Goal: Answer question/provide support: Share knowledge or assist other users

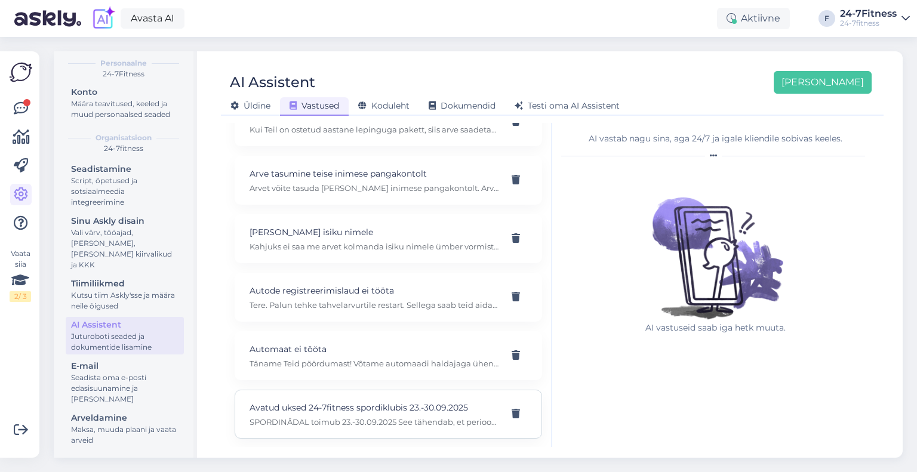
scroll to position [1791, 0]
click at [438, 348] on div "Avatud uksed 24-7fitness spordiklubis 23.-30.09.2025 SPORDINÄDAL toimub 23.-30.…" at bounding box center [389, 355] width 308 height 49
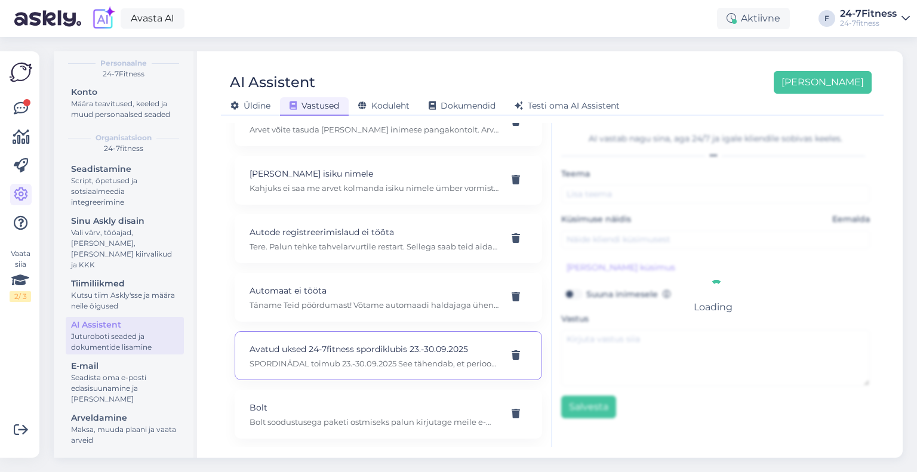
type input "Avatud uksed 24-7fitness spordiklubis 23.-30.09.2025"
type input "Kuidas saab tulla Spordinädala raames treeningule?"
type textarea "SPORDINÄDAL toimub 23.-30.09.2025 See tähendab, et perioodil 23.-30.09 on võima…"
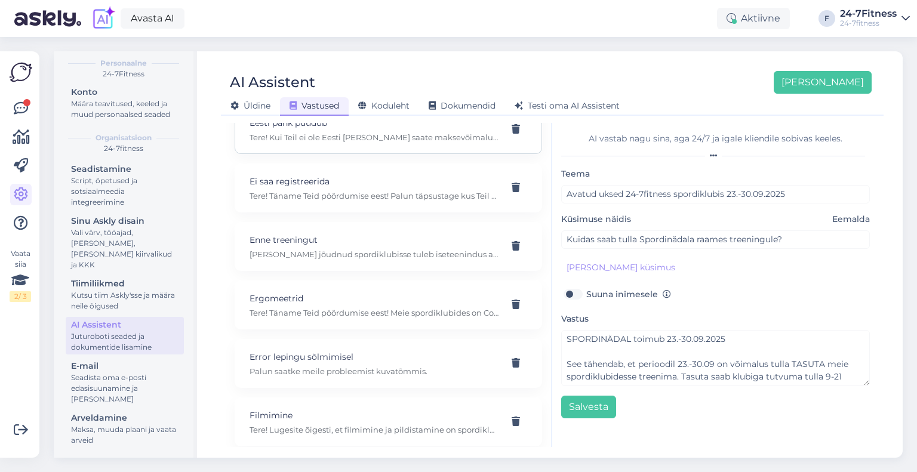
scroll to position [2448, 0]
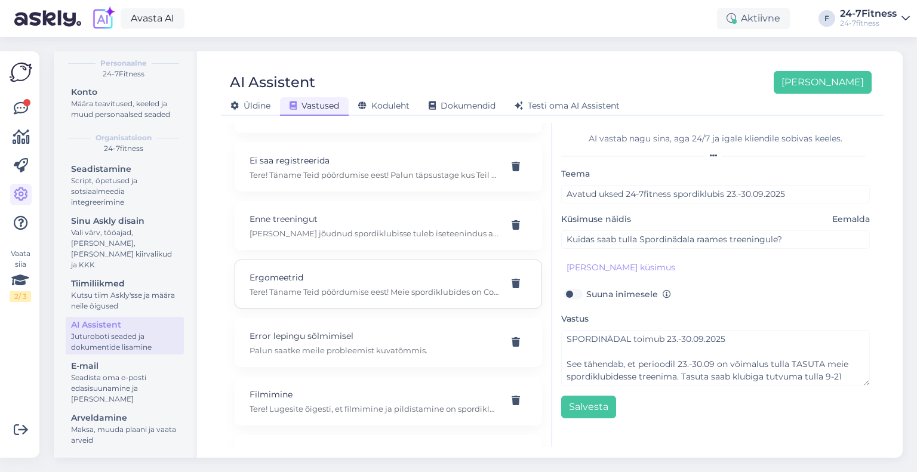
click at [374, 287] on p "Tere! Täname Teid pöördumise eest! Meie spordiklubides on Concept 2 ergomeetrid." at bounding box center [374, 292] width 249 height 11
type input "Ergomeetrid"
type input "Mis firma ergomeetrid on kasutusel?"
type textarea "Tere! Täname Teid pöördumise eest! Meie spordiklubides on Concept 2 ergomeetrid."
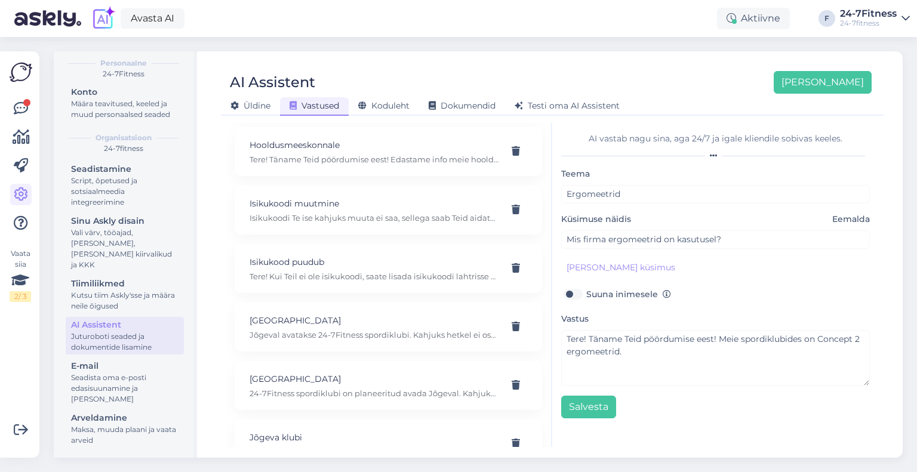
scroll to position [3284, 0]
click at [377, 256] on div "Jõgeva Jõgeval avatakse 24-7Fitness spordiklubi. Kahjuks hetkel ei oska me täps…" at bounding box center [389, 267] width 308 height 49
type input "Jõgeva"
type input "Kas Jõgeval avatakse spordiklubi?"
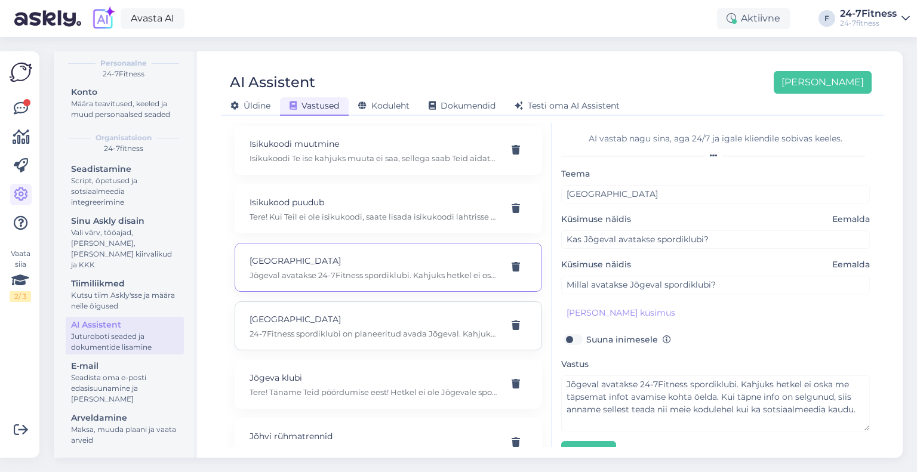
click at [353, 328] on p "24-7Fitness spordiklubi on planeeritud avada Jõgeval. Kahjuks ei ole avamiskuup…" at bounding box center [374, 333] width 249 height 11
type textarea "24-7Fitness spordiklubi on planeeritud avada Jõgeval. Kahjuks ei ole avamiskuup…"
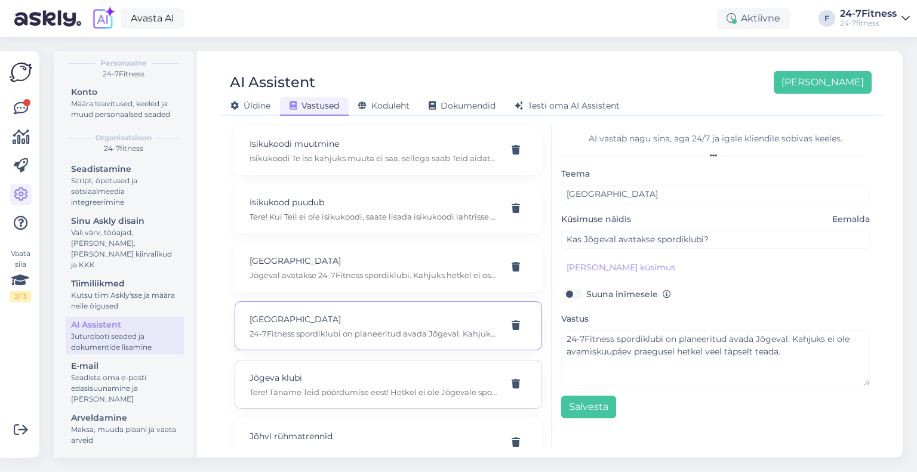
click at [337, 387] on p "Tere! Täname Teid pöördumise eest! Hetkel ei ole Jõgevale spordiklubi rajamist …" at bounding box center [374, 392] width 249 height 11
type input "Jõgeva klubi"
type input "Kas plaanite laieneda ka Jõgevale?"
type textarea "Tere! Täname Teid pöördumise eest! Hetkel ei ole Jõgevale spordiklubi rajamist …"
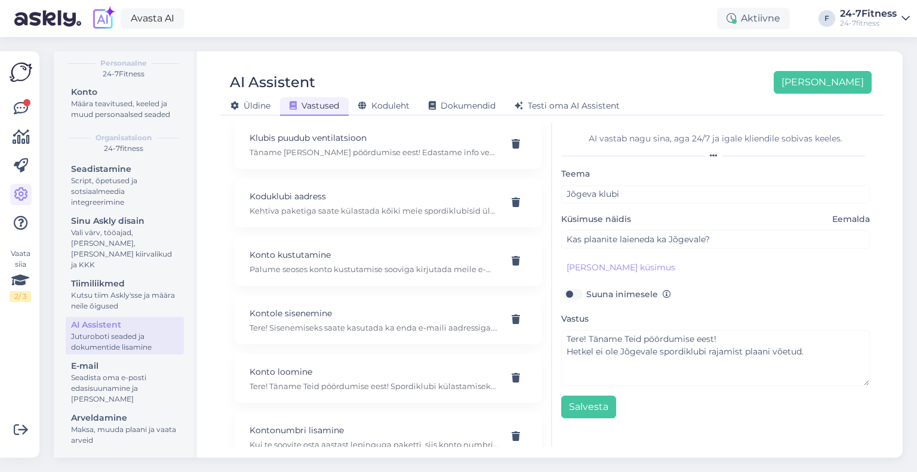
scroll to position [4956, 0]
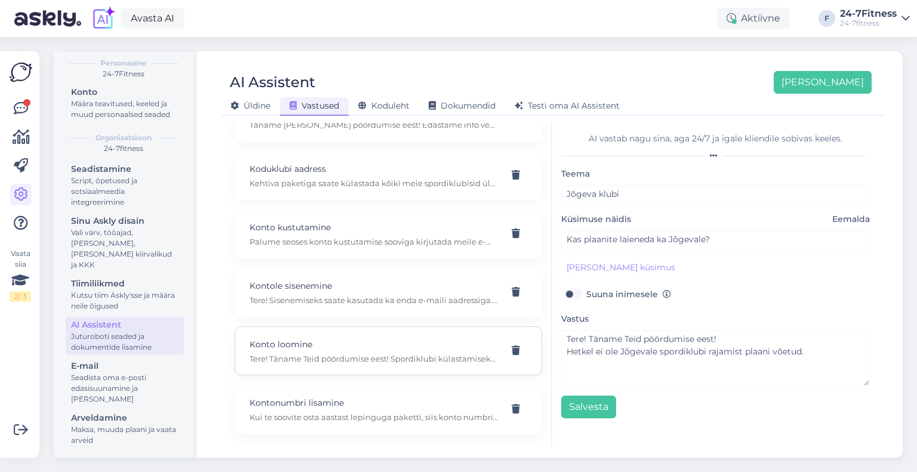
click at [379, 338] on p "Konto loomine" at bounding box center [374, 344] width 249 height 13
type input "Konto loomine"
type input "Kuidas kontod luua"
type textarea "Tere! Täname Teid pöördumise eest! Spordiklubi külastamiseks saate osta paketi …"
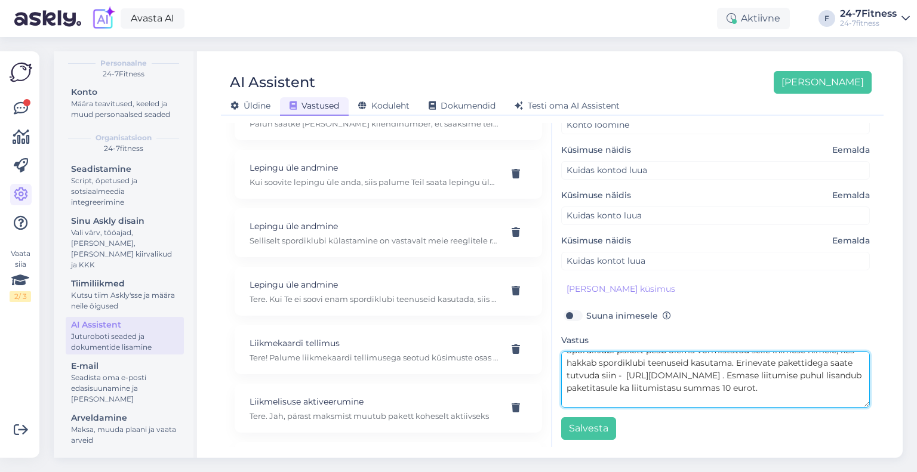
scroll to position [5971, 0]
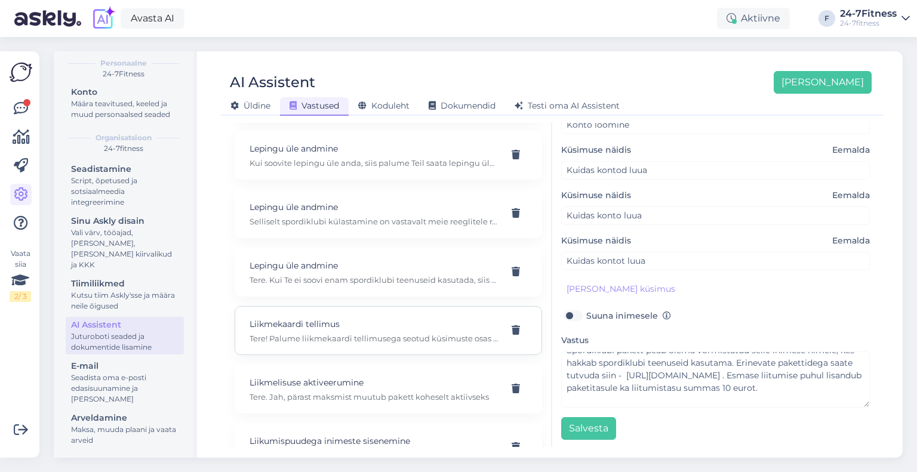
click at [350, 318] on p "Liikmekaardi tellimus" at bounding box center [374, 324] width 249 height 13
type input "Liikmekaardi tellimus"
type input "tellisime 13.08 uue plastikaardi. Siiani pole kaarti kätte saanud? Palun selgit…"
type textarea "Tere! Palume liikmekaardi tellimusega seotud küsimuste osas kirjutada meile e-m…"
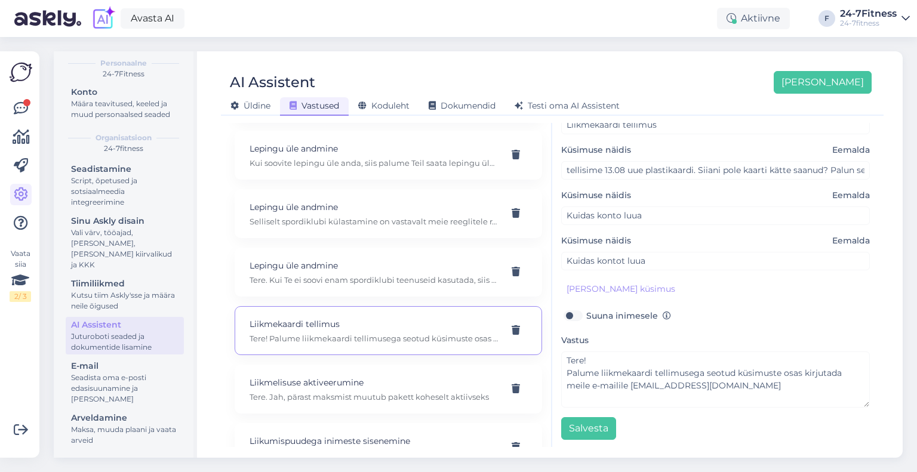
scroll to position [0, 0]
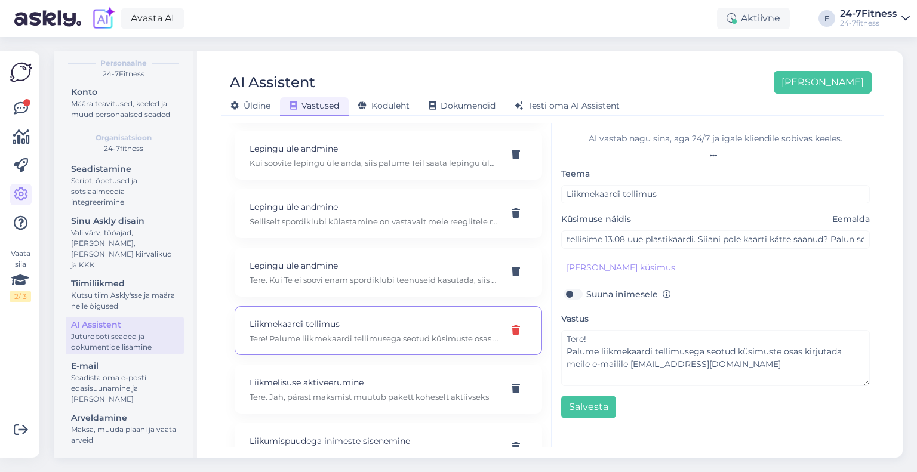
click at [511, 320] on div at bounding box center [516, 330] width 23 height 21
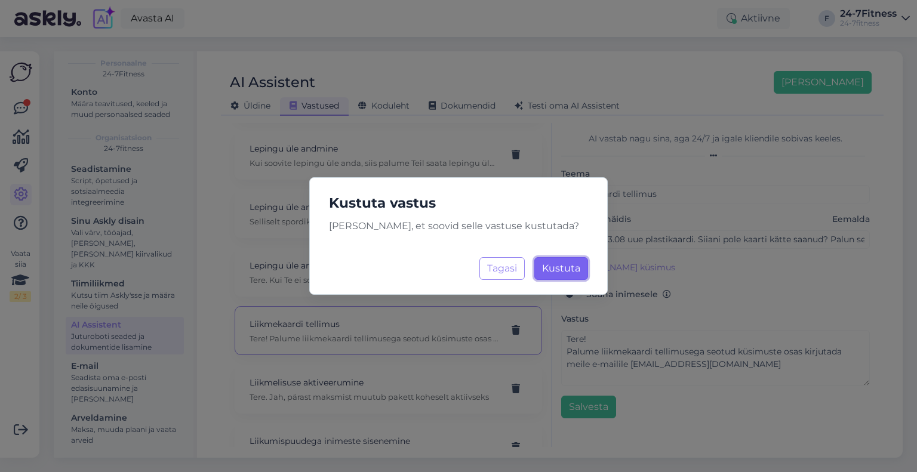
click at [548, 264] on span "Kustuta" at bounding box center [561, 268] width 38 height 11
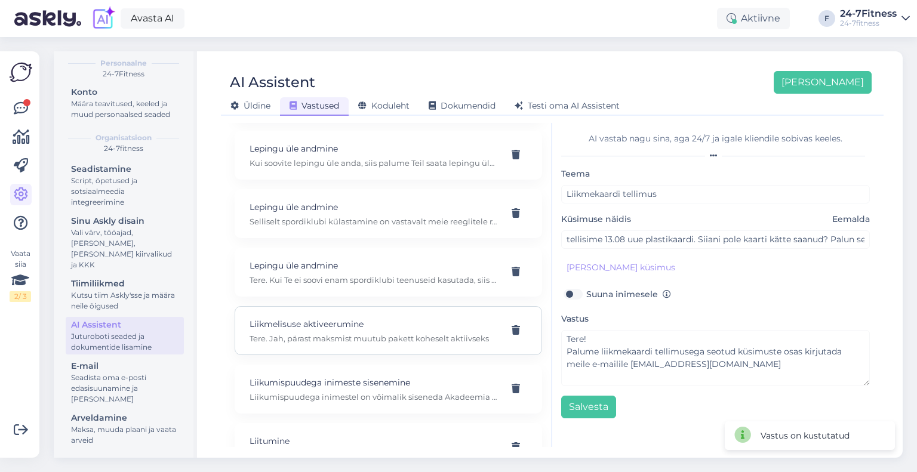
click at [378, 333] on p "Tere. Jah, pärast maksmist muutub pakett koheselt aktiivseks" at bounding box center [374, 338] width 249 height 11
type input "Liikmelisuse aktiveerumine"
type input "Kas mu liikmelisus aktiveerib automaatselt kohe pärast makse sooritamist?"
type textarea "Tere. Jah, pärast maksmist muutub pakett koheselt aktiivseks"
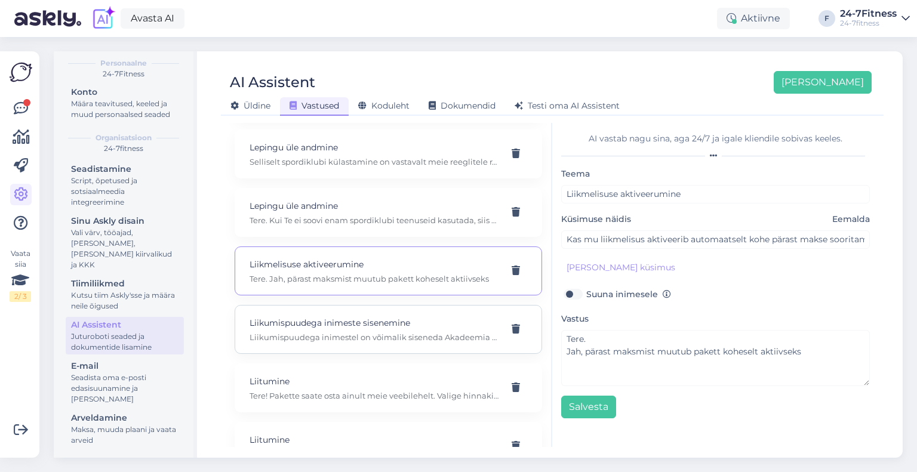
click at [359, 367] on div "Liitumine Tere! Pakette saate osta ainult meie veebilehelt. Valige hinnakirjast…" at bounding box center [389, 388] width 308 height 49
type input "Liitumine"
type input "Soovin liituda üheks kuuks, kas see on võimalik?"
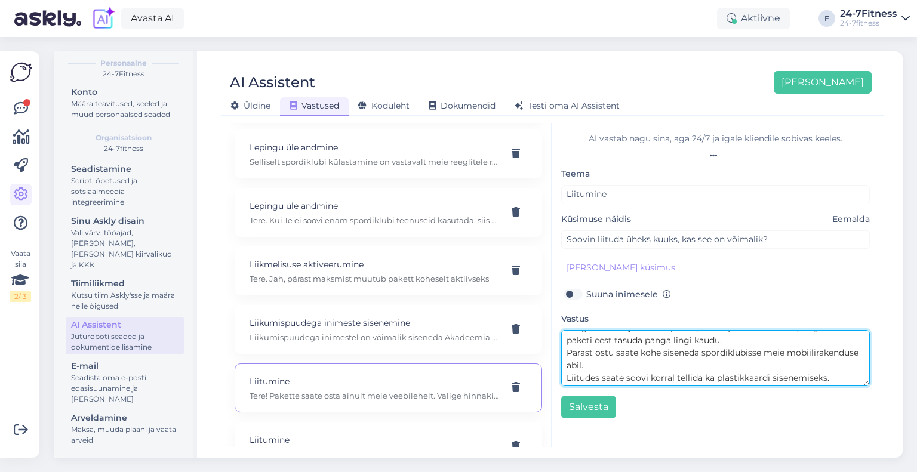
scroll to position [38, 0]
drag, startPoint x: 840, startPoint y: 365, endPoint x: 561, endPoint y: 366, distance: 278.9
click at [561, 366] on textarea "Tere! Pakette saate osta ainult meie veebilehelt. Valige hinnakirjast sobiv pak…" at bounding box center [715, 358] width 309 height 56
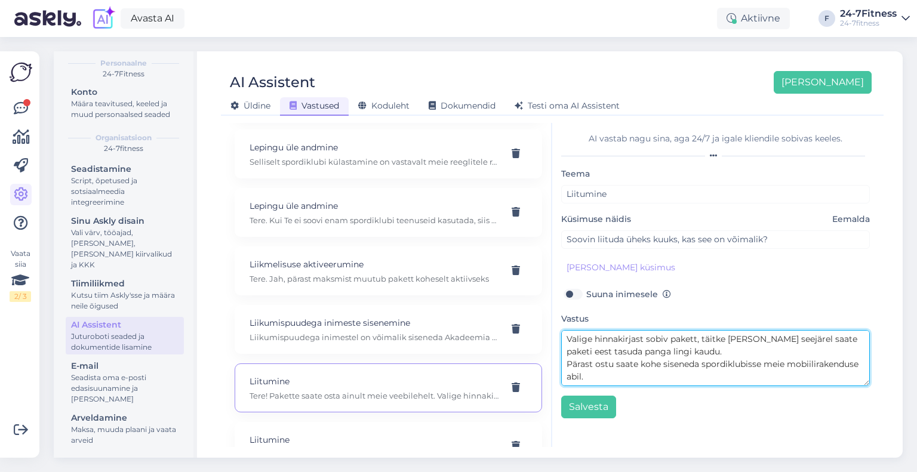
scroll to position [24, 0]
drag, startPoint x: 687, startPoint y: 364, endPoint x: 647, endPoint y: 353, distance: 41.9
click at [647, 353] on textarea "Tere! Pakette saate osta ainult meie veebilehelt. Valige hinnakirjast sobiv pak…" at bounding box center [715, 358] width 309 height 56
paste textarea "spordiklubisse saate koheselt siseneda kasutades mobiilirakendust või lisades e…"
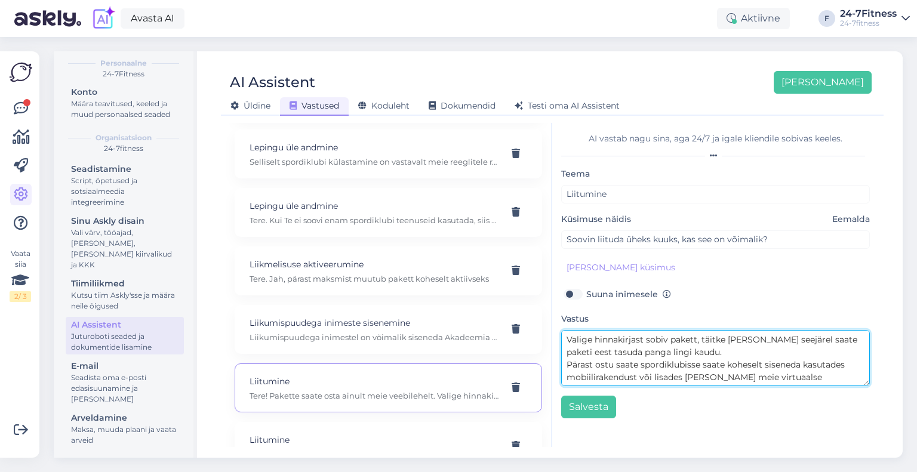
scroll to position [24, 0]
drag, startPoint x: 726, startPoint y: 351, endPoint x: 711, endPoint y: 351, distance: 14.9
click at [711, 351] on textarea "Tere! Pakette saate osta ainult meie veebilehelt. Valige hinnakirjast sobiv pak…" at bounding box center [715, 358] width 309 height 56
drag, startPoint x: 640, startPoint y: 353, endPoint x: 630, endPoint y: 351, distance: 10.4
click at [630, 351] on textarea "Tere! Pakette saate osta ainult meie veebilehelt. Valige hinnakirjast sobiv pak…" at bounding box center [715, 358] width 309 height 56
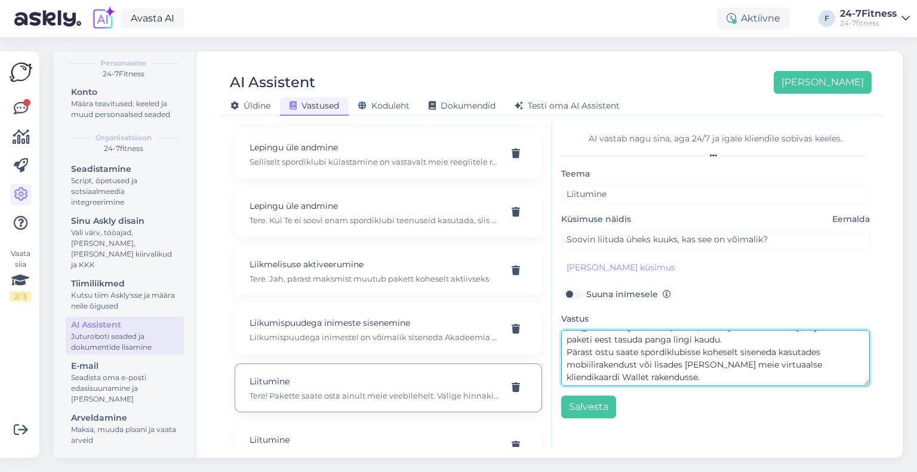
click at [638, 355] on textarea "Tere! Pakette saate osta ainult meie veebilehelt. Valige hinnakirjast sobiv pak…" at bounding box center [715, 358] width 309 height 56
click at [639, 354] on textarea "Tere! Pakette saate osta ainult meie veebilehelt. Valige hinnakirjast sobiv pak…" at bounding box center [715, 358] width 309 height 56
drag, startPoint x: 857, startPoint y: 353, endPoint x: 788, endPoint y: 352, distance: 69.3
click at [755, 380] on textarea "Tere! Pakette saate osta ainult meie veebilehelt. Valige hinnakirjast sobiv pak…" at bounding box center [715, 358] width 309 height 56
click at [643, 351] on textarea "Tere! Pakette saate osta ainult meie veebilehelt. Valige hinnakirjast sobiv pak…" at bounding box center [715, 358] width 309 height 56
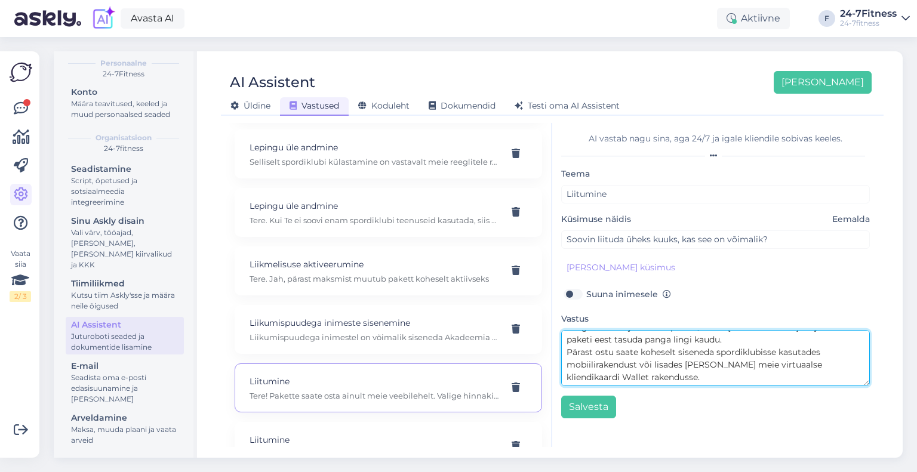
click at [721, 378] on textarea "Tere! Pakette saate osta ainult meie veebilehelt. Valige hinnakirjast sobiv pak…" at bounding box center [715, 358] width 309 height 56
type textarea "Tere! Pakette saate osta ainult meie veebilehelt. Valige hinnakirjast sobiv pak…"
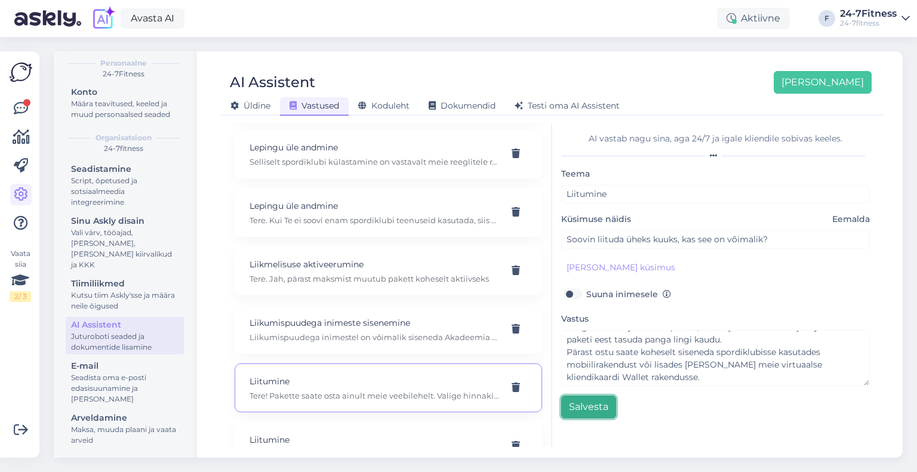
click at [589, 410] on button "Salvesta" at bounding box center [588, 407] width 55 height 23
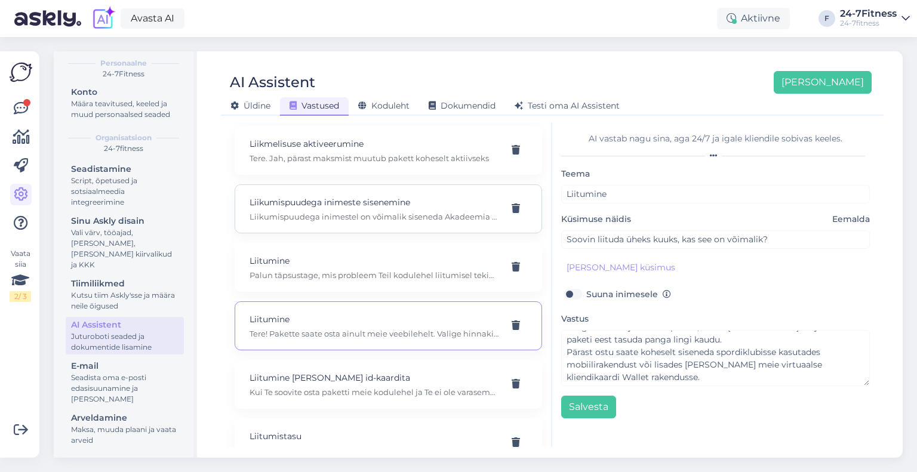
click at [358, 371] on p "Liitumine ilma id-kaardita" at bounding box center [374, 377] width 249 height 13
type input "Liitumine ilma id-kaardita"
type input "Mul ei ole püsivat isiklikku numbrit, ainult ajutine, ja ma tahaksin saada teie…"
type textarea "Kui Te soovite osta paketti meie kodulehel ja Te ei ole varasemalt meie spordik…"
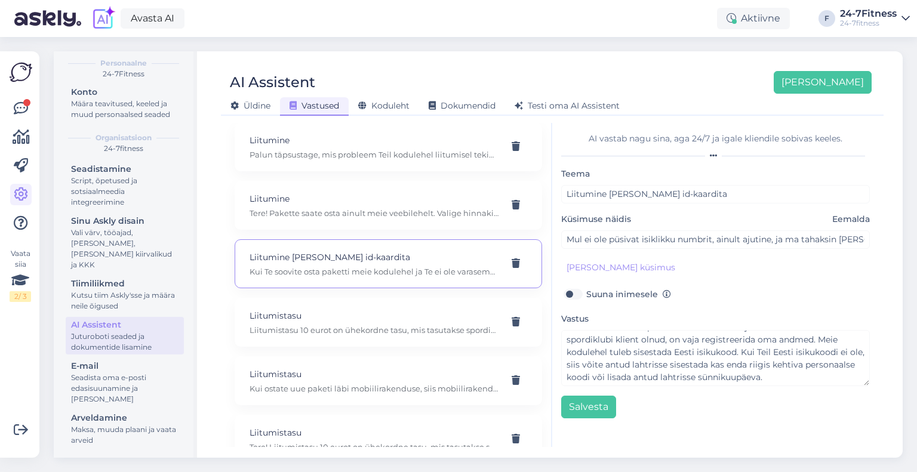
scroll to position [6271, 0]
click at [366, 358] on div "Liitumistasu Kui ostate uue paketi läbi mobiilirakenduse, siis mobiilirakendus …" at bounding box center [389, 382] width 308 height 49
type input "Liitumistasu"
type input "Olen sisse loginud, aga siiski soovib seda liitumistasu"
type textarea "Kui ostate uue paketi läbi mobiilirakenduse, siis mobiilirakendus suunab Teid p…"
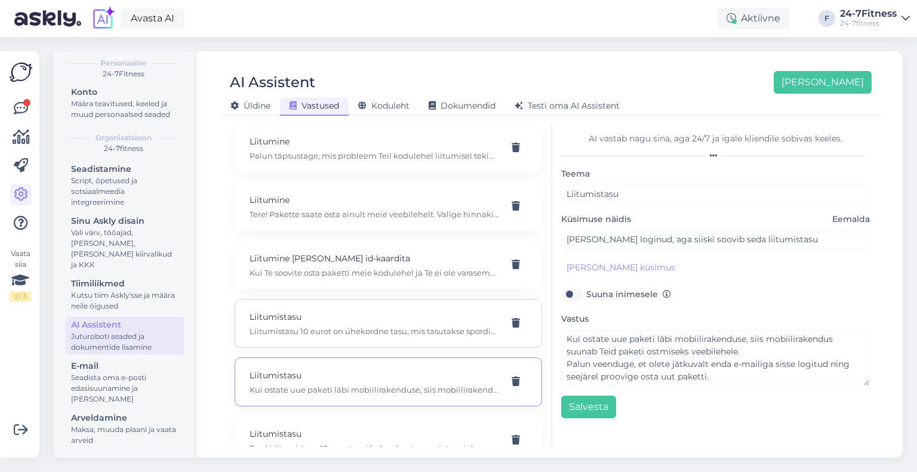
click at [360, 299] on div "Liitumistasu Liitumistasu 10 eurot on ühekordne tasu, mis tasutakse spordiklubi…" at bounding box center [389, 323] width 308 height 49
type input "Kas kui ma praegu maksin liitumistasu ka, kas siis pärast ostes enam seda tasum…"
type textarea "Liitumistasu 10 eurot on ühekordne tasu, mis tasutakse spordiklubiga esmakordse…"
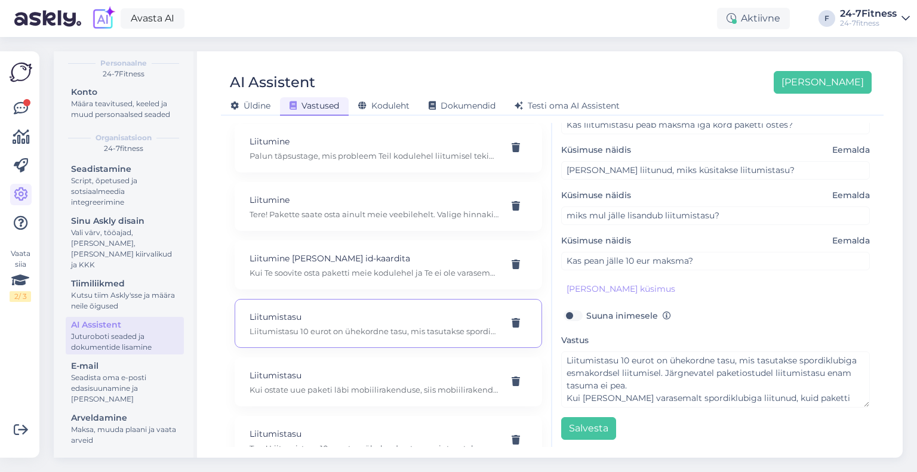
scroll to position [24, 0]
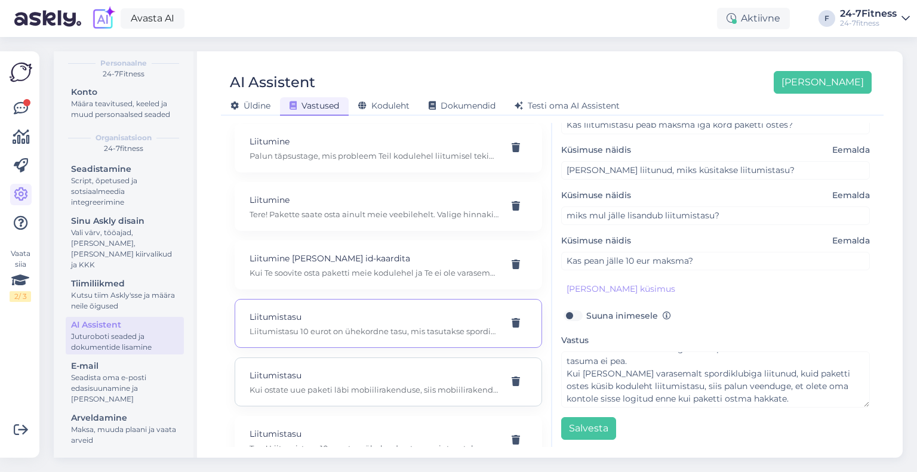
click at [306, 369] on div "Liitumistasu Kui ostate uue paketi läbi mobiilirakenduse, siis mobiilirakendus …" at bounding box center [374, 382] width 249 height 26
type input "Olen sisse loginud, aga siiski soovib seda liitumistasu"
type textarea "Kui ostate uue paketi läbi mobiilirakenduse, siis mobiilirakendus suunab Teid p…"
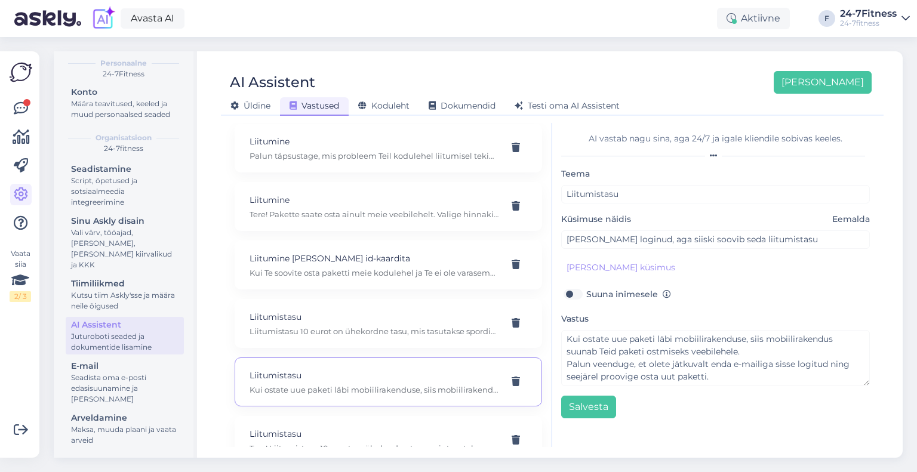
scroll to position [12, 0]
click at [296, 416] on div "Liitumistasu Tere! Liitumistasu 10 eurot on ühekordne tasu, mis tasutakse spord…" at bounding box center [389, 440] width 308 height 49
type input "miks ma pean maksma 6 eurot, et uuesti "taasliituda" maksin juba 10 eurot"
type textarea "Tere! Liitumistasu 10 eurot on ühekordne tasu, mis tasutakse spordiklubiga esma…"
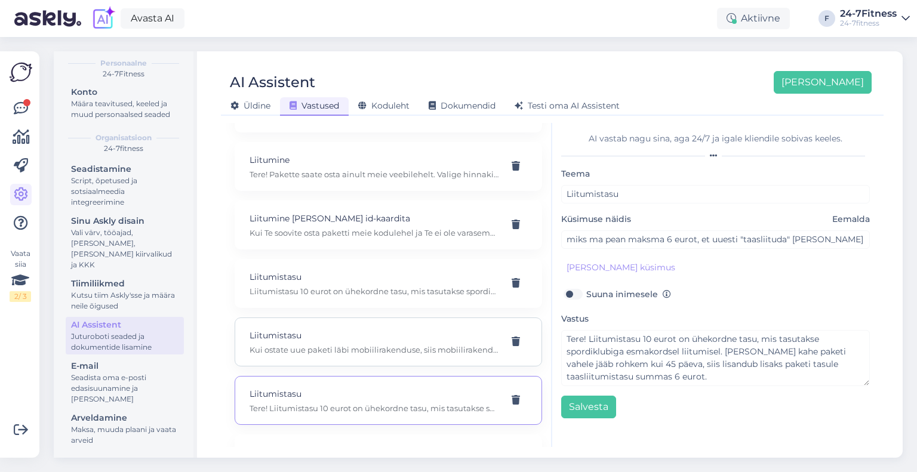
scroll to position [6331, 0]
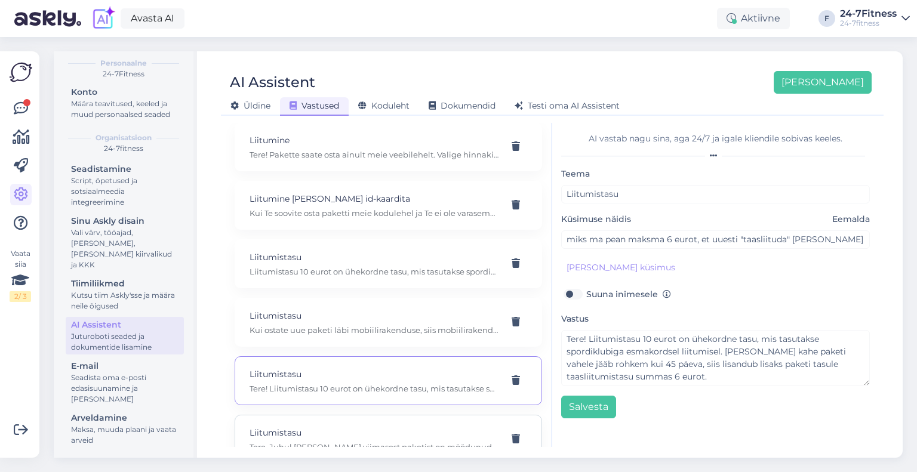
click at [312, 426] on p "Liitumistasu" at bounding box center [374, 432] width 249 height 13
type input "Miks ma iga kord uuesti pean viieka maksma kui tahan 30 päevast lepinguta paket…"
type textarea "Tere. Juhul kui Teie viimasest paketist on möödunud enam kui 45 päeva, siis lis…"
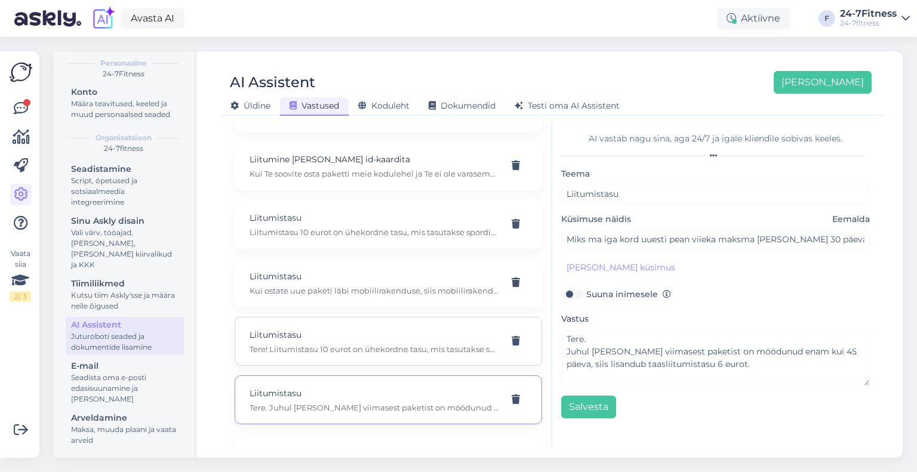
scroll to position [6390, 0]
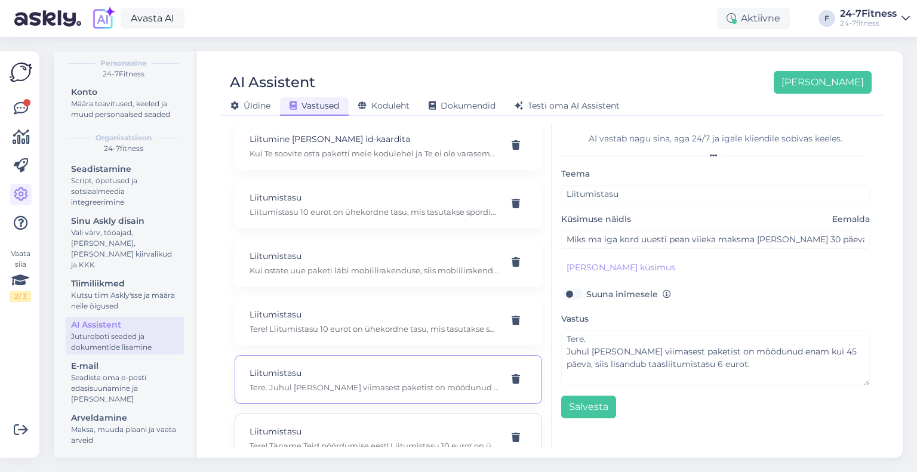
click at [352, 425] on p "Liitumistasu" at bounding box center [374, 431] width 249 height 13
type input "kui ma olen juba 10€ liitumistasu maksnud, kas ma pean uue paketi võtmisel uues…"
type textarea "Tere! Täname Teid pöördumise eest! Liitumistasu 10 eurot on ühekordne tasu esma…"
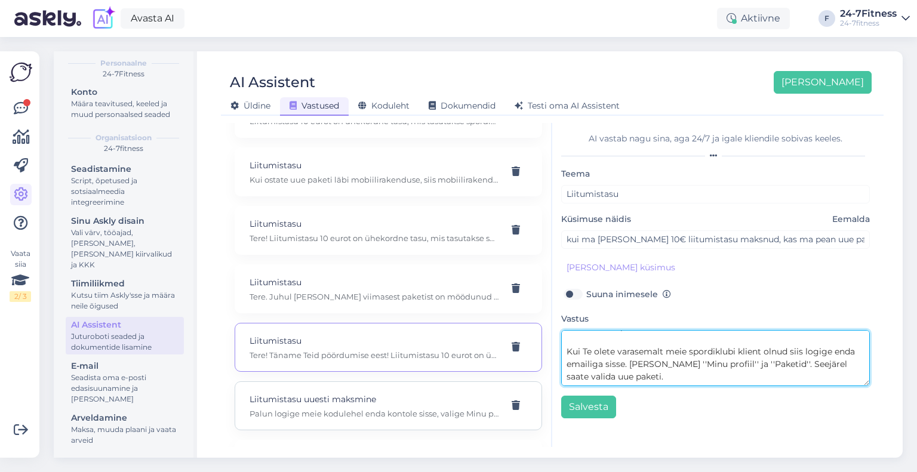
scroll to position [6510, 0]
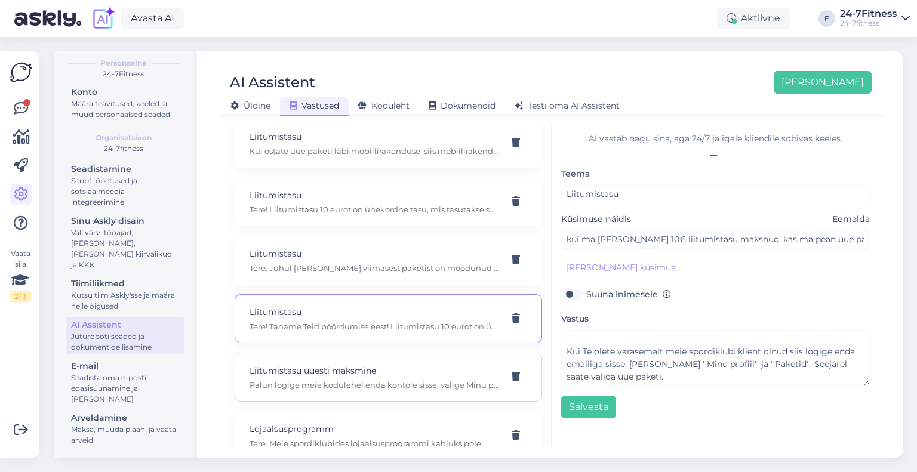
click at [344, 364] on p "Liitumistasu uuesti maksmine" at bounding box center [374, 370] width 249 height 13
type input "Liitumistasu uuesti maksmine"
type input "ma olen varasemalt ostnud 3 paketti. kas ma pean uuesti liitumistasu maksma?"
type textarea "Palun logige meie kodulehel enda kontole sisse, valige Minu profiil ja Paketid,…"
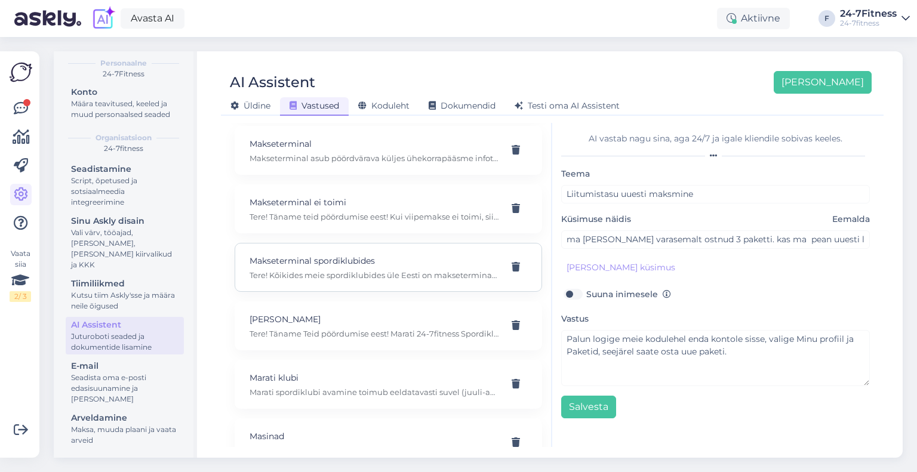
scroll to position [7167, 0]
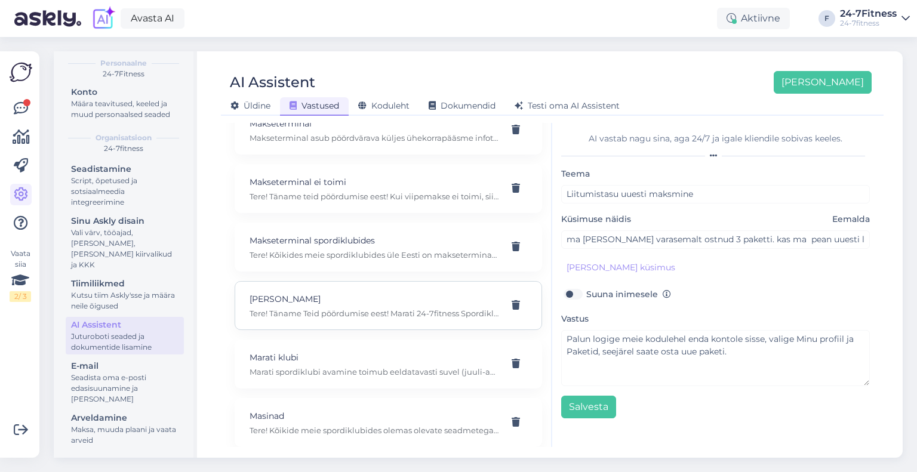
click at [333, 308] on p "Tere! Täname Teid pöördumise eest! Marati 24-7fitness Spordiklubi avamine on pl…" at bounding box center [374, 313] width 249 height 11
type input "Marati jõusaal"
type input "Millal avatakse koplisse planeeritav jõusaal"
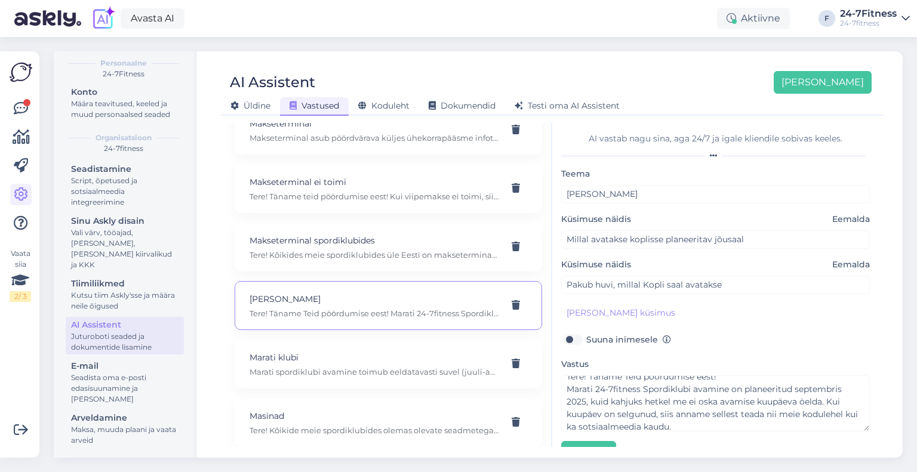
scroll to position [0, 0]
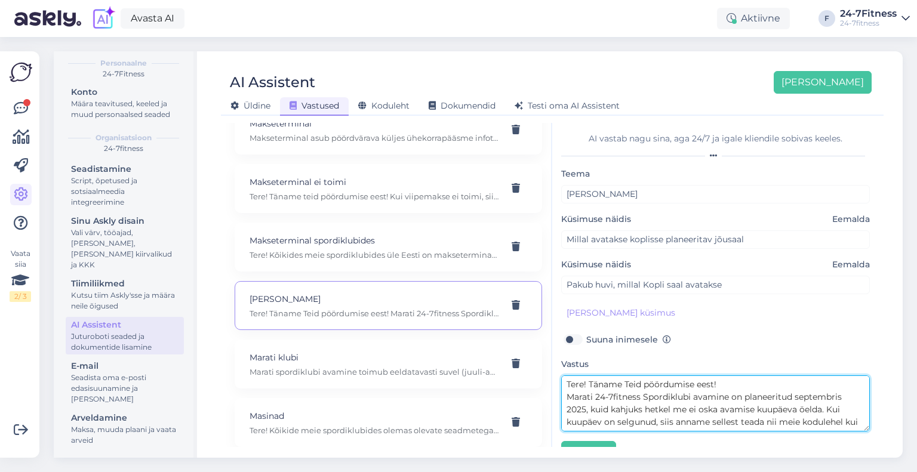
drag, startPoint x: 843, startPoint y: 396, endPoint x: 693, endPoint y: 396, distance: 150.5
click at [693, 396] on textarea "Tere! Täname Teid pöördumise eest! Marati 24-7fitness Spordiklubi avamine on pl…" at bounding box center [715, 404] width 309 height 56
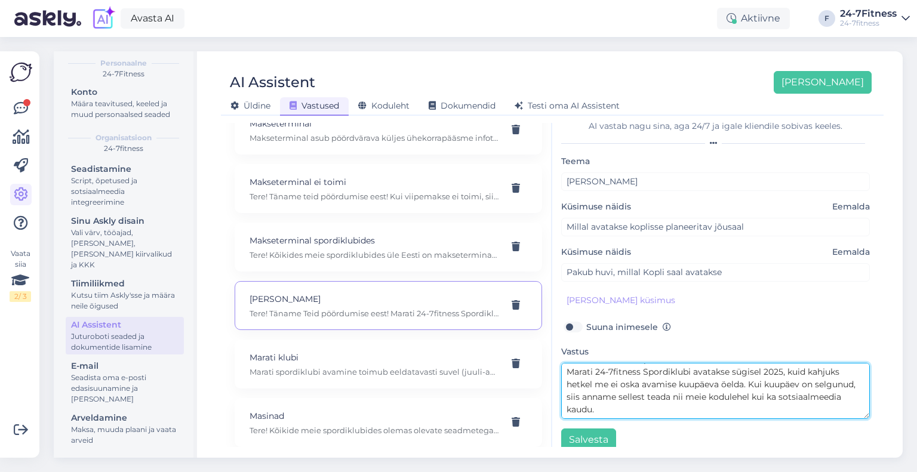
scroll to position [24, 0]
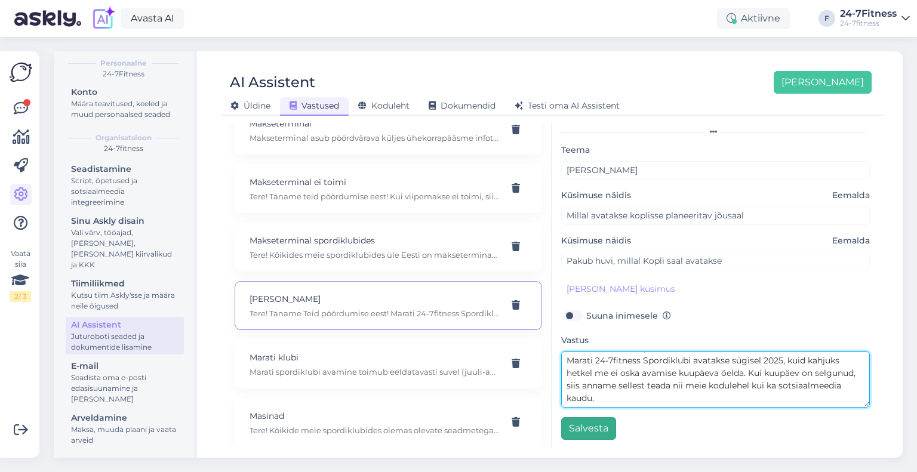
type textarea "Tere! Täname Teid pöördumise eest! Marati 24-7fitness Spordiklubi avatakse sügi…"
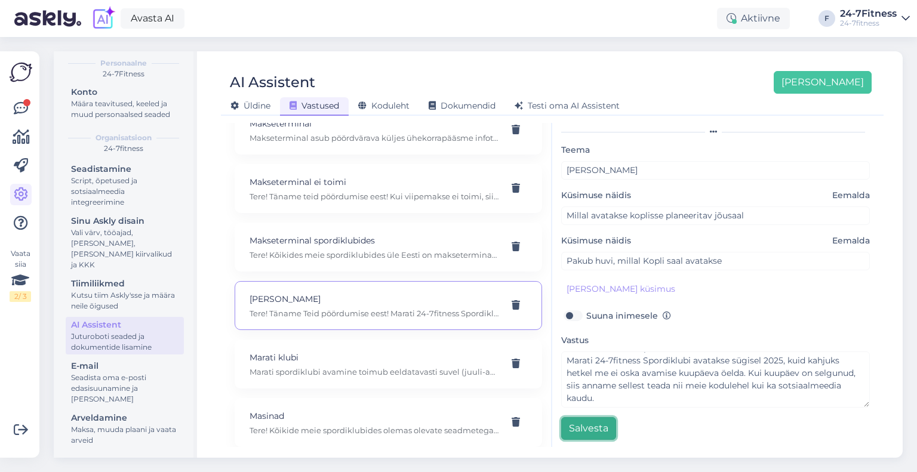
click at [602, 425] on button "Salvesta" at bounding box center [588, 428] width 55 height 23
click at [349, 367] on p "Marati spordiklubi avamine toimub eeldatavasti suvel (juuli-august), kuid kindl…" at bounding box center [374, 372] width 249 height 11
type input "Marati klubi"
type input "Millal avatakse Marati spordiklubi?"
type textarea "Marati spordiklubi avamine toimub eeldatavasti suvel (juuli-august), kuid kindl…"
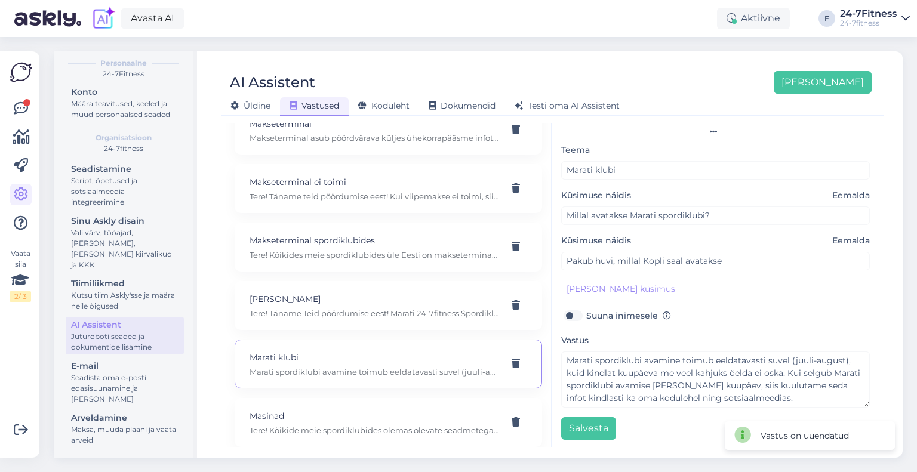
scroll to position [0, 0]
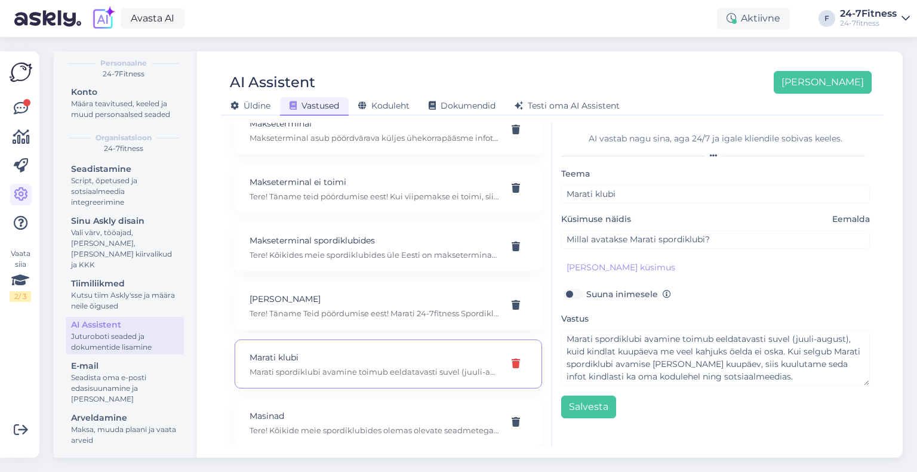
click at [511, 353] on div at bounding box center [516, 363] width 23 height 21
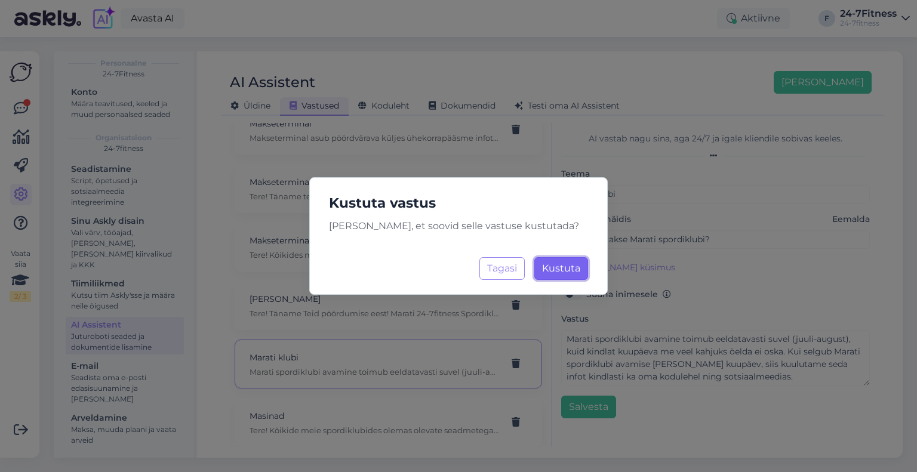
click at [552, 265] on span "Kustuta" at bounding box center [561, 268] width 38 height 11
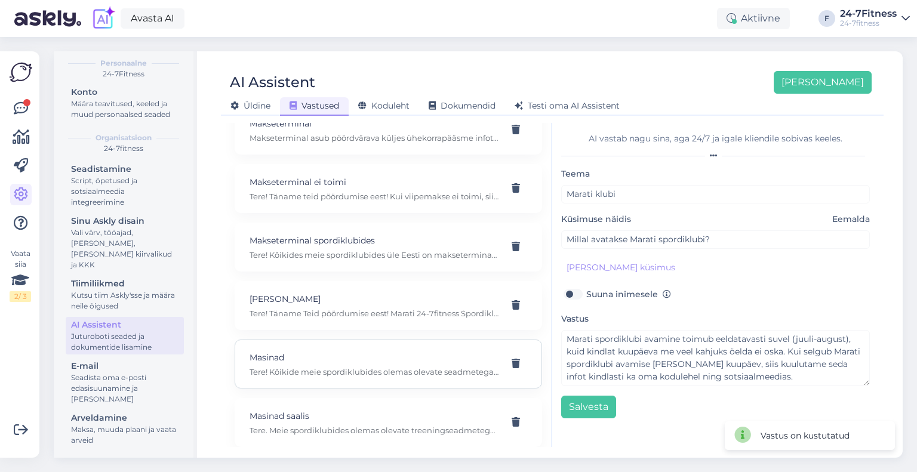
click at [390, 367] on p "Tere! Kõikide meie spordiklubides olemas olevate seadmetega saate tutvuda meie …" at bounding box center [374, 372] width 249 height 11
type input "Masinad"
type input "kas 24/7 jõusaalis on t-bar machine"
type textarea "Tere! Kõikide meie spordiklubides olemas olevate seadmetega saate tutvuda meie …"
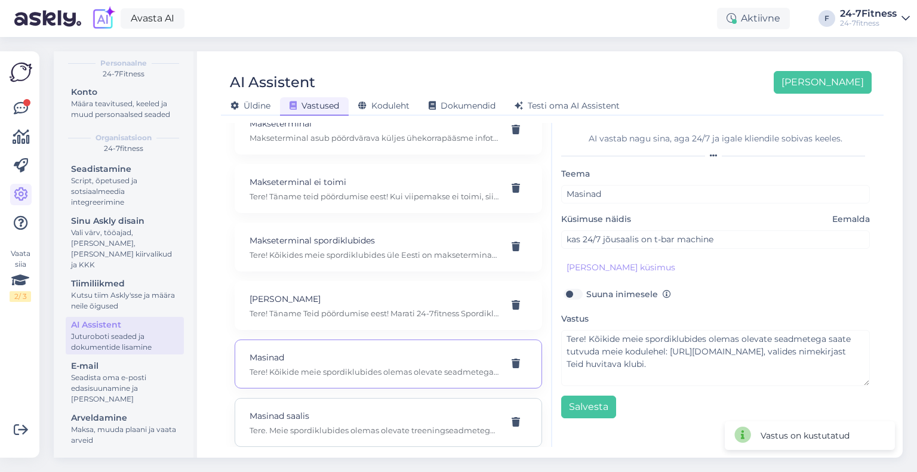
click at [345, 410] on p "Masinad saalis" at bounding box center [374, 416] width 249 height 13
type input "Masinad saalis"
type input "Kas Mustamäe tee 4 (Hipodroom) jõusaalis on olemas trap bar?"
type textarea "Tere. Meie spordiklubides olemas olevate treeningseadmetega saate tutvuda meie …"
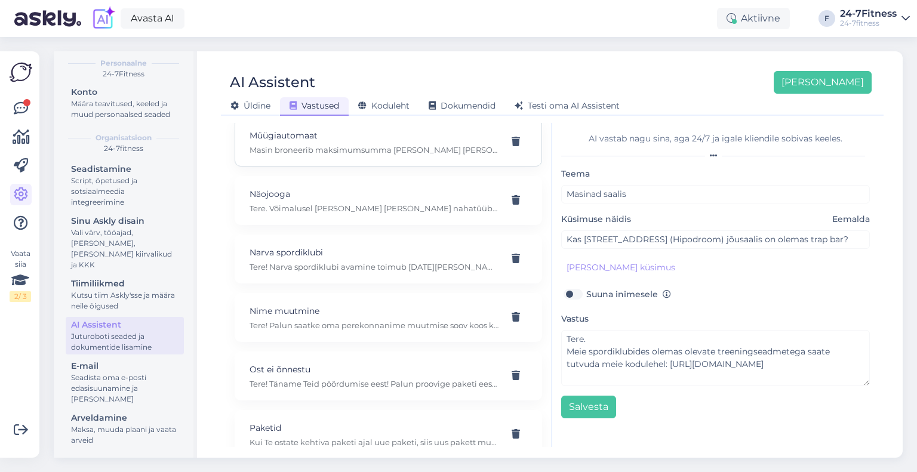
scroll to position [7585, 0]
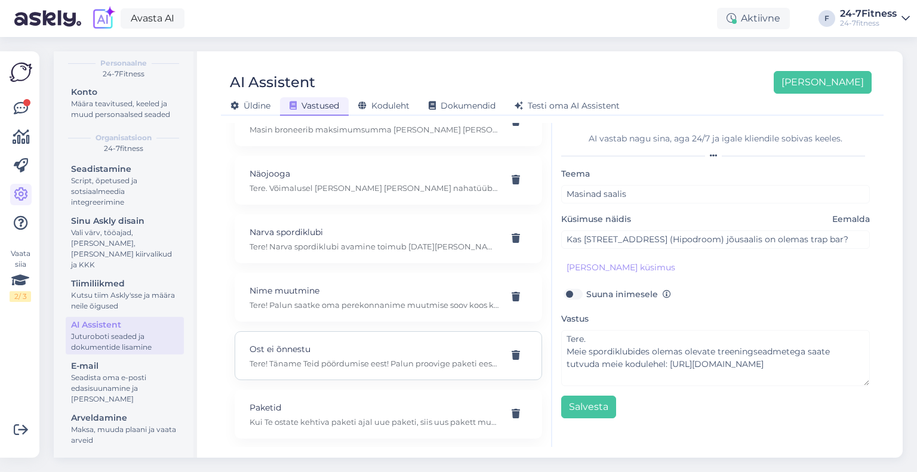
click at [377, 358] on p "Tere! Täname Teid pöördumise eest! Palun proovige paketi eest tasuda läbi mõne …" at bounding box center [374, 363] width 249 height 11
type input "Ost ei õnnestu"
type input "Ei saa paketi eest tasuda?"
type textarea "Tere! Täname Teid pöördumise eest! Palun proovige paketi eest tasuda läbi mõne …"
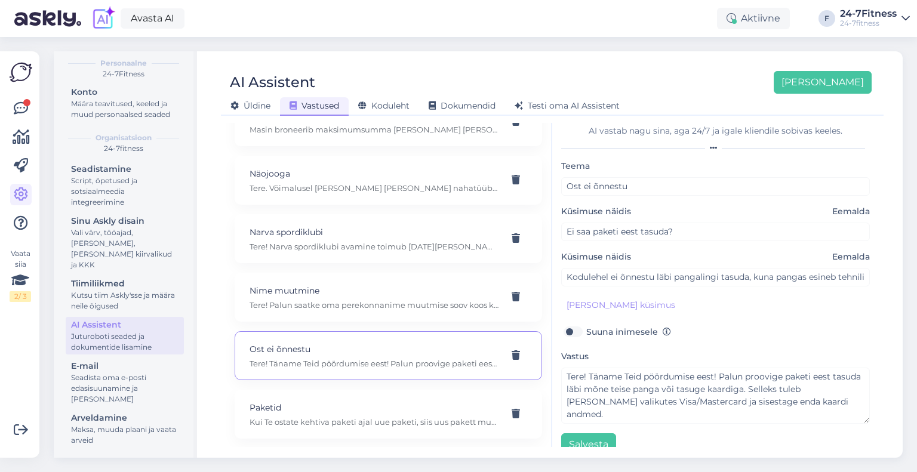
scroll to position [0, 0]
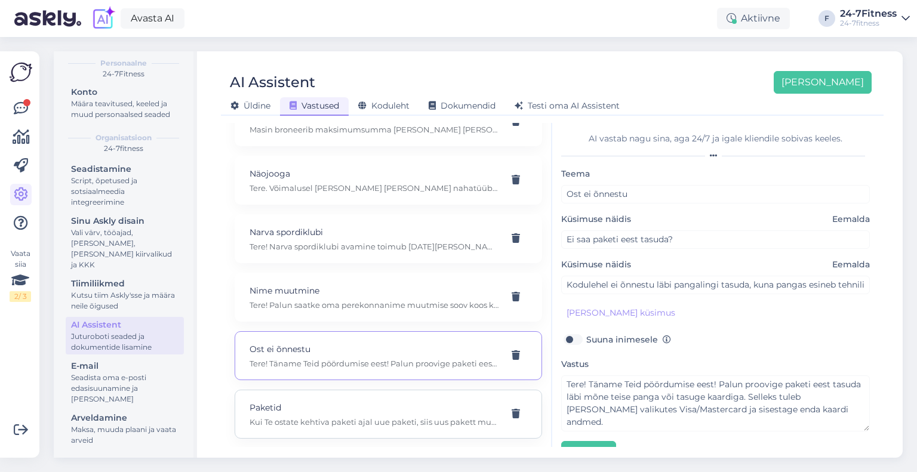
click at [379, 401] on p "Paketid" at bounding box center [374, 407] width 249 height 13
type input "Paketid"
type input "Kui mul kehtib praegune pakett septembrini, kas ma saan praegu uue paketi sinna…"
type textarea "Kui Te ostate kehtiva paketi ajal uue paketi, siis uus pakett muutub automaatse…"
type input "Kas ma saan uue paketi osta enne praeguse paketi lõppemist?"
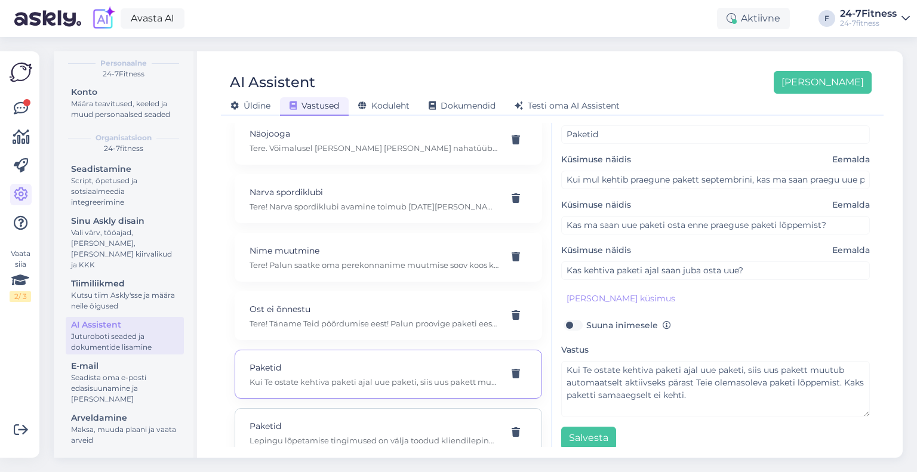
scroll to position [7644, 0]
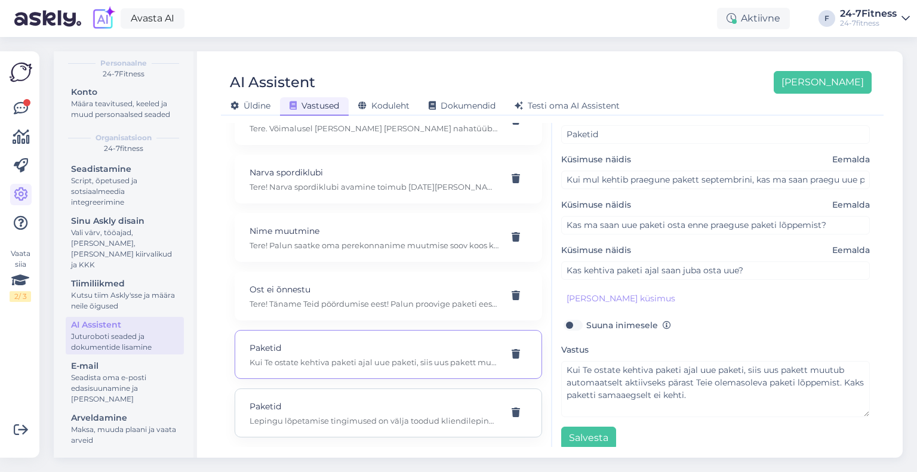
click at [348, 400] on div "Paketid Lepingu lõpetamise tingimused on välja toodud kliendilepingu punktis 9.…" at bounding box center [374, 413] width 249 height 26
type input "Kuidas ma saan olemasoleva paketi ära lõpetada?"
type textarea "Lepingu lõpetamise tingimused on välja toodud kliendilepingu punktis 9. https:/…"
type input "Kuidas saab lõpetada aastast lepingut?"
type input "Lepingu ennetähtaegne lõpetamine"
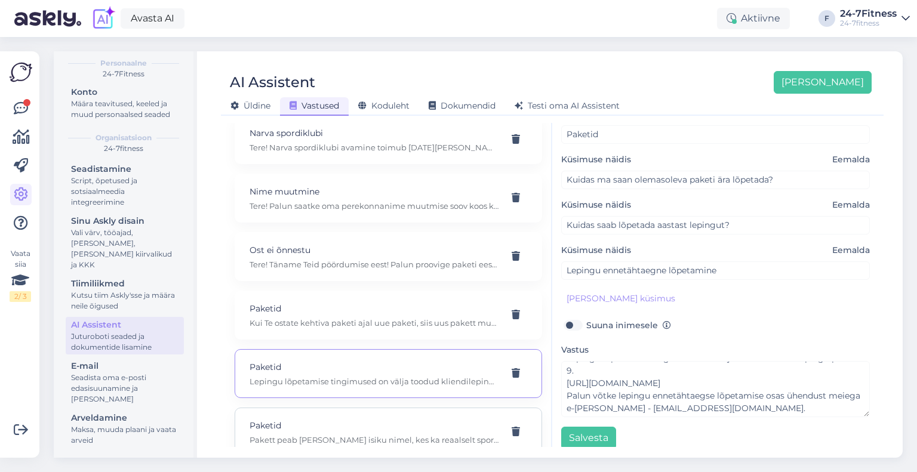
scroll to position [7704, 0]
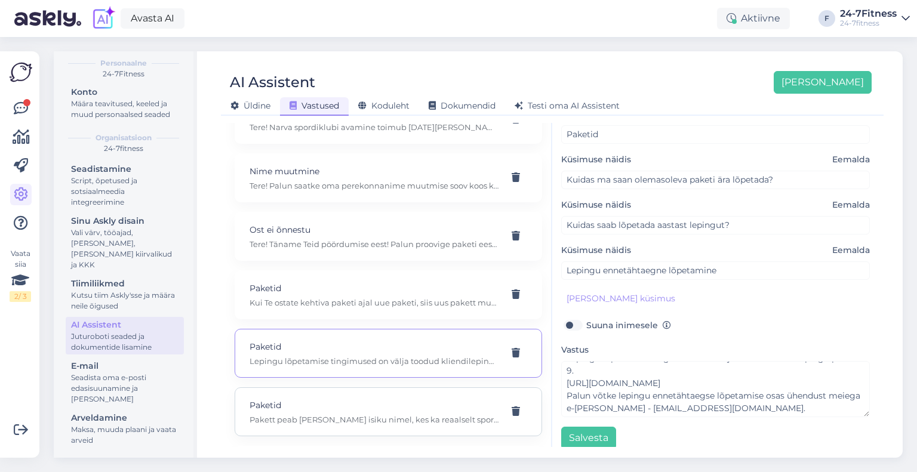
click at [311, 388] on div "Paketid Pakett peab olema selle isiku nimel, kes ka reaalselt spordiklubi külas…" at bounding box center [389, 412] width 308 height 49
type input "Kas minu paketiga võib siseneda keegi teine?"
type textarea "Pakett peab olema selle isiku nimel, kes ka reaalselt spordiklubi külastab. See…"
type input "Miks peab kinnitama, et ankeedis on selle isiku andmed, kes hakkab spordiklubi …"
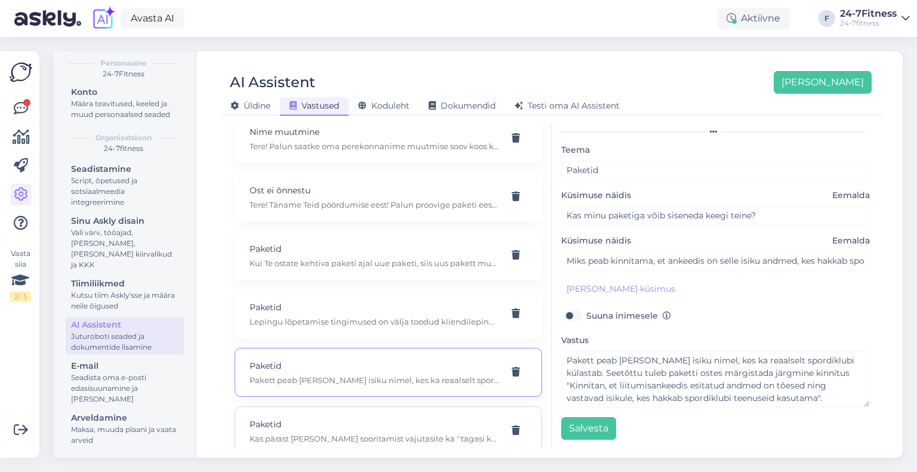
scroll to position [7764, 0]
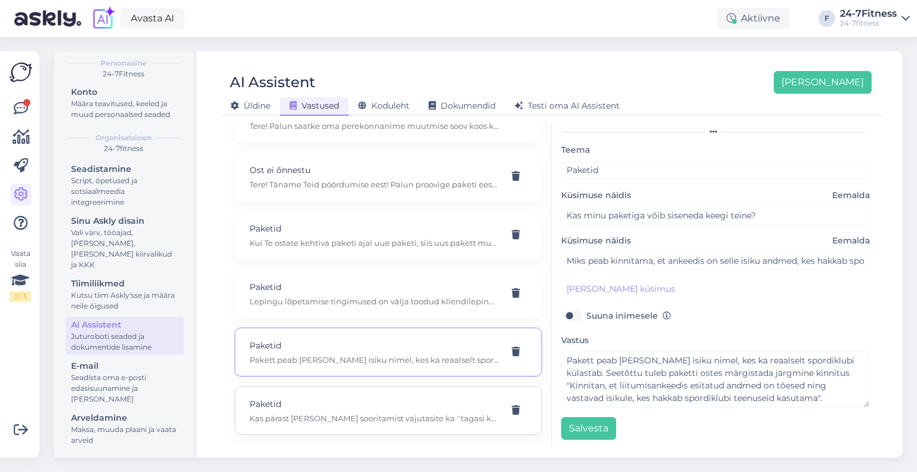
click at [325, 398] on p "Paketid" at bounding box center [374, 404] width 249 height 13
type input "Ostsin paketi, kuid ei näe seda mobiiliäpist."
type textarea "Kas pärast makse sooritamist vajutasite ka ''tagasi kaupmehe juurde''? Meie kod…"
type input "Minu pakett ei aktiveerunud."
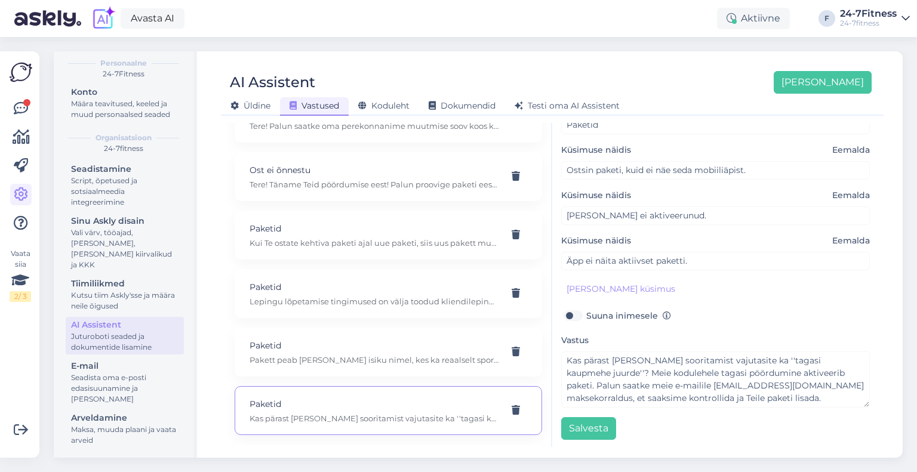
scroll to position [7823, 0]
click at [319, 412] on p "Paketi kehtivusperioodi on võimalik näha mobiilirakendusest või kodulehel oma p…" at bounding box center [374, 417] width 249 height 11
type input "Millal mu pakett lõppeb?"
type textarea "Paketi kehtivusperioodi on võimalik näha mobiilirakendusest või kodulehel oma p…"
type input "kui pakett on kehtiv kuni 10.06 , kas siis 10.06 pääseb veel sisse?"
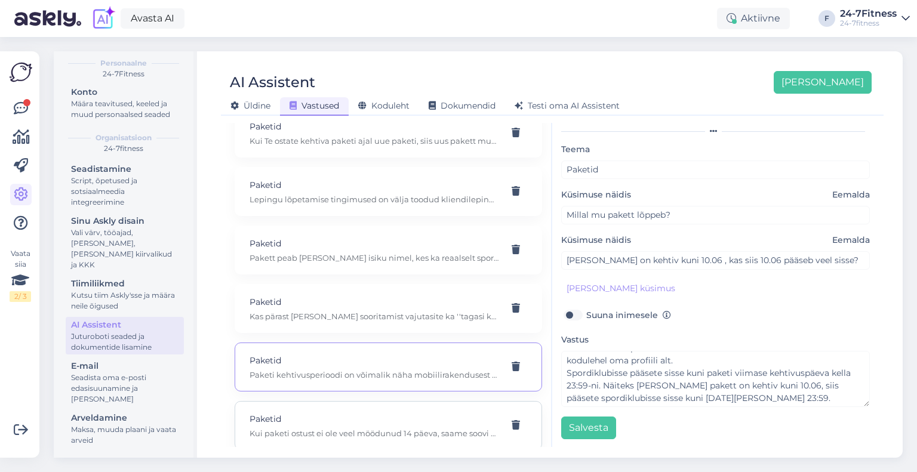
scroll to position [7883, 0]
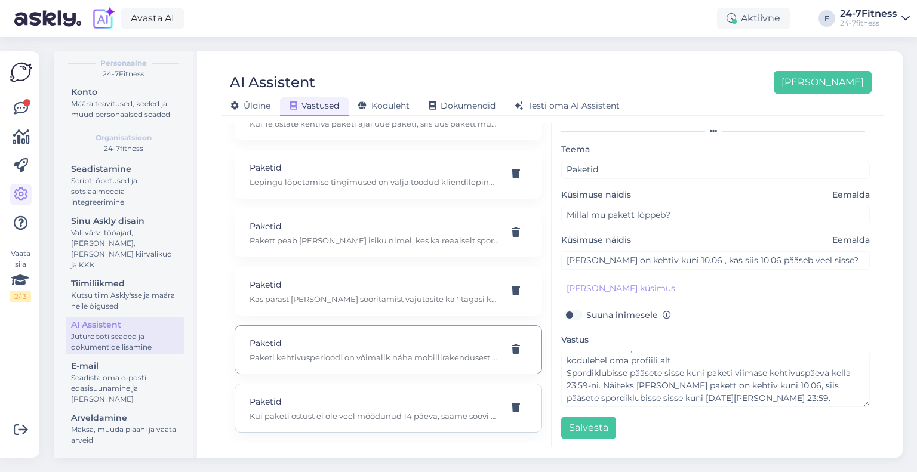
click at [370, 411] on p "Kui paketi ostust ei ole veel möödunud 14 päeva, saame soovi korral tühistada T…" at bounding box center [374, 416] width 249 height 11
type input "Ostsin kogemata vale paketi, kas saan selle tühistada?"
type textarea "Kui paketi ostust ei ole veel möödunud 14 päeva, saame soovi korral tühistada T…"
type input "Kuidas saab tühistada ostetud paketti?"
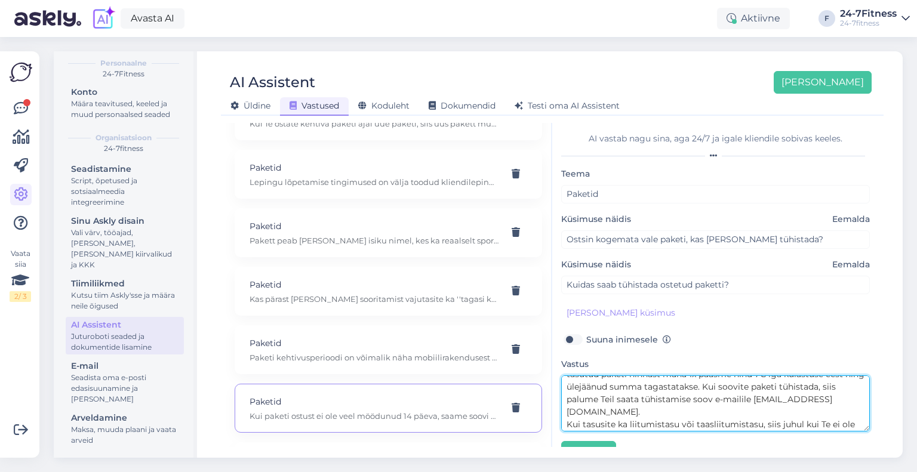
scroll to position [72, 0]
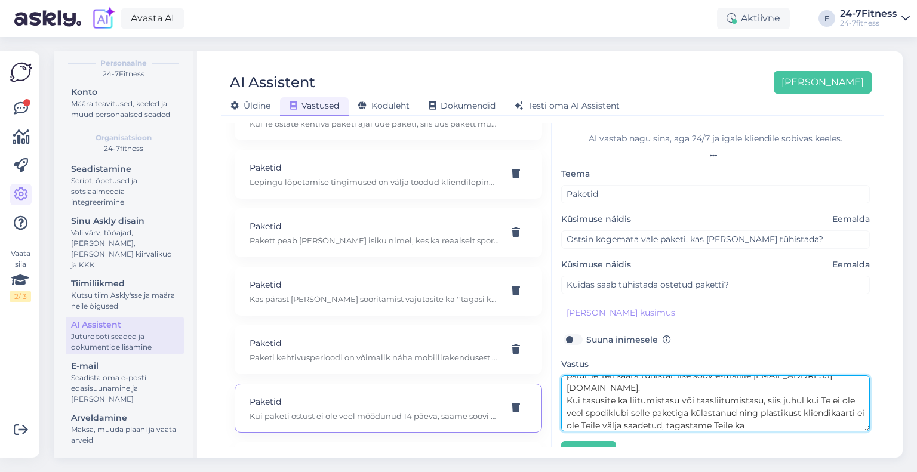
drag, startPoint x: 725, startPoint y: 412, endPoint x: 757, endPoint y: 403, distance: 32.9
click at [757, 403] on textarea "Kui paketi ostust ei ole veel möödunud 14 päeva, saame soovi korral tühistada T…" at bounding box center [715, 404] width 309 height 56
drag, startPoint x: 711, startPoint y: 408, endPoint x: 566, endPoint y: 410, distance: 144.5
click at [566, 410] on textarea "Kui paketi ostust ei ole veel möödunud 14 päeva, saame soovi korral tühistada T…" at bounding box center [715, 404] width 309 height 56
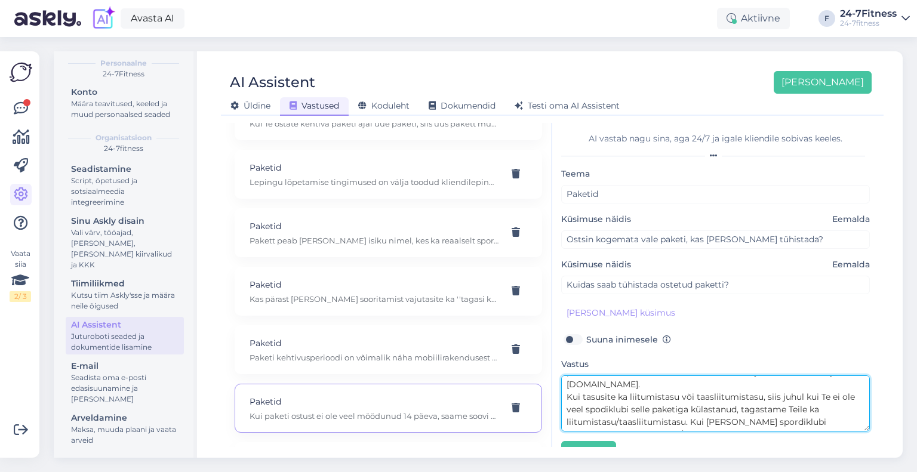
scroll to position [24, 0]
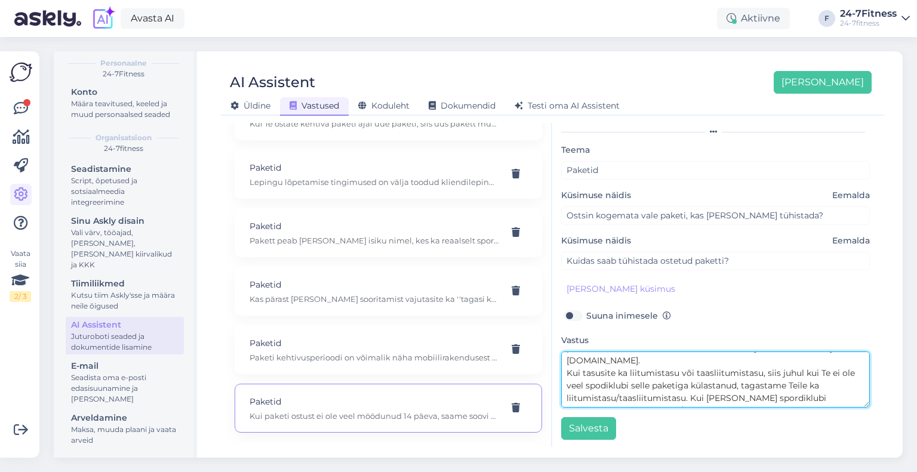
click at [838, 398] on textarea "Kui paketi ostust ei ole veel möödunud 14 päeva, saame soovi korral tühistada T…" at bounding box center [715, 380] width 309 height 56
click at [844, 386] on textarea "Kui paketi ostust ei ole veel möödunud 14 päeva, saame soovi korral tühistada T…" at bounding box center [715, 380] width 309 height 56
click at [748, 386] on textarea "Kui paketi ostust ei ole veel möödunud 14 päeva, saame soovi korral tühistada T…" at bounding box center [715, 380] width 309 height 56
type textarea "Kui paketi ostust ei ole veel möödunud 14 päeva, saame soovi korral tühistada T…"
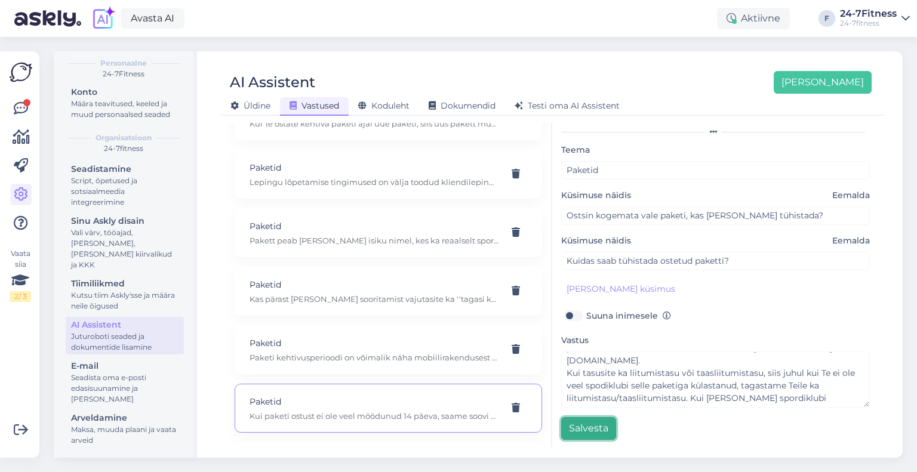
click at [600, 427] on button "Salvesta" at bounding box center [588, 428] width 55 height 23
click at [339, 453] on p "Paketid" at bounding box center [374, 459] width 249 height 13
type input "Kuidas saab aastast lepingut teisele isikule üle anda?"
type textarea "Kui Te ei soovi enam spordiklubi teenuseid kasutada, siis on Teil võimalik oma …"
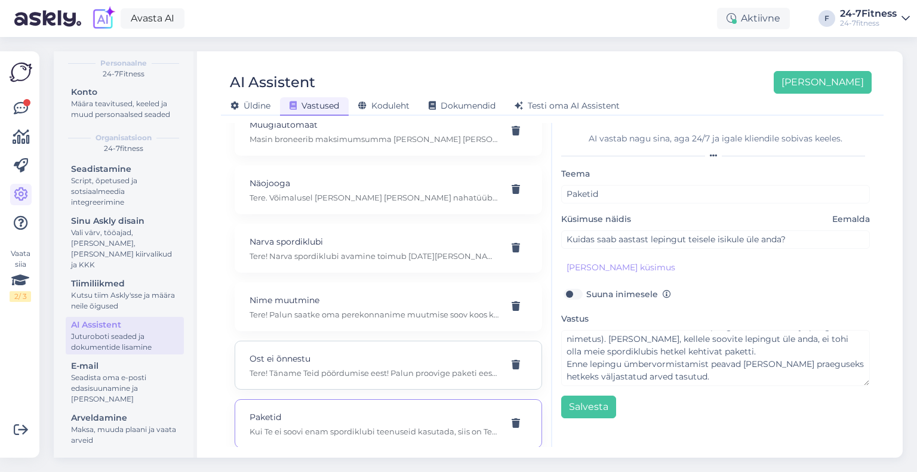
scroll to position [7593, 0]
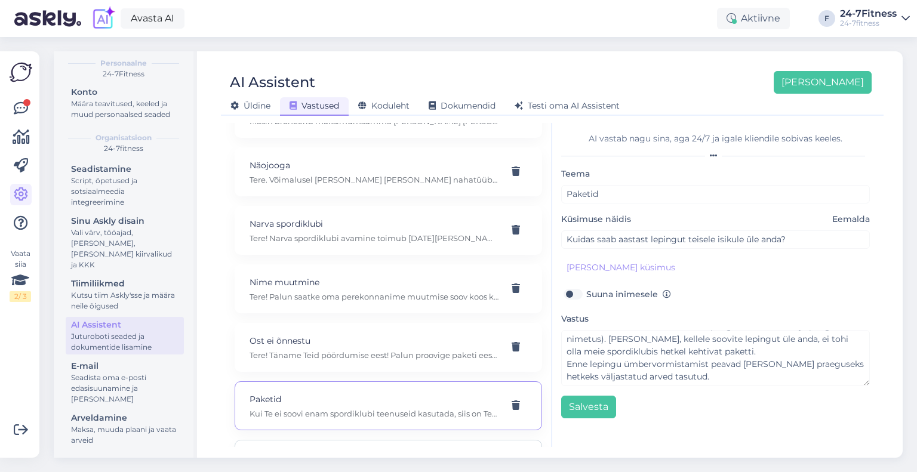
click at [339, 451] on div "Paketid Kõik meie spordiklubi paketid kehtivad päevades, mitte kordades. Näitek…" at bounding box center [374, 464] width 249 height 26
type input "Kas teil müüakse korra kaarte?"
type textarea "Kõik meie spordiklubi paketid kehtivad päevades, mitte kordades. Näiteks 30 päe…"
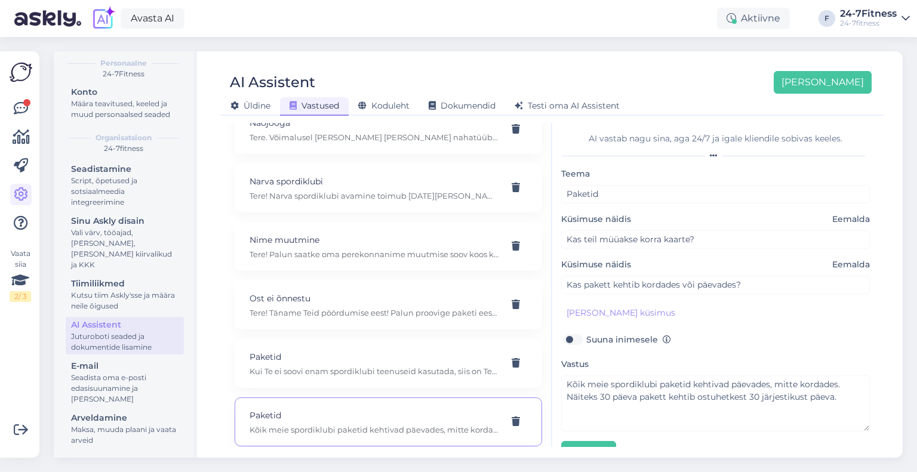
scroll to position [7653, 0]
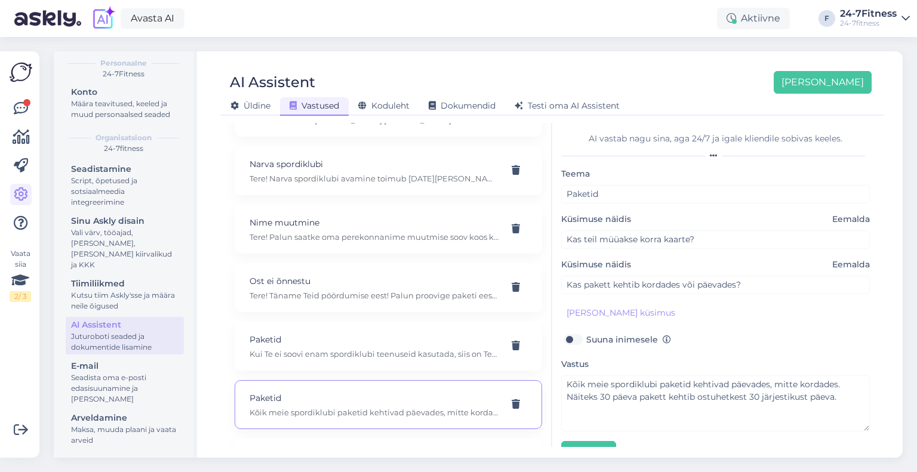
click at [349, 450] on p "Paketid" at bounding box center [374, 456] width 249 height 13
type input "Millised paketid teil on"
type textarea "Tere! 3 päeva pakett 11.99€ 14 päeva pakett 21.99€ 30 päeva pakett 32.99€ 90 pä…"
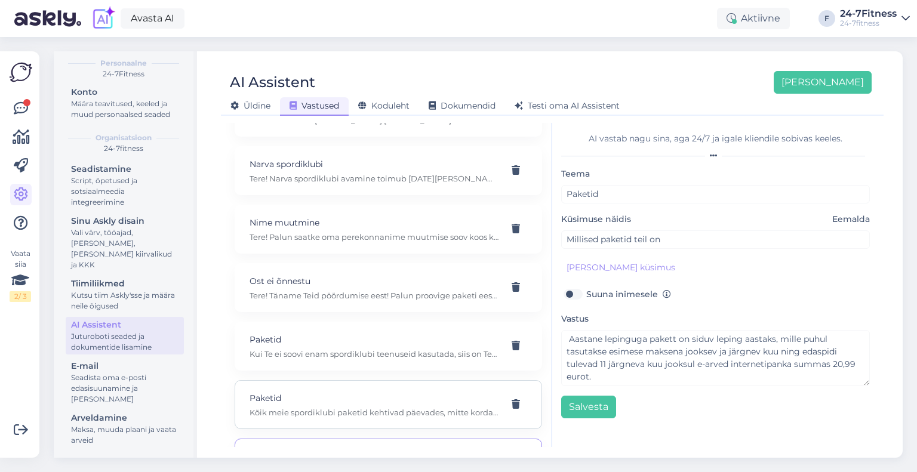
scroll to position [7712, 0]
click at [341, 449] on p "Paketid" at bounding box center [374, 455] width 249 height 13
type input "Kas minu paketiga võib siseneda keegi teine?"
type textarea "Pakett peab olema selle isiku nimel, kes ka reaalselt spordiklubi külastab. See…"
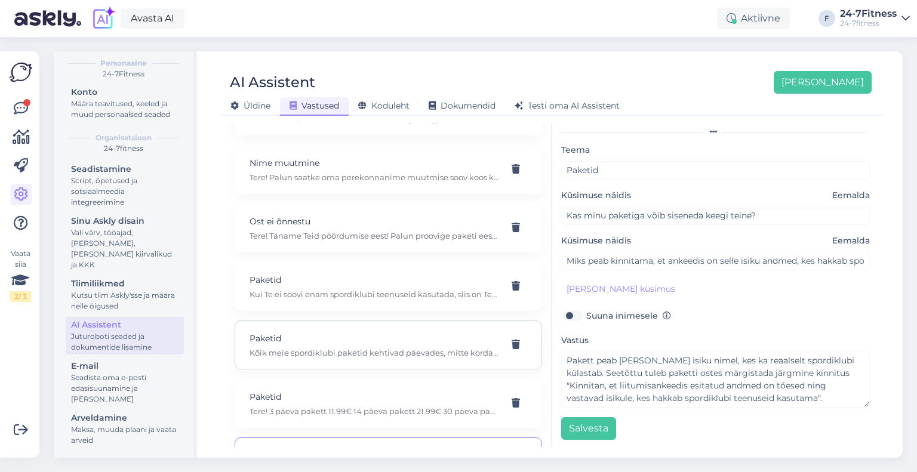
scroll to position [7772, 0]
click at [323, 436] on div "Paketid Paketi kehtivusperioodi on võimalik näha mobiilirakendusest või koduleh…" at bounding box center [389, 460] width 308 height 49
type input "Millal mu pakett lõppeb?"
type textarea "Paketi kehtivusperioodi on võimalik näha mobiilirakendusest või kodulehel oma p…"
type input "kui pakett on kehtiv kuni 10.06 , kas siis 10.06 pääseb veel sisse?"
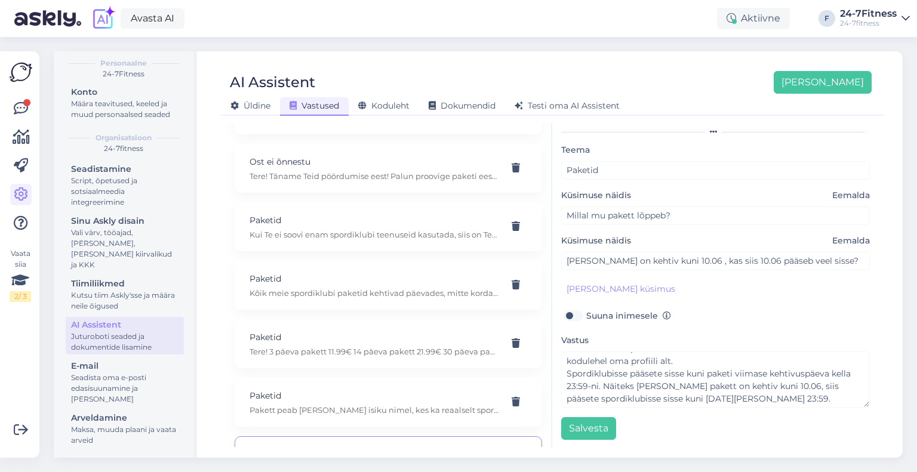
scroll to position [7892, 0]
click at [337, 387] on div "Paketid Paketti ei ole võimalik peatada enne selle kehtivuse lõppu, sh haiguse,…" at bounding box center [374, 400] width 249 height 26
type textarea "Paketti ei ole võimalik peatada enne selle kehtivuse lõppu, sh haiguse, puhkuse…"
type input "Kas paketti saab ajutiselt peatada?"
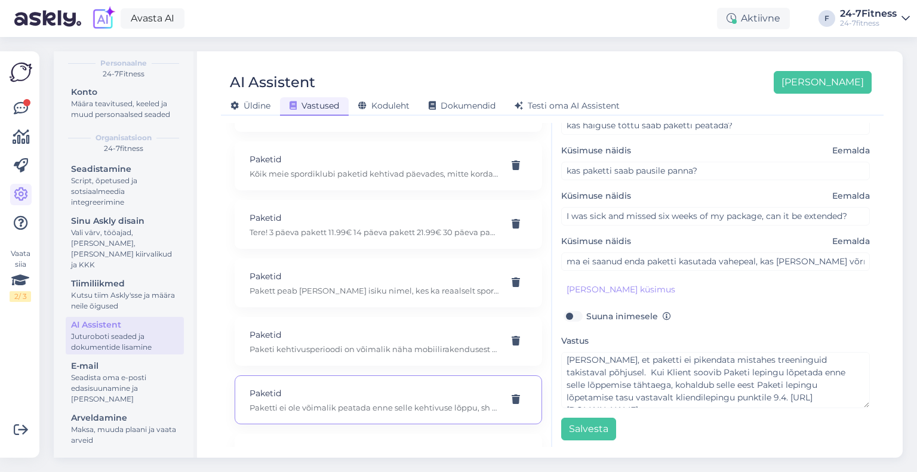
scroll to position [38, 0]
click at [377, 445] on div "Paketid Kui paketi ostust ei ole veel möödunud 14 päeva, saame soovi korral tüh…" at bounding box center [374, 458] width 249 height 26
type input "Ostsin kogemata vale paketi, kas saan selle tühistada?"
type textarea "Kui paketi ostust ei ole veel möödunud 14 päeva, saame soovi korral tühistada T…"
type input "Kuidas saab tühistada ostetud paketti?"
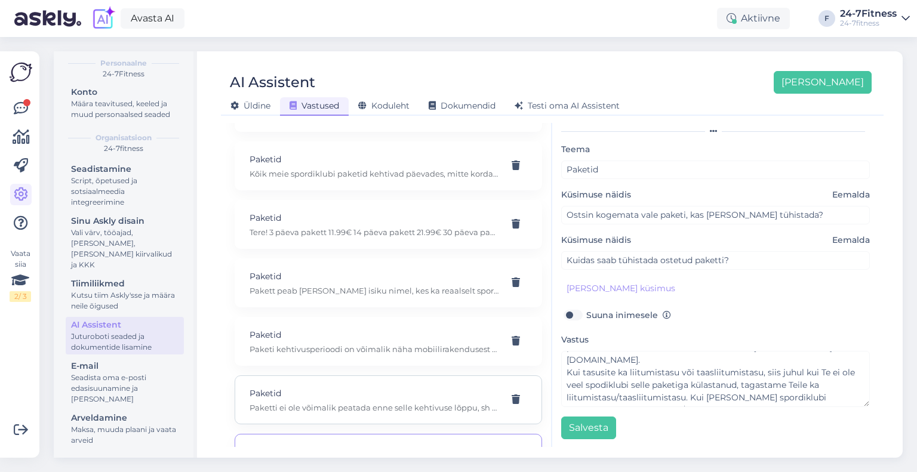
scroll to position [7951, 0]
click at [326, 444] on p "Paketid" at bounding box center [374, 450] width 249 height 13
type input "Kuidas ma saan olemasoleva paketi ära lõpetada?"
type textarea "Lepingu lõpetamise tingimused on välja toodud kliendilepingu punktis 9. https:/…"
type input "Kuidas saab lõpetada aastast lepingut?"
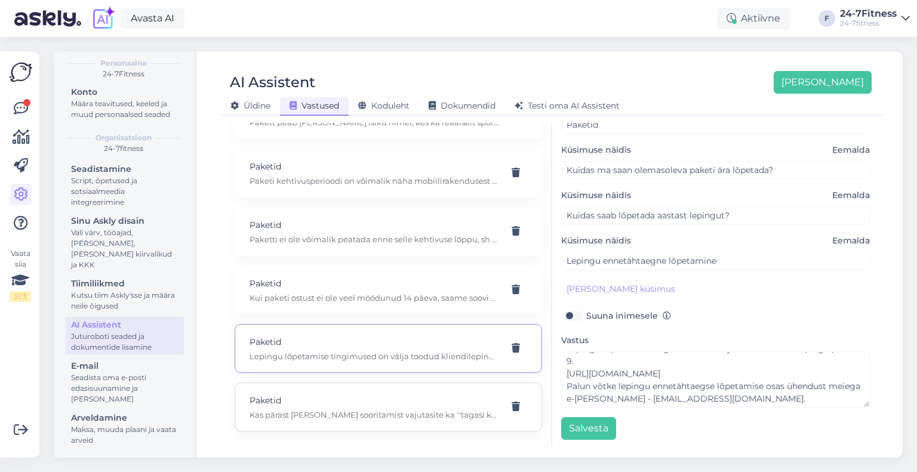
scroll to position [8071, 0]
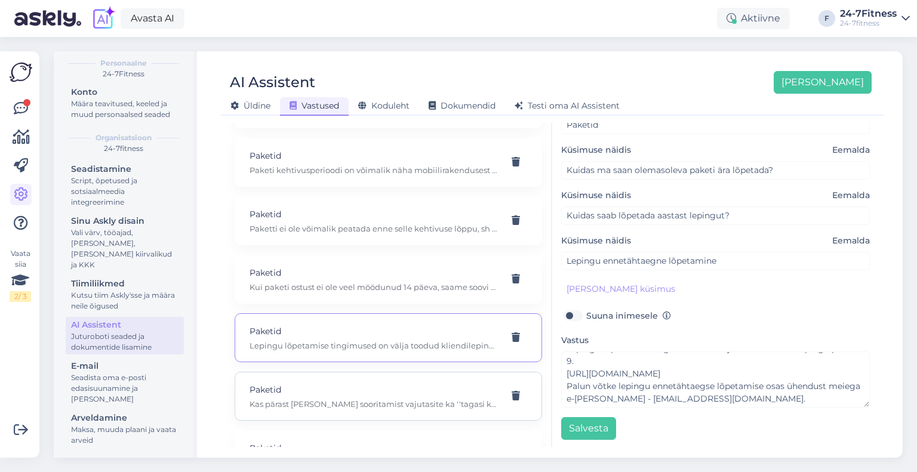
click at [308, 399] on p "Kas pärast makse sooritamist vajutasite ka ''tagasi kaupmehe juurde''? Meie kod…" at bounding box center [374, 404] width 249 height 11
type input "Ostsin paketi, kuid ei näe seda mobiiliäpist."
type textarea "Kas pärast makse sooritamist vajutasite ka ''tagasi kaupmehe juurde''? Meie kod…"
type input "Minu pakett ei aktiveerunud."
type input "Äpp ei näita aktiivset paketti."
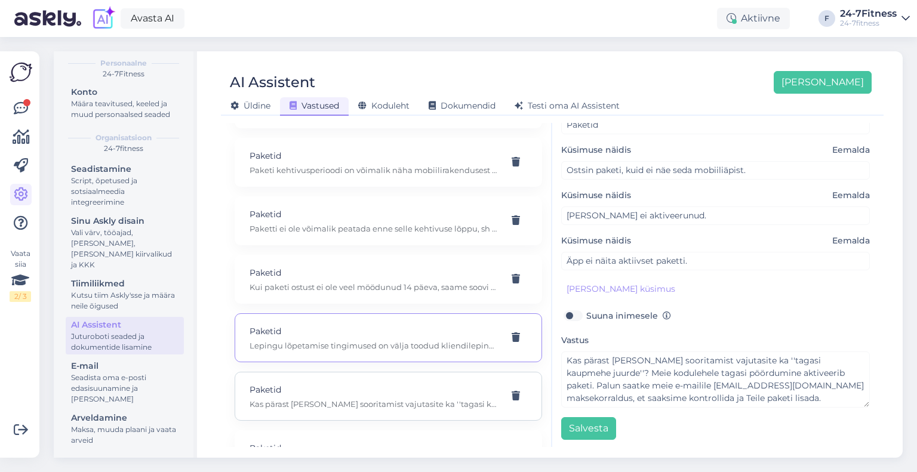
scroll to position [0, 0]
click at [389, 398] on p "Kui Te ostate kehtiva paketi ajal uue paketi, siis uus pakett muutub automaatse…" at bounding box center [374, 403] width 249 height 11
type input "Kui mul kehtib praegune pakett septembrini, kas ma saan praegu uue paketi sinna…"
type textarea "Kui Te ostate kehtiva paketi ajal uue paketi, siis uus pakett muutub automaatse…"
type input "Kas ma saan uue paketi osta enne praeguse paketi lõppemist?"
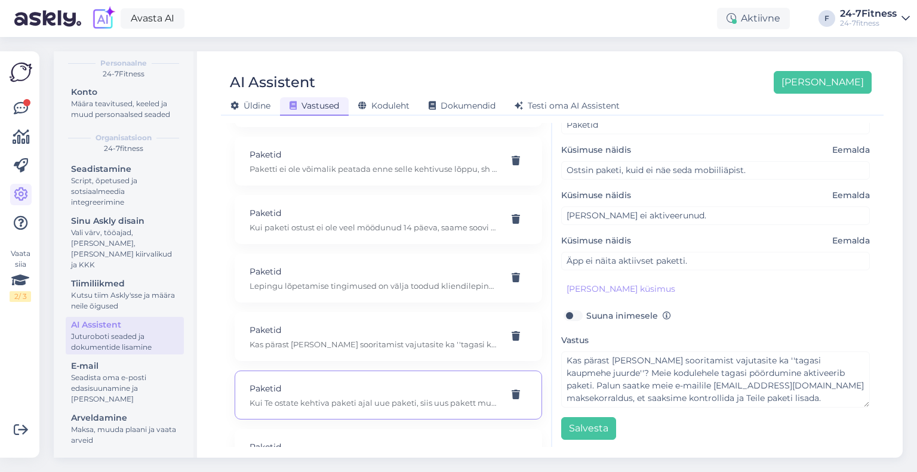
type input "Kas kehtiva paketi ajal saan juba osta uue?"
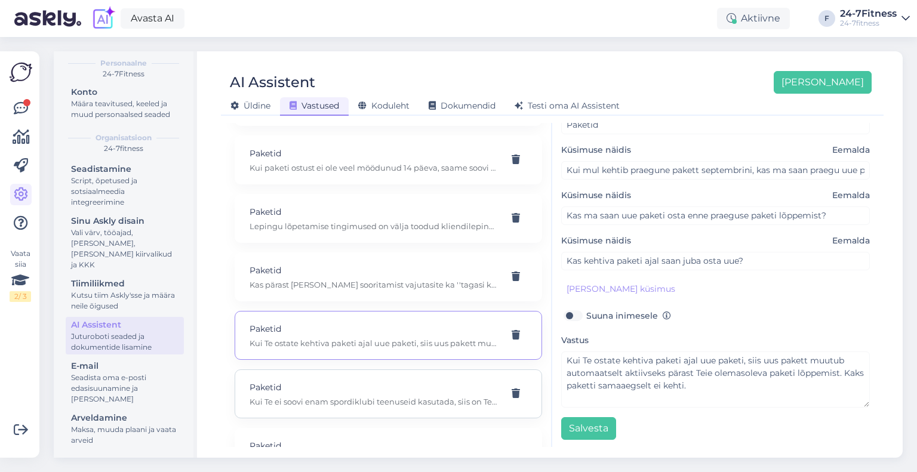
click at [362, 396] on p "Kui Te ei soovi enam spordiklubi teenuseid kasutada, siis on Teil võimalik oma …" at bounding box center [374, 401] width 249 height 11
type input "Kuidas saab ettemaksu paketti teisele isikule üle anda?"
type textarea "Kui Te ei soovi enam spordiklubi teenuseid kasutada, siis on Teil võimalik oma …"
type input "kas 365 päeva paketti saab üle anda?"
type input "kas 180 päeva paketti saab üle anda?"
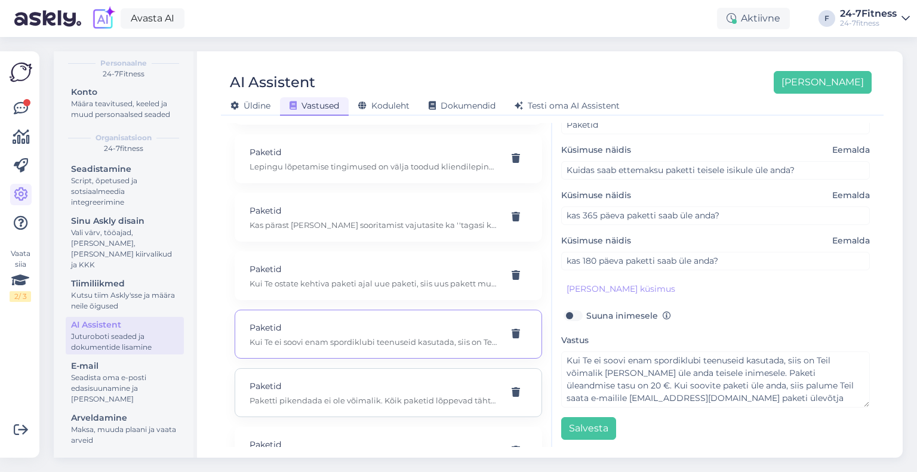
click at [327, 380] on p "Paketid" at bounding box center [374, 386] width 249 height 13
type input "Kuidas saab paketti pikendada?"
type textarea "Paketti pikendada ei ole võimalik. Kõik paketid lõppevad tähtaja saabudes autom…"
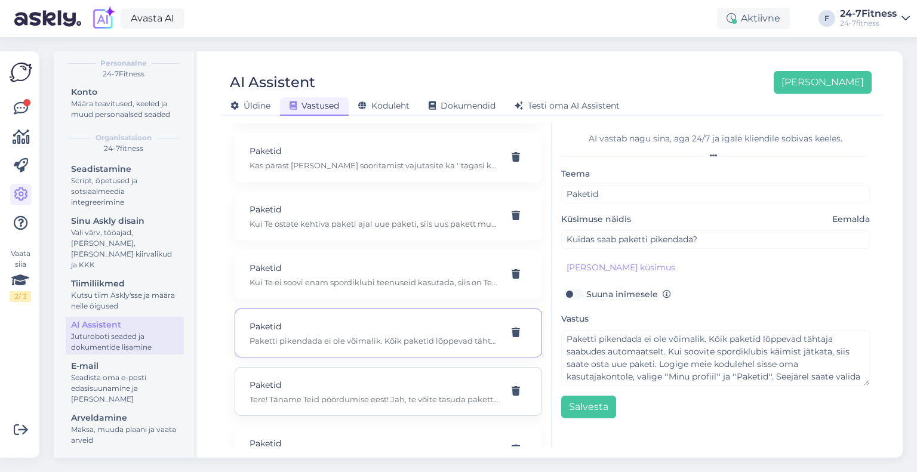
click at [348, 379] on div "Paketid Tere! Täname Teid pöördumise eest! Jah, te võite tasuda pakettide eest …" at bounding box center [374, 392] width 249 height 26
type input "Kas kahte tellimust saab tasuda ühe pangakontoga?"
type textarea "Tere! Täname Teid pöördumise eest! Jah, te võite tasuda pakettide eest ühelt ja…"
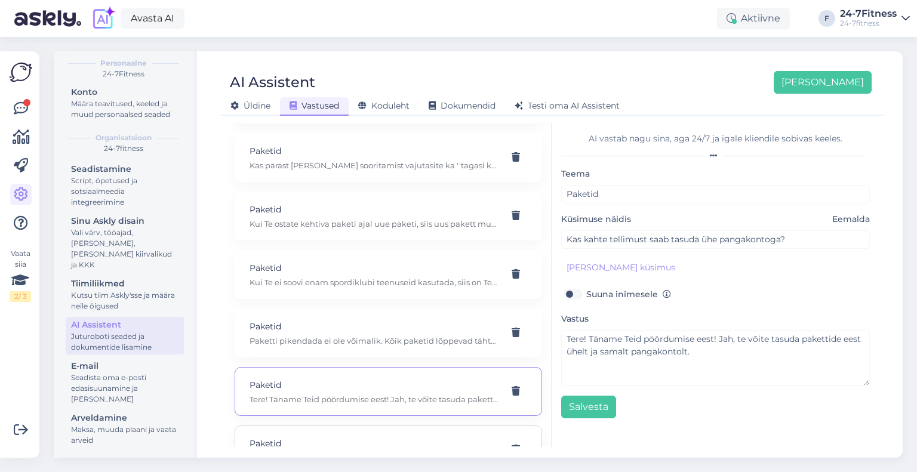
click at [356, 453] on p "Tegemist on tähtajalise lepinguga, mis lõpeb automaatselt tähtaja saabumisega, …" at bounding box center [374, 458] width 249 height 11
type input "Kui aastase lepingu lõpptähtaeg saabub, siis kas lepingu lõpetamiseks peab esit…"
type textarea "Tegemist on tähtajalise lepinguga, mis lõpeb automaatselt tähtaja saabumisega, …"
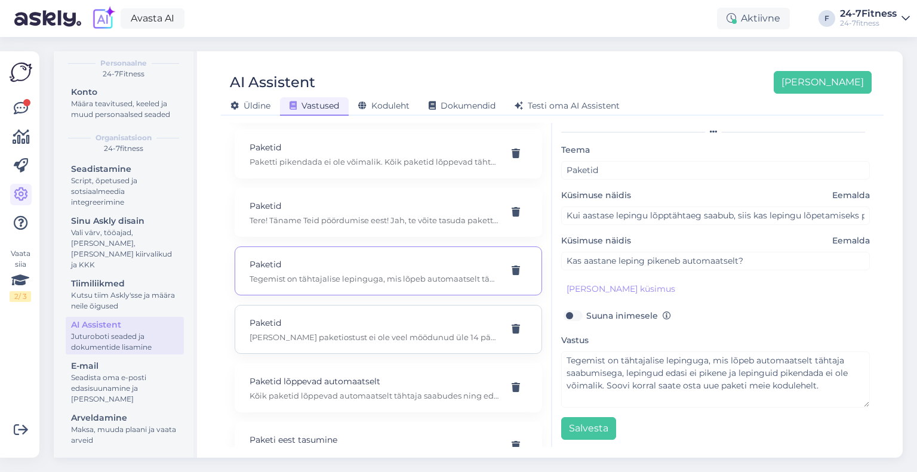
click at [339, 316] on div "Paketid Kui Teie paketiostust ei ole veel möödunud üle 14 päeva ning Te ei ole …" at bounding box center [374, 329] width 249 height 26
type input "Kuidas saab muuta paketi alguskuupäeva?"
type textarea "Kui Teie paketiostust ei ole veel möödunud üle 14 päeva ning Te ei ole veel ant…"
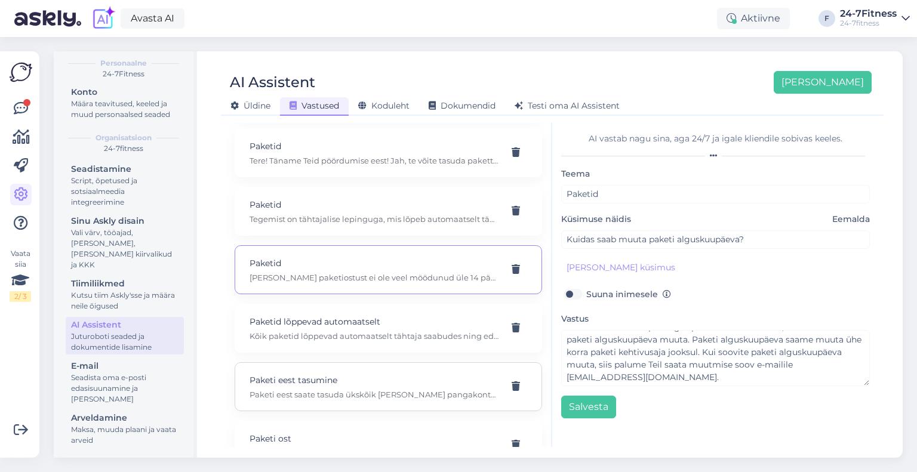
click at [380, 362] on div "Paketi eest tasumine Paketi eest saate tasuda ükskõik kelle pangakontolt. Selle…" at bounding box center [389, 386] width 308 height 49
type input "Paketi eest tasumine"
type input "tal on pangakontol limiit juba ületatud, sellepärast tahtsingi ise talle paketi…"
type textarea "Paketi eest saate tasuda ükskõik kelle pangakontolt. Selle valiku saate teha ku…"
click at [352, 432] on p "Paketi ost" at bounding box center [374, 438] width 249 height 13
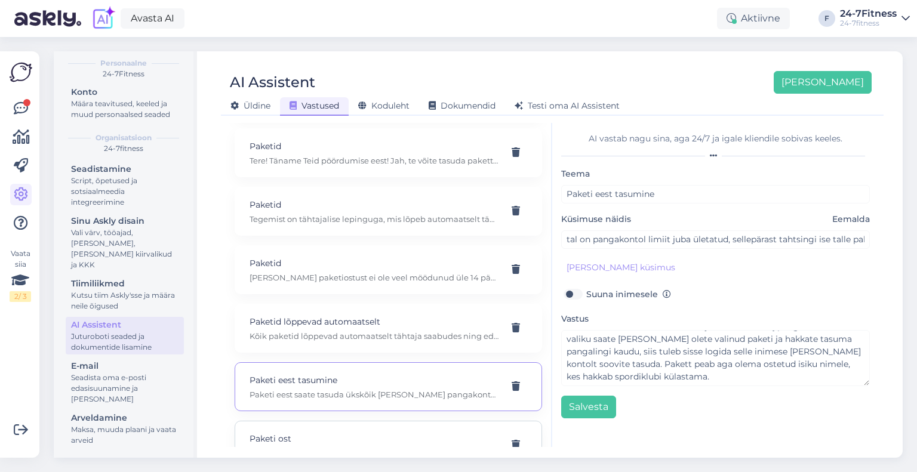
type input "Paketi ost"
type input "Kas kohapealt on võimalik paketti osta?"
type textarea "Kui soovite osta spordiklubi paketti, siis seda saate teha meie kodulehelt - ht…"
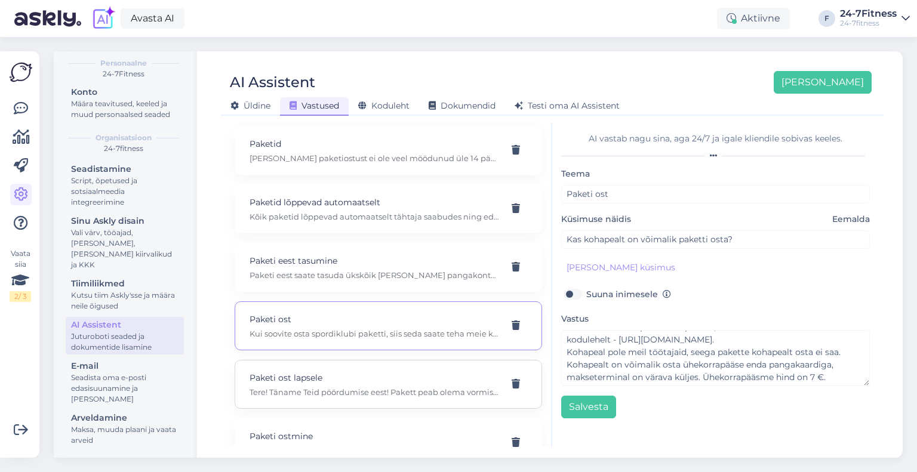
click at [328, 360] on div "Paketi ost lapsele Tere! Täname Teid pöördumise eest! Pakett peab olema vormist…" at bounding box center [389, 384] width 308 height 49
type input "Paketi ost lapsele"
type input "soovin osta paketti lapsele"
type textarea "Tere! Täname Teid pöördumise eest! Pakett peab olema vormistatud selle inimese …"
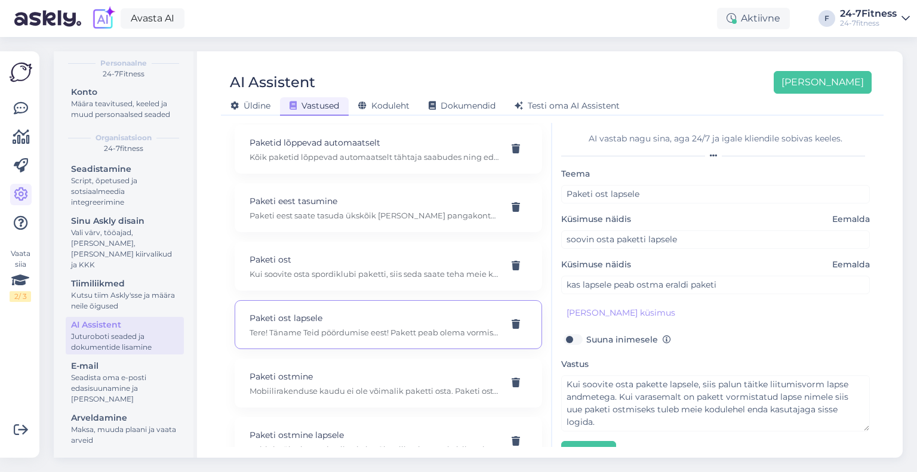
click at [339, 370] on p "Paketi ostmine" at bounding box center [374, 376] width 249 height 13
type input "Paketi ostmine"
type input "ma olin juba klubi liige, mul on lihtsalt uut paketti vaja, Olen rakenduses oma…"
type textarea "Mobiilirakenduse kaudu ei ole võimalik paketti osta. Paketi ostuks palun minge …"
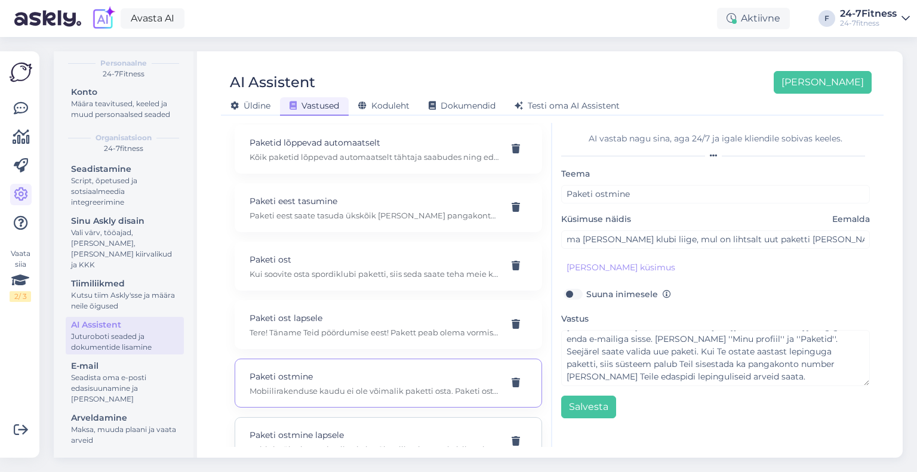
click at [305, 417] on div "Paketi ostmine lapsele Kahjuks ühe kasutaja alla ei ole võimalik erinevatele is…" at bounding box center [389, 441] width 308 height 49
type input "Paketi ostmine lapsele"
type input "ostan tütrele aastase paketi ja mul on ka aastane siis kuidas saame klubisse si…"
type textarea "Kahjuks ühe kasutaja alla ei ole võimalik erinevatele isikutele pakette osta.. …"
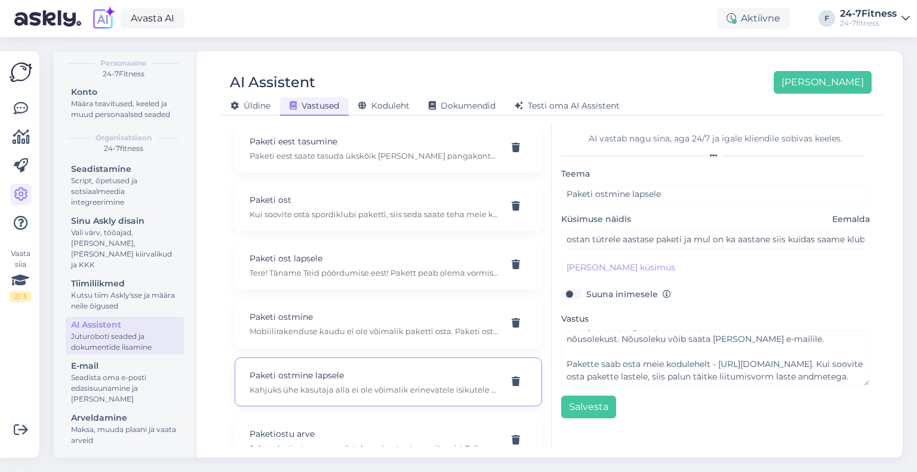
click at [347, 428] on p "Paketiostu arve" at bounding box center [374, 434] width 249 height 13
type input "Paketiostu arve"
type input "Kui ma võtan aastase paketi kas mulle saadetakse arve?"
type textarea "Jah, paketiostu arve saadetakse pärast ostu sooritamist Teile e-mailile. Samuti…"
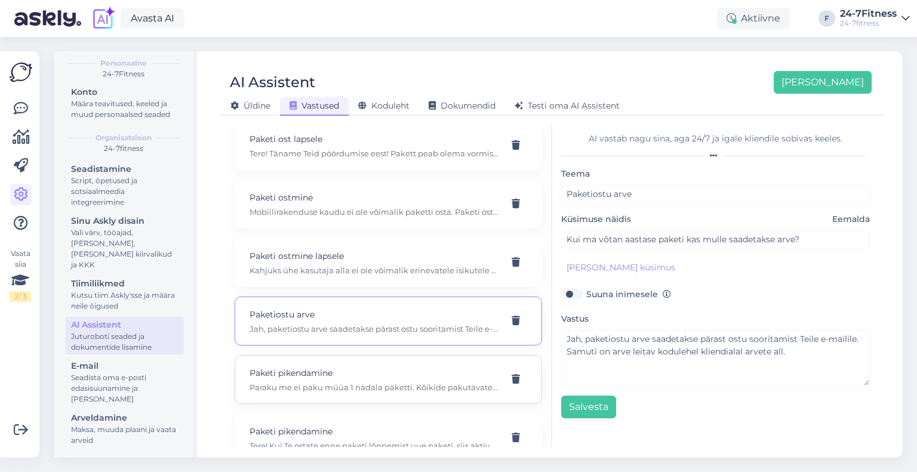
click at [353, 367] on div "Paketi pikendamine Paraku me ei paku müüa 1 nädala paketti. Kõikide pakutavate …" at bounding box center [374, 380] width 249 height 26
type input "Paketi pikendamine"
type input "Kas on võimalik kuidagi teie kaudu nädalapaketti osta?"
type textarea "Paraku me ei paku müüa 1 nädala paketti. Kõikide pakutavate pakettidega saatetu…"
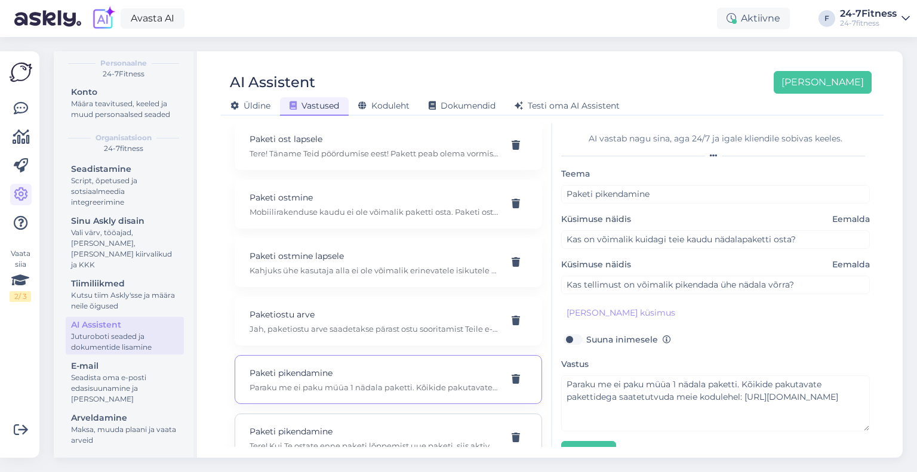
click at [326, 425] on div "Paketi pikendamine Tere! Kui Te ostate enne paketi lõppemist uue paketi, siis a…" at bounding box center [374, 438] width 249 height 26
type input "Kui mul kehtib praegune pakett septembrini, kas ma saan praegu uue paketi sinna…"
type textarea "Tere! Kui Te ostate enne paketi lõppemist uue paketi, siis aktiveerub uus paket…"
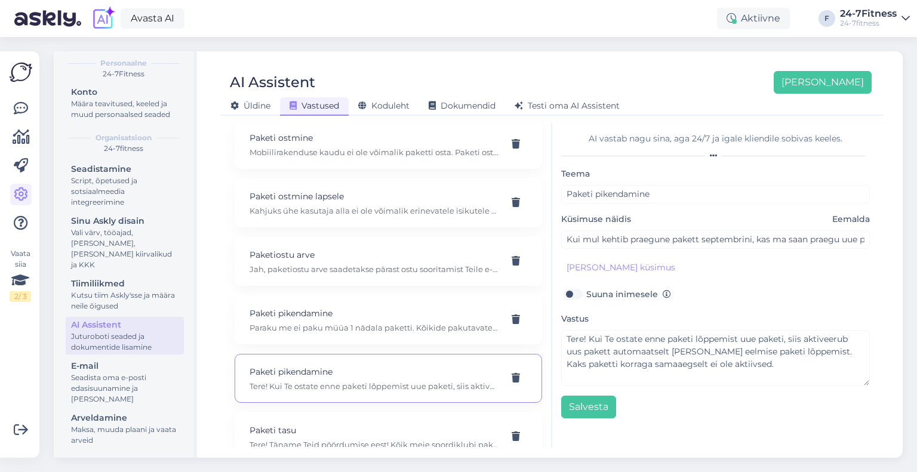
click at [326, 439] on p "Tere! Täname Teid pöördumise eest! Kõik meie spordiklubi paketid kehtivad päeva…" at bounding box center [374, 444] width 249 height 11
type input "Paketi tasu"
type input "Tahaksin teada: kui ma treenin 3 korda nädalas ja kuus on mul 12 treeningut - k…"
type textarea "Tere! Täname Teid pöördumise eest! Kõik meie spordiklubi paketid kehtivad päeva…"
click at [326, 438] on p "Tere! Täname Teid pöördumise eest! Kui Teie pakett ei ole aktiveerunud, siis pa…" at bounding box center [374, 443] width 249 height 11
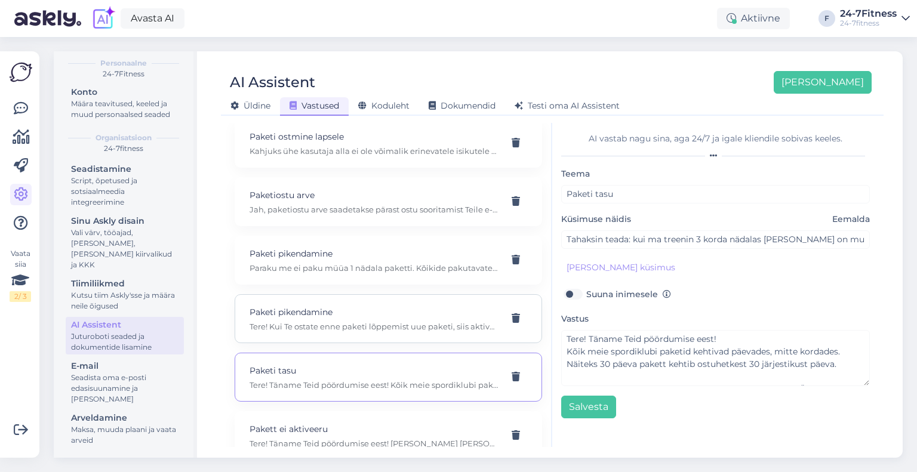
type input "Pakett ei aktiveeru"
type input "mu pakett ei aktiveeru"
type textarea "Tere! Täname Teid pöördumise eest! Kui Teie pakett ei ole aktiveerunud, siis pa…"
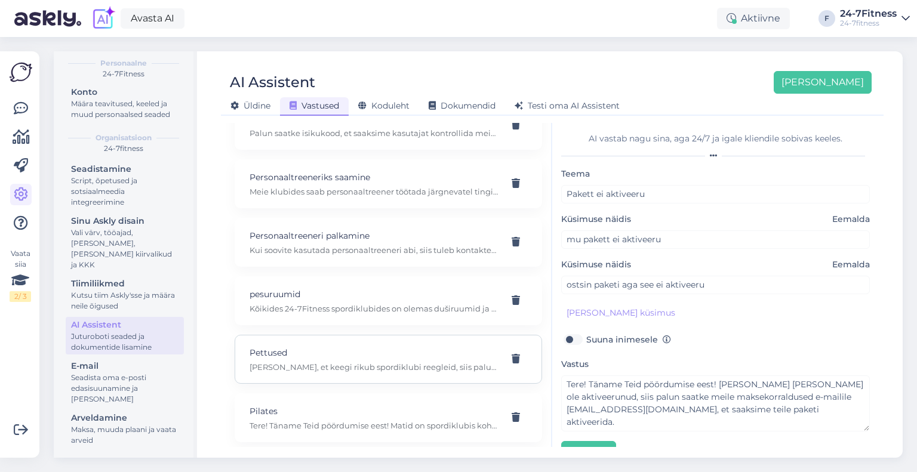
click at [355, 362] on p "Kui teate, et keegi rikub spordiklubi reegleid, siis palume anda meile selle ko…" at bounding box center [374, 367] width 249 height 11
type input "Pettused"
type input "Kuhu teatada pettusest?"
type textarea "Kui teate, et keegi rikub spordiklubi reegleid, siis palume anda meile selle ko…"
type input "Üks klient külastab pidevalt klubi oma ema kaardiga."
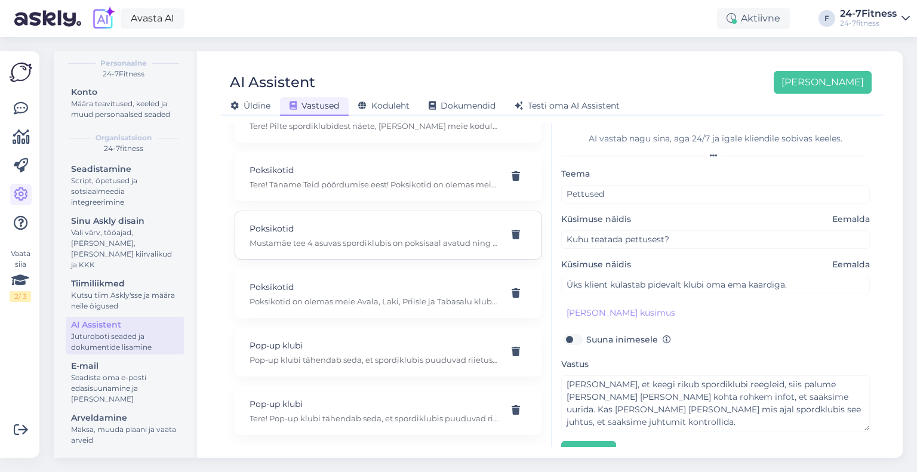
scroll to position [10340, 0]
click at [350, 295] on p "Pop-up klubi tähendab seda, et spordiklubis puuduvad riietusruumid ning duširuu…" at bounding box center [374, 300] width 249 height 11
type input "Pop-up klubi"
type input "Mis on Pop-up klubi?"
type textarea "Pop-up klubi tähendab seda, et spordiklubis puuduvad riietusruumid ning duširuu…"
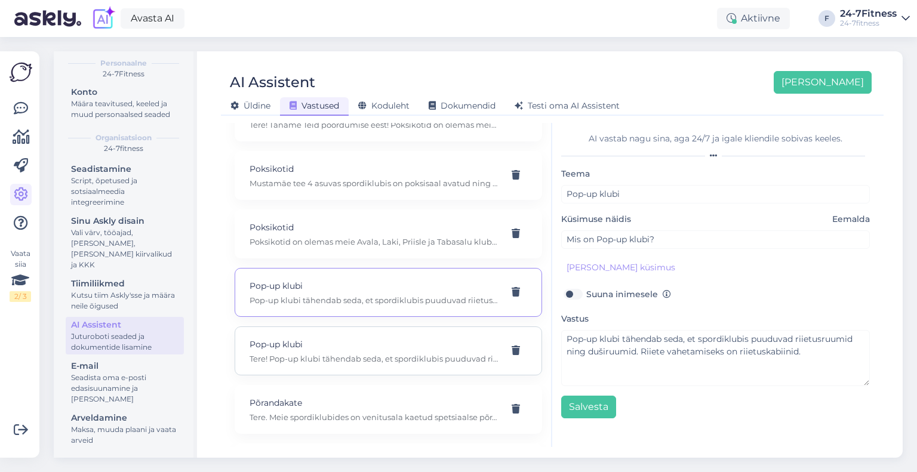
click at [353, 338] on p "Pop-up klubi" at bounding box center [374, 344] width 249 height 13
type input "mis on pop up klubi?"
type textarea "Tere! Pop-up klubi tähendab seda, et spordiklubis puuduvad riietusruumid ning d…"
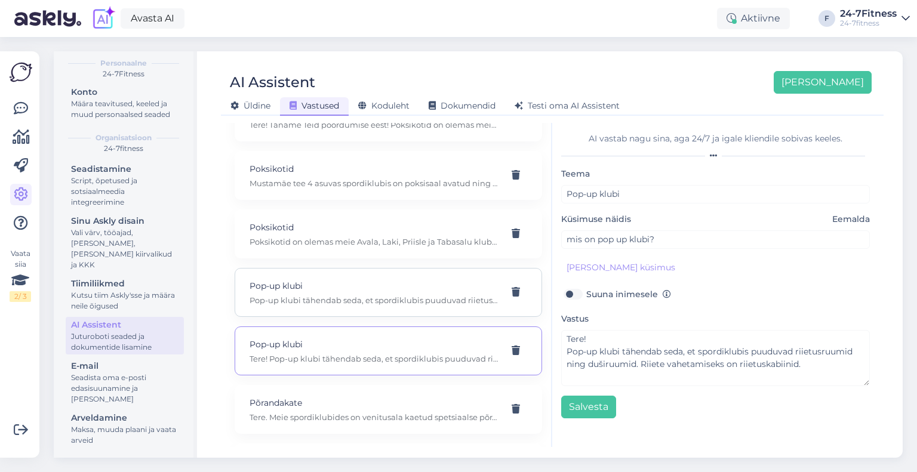
click at [358, 268] on div "Pop-up klubi Pop-up klubi tähendab seda, et spordiklubis puuduvad riietusruumid…" at bounding box center [389, 292] width 308 height 49
type input "Mis on Pop-up klubi?"
type textarea "Pop-up klubi tähendab seda, et spordiklubis puuduvad riietusruumid ning duširuu…"
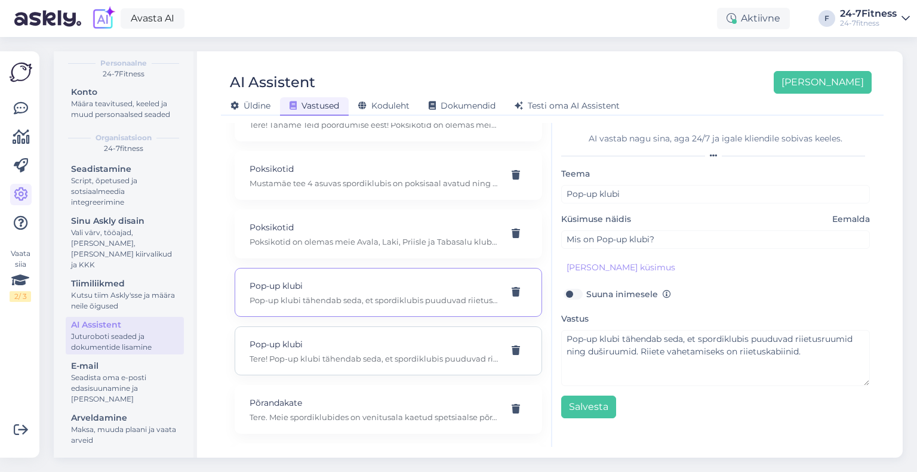
click at [361, 353] on p "Tere! Pop-up klubi tähendab seda, et spordiklubis puuduvad riietusruumid ning d…" at bounding box center [374, 358] width 249 height 11
type input "mis on pop up klubi?"
type textarea "Tere! Pop-up klubi tähendab seda, et spordiklubis puuduvad riietusruumid ning d…"
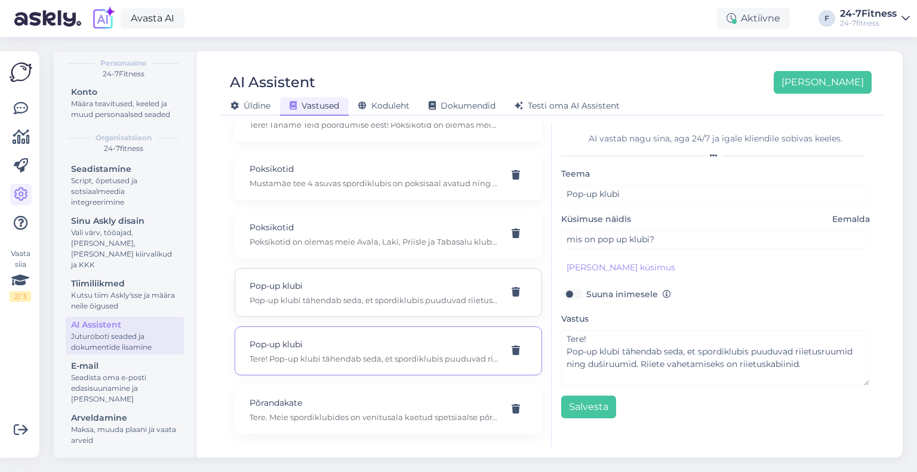
click at [364, 279] on div "Pop-up klubi Pop-up klubi tähendab seda, et spordiklubis puuduvad riietusruumid…" at bounding box center [374, 292] width 249 height 26
type input "Mis on Pop-up klubi?"
type textarea "Pop-up klubi tähendab seda, et spordiklubis puuduvad riietusruumid ning duširuu…"
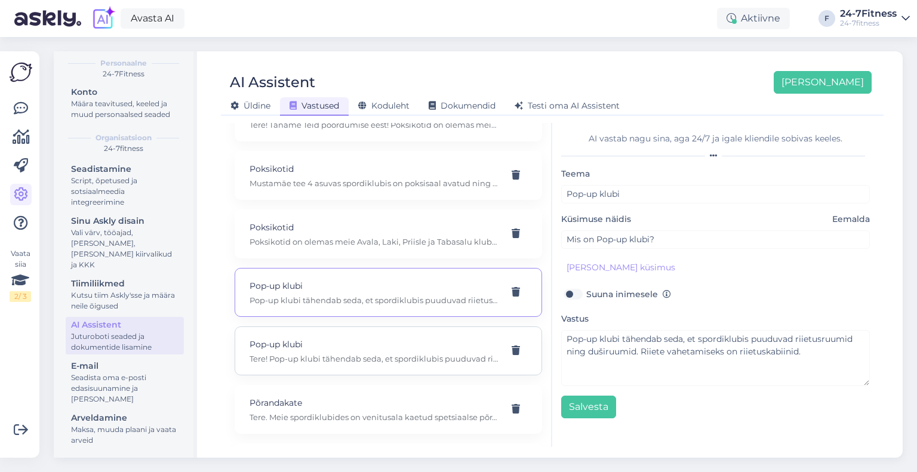
click at [367, 338] on p "Pop-up klubi" at bounding box center [374, 344] width 249 height 13
type input "mis on pop up klubi?"
type textarea "Tere! Pop-up klubi tähendab seda, et spordiklubis puuduvad riietusruumid ning d…"
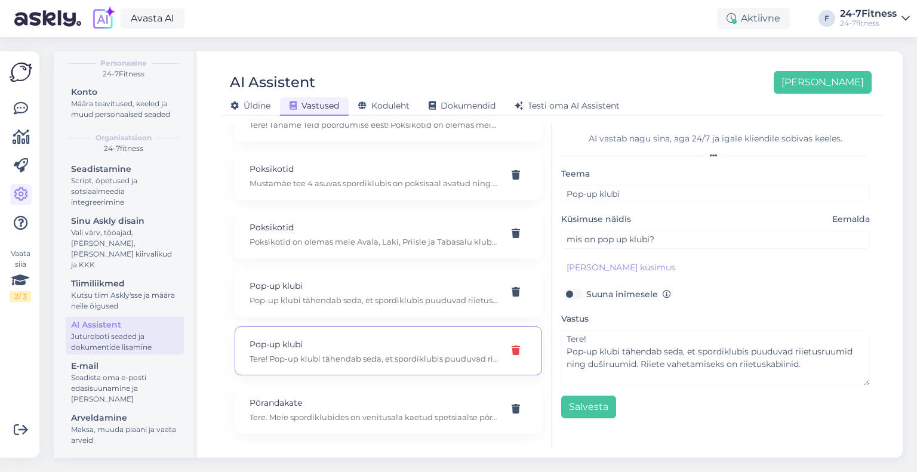
click at [512, 346] on icon at bounding box center [516, 351] width 8 height 10
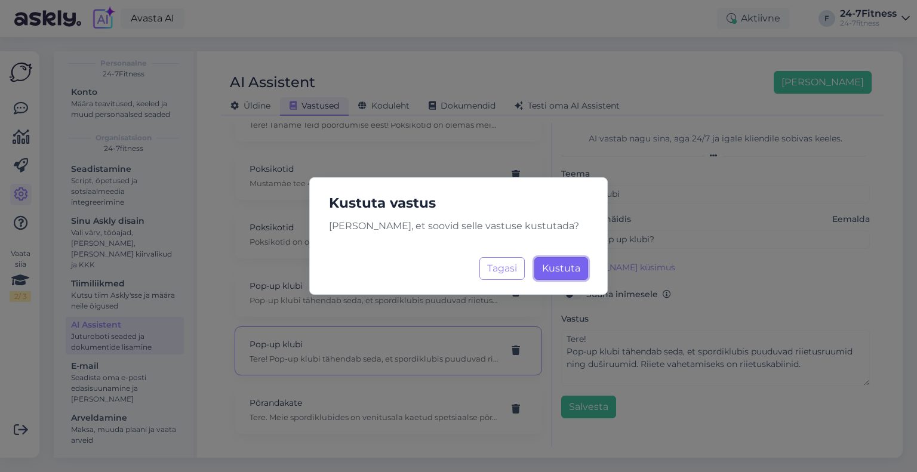
click at [559, 263] on span "Kustuta" at bounding box center [561, 268] width 38 height 11
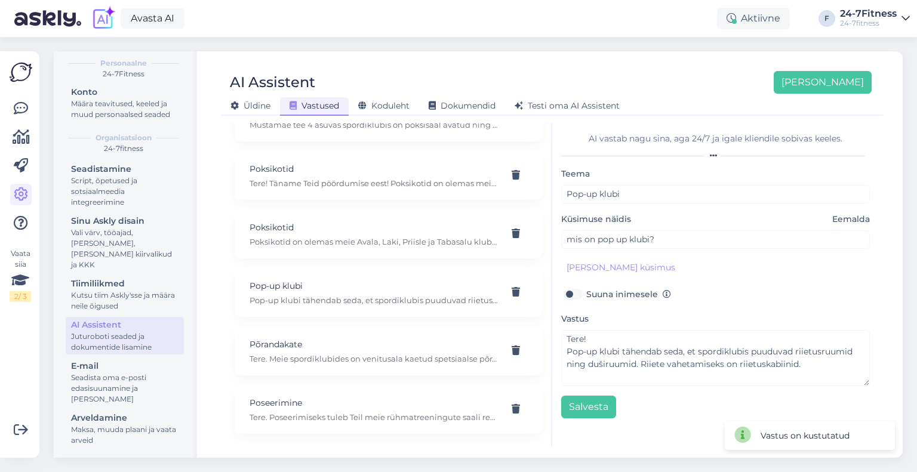
scroll to position [10282, 0]
click at [364, 396] on p "Põrandakate" at bounding box center [374, 402] width 249 height 13
type input "Põrandakate"
type input "Mis spordiklubis on venitusala põrandaga mitte matiga?"
type textarea "Tere. Meie spordiklubides on venitusala kaetud spetsiaalse põrandakattega, mis …"
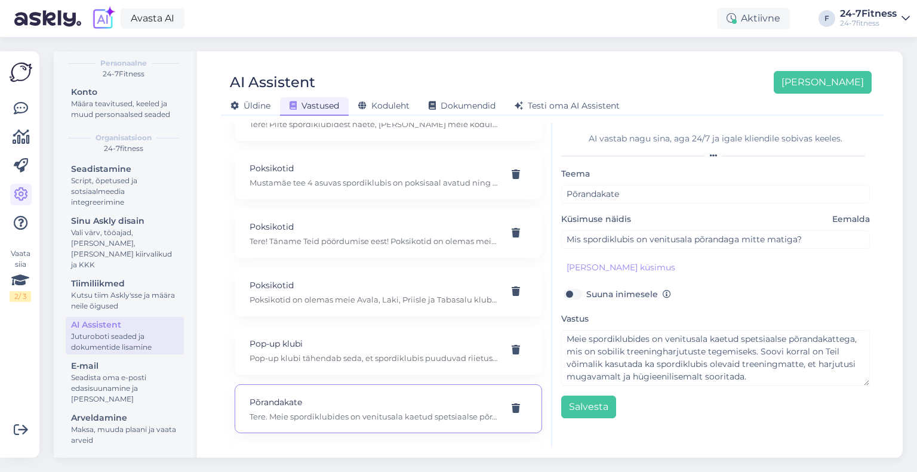
scroll to position [10342, 0]
click at [336, 395] on div "Poseerimine Tere. Poseerimiseks tuleb Teil meie rühmatreeningute saali rentida.…" at bounding box center [374, 408] width 249 height 26
type input "Poseerimine"
type input "kas tohib poseerida võistlusriietuses või lühikeste pükstega?"
type textarea "Tere. Poseerimiseks tuleb Teil meie rühmatreeningute saali rentida. Täpsema inf…"
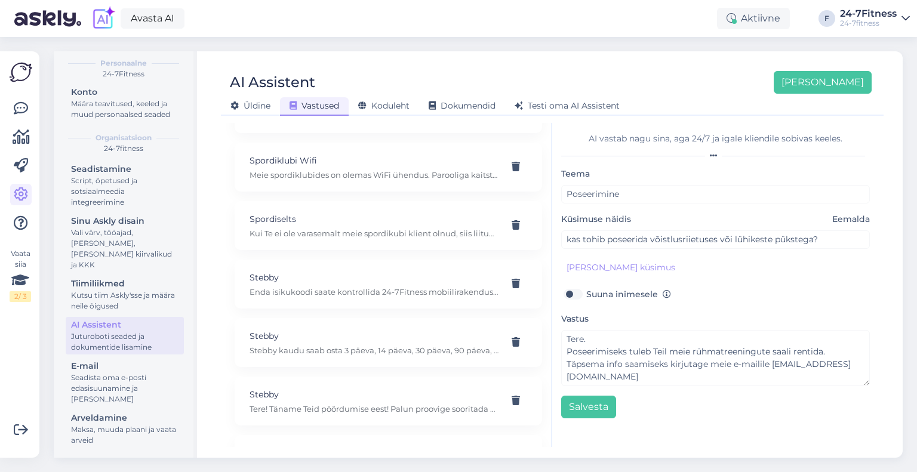
scroll to position [13566, 0]
click at [355, 260] on div "Stebby Enda isikukoodi saate kontrollida 24-7Fitness mobiilirakenduses. Kui soo…" at bounding box center [389, 284] width 308 height 49
type input "Stebby"
type input "Kuidas saan lisada isikukoodi?"
type textarea "Enda isikukoodi saate kontrollida 24-7Fitness mobiilirakenduses. Kui soovite en…"
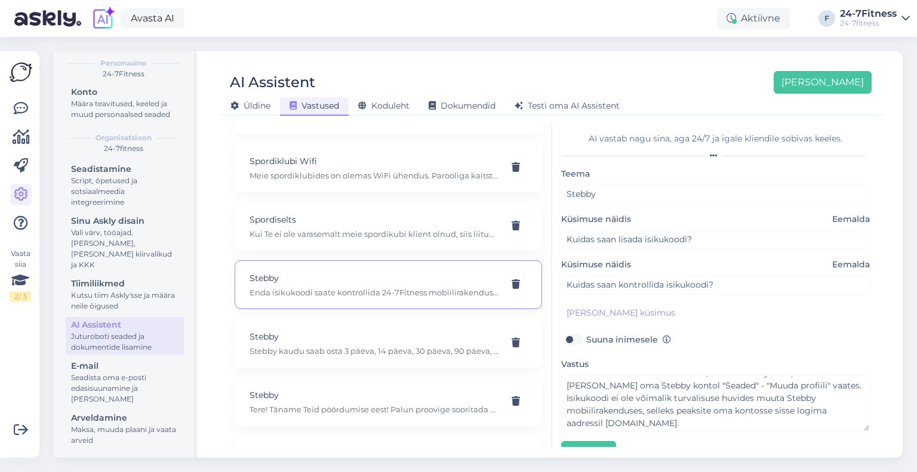
scroll to position [62, 0]
click at [24, 83] on img at bounding box center [21, 72] width 23 height 23
click at [22, 69] on img at bounding box center [21, 72] width 23 height 23
click at [0, 69] on div "Vaata siia 2 / 3 Võimalused Veendu, et Askly loob sulle väärtust. Sulge Ühenda …" at bounding box center [19, 254] width 39 height 407
click at [19, 69] on img at bounding box center [21, 72] width 23 height 23
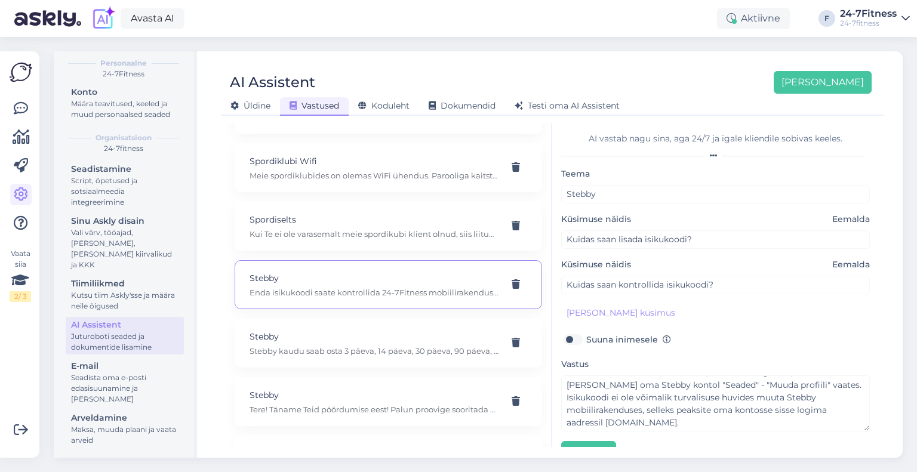
click at [17, 96] on div "Vaata siia 2 / 3" at bounding box center [21, 255] width 23 height 388
click at [18, 118] on link at bounding box center [20, 108] width 21 height 21
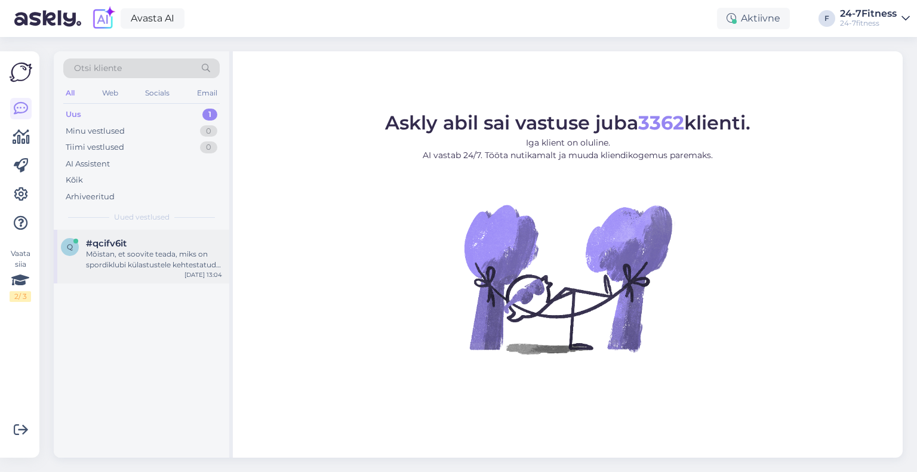
click at [191, 265] on div "Mõistan, et soovite teada, miks on spordiklubi külastustele kehtestatud piirang…" at bounding box center [154, 259] width 136 height 21
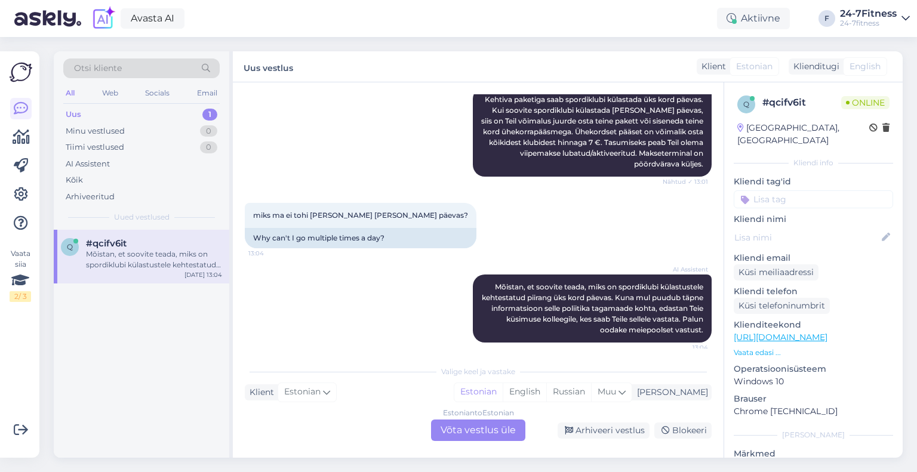
scroll to position [347, 0]
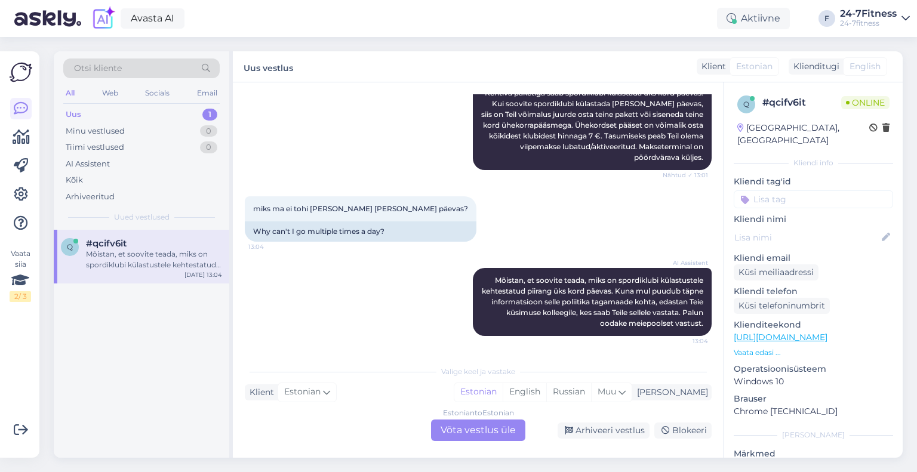
click at [496, 427] on div "Estonian to Estonian Võta vestlus üle" at bounding box center [478, 430] width 94 height 21
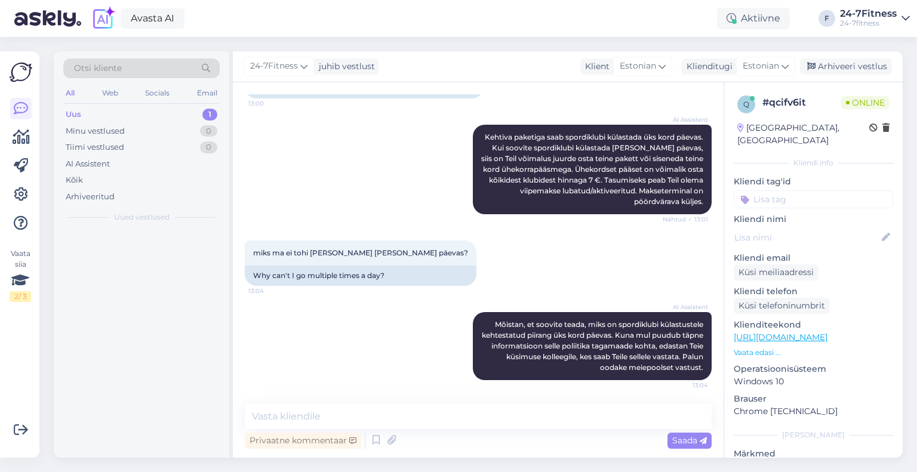
scroll to position [302, 0]
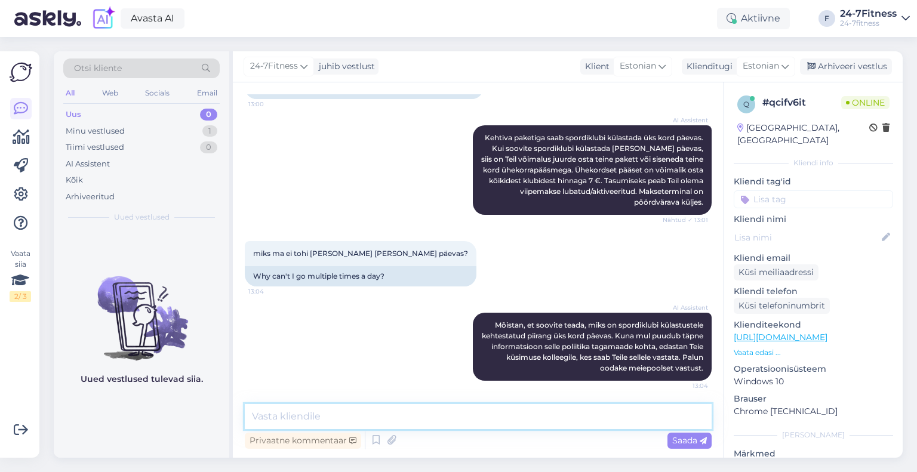
click at [404, 416] on textarea at bounding box center [478, 416] width 467 height 25
paste textarea "Spordiklubi sisekorra eeskirjade kohaselt on võimalik spordiklubisse siseneda ü…"
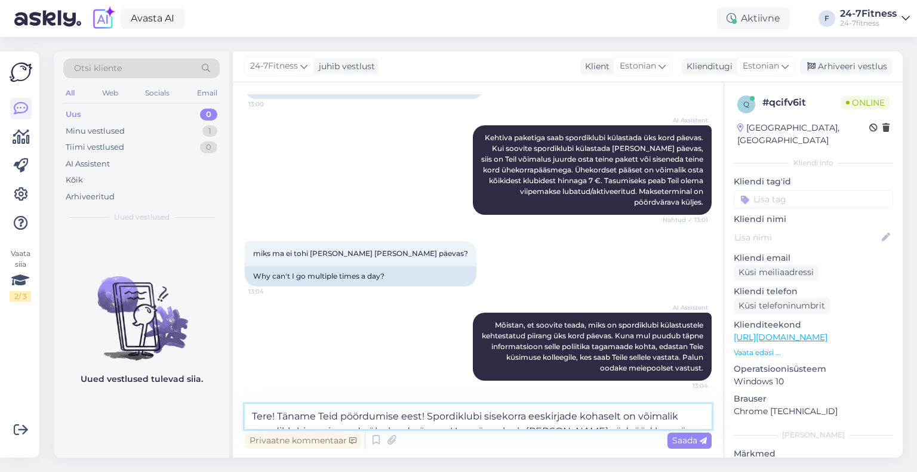
scroll to position [332, 0]
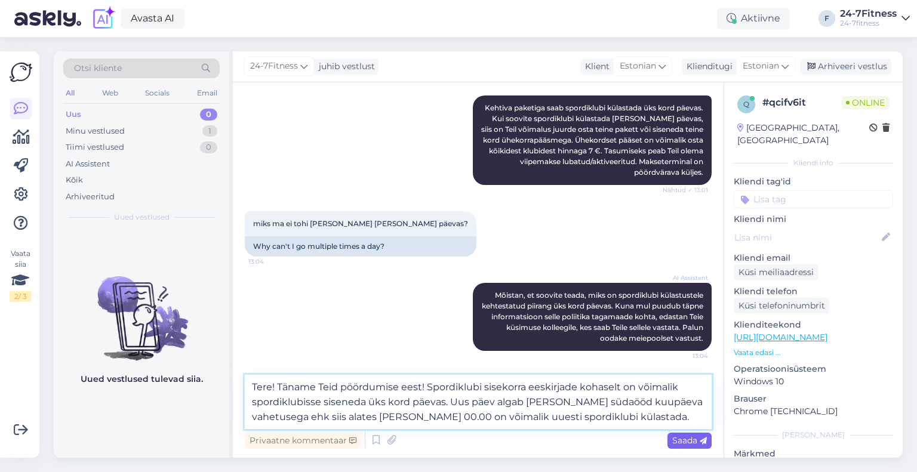
type textarea "Tere! Täname Teid pöördumise eest! Spordiklubi sisekorra eeskirjade kohaselt on…"
click at [681, 443] on span "Saada" at bounding box center [689, 440] width 35 height 11
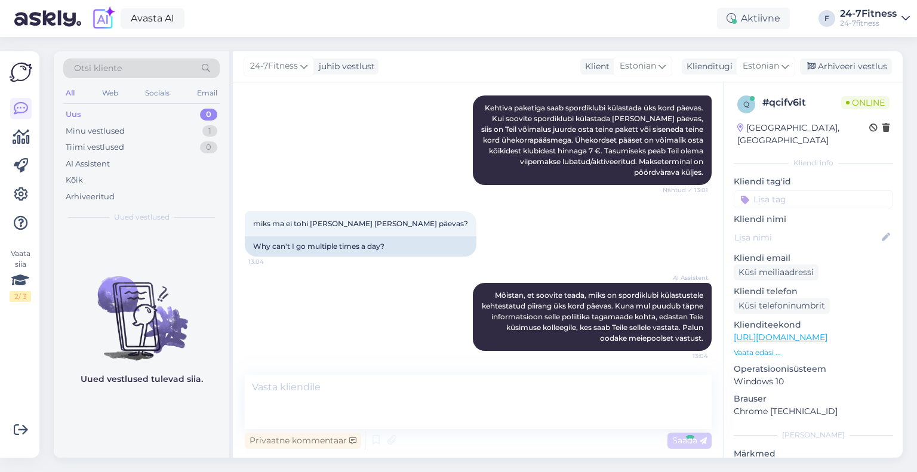
scroll to position [396, 0]
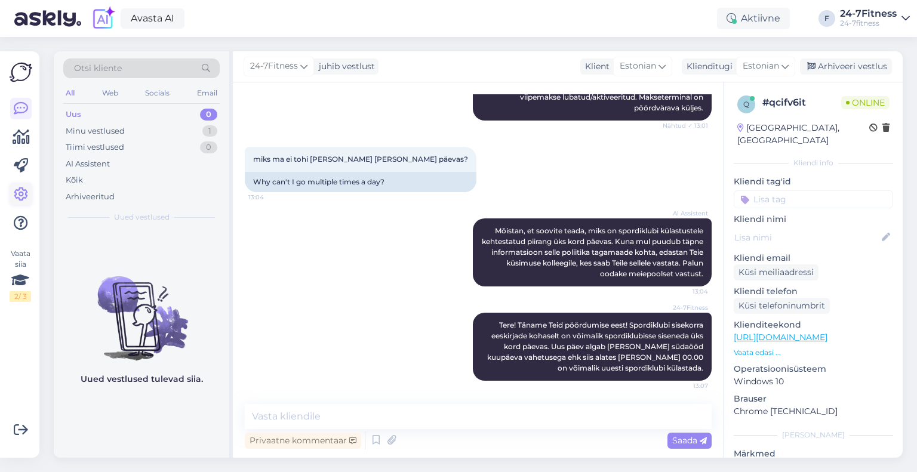
click at [23, 196] on icon at bounding box center [21, 194] width 14 height 14
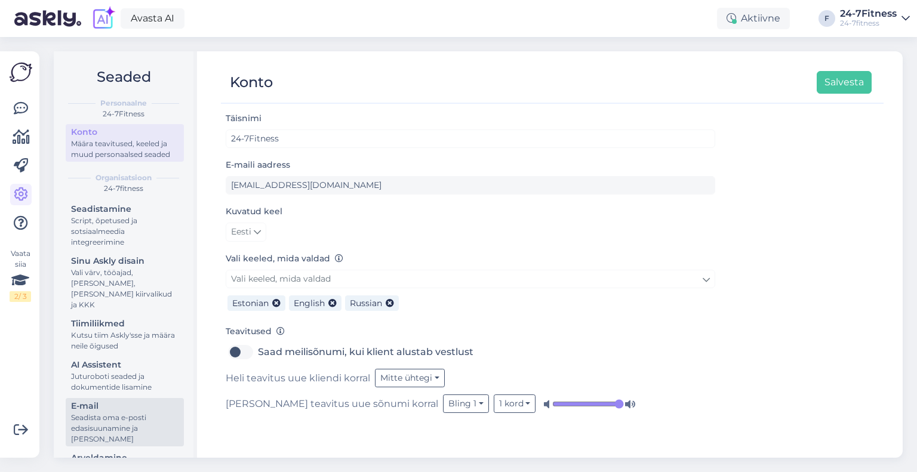
scroll to position [40, 0]
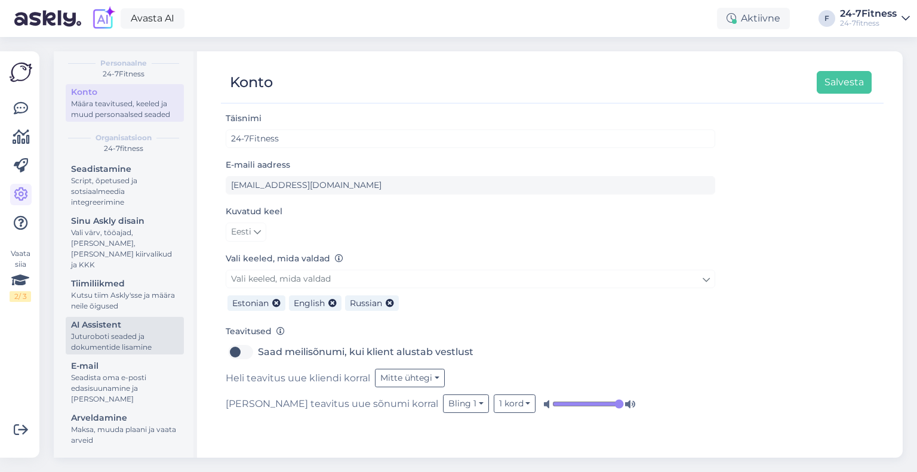
click at [131, 341] on div "Juturoboti seaded ja dokumentide lisamine" at bounding box center [124, 341] width 107 height 21
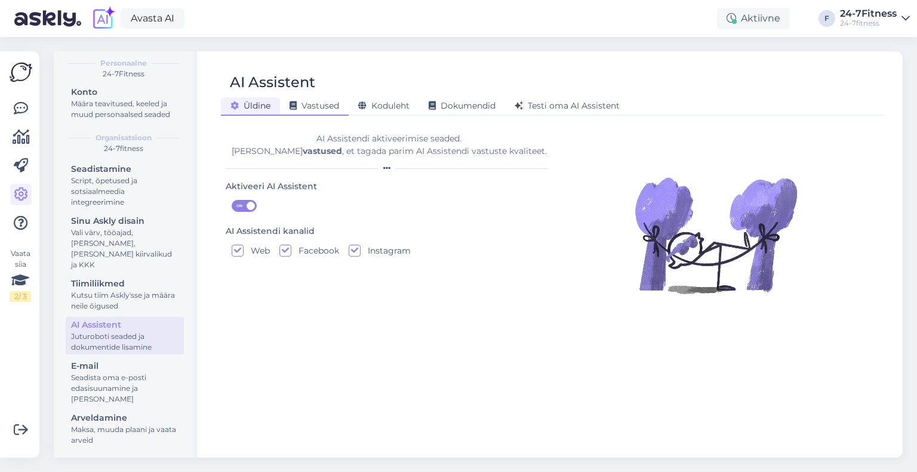
click at [319, 105] on span "Vastused" at bounding box center [315, 105] width 50 height 11
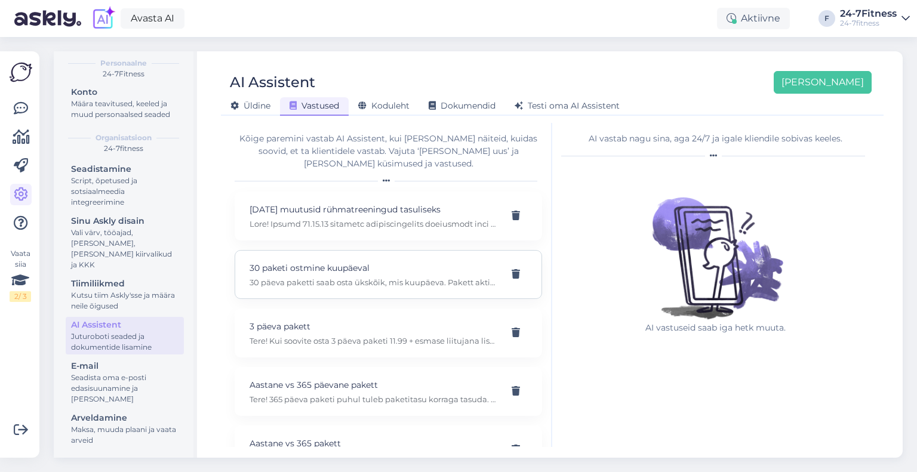
click at [376, 276] on div "30 paketi ostmine kuupäeval 30 päeva paketti saab osta ükskõik, mis kuupäeva. P…" at bounding box center [389, 274] width 308 height 49
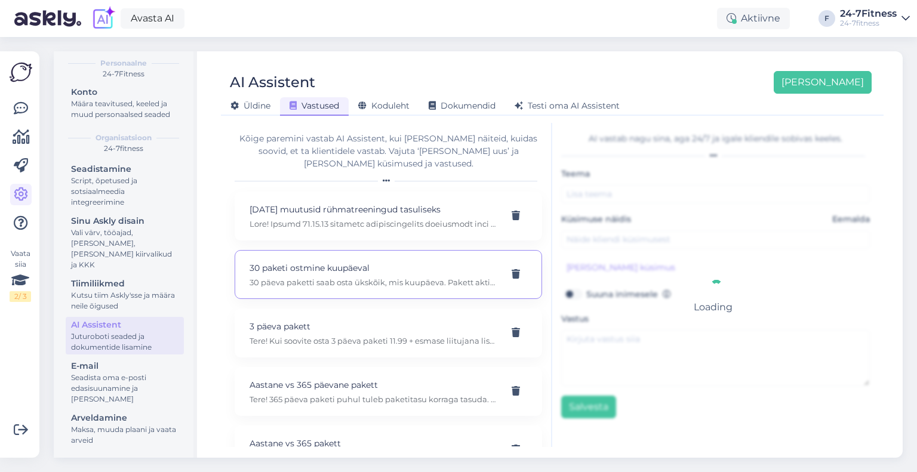
type input "30 paketi ostmine kuupäeval"
type input "Kas kuutellimust saab osta ainult kuu 1. kuni 30. kuupäevani? Või saab seda ost…"
type textarea "30 päeva paketti saab osta ükskõik, mis kuupäeva. Pakett aktiveerub koheselt pe…"
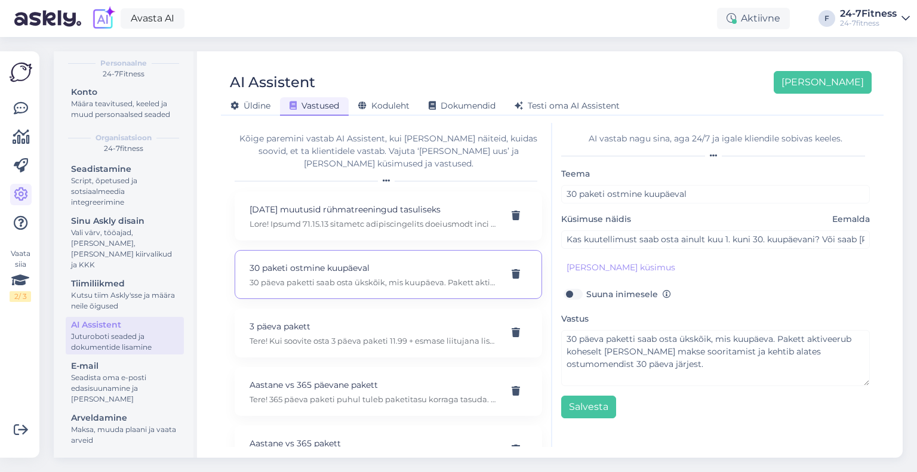
click at [359, 277] on p "30 päeva paketti saab osta ükskõik, mis kuupäeva. Pakett aktiveerub koheselt pe…" at bounding box center [374, 282] width 249 height 11
click at [306, 320] on p "3 päeva pakett" at bounding box center [374, 326] width 249 height 13
type input "3 päeva pakett"
type input "Soovin osta 3 päeva paketti ja osaleda rühmatrenningutes. Kas selleks on vaja v…"
type textarea "Tere! Kui soovite osta 3 päeva paketi 11.99 + esmase liitujana lisandub 10 eur …"
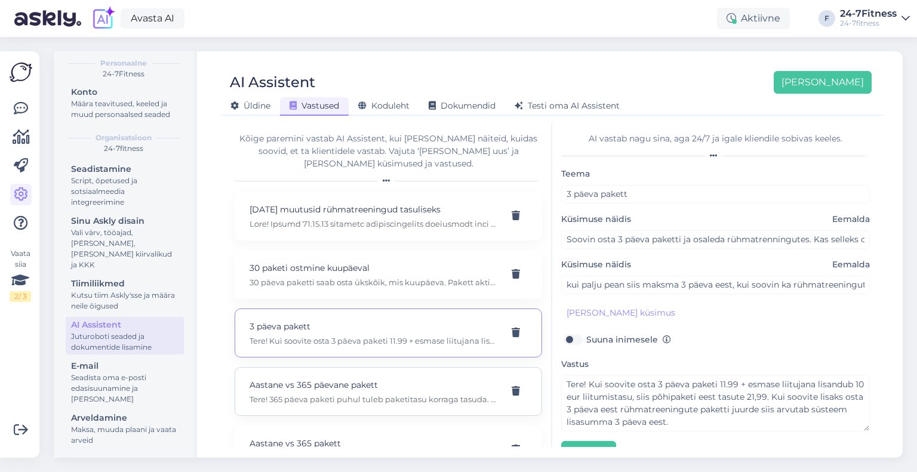
click at [337, 394] on p "Tere! 365 päeva paketi puhul tuleb paketitasu korraga tasuda. Aastase lepinguga…" at bounding box center [374, 399] width 249 height 11
type input "Aastane vs 365 päevane pakett"
type input "Kas see aastane ja 365 päevane pakett on üks ja sama asi või on neil mingeid pl…"
type textarea "Tere! 365 päeva paketi puhul tuleb paketitasu korraga tasuda. Aastase lepinguga…"
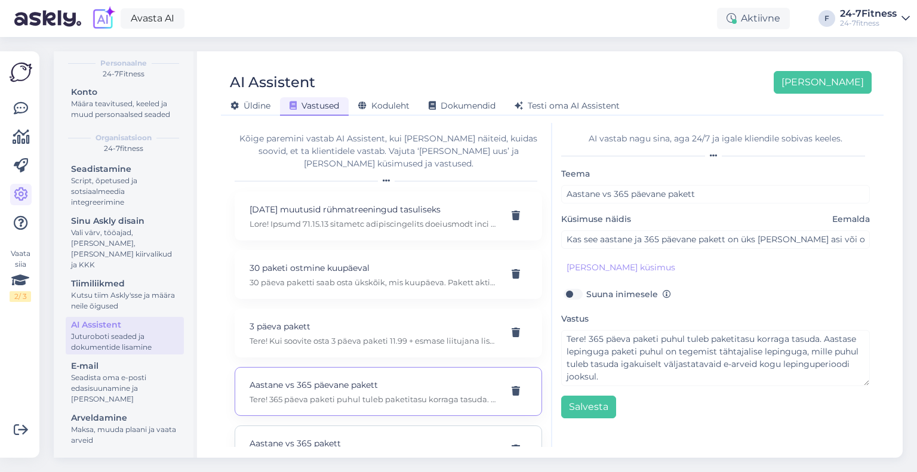
click at [351, 453] on p "Tere! Täname Teid pöördumise eest! Ostes tähtajalise aastase lepinguga paketi t…" at bounding box center [374, 458] width 249 height 11
type input "Aastane vs 365 pakett"
type input "mis vahe on 20€ kuus maksval aastapaketil ja aastapaketil?"
type textarea "Tere! Täname Teid pöördumise eest! Ostes tähtajalise aastase lepinguga paketi t…"
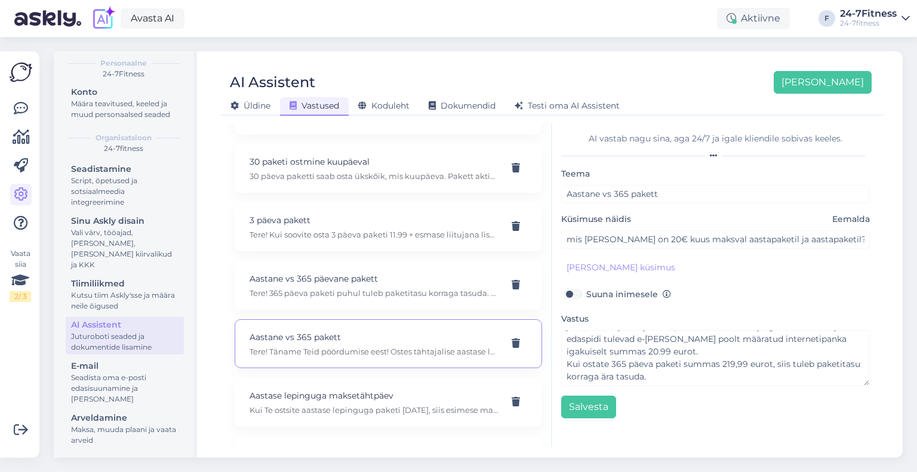
scroll to position [119, 0]
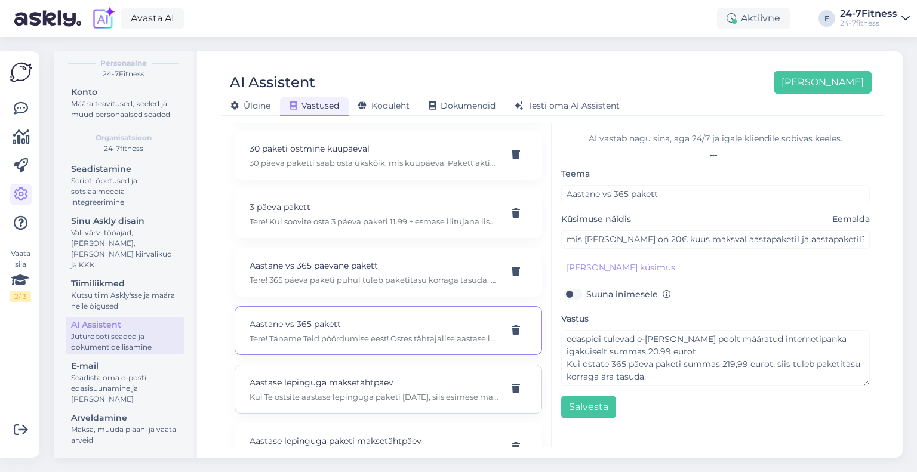
click at [362, 392] on p "Kui Te ostsite aastase lepinguga paketi 15.05.2025, siis esimese maksena tasusi…" at bounding box center [374, 397] width 249 height 11
type input "Aastase lepinguga maksetähtpäev"
type input "tegin 15. mail aastase lepingu igakuisete maksetega, mis ajavahemikus uus arve …"
type textarea "Kui Te ostsite aastase lepinguga paketi 15.05.2025, siis esimese maksena tasusi…"
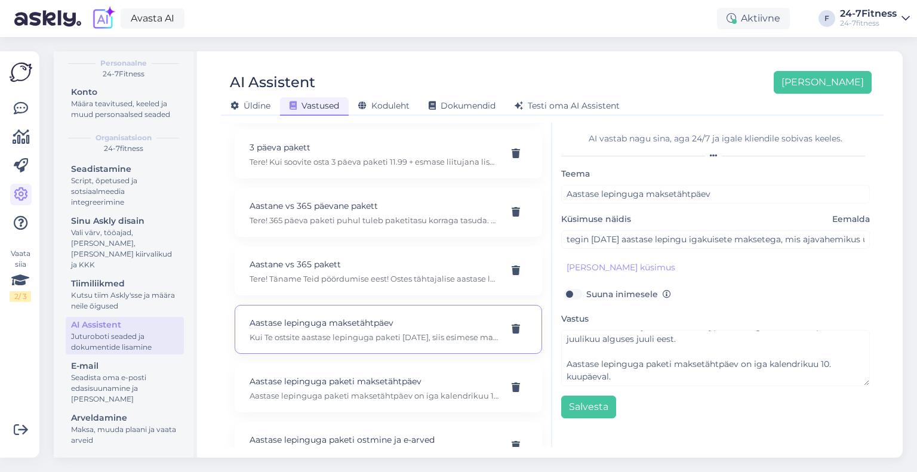
click at [362, 391] on p "Aastase lepinguga paketi maksetähtpäev on iga kalendrikuu 10. kuupäeval." at bounding box center [374, 396] width 249 height 11
type input "Aastase lepinguga paketi maksetähtpäev"
type input "palun öelge mulle, mis kuupäeval on igakuine makse?"
type textarea "Aastase lepinguga paketi maksetähtpäev on iga kalendrikuu 10. kuupäeval."
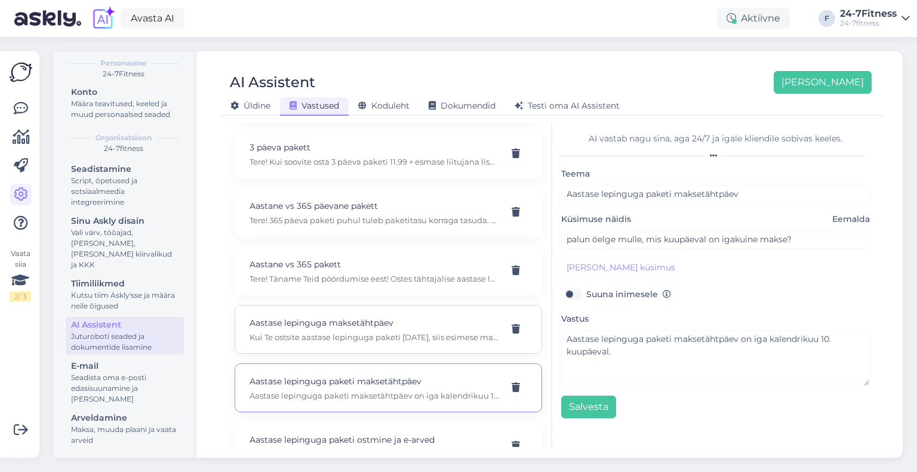
scroll to position [0, 0]
click at [367, 332] on p "Kui Te ostsite aastase lepinguga paketi 15.05.2025, siis esimese maksena tasusi…" at bounding box center [374, 337] width 249 height 11
type input "Aastase lepinguga maksetähtpäev"
type input "tegin 15. mail aastase lepingu igakuisete maksetega, mis ajavahemikus uus arve …"
type textarea "Kui Te ostsite aastase lepinguga paketi 15.05.2025, siis esimese maksena tasusi…"
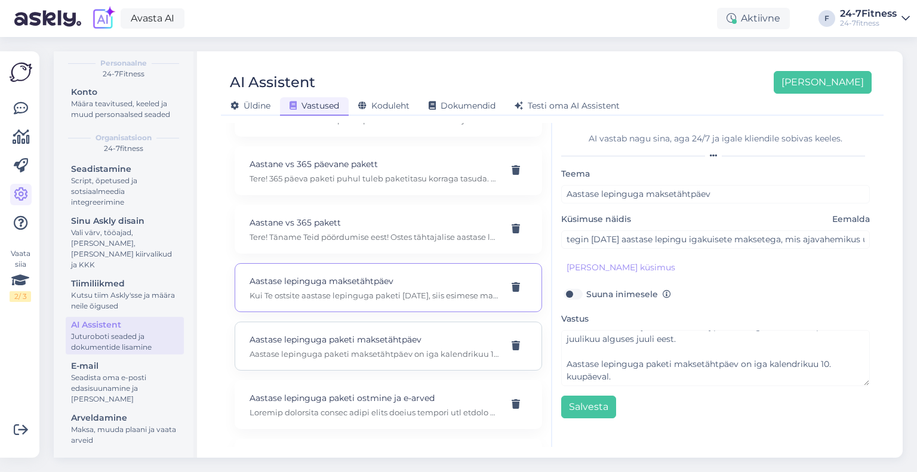
scroll to position [239, 0]
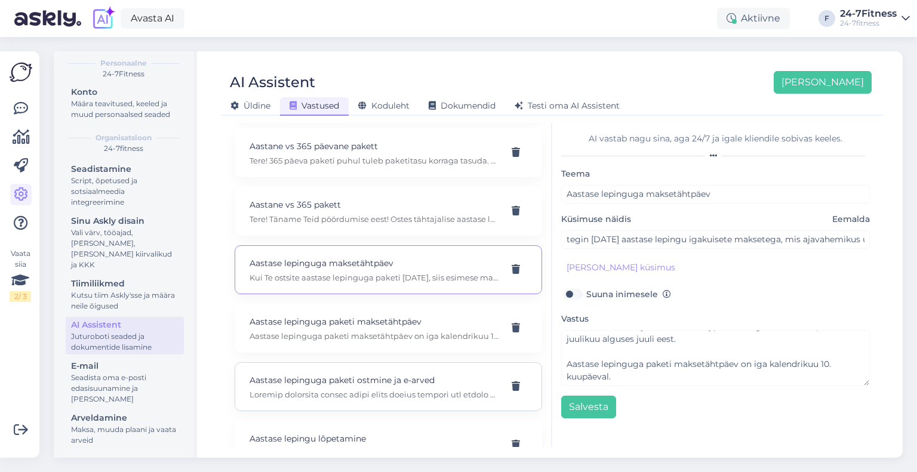
click at [342, 374] on p "Aastase lepinguga paketi ostmine ja e-arved" at bounding box center [374, 380] width 249 height 13
type input "Aastase lepinguga paketi ostmine ja e-arved"
type input "Куда придет счет на оплату?"
type textarea "Aastase lepinguga paketi puhul tuleb esmase maksena ära tasuda jooksva kuu ning…"
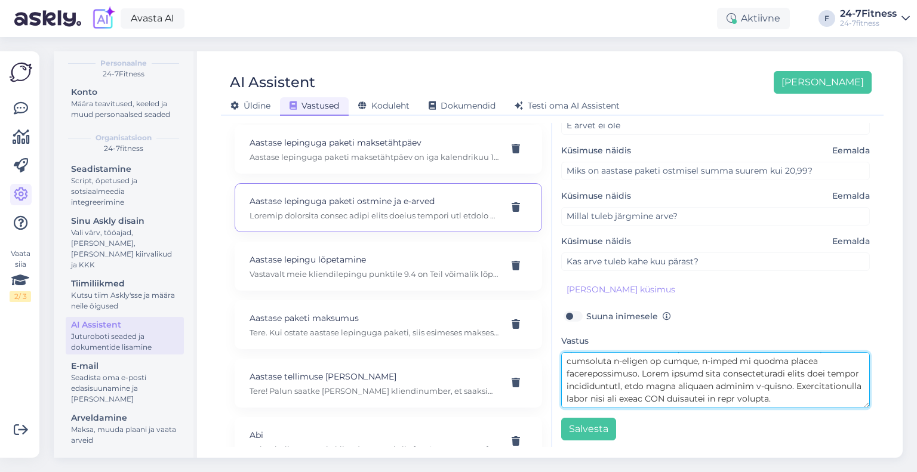
scroll to position [478, 0]
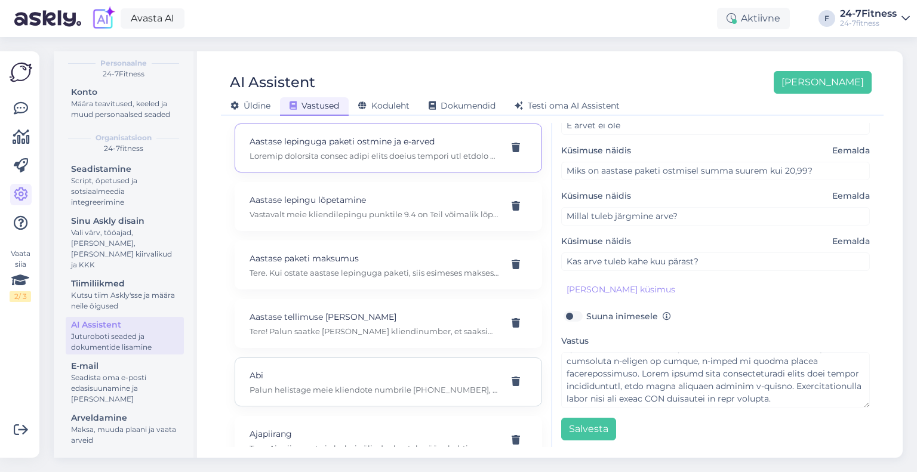
click at [389, 380] on div "Abi Palun helistage meie kliendote numbrile +372 5309 6707, et saaksime Teid ai…" at bounding box center [389, 382] width 308 height 49
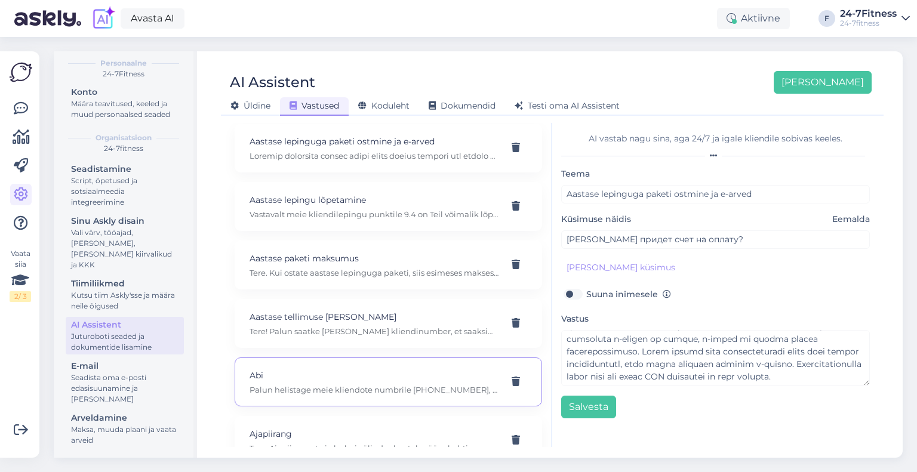
type input "Abi"
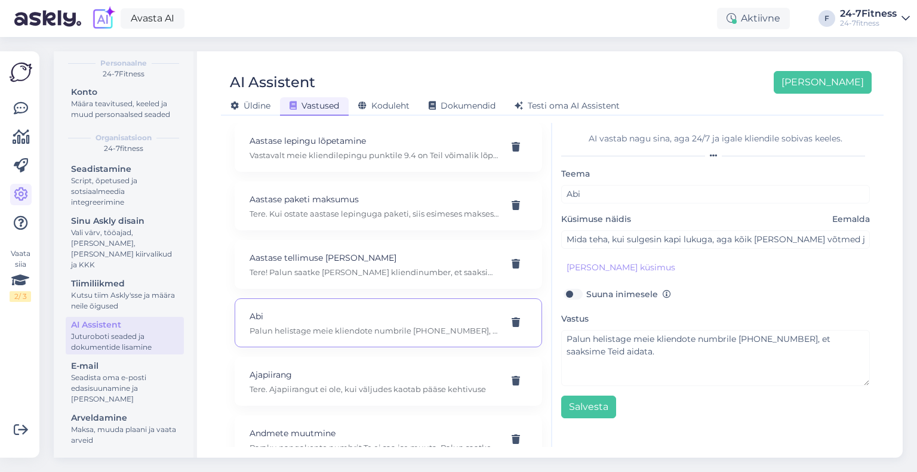
scroll to position [537, 0]
click at [385, 368] on p "Ajapiirang" at bounding box center [374, 374] width 249 height 13
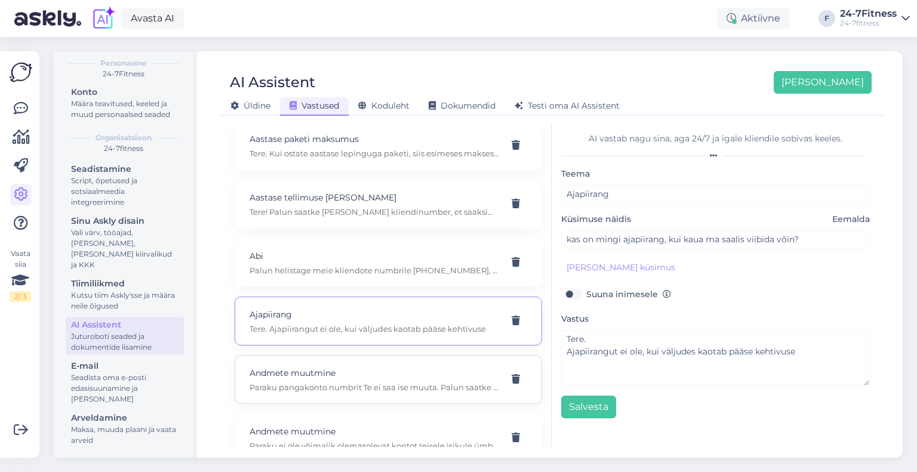
click at [365, 367] on p "Andmete muutmine" at bounding box center [374, 373] width 249 height 13
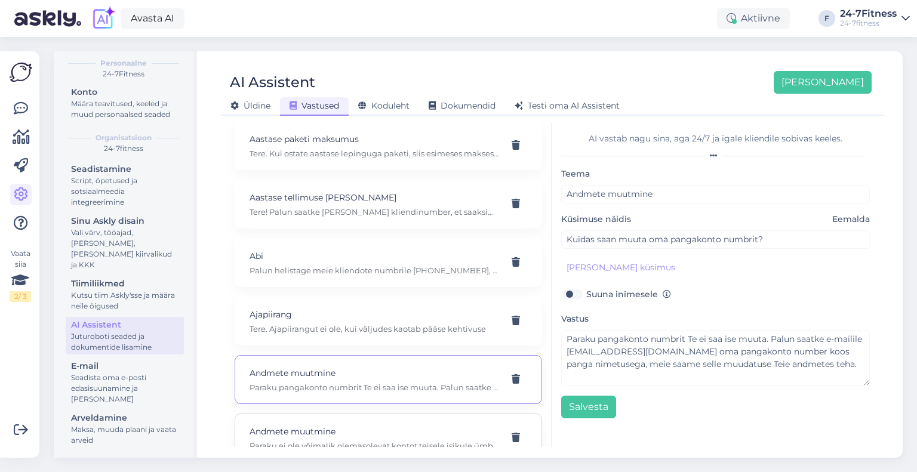
click at [373, 425] on p "Andmete muutmine" at bounding box center [374, 431] width 249 height 13
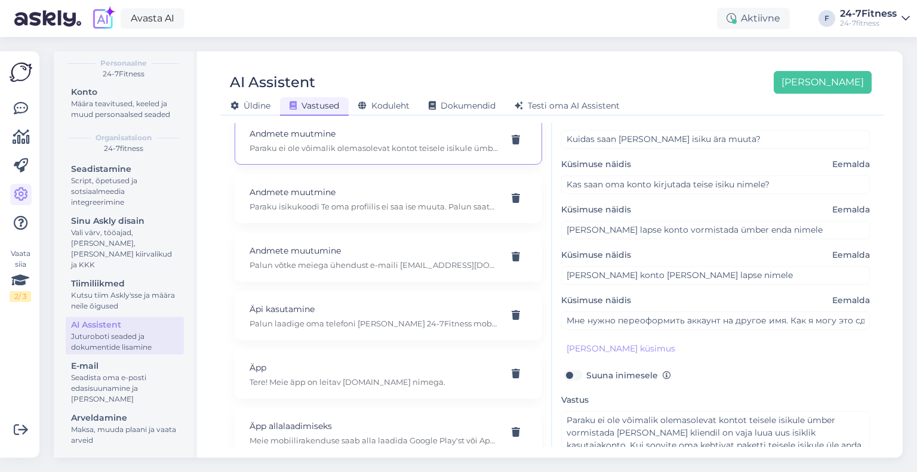
scroll to position [896, 0]
click at [362, 318] on p "Palun laadige oma telefoni alla meie 24-7Fitness mobiilirakendus. Logige mobiil…" at bounding box center [374, 323] width 249 height 11
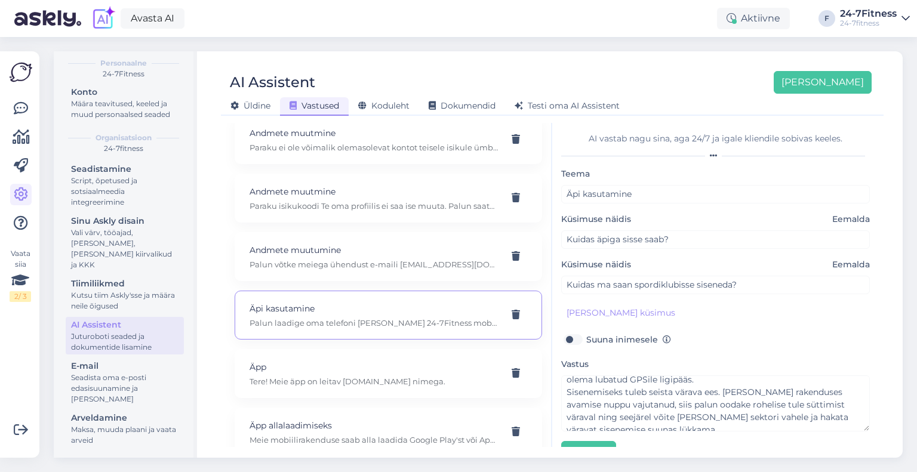
scroll to position [100, 0]
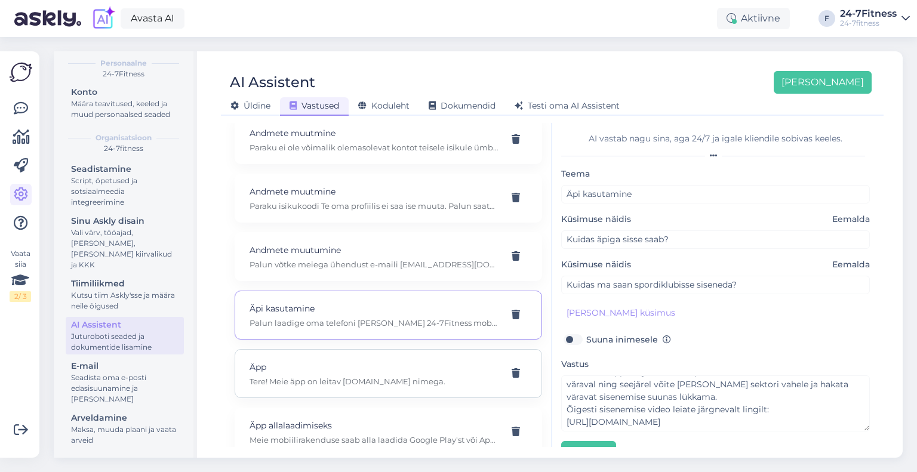
click at [330, 361] on div "Äpp Tere! Meie äpp on leitav 24-7Fitness.ee nimega." at bounding box center [374, 374] width 249 height 26
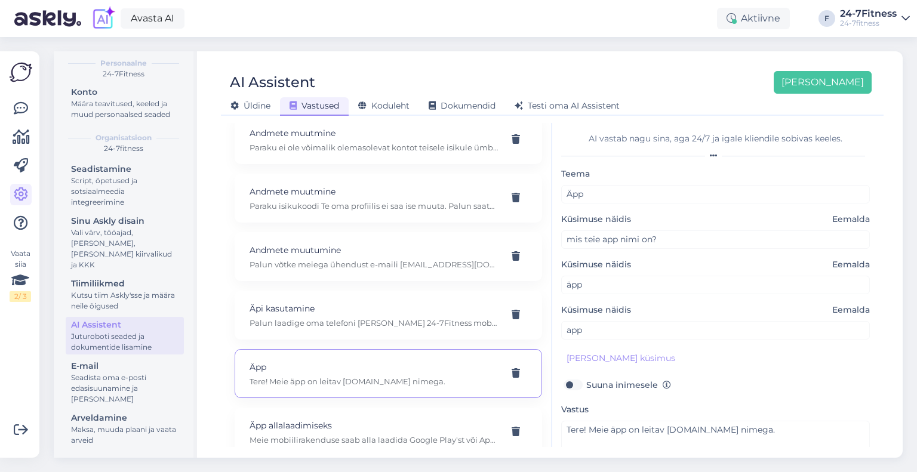
scroll to position [60, 0]
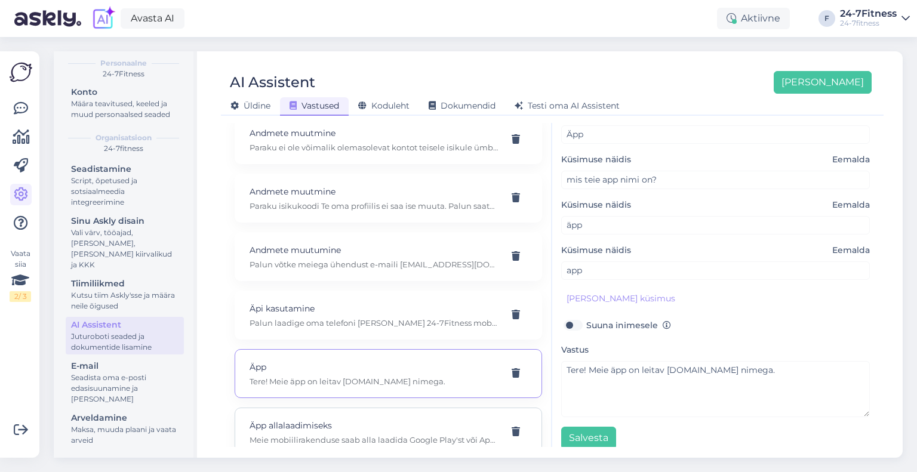
click at [380, 435] on p "Meie mobiilirakenduse saab alla laadida Google Play'st või App Store kaudu. Ots…" at bounding box center [374, 440] width 249 height 11
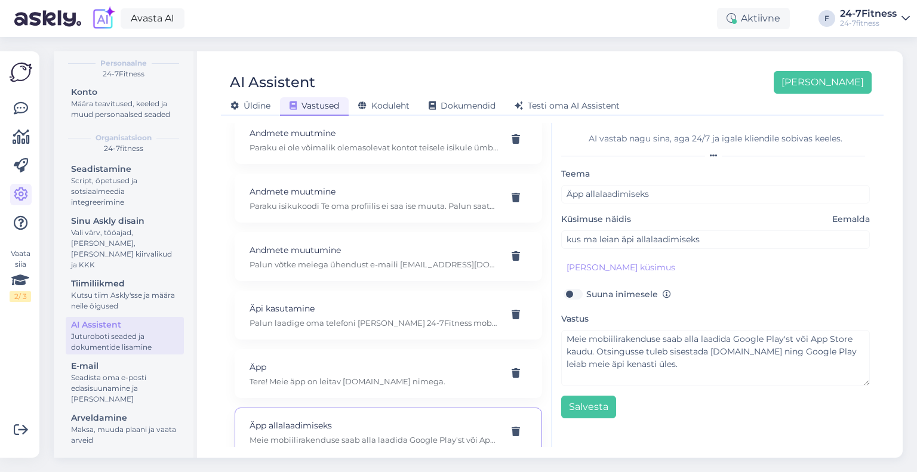
scroll to position [955, 0]
click at [380, 434] on p "Kui Teie mobiilirakendus ei leia Teie profiili, siis palun kontrollige üle, kas…" at bounding box center [374, 439] width 249 height 11
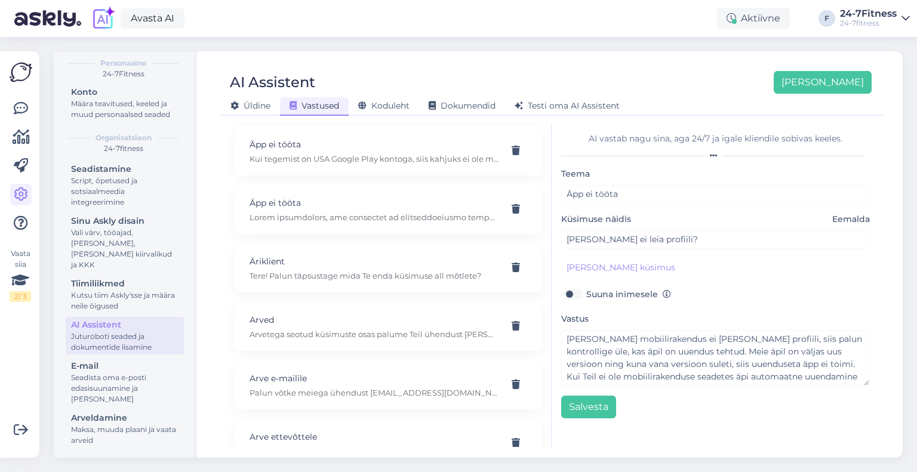
scroll to position [1373, 0]
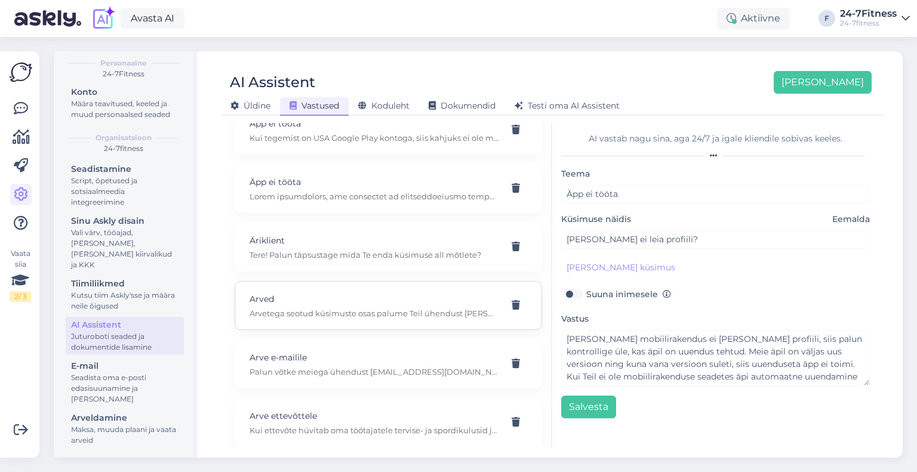
click at [351, 308] on p "Arvetega seotud küsimuste osas palume Teil ühendust võtta meiega e-maili teel" at bounding box center [374, 313] width 249 height 11
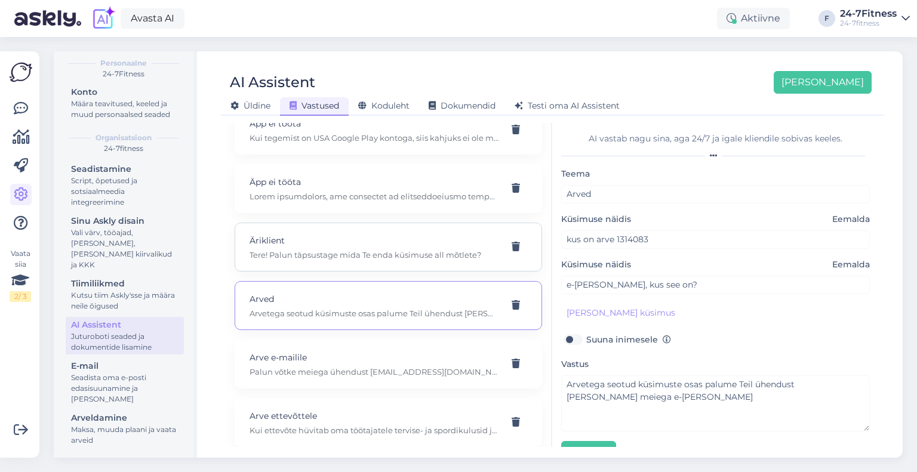
click at [353, 250] on p "Tere! Palun täpsustage mida Te enda küsimuse all mõtlete?" at bounding box center [374, 255] width 249 height 11
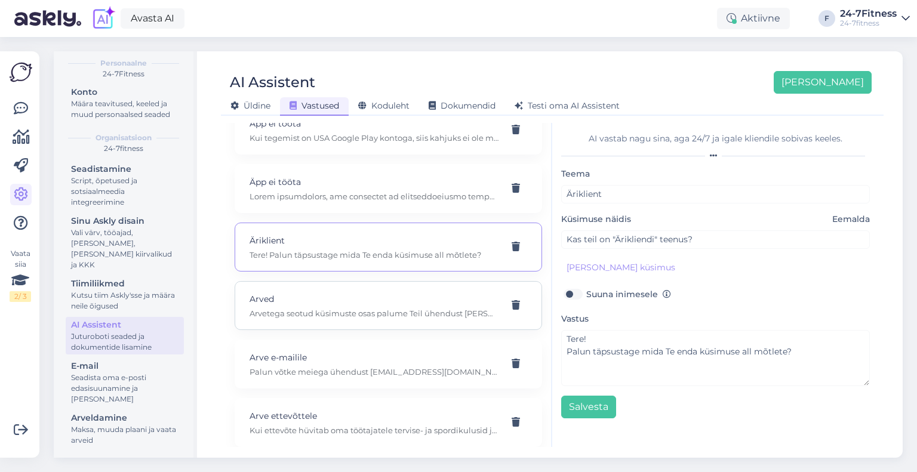
click at [349, 308] on p "Arvetega seotud küsimuste osas palume Teil ühendust võtta meiega e-maili teel" at bounding box center [374, 313] width 249 height 11
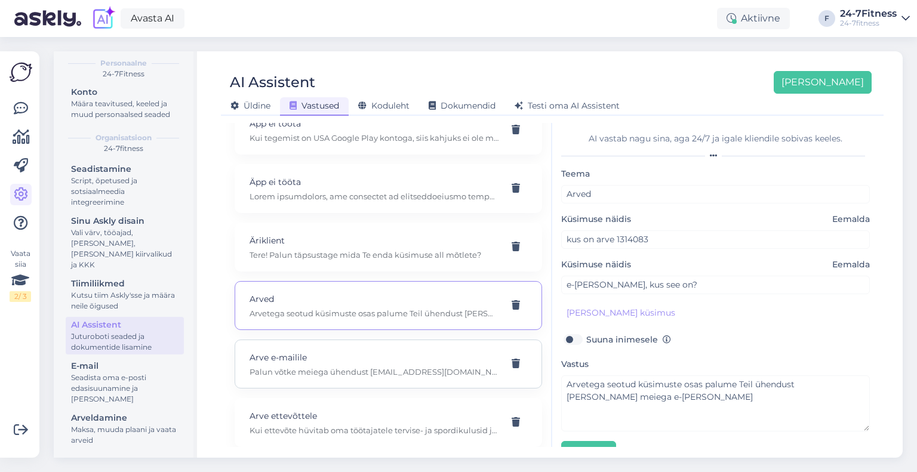
click at [342, 351] on p "Arve e-mailile" at bounding box center [374, 357] width 249 height 13
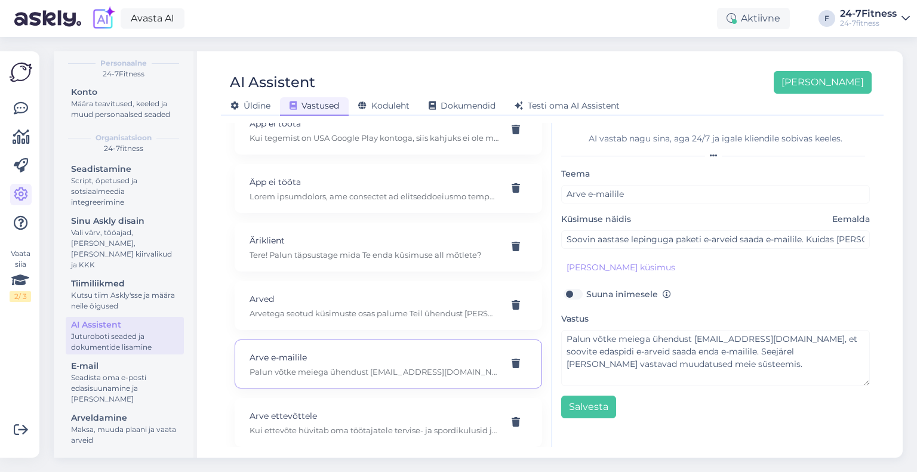
scroll to position [1433, 0]
click at [342, 350] on p "Arve ettevõttele" at bounding box center [374, 356] width 249 height 13
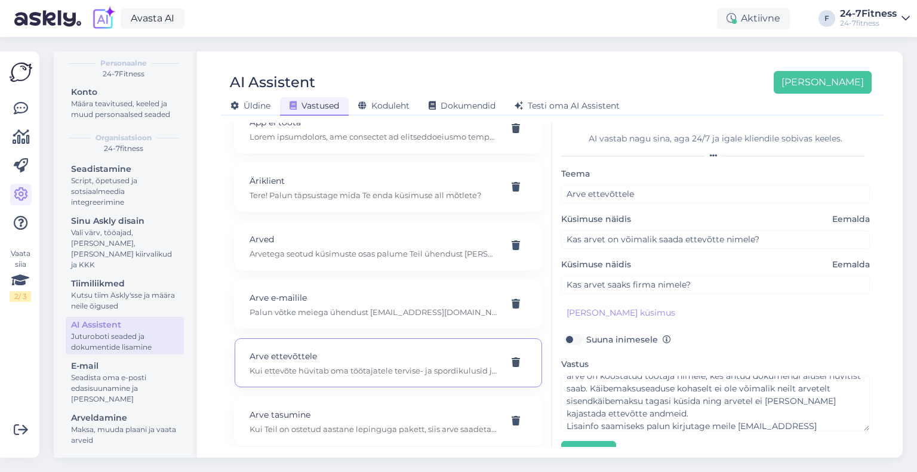
scroll to position [62, 0]
click at [375, 424] on p "Kui Teil on ostetud aastane lepinguga pakett, siis arve saadetakse Teie poolt r…" at bounding box center [374, 429] width 249 height 11
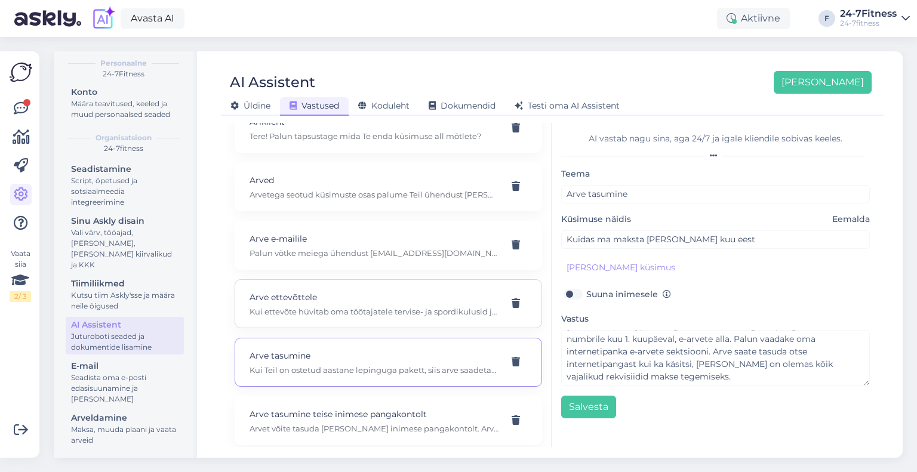
scroll to position [1493, 0]
click at [396, 407] on p "Arve tasumine teise inimese pangakontolt" at bounding box center [374, 413] width 249 height 13
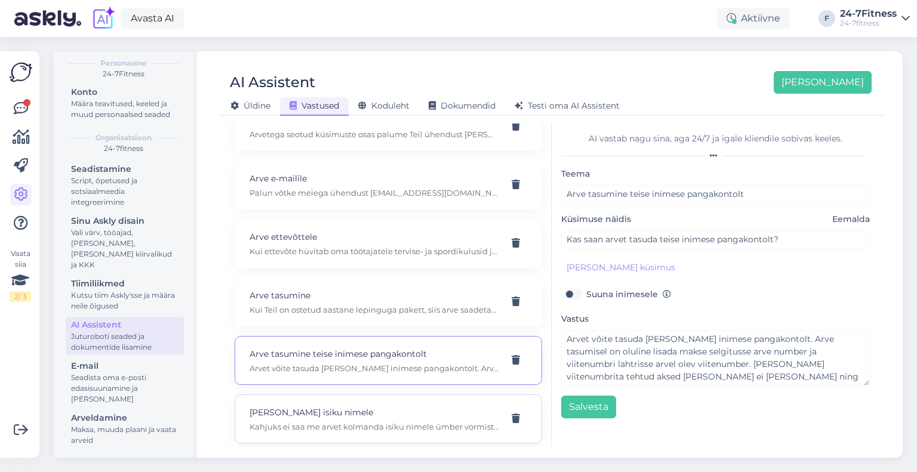
click at [394, 406] on p "Arve teise isiku nimele" at bounding box center [374, 412] width 249 height 13
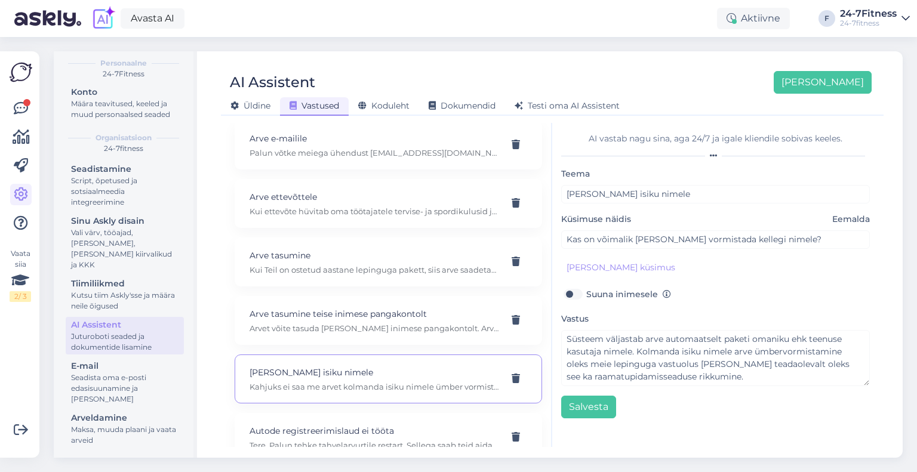
scroll to position [1612, 0]
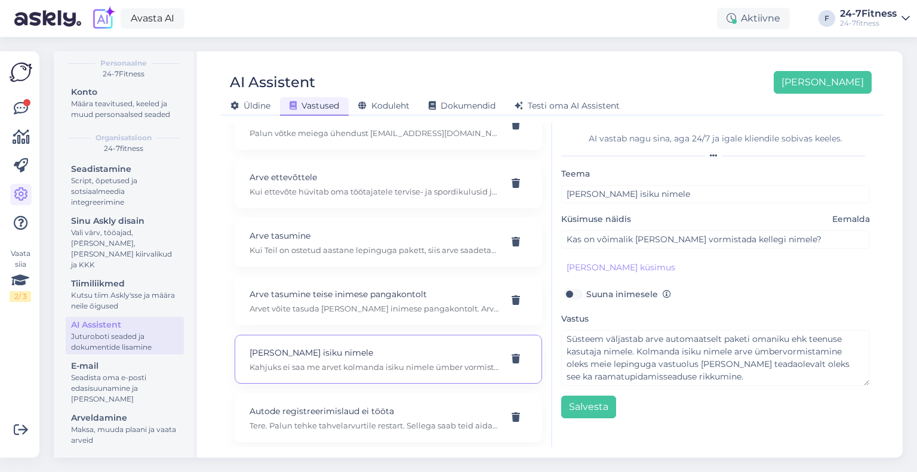
click at [399, 405] on p "Autode registreerimislaud ei tööta" at bounding box center [374, 411] width 249 height 13
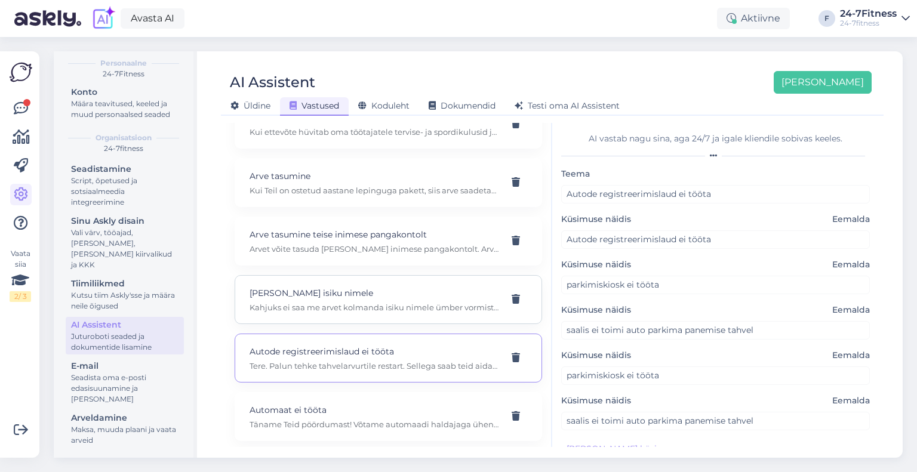
scroll to position [1732, 0]
click at [399, 402] on div "Avatud uksed 24-7fitness spordiklubis 23.-30.09.2025 SPORDINÄDAL toimub 23.-30.…" at bounding box center [374, 415] width 249 height 26
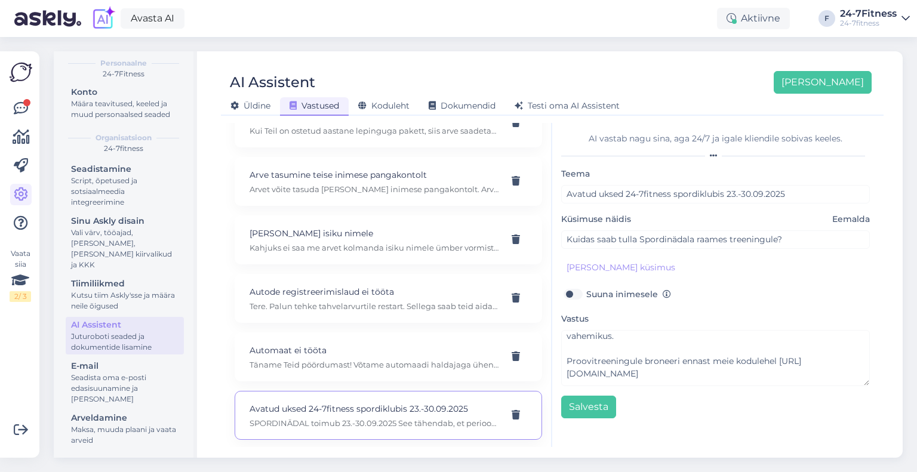
scroll to position [0, 0]
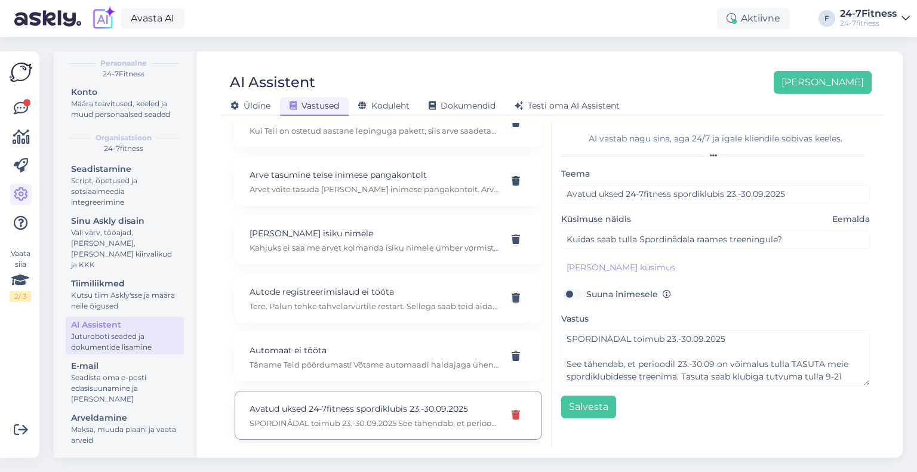
click at [512, 411] on icon at bounding box center [516, 416] width 8 height 10
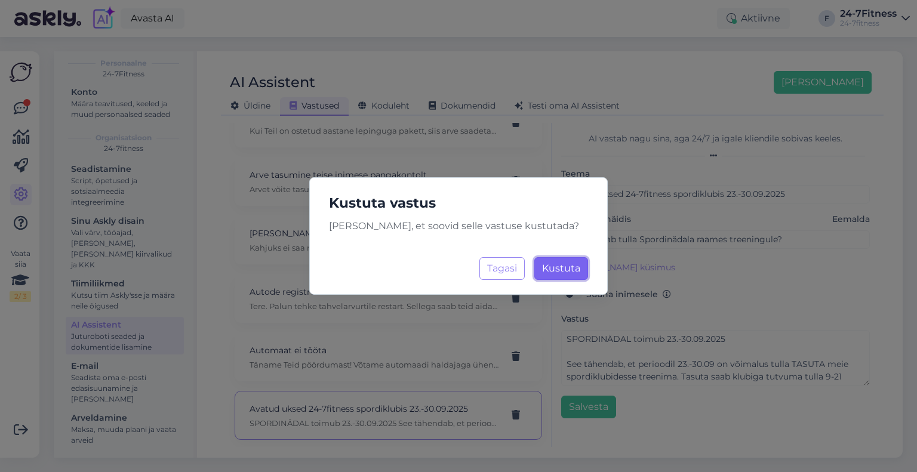
click at [566, 269] on span "Kustuta" at bounding box center [561, 268] width 38 height 11
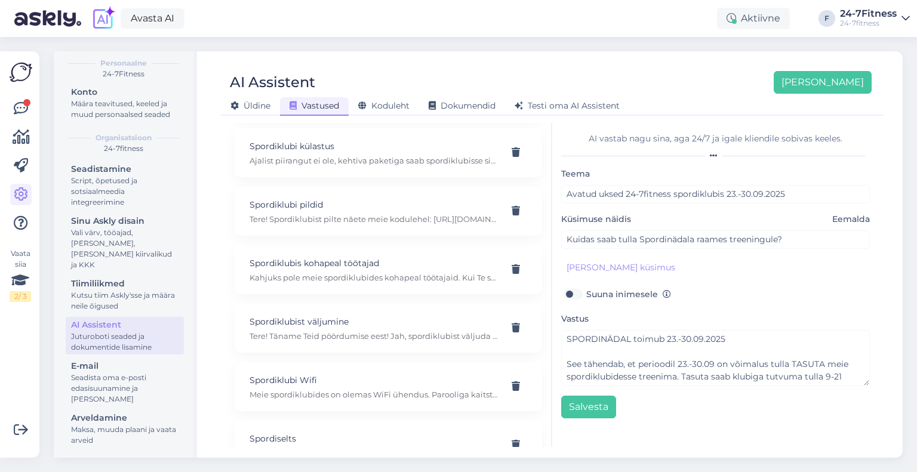
scroll to position [13318, 0]
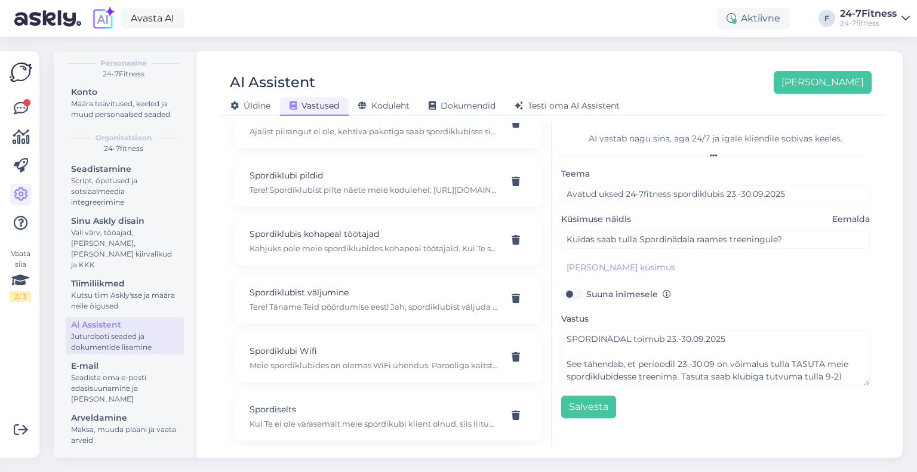
click at [337, 403] on p "Spordiselts" at bounding box center [374, 409] width 249 height 13
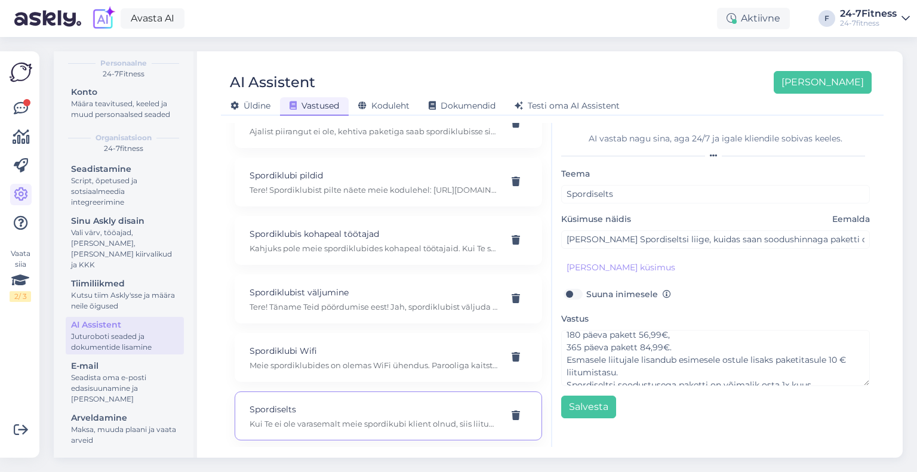
scroll to position [188, 0]
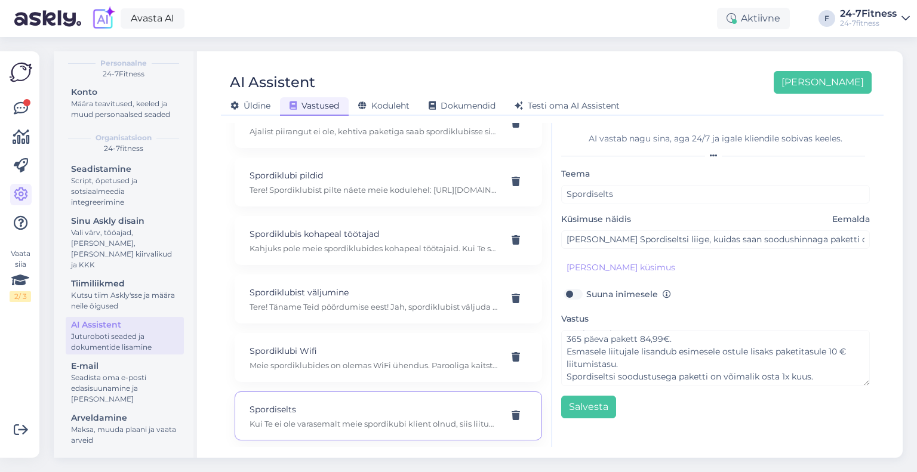
click at [355, 450] on div "Stebby Aastase lepinguga paketi (e-arvete) eest ei saa Stebby krediidiga maksta…" at bounding box center [389, 474] width 308 height 49
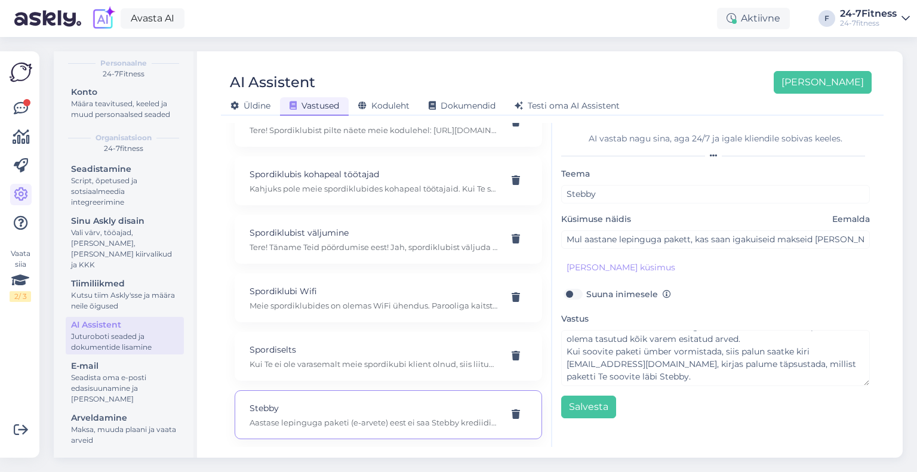
click at [356, 460] on p "Stebby" at bounding box center [374, 466] width 249 height 13
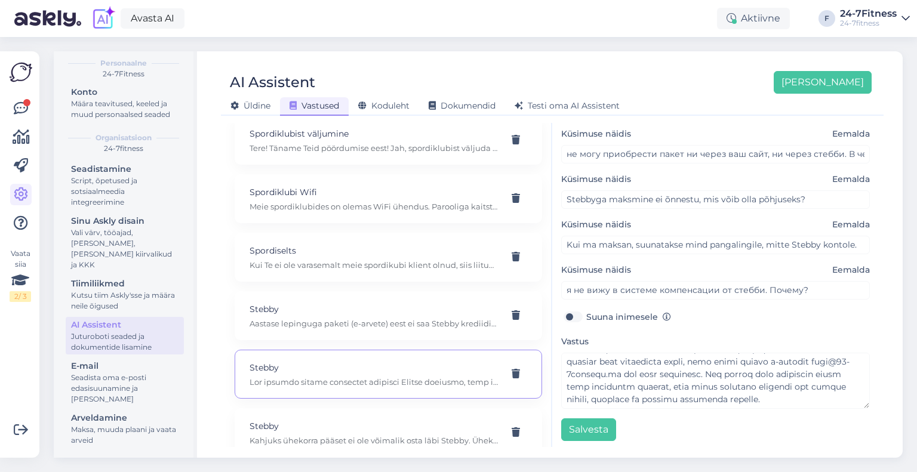
scroll to position [13497, 0]
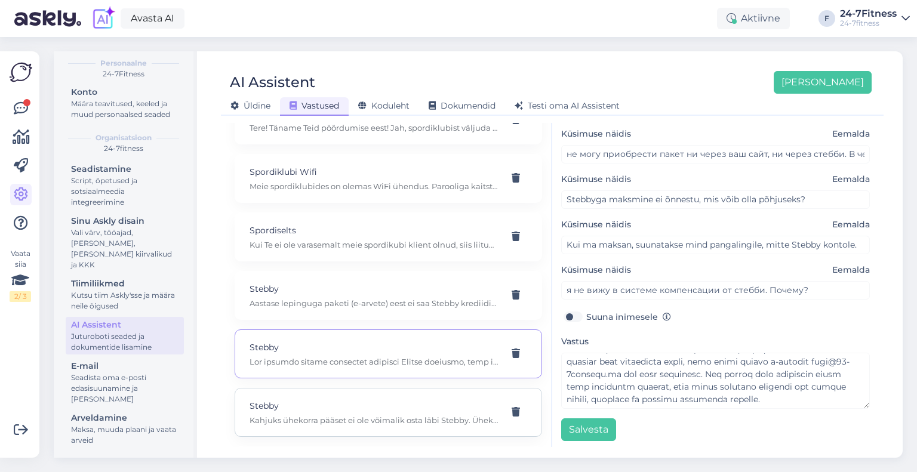
click at [369, 388] on div "Stebby Kahjuks ühekorra pääset ei ole võimalik osta läbi Stebby. Ühekorra pääsm…" at bounding box center [389, 412] width 308 height 49
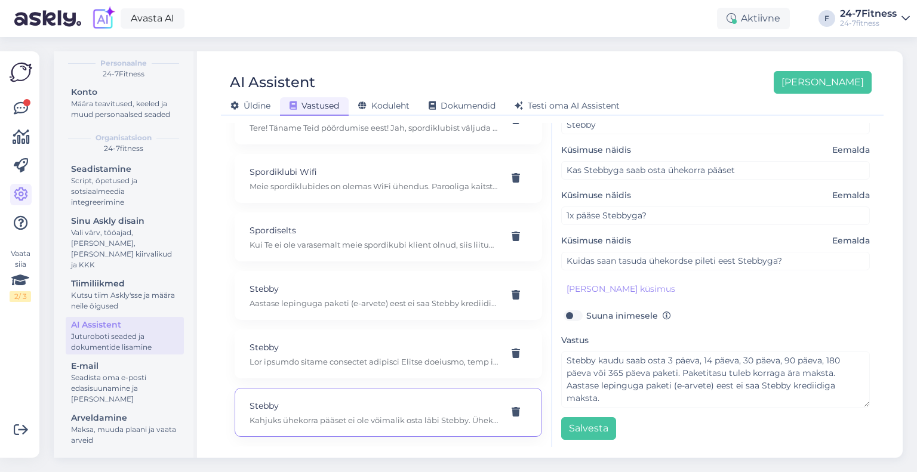
scroll to position [88, 0]
click at [346, 387] on div "Stebby Tere! Täname Teid pöördumise eest! Palun proovige sooritada ost läbi mõn…" at bounding box center [389, 411] width 308 height 49
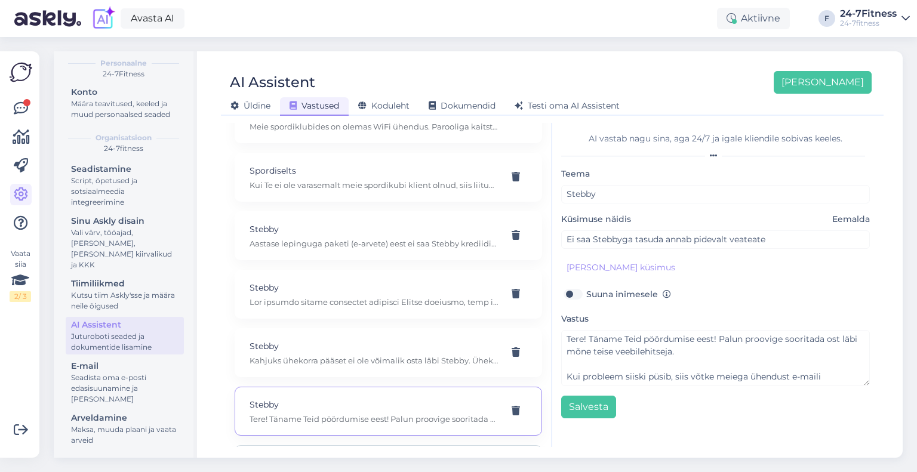
click at [338, 457] on p "Stebby" at bounding box center [374, 463] width 249 height 13
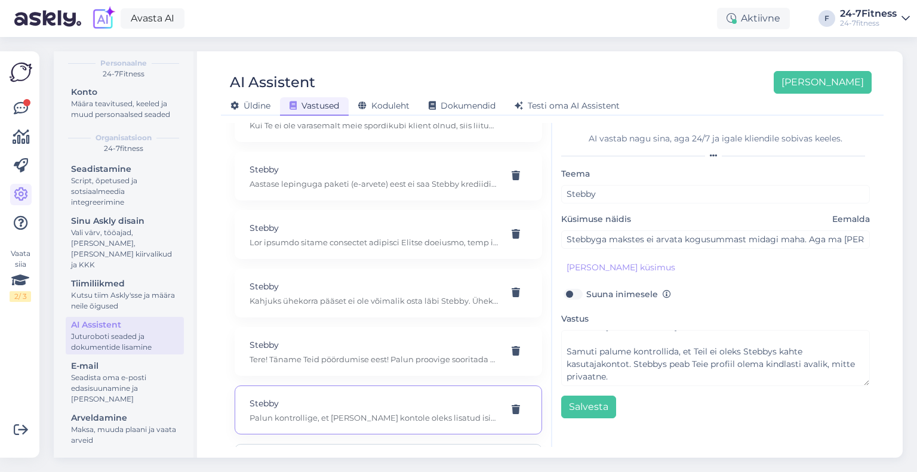
click at [344, 471] on p "Stebby kaudu saab osta 3 päeva, 14 päeva, 30 päeva, 90 päeva, 180 päeva või 365…" at bounding box center [374, 476] width 249 height 11
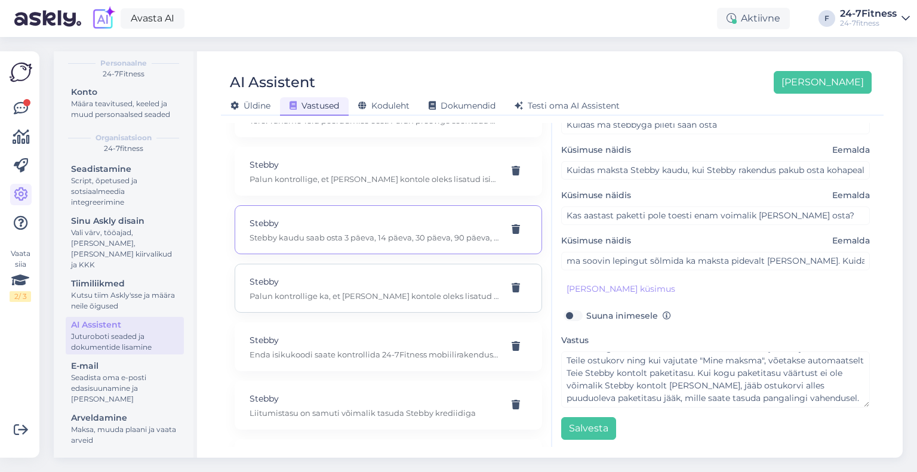
click at [363, 264] on div "Stebby Palun kontrollige ka, et Teie Stebby kontole oleks lisatud isikukood. Ku…" at bounding box center [389, 288] width 308 height 49
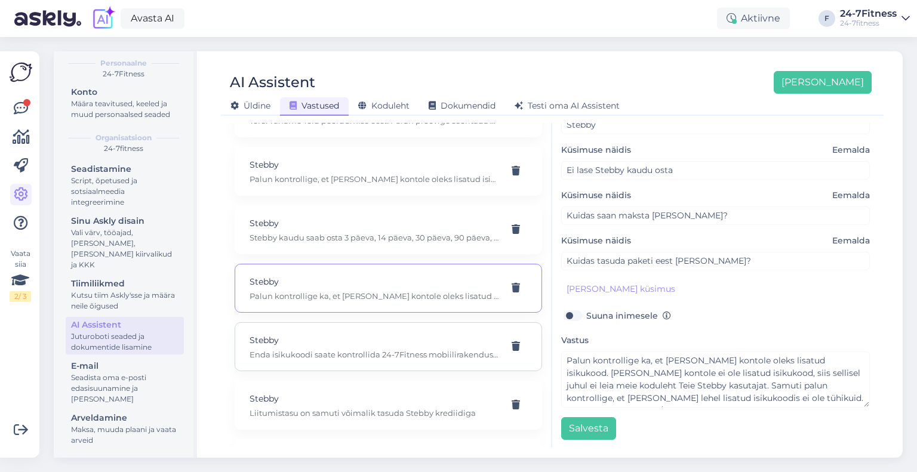
click at [325, 349] on p "Enda isikukoodi saate kontrollida 24-7Fitness mobiilirakenduses. Kui soovite en…" at bounding box center [374, 354] width 249 height 11
click at [333, 392] on p "Stebby" at bounding box center [374, 398] width 249 height 13
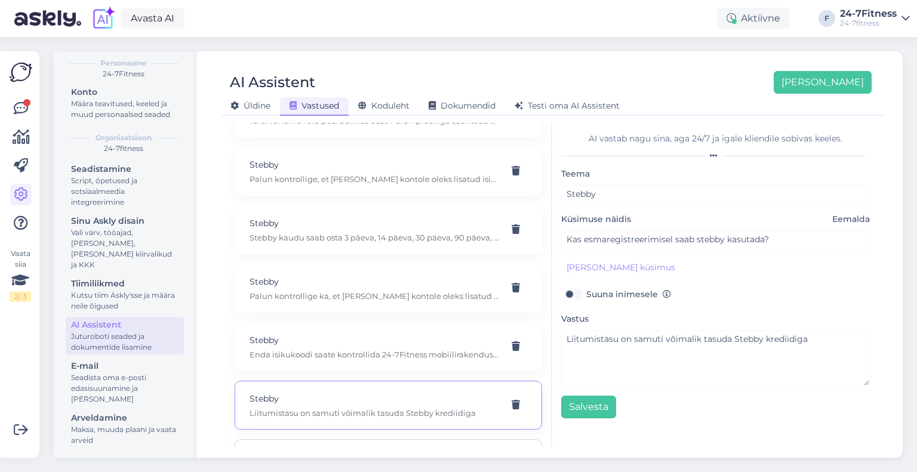
click at [359, 466] on p "Tere! Täname info eest! Sellisel juhul palume kontrollida, et Teil oleks Stebby…" at bounding box center [374, 471] width 249 height 11
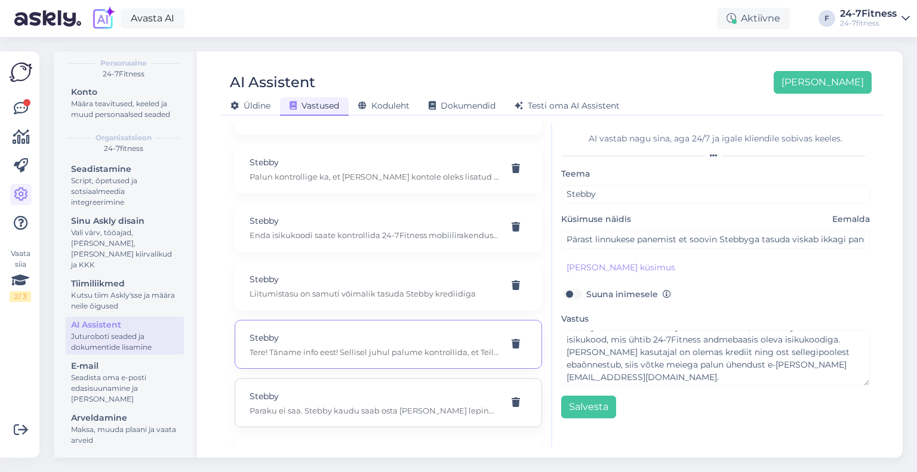
click at [340, 405] on p "Paraku ei saa. Stebby kaudu saab osta vaid ilma lepinguta pakette, ehk 3 päeva,…" at bounding box center [374, 410] width 249 height 11
click at [306, 448] on p "Stebby" at bounding box center [374, 454] width 249 height 13
click at [339, 388] on p "Stebby" at bounding box center [374, 394] width 249 height 13
click at [294, 462] on p "Kui soovite paketi ostmiseks kasutada Stebby krediiti, siis palun logige sisse …" at bounding box center [374, 467] width 249 height 11
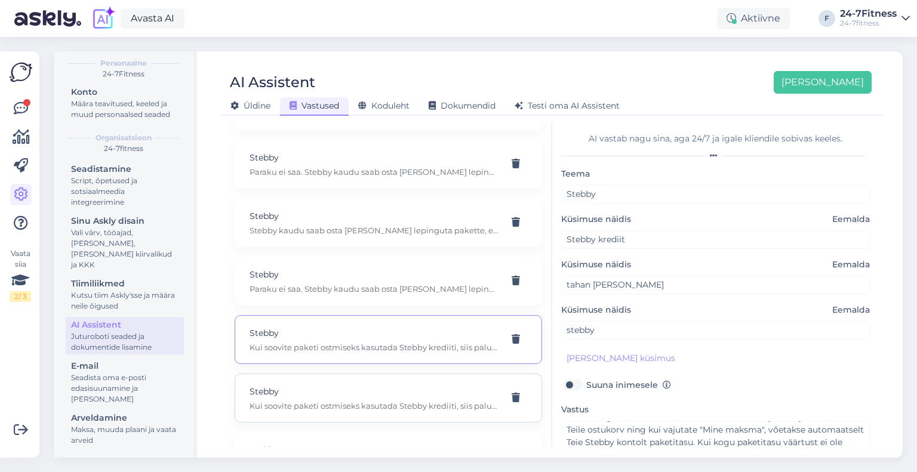
click at [353, 401] on p "Kui soovite paketi ostmiseks kasutada Stebby krediiti, siis palun logige sisse …" at bounding box center [374, 406] width 249 height 11
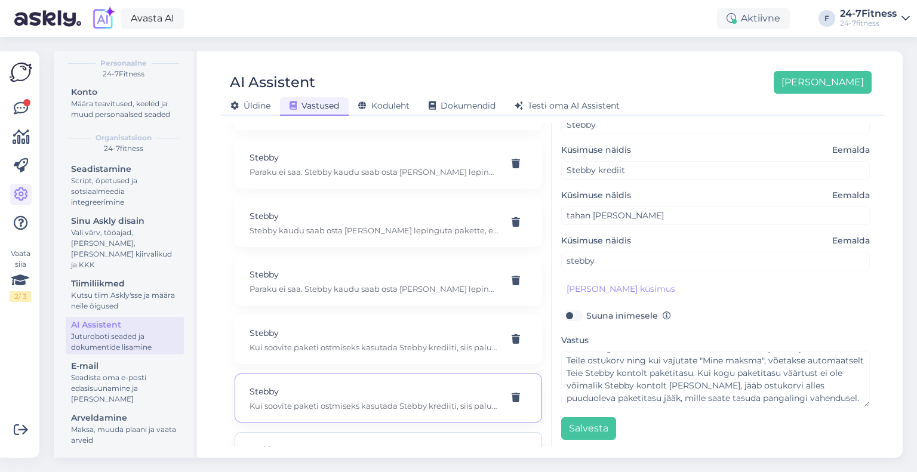
click at [311, 444] on div "Stebby Kui soovite paketi ostmiseks kasutada Stebby krediiti, siis palun logige…" at bounding box center [374, 457] width 249 height 26
click at [343, 383] on div "Stebby eemaldamine Kasutaja eemaldamiseks Stebby keskkonnast palume võtta ühend…" at bounding box center [374, 396] width 249 height 26
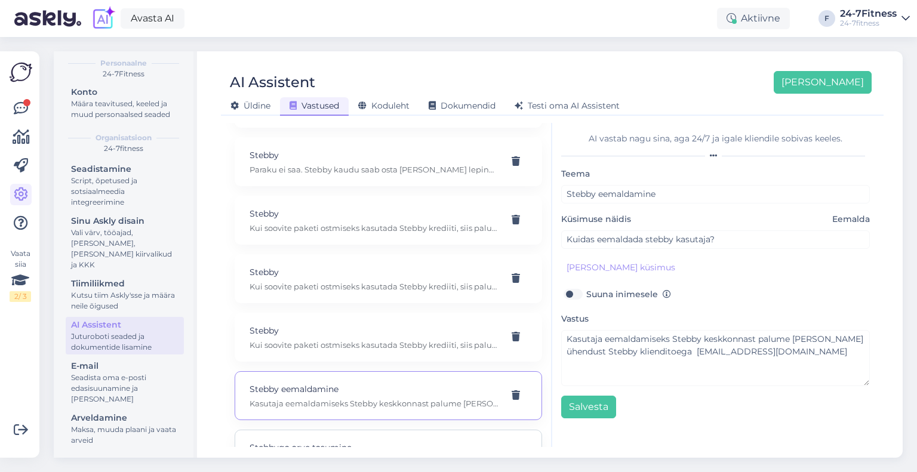
click at [376, 457] on p "Tere! Aastase lepinguga paketi puhul saadetakse igakuiselt e-arved internetipan…" at bounding box center [374, 462] width 249 height 11
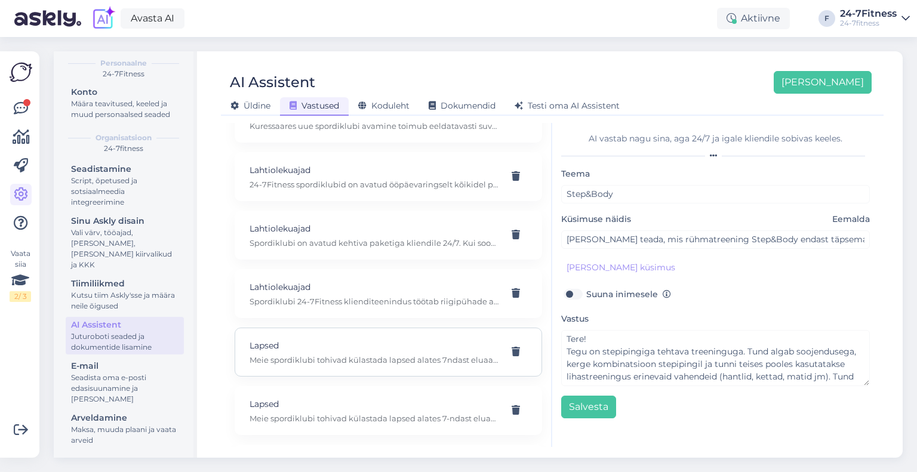
click at [361, 355] on p "Meie spordiklubi tohivad külastada lapsed alates 7ndast eluaastast vanema kirja…" at bounding box center [374, 360] width 249 height 11
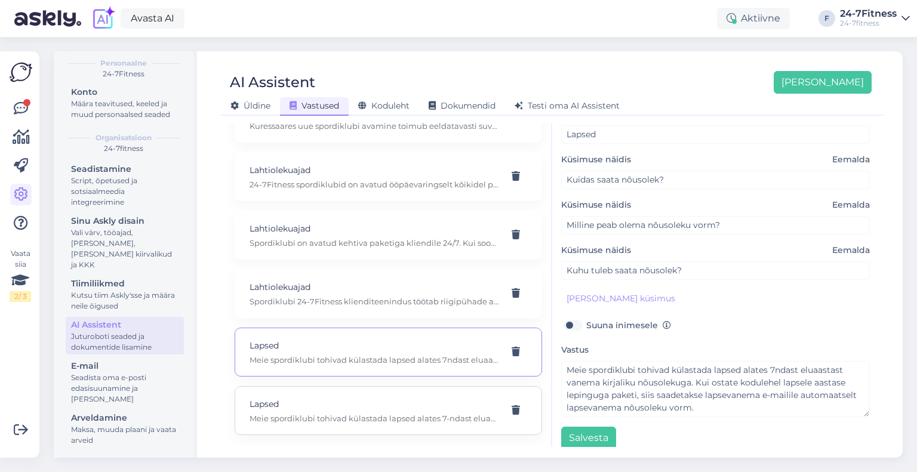
click at [320, 413] on p "Meie spordiklubi tohivad külastada lapsed alates 7-ndast eluaastast ning lapsed…" at bounding box center [374, 418] width 249 height 11
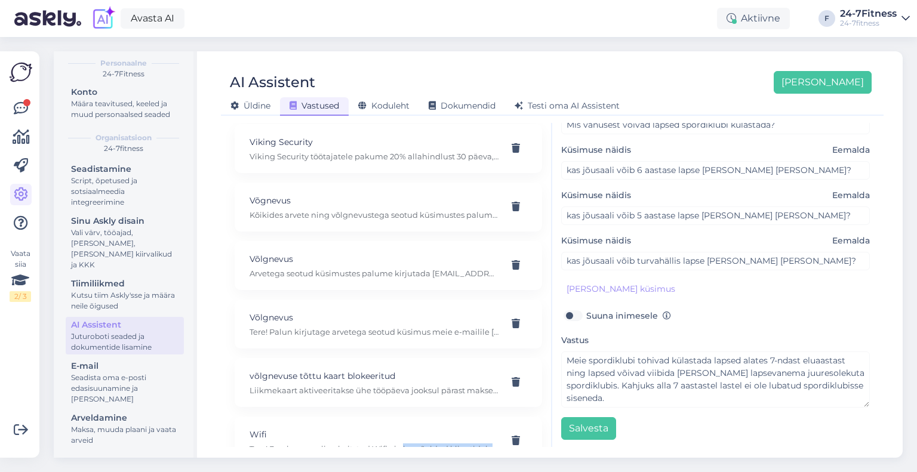
click at [399, 417] on div "Wifi Tere! Paraku parooliga kaitstud Wifi ei ole mõeldud klientidele kasutamise…" at bounding box center [389, 441] width 308 height 49
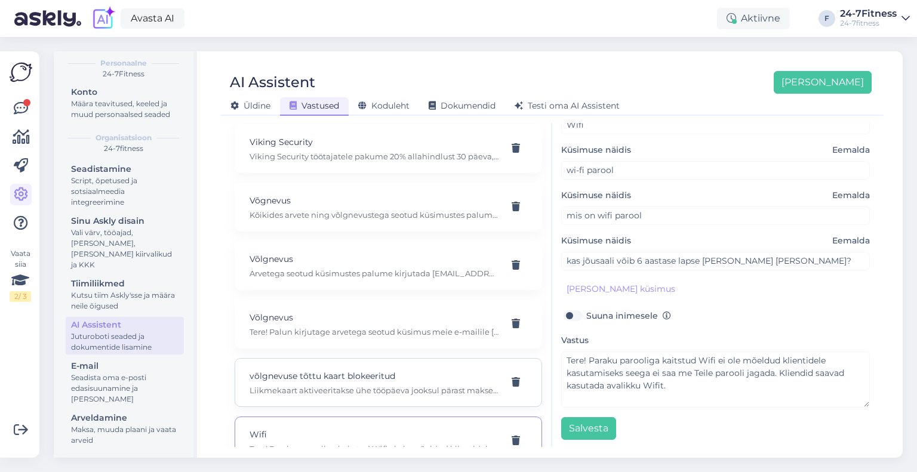
click at [351, 385] on p "Liikmekaart aktiveeritakse ühe tööpäeva jooksul pärast makse laekumist või maks…" at bounding box center [374, 390] width 249 height 11
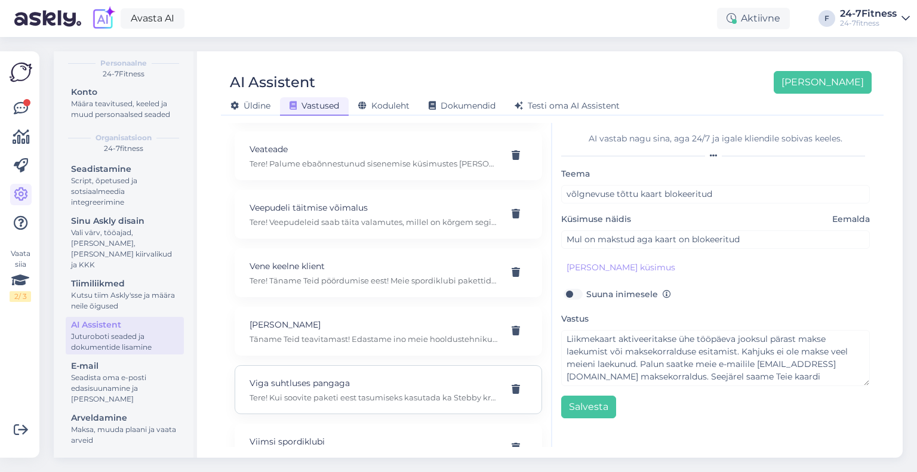
click at [355, 377] on p "Viga suhtluses pangaga" at bounding box center [374, 383] width 249 height 13
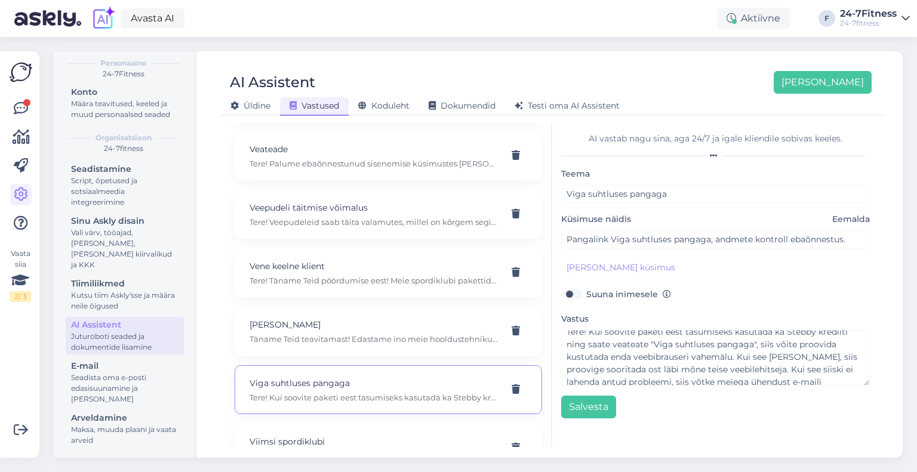
scroll to position [0, 0]
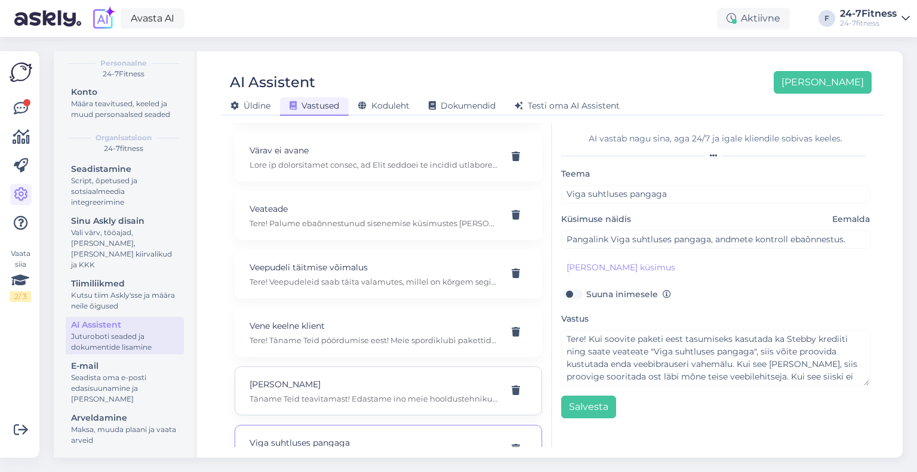
click at [346, 394] on p "Täname Teid teavitamast! Edastame ino meie hooldustehnikule." at bounding box center [374, 399] width 249 height 11
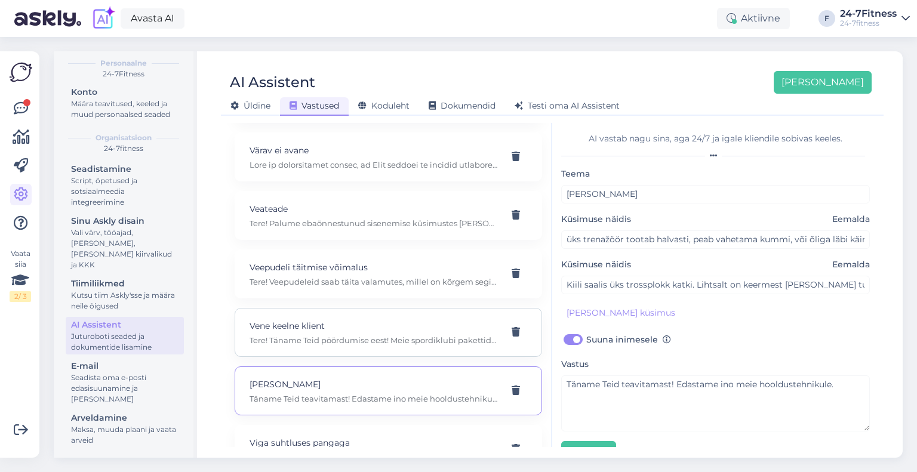
click at [331, 319] on p "Vene keelne klient" at bounding box center [374, 325] width 249 height 13
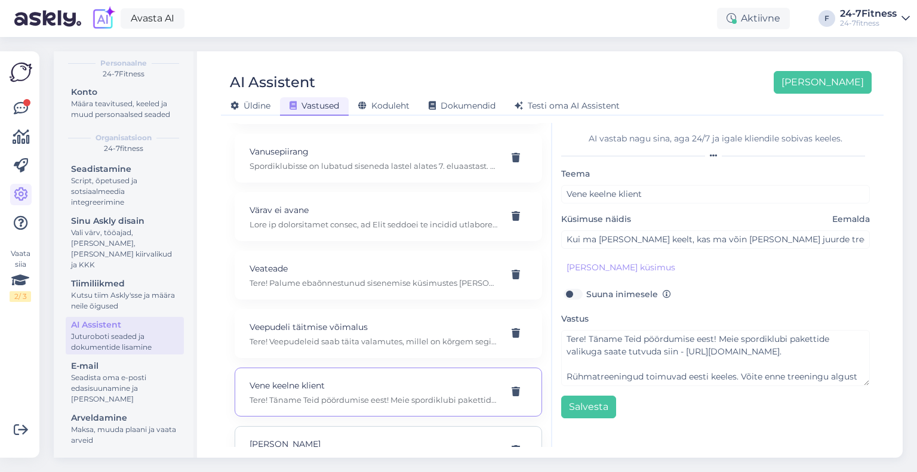
scroll to position [16968, 0]
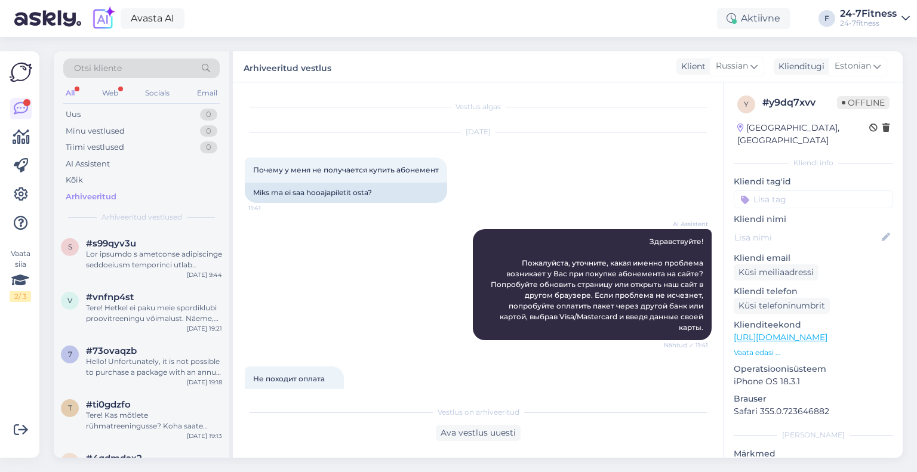
scroll to position [48, 0]
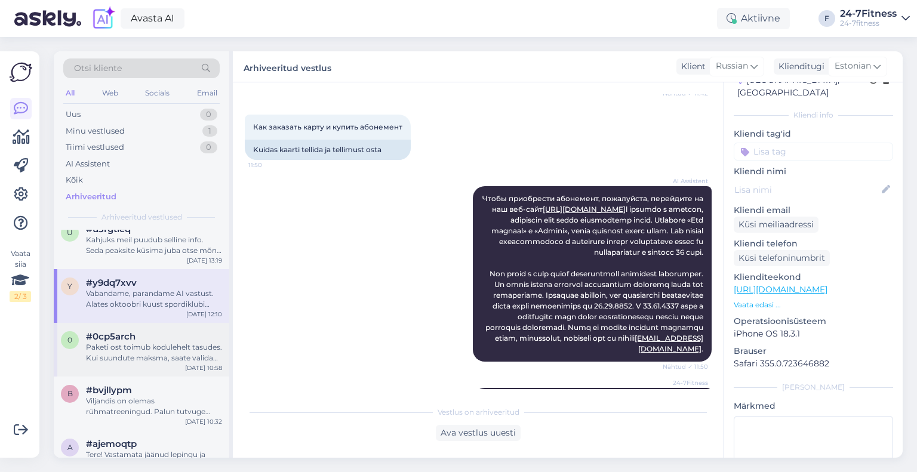
click at [144, 365] on div "0 #0cp5arch Paketi ost toimub kodulehelt tasudes. Kui suundute maksma, saate va…" at bounding box center [142, 350] width 176 height 54
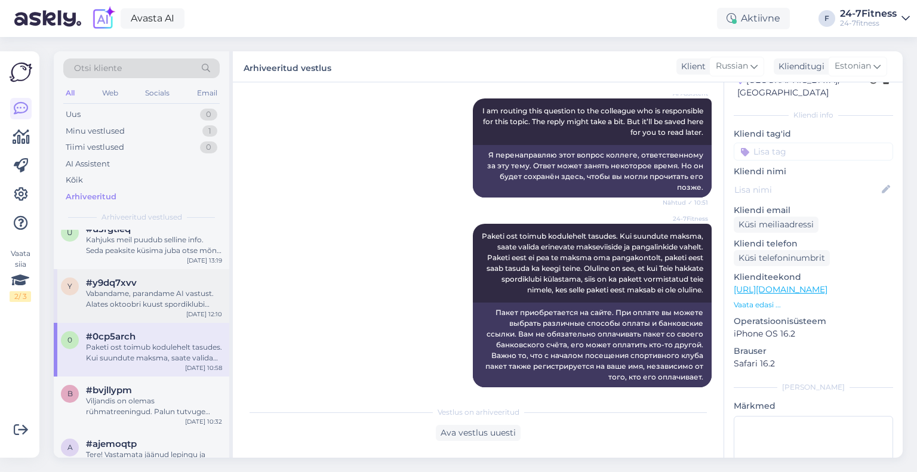
click at [139, 305] on div "Vabandame, parandame AI vastust. Alates oktoobri kuust spordiklubi plastikkaart…" at bounding box center [154, 298] width 136 height 21
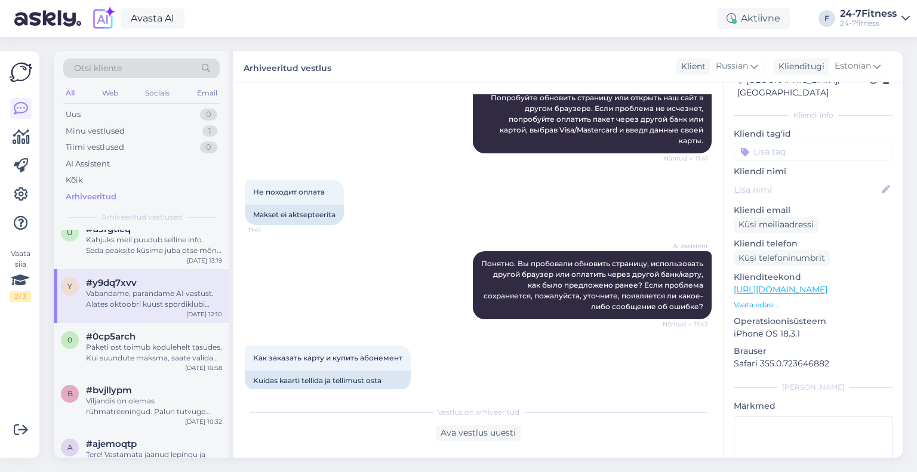
scroll to position [192, 0]
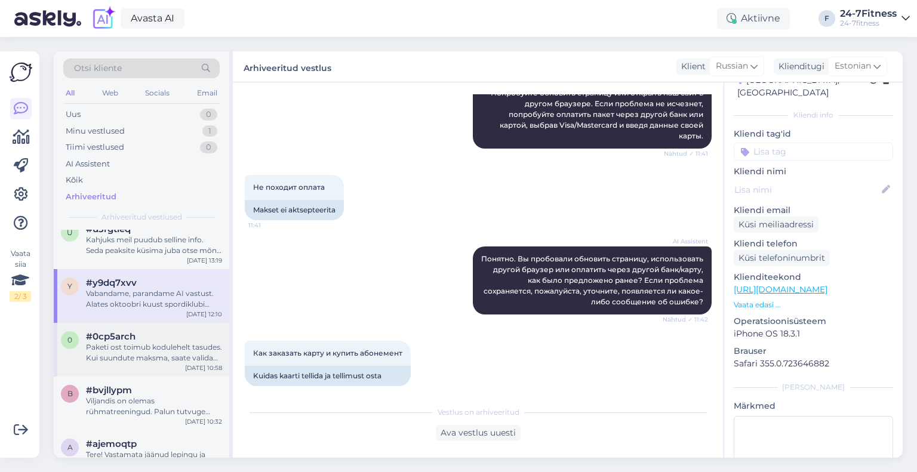
click at [121, 361] on div "Paketi ost toimub kodulehelt tasudes. Kui suundute maksma, saate valida erineva…" at bounding box center [154, 352] width 136 height 21
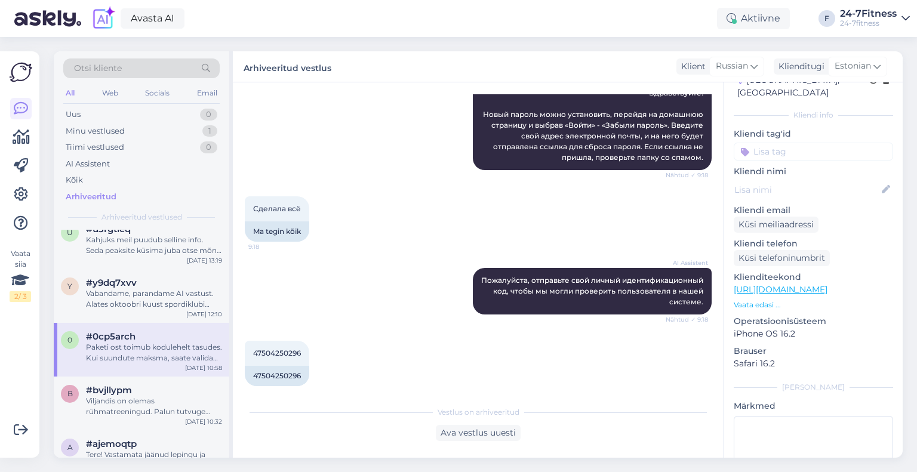
scroll to position [0, 0]
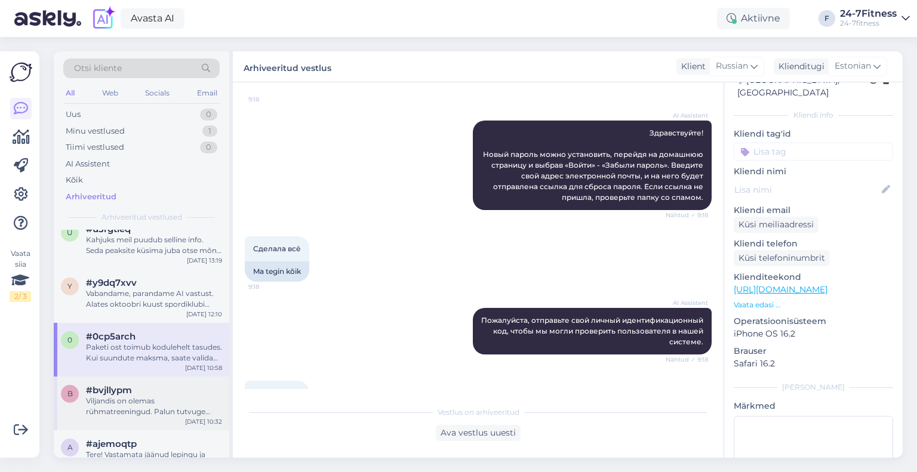
click at [124, 396] on div "Viljandis on olemas rühmatreeningud. Palun tutvuge tunniplaaniga meie kodulehel…" at bounding box center [154, 406] width 136 height 21
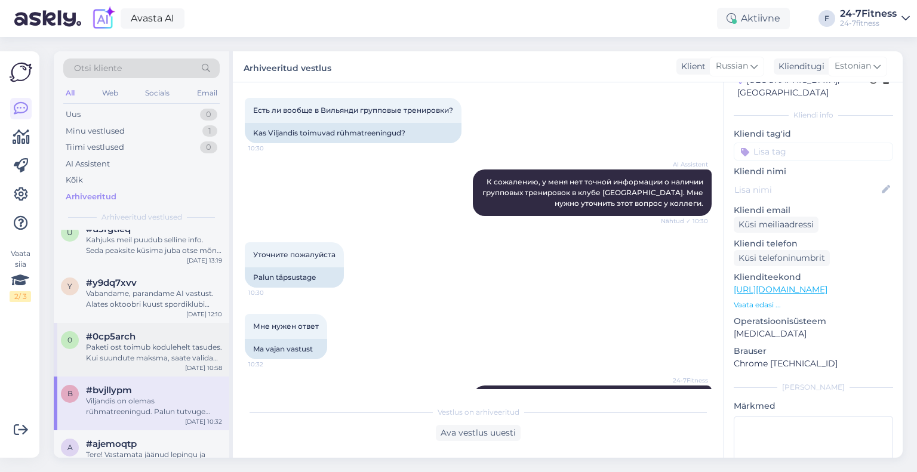
scroll to position [1553, 0]
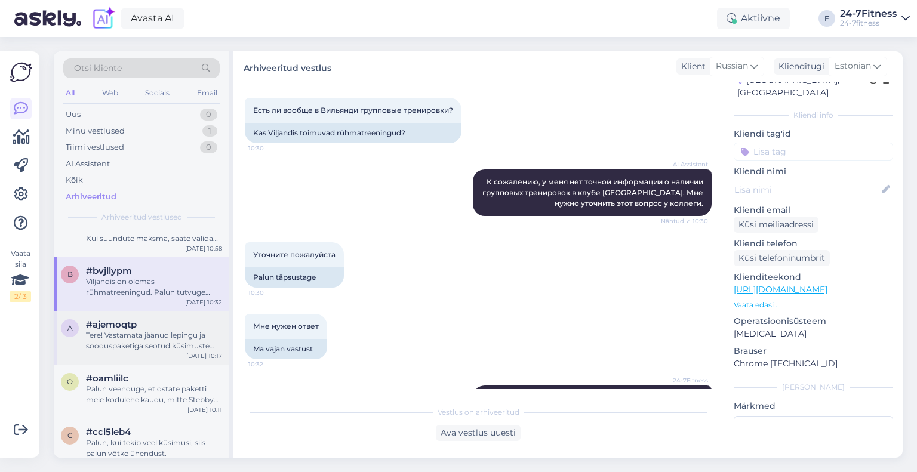
click at [124, 328] on span "#ajemoqtp" at bounding box center [111, 324] width 51 height 11
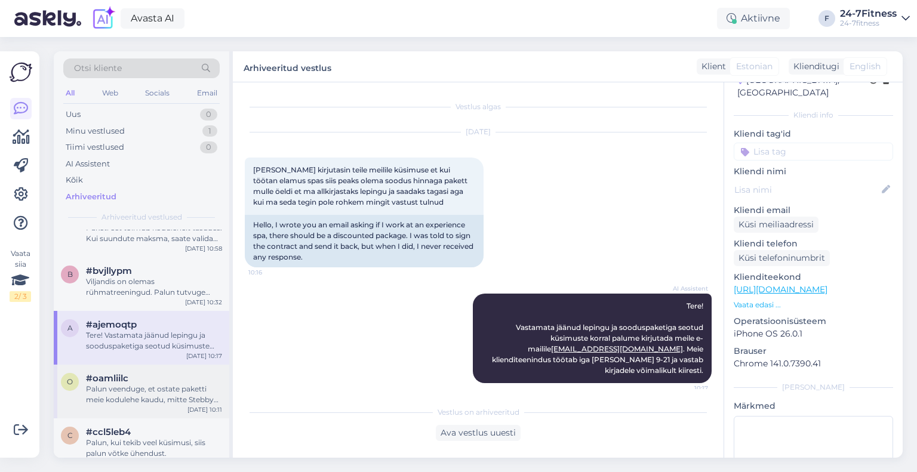
click at [126, 384] on div "Palun veenduge, et ostate paketti meie kodulehe kaudu, mitte Stebby kodulehe ka…" at bounding box center [154, 394] width 136 height 21
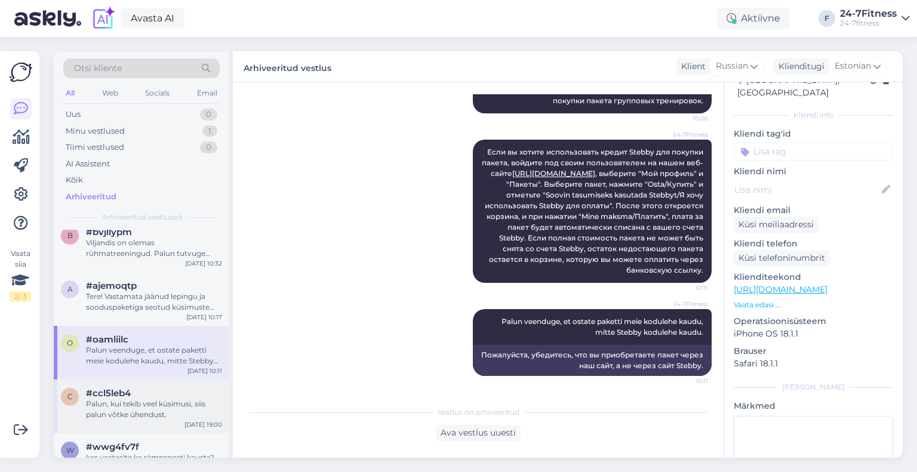
scroll to position [1612, 0]
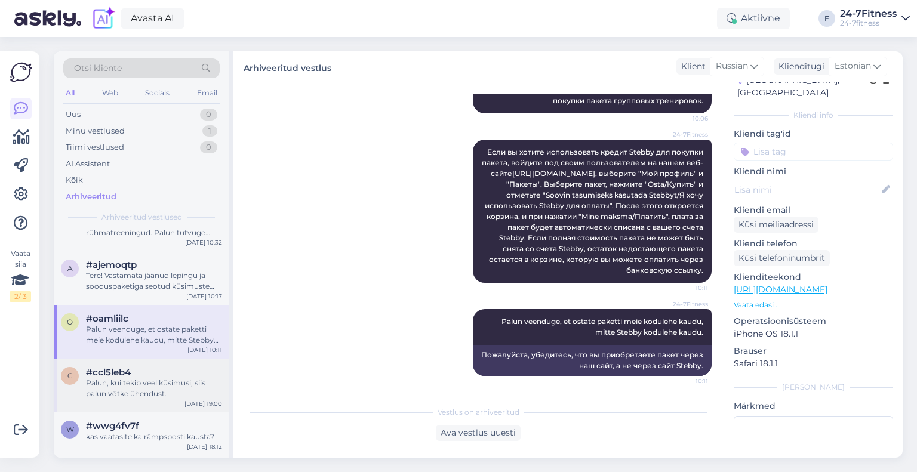
click at [116, 385] on div "Palun, kui tekib veel küsimusi, siis palun võtke ühendust." at bounding box center [154, 388] width 136 height 21
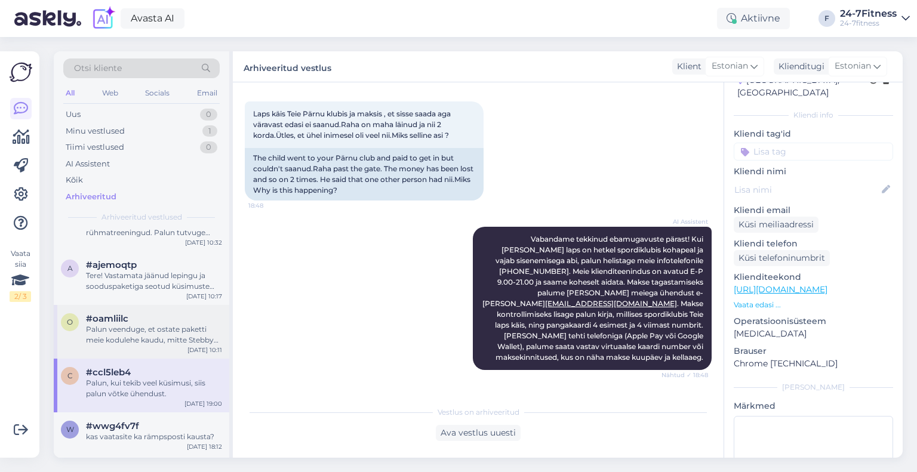
scroll to position [1672, 0]
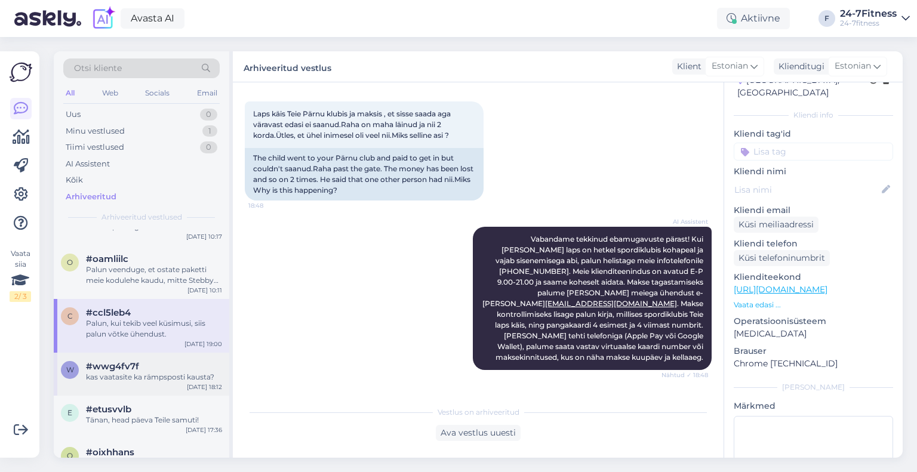
click at [124, 357] on div "w #wwg4fv7f kas vaatasite ka rämpsposti kausta? Oct 12 18:12" at bounding box center [142, 374] width 176 height 43
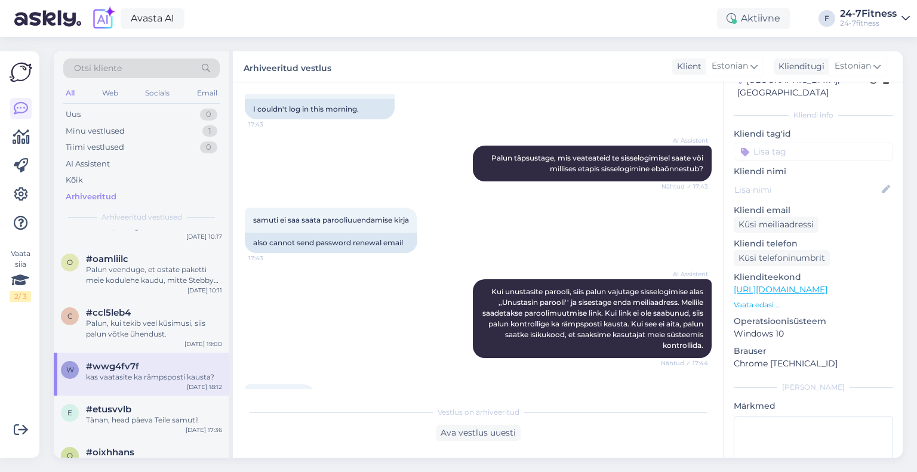
scroll to position [346, 0]
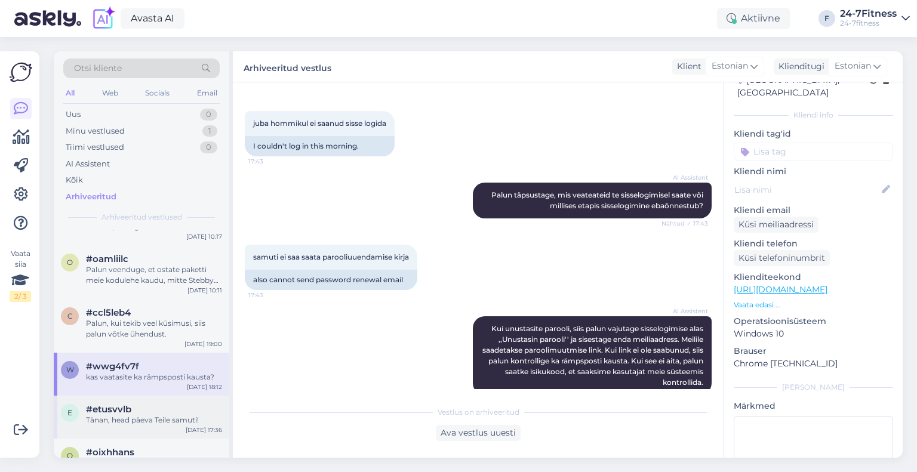
click at [125, 419] on div "Tänan, head päeva Teile samuti!" at bounding box center [154, 420] width 136 height 11
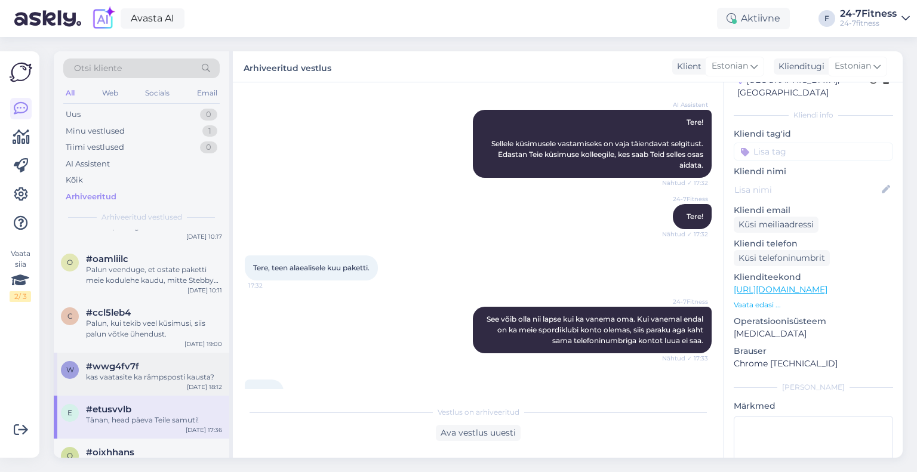
scroll to position [1732, 0]
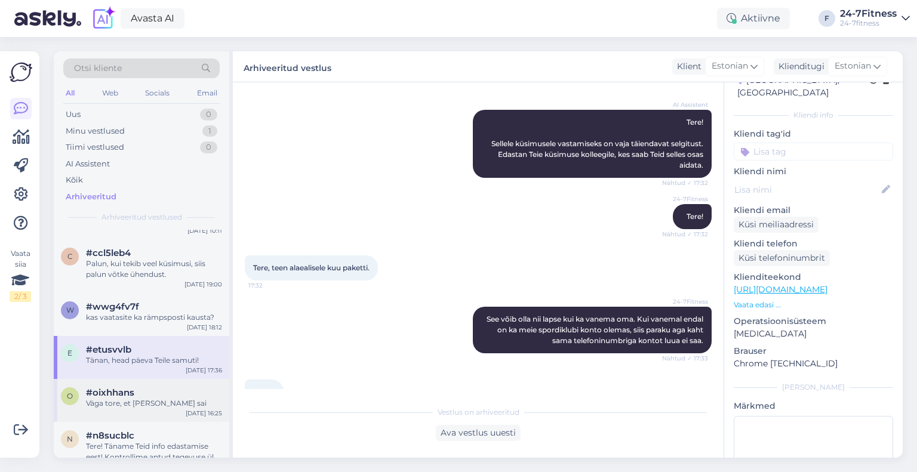
click at [125, 398] on div "Väga tore, et [PERSON_NAME] sai" at bounding box center [154, 403] width 136 height 11
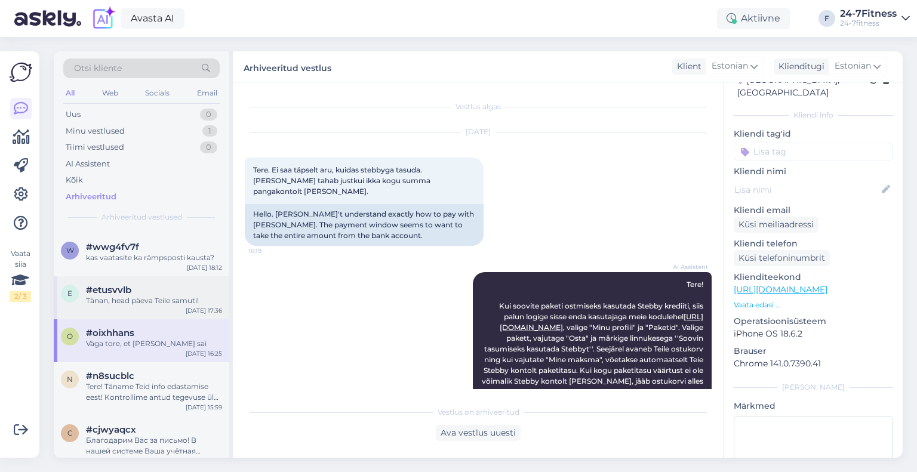
scroll to position [1851, 0]
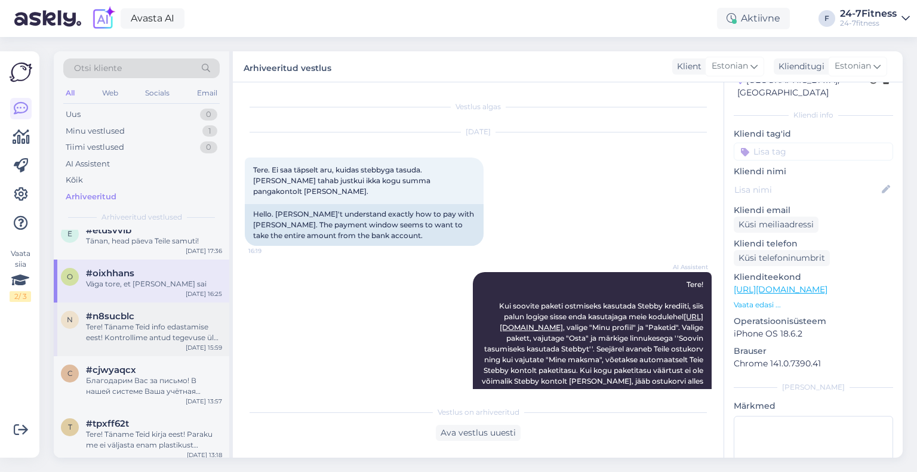
click at [124, 347] on div "n #n8sucblc Tere! Täname Teid info edastamise eest! Kontrollime antud tegevuse …" at bounding box center [142, 330] width 176 height 54
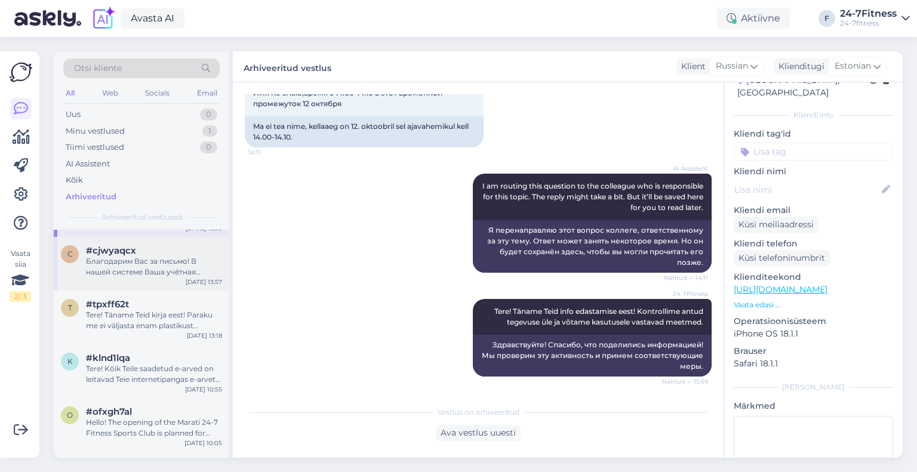
scroll to position [1911, 0]
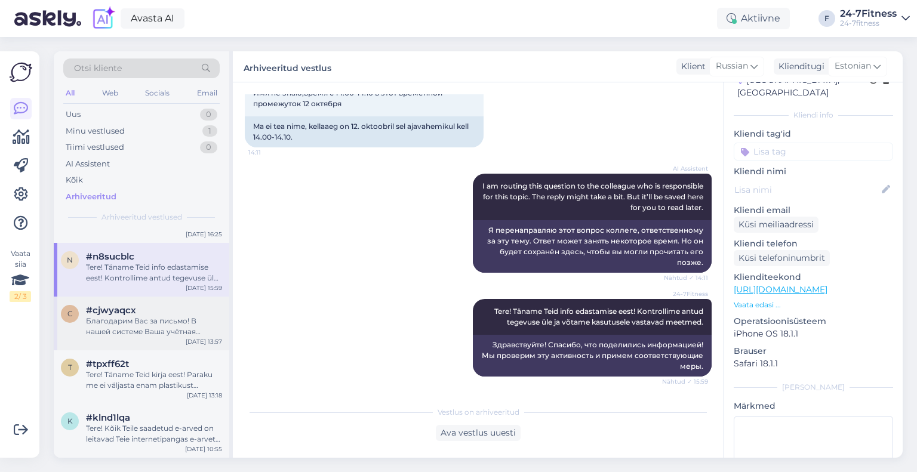
click at [127, 330] on div "Благодарим Вас за письмо! В нашей системе Ваша учётная запись уже привязана к а…" at bounding box center [154, 326] width 136 height 21
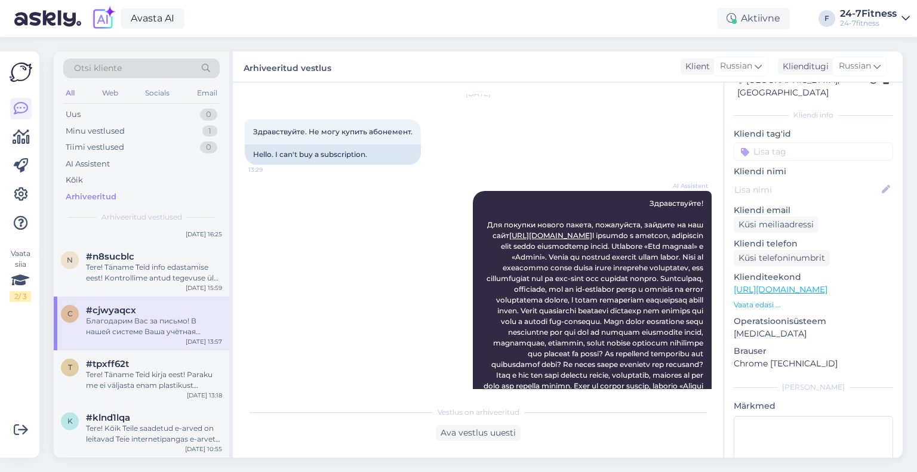
scroll to position [60, 0]
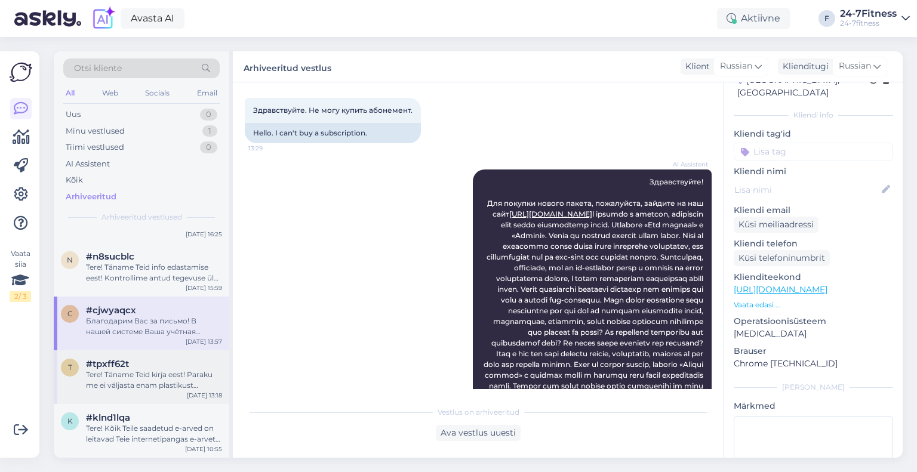
click at [115, 376] on div "Tere! Täname Teid kirja eest! Paraku me ei väljasta enam plastikust kliendikaar…" at bounding box center [154, 380] width 136 height 21
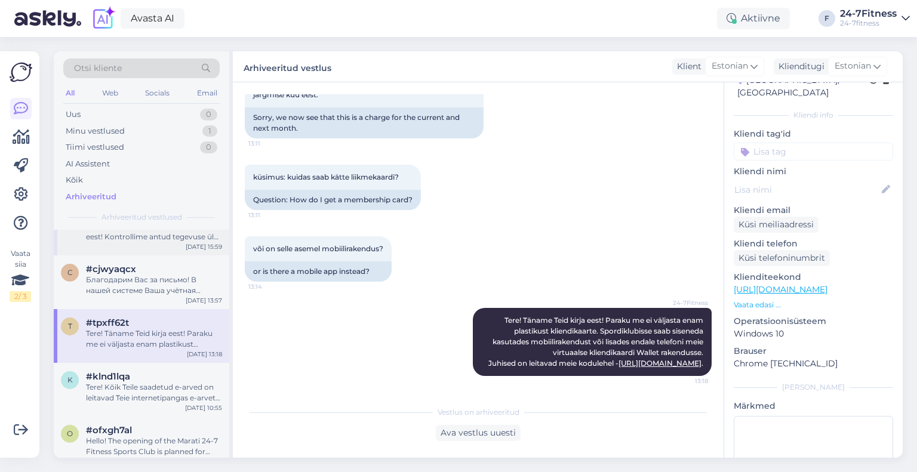
scroll to position [1970, 0]
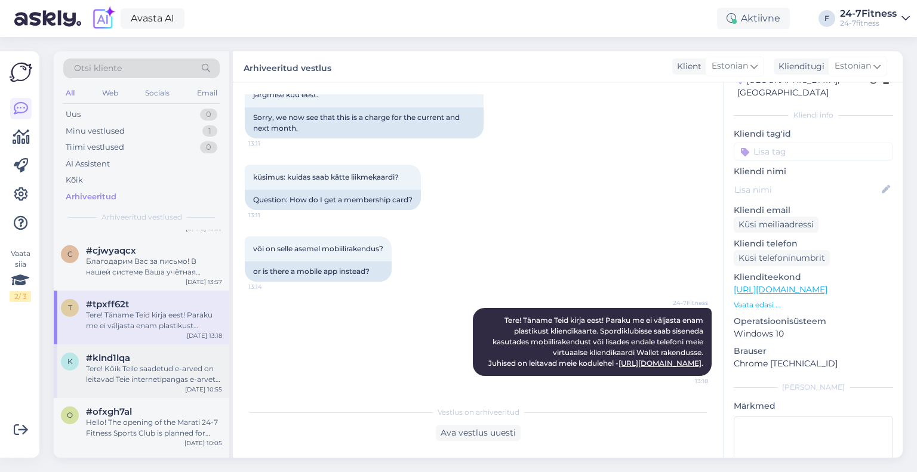
click at [115, 371] on div "Tere! Kõik Teile saadetud e-arved on leitavad Teie internetipangas e-arvete sek…" at bounding box center [154, 374] width 136 height 21
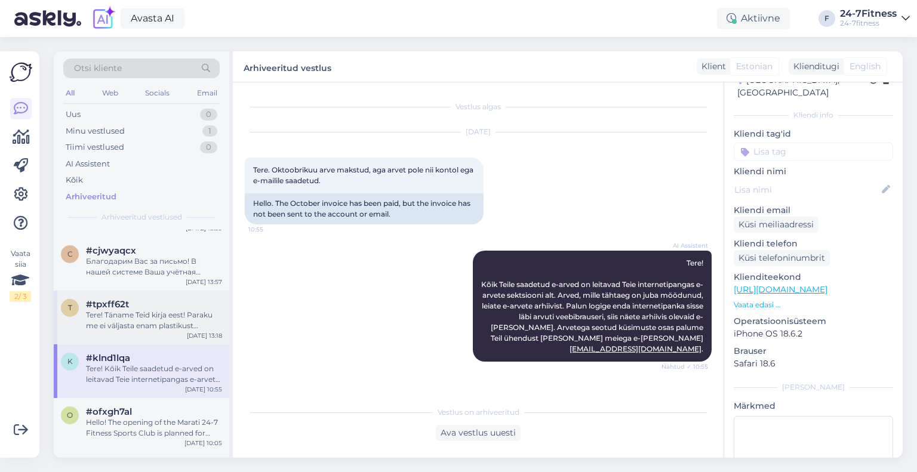
scroll to position [2030, 0]
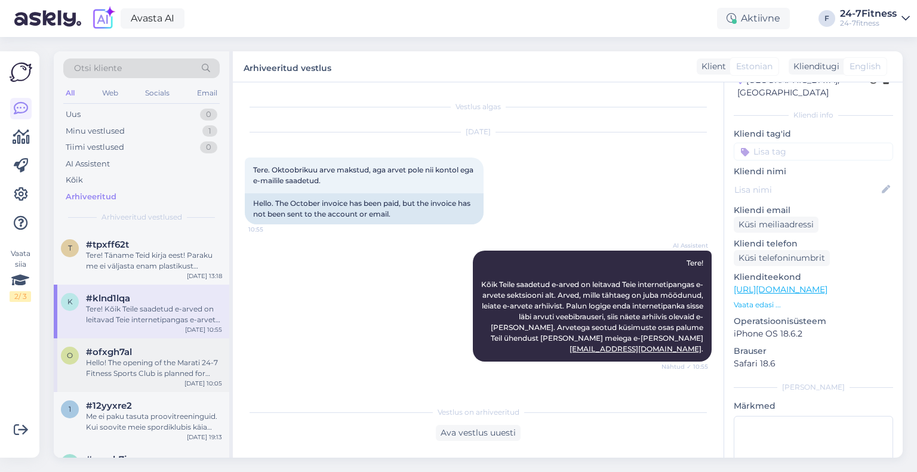
click at [121, 364] on div "Hello! The opening of the Marati 24-7 Fitness Sports Club is planned for Octobe…" at bounding box center [154, 368] width 136 height 21
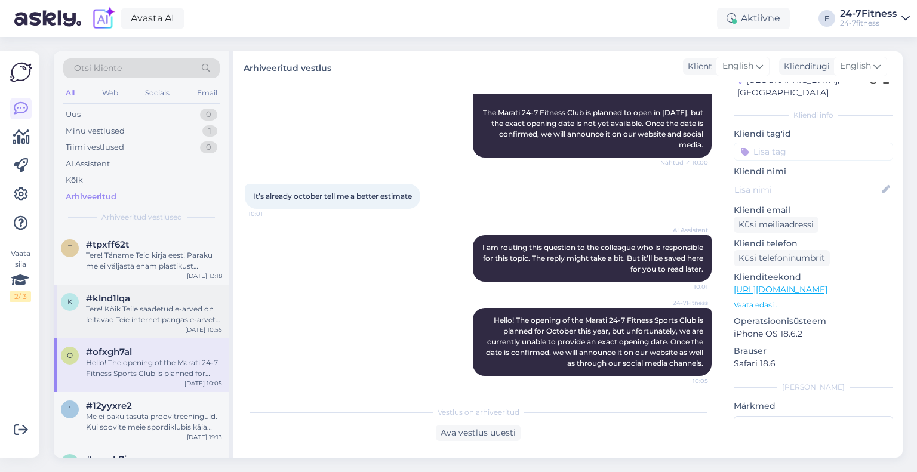
scroll to position [2090, 0]
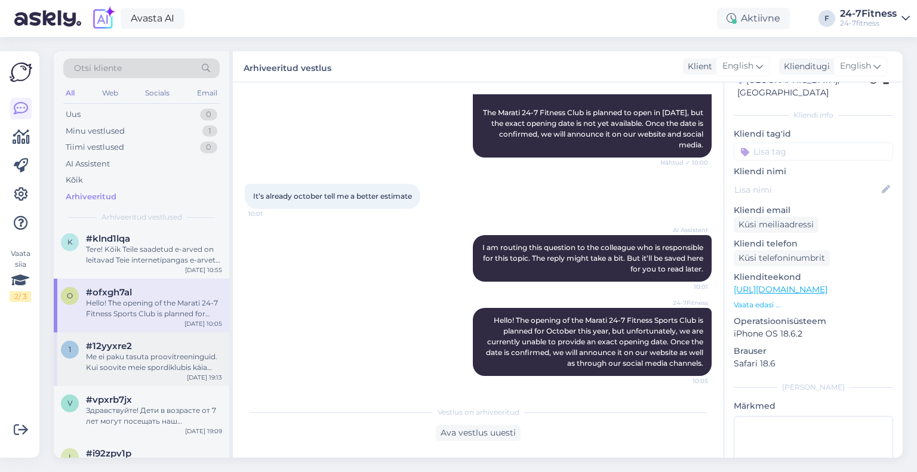
click at [109, 355] on div "Me ei paku tasuta proovitreeninguid. Kui soovite meie spordiklubis käia proovit…" at bounding box center [154, 362] width 136 height 21
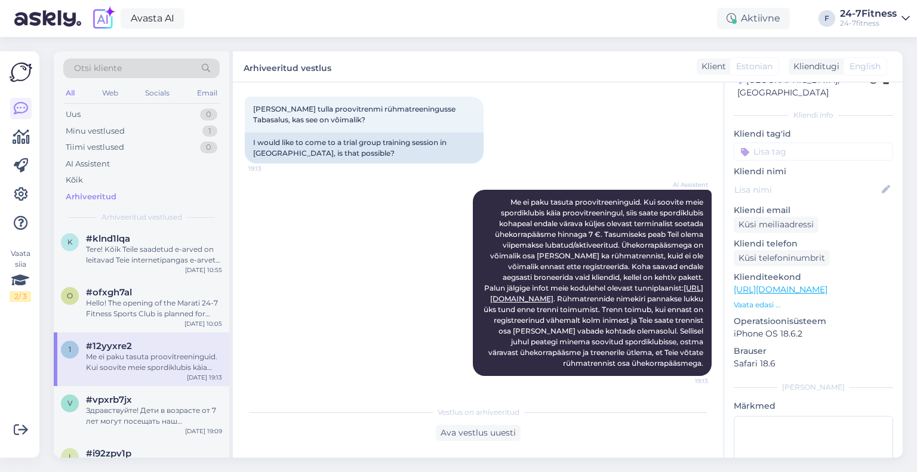
scroll to position [2150, 0]
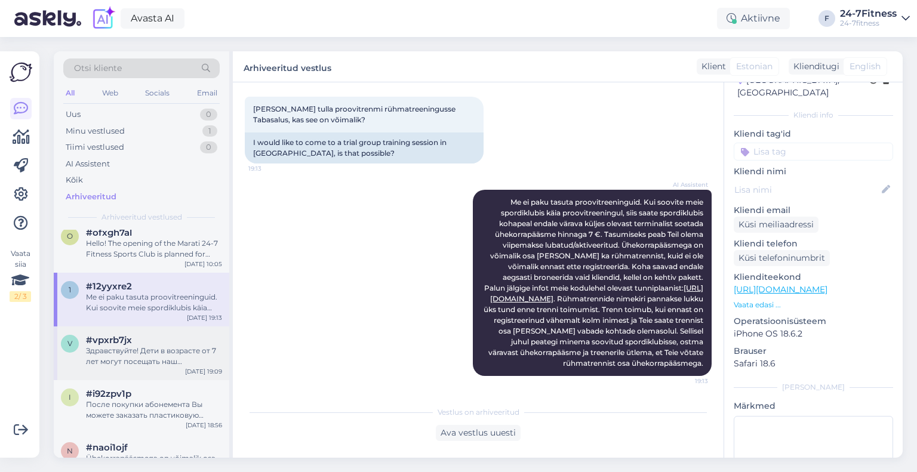
click at [139, 361] on div "Здравствуйте! Дети в возрасте от 7 лет могут посещать наш спортивный клуб с пис…" at bounding box center [154, 356] width 136 height 21
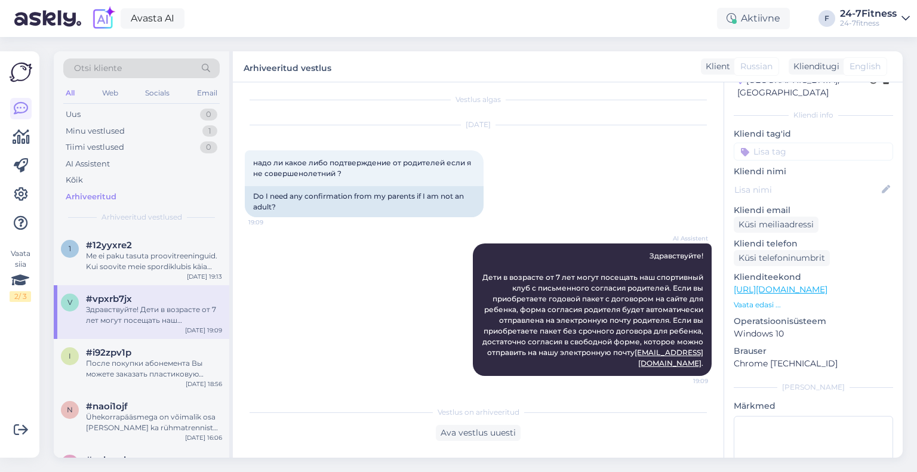
scroll to position [2209, 0]
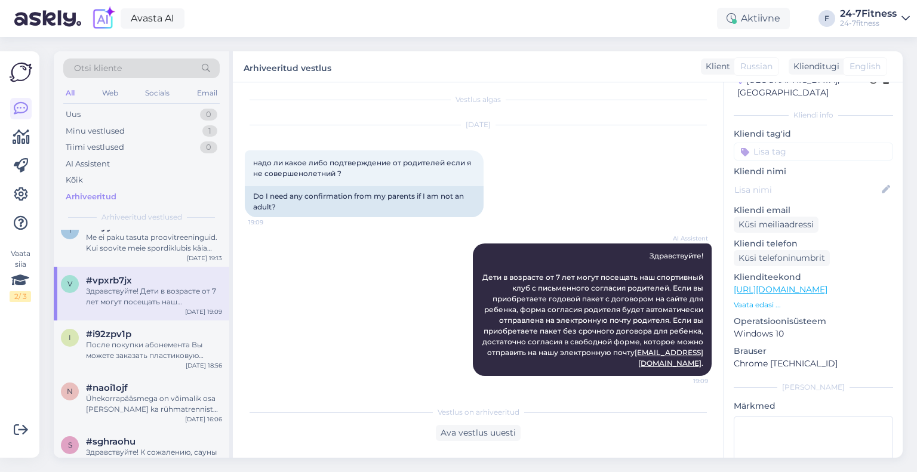
click at [139, 361] on div "i #i92zpv1p После покупки абонемента Вы можете заказать пластиковую членскую ка…" at bounding box center [142, 348] width 176 height 54
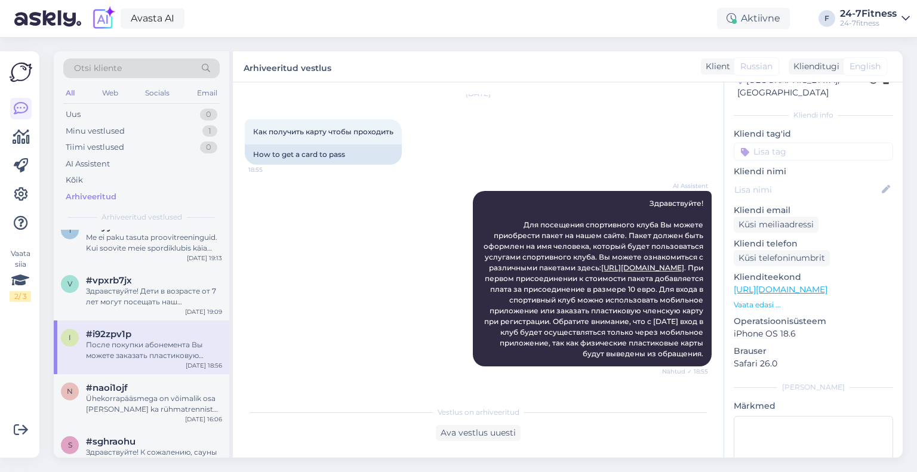
scroll to position [60, 0]
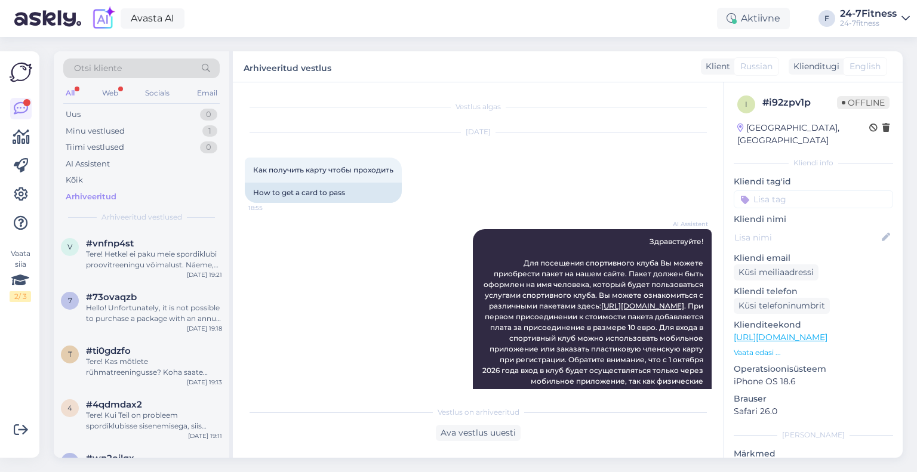
scroll to position [48, 0]
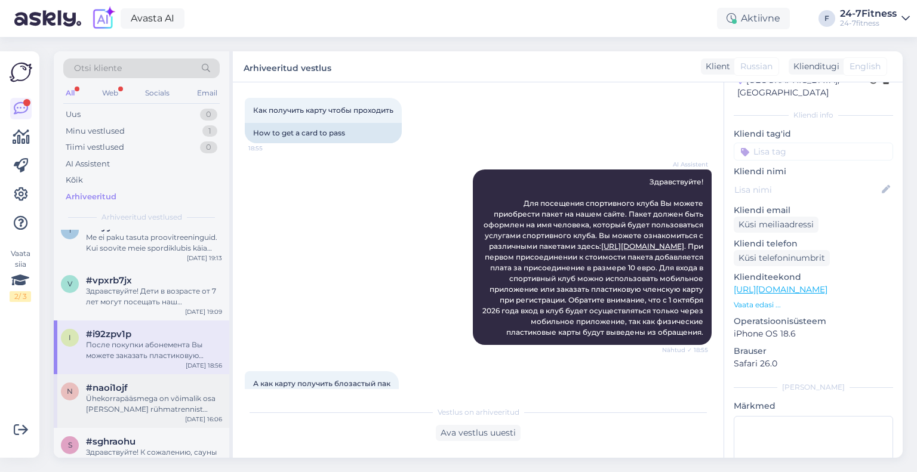
click at [158, 405] on div "Ühekorrapääsmega on võimalik osa võtta ka rühmatrennist vabade kohtade olemasol…" at bounding box center [154, 404] width 136 height 21
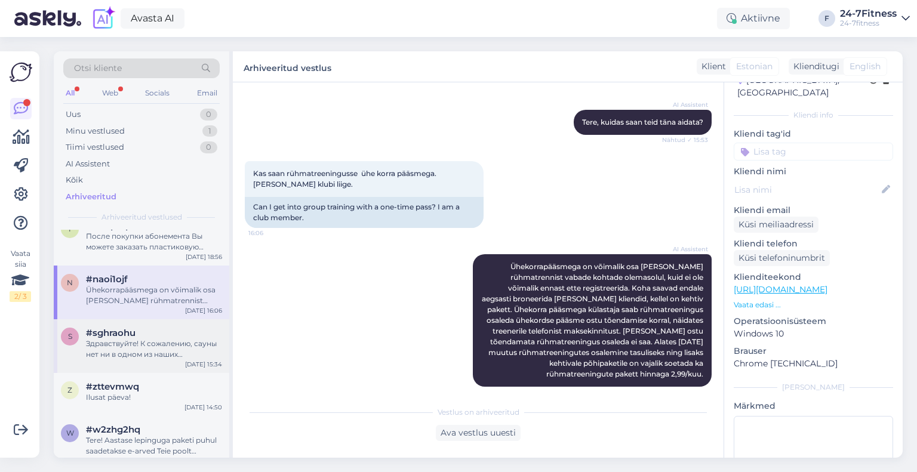
scroll to position [2329, 0]
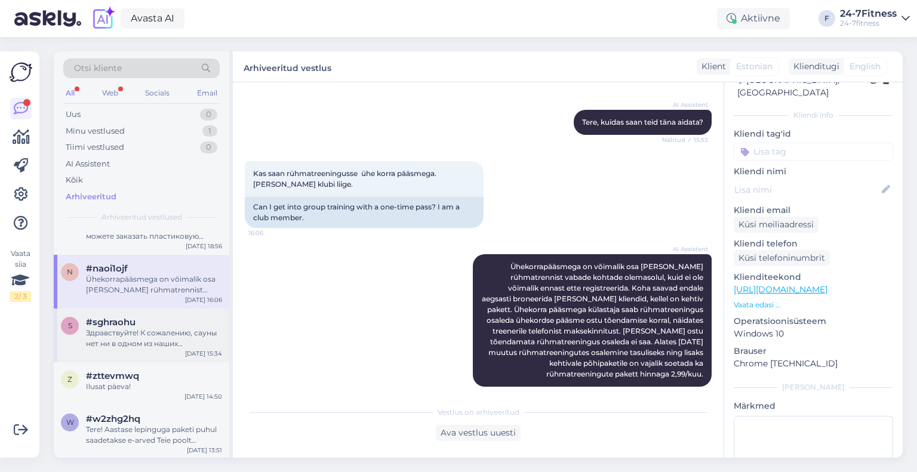
click at [117, 321] on span "#sghraohu" at bounding box center [111, 322] width 50 height 11
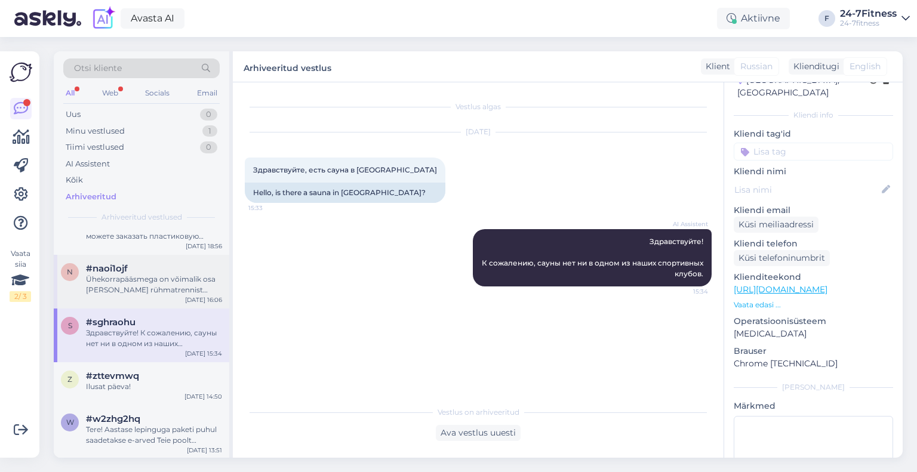
scroll to position [2388, 0]
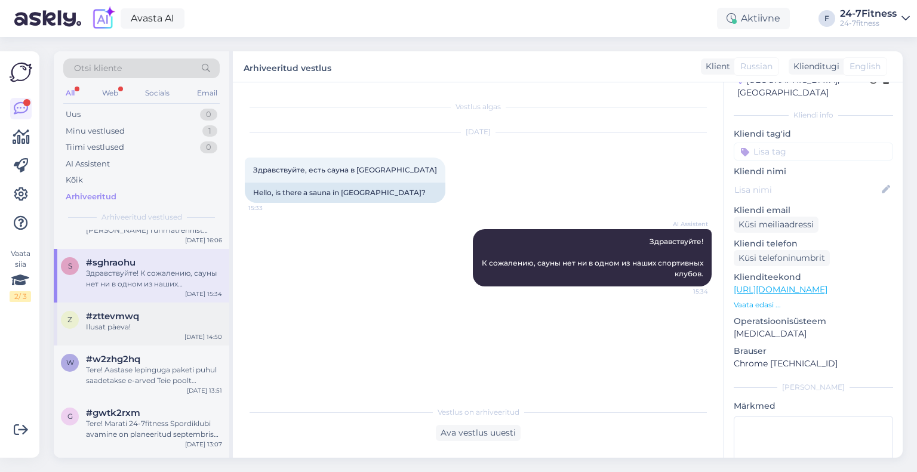
click at [128, 319] on span "#zttevmwq" at bounding box center [112, 316] width 53 height 11
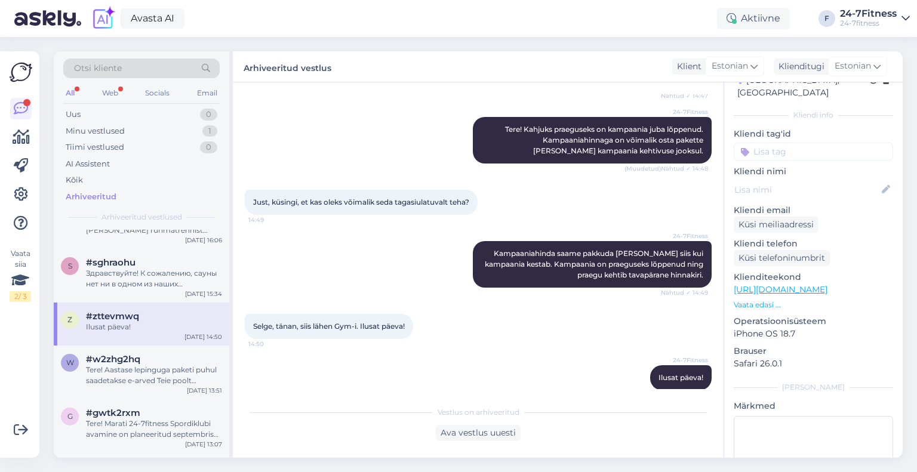
scroll to position [242, 0]
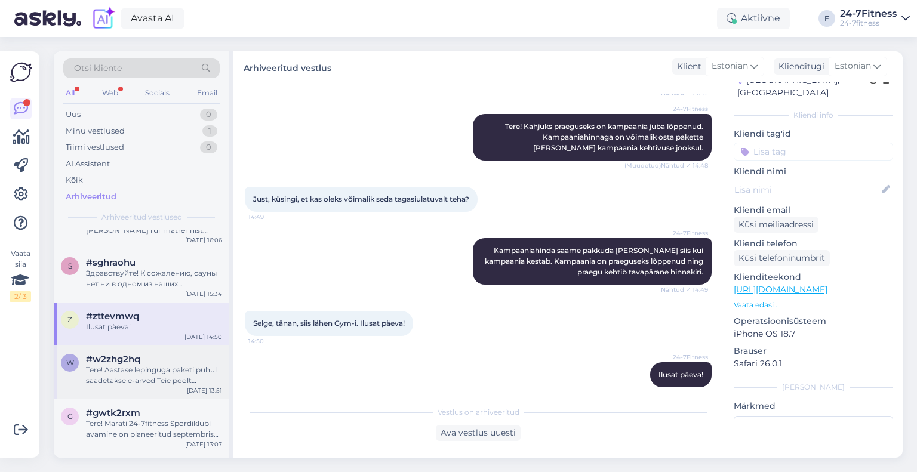
click at [142, 377] on div "Tere! Aastase lepinguga paketi puhul saadetakse e-arved Teie poolt registreerim…" at bounding box center [154, 375] width 136 height 21
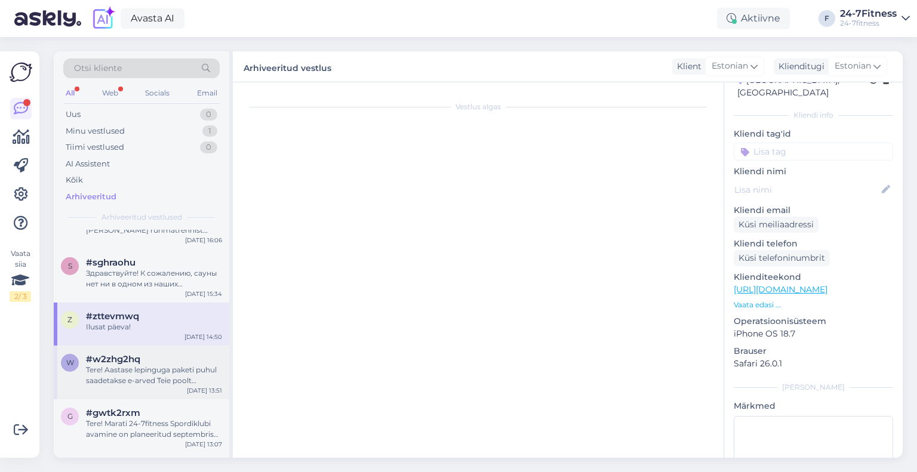
scroll to position [0, 0]
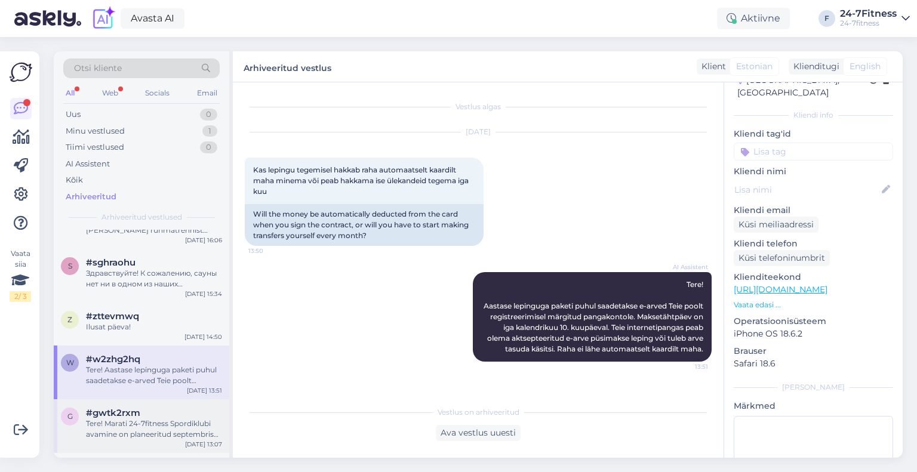
click at [93, 411] on span "#gwtk2rxm" at bounding box center [113, 413] width 54 height 11
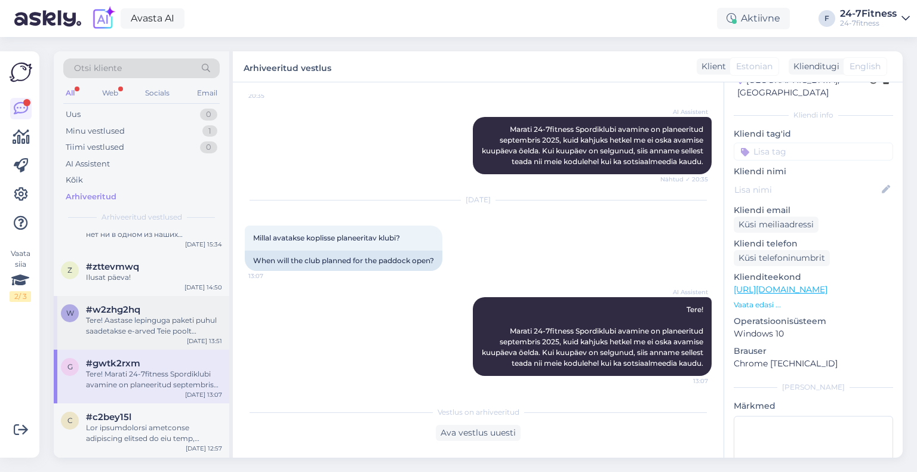
scroll to position [2508, 0]
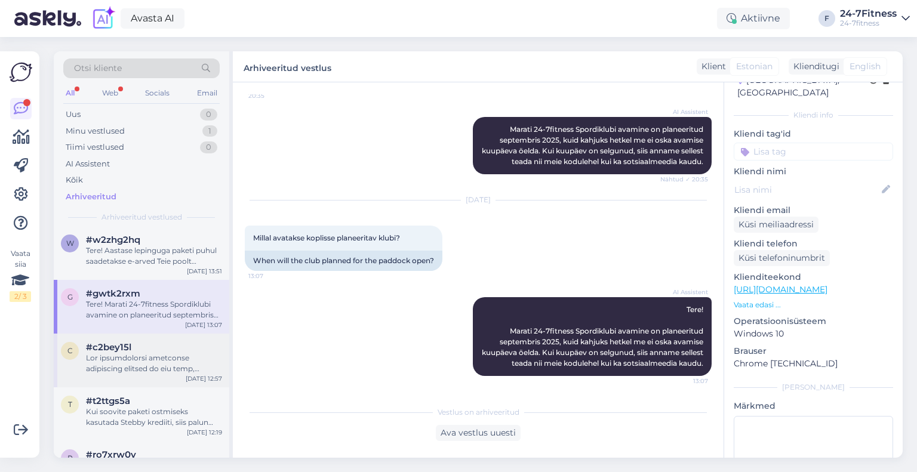
click at [127, 367] on div at bounding box center [154, 363] width 136 height 21
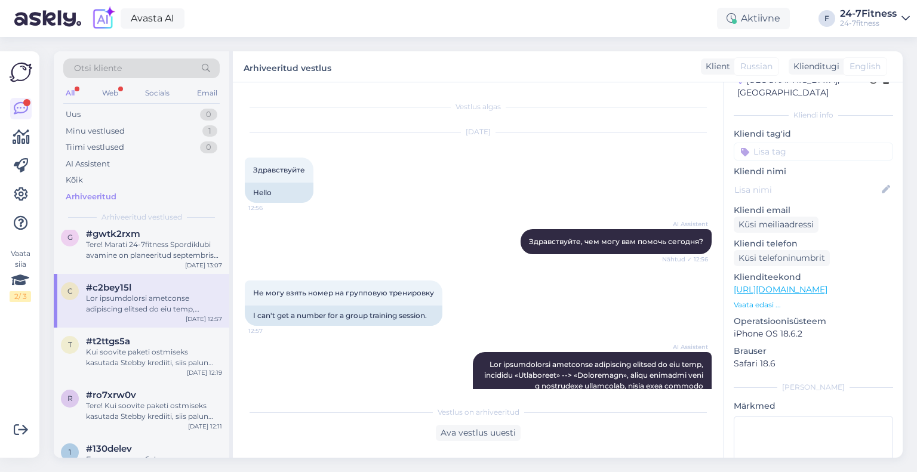
scroll to position [119, 0]
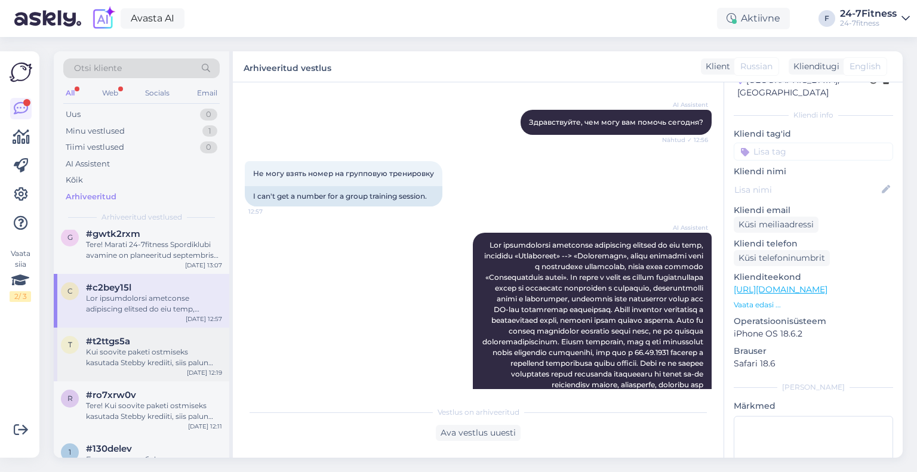
click at [131, 361] on div "Kui soovite paketi ostmiseks kasutada Stebby krediiti, siis palun logige sisse …" at bounding box center [154, 357] width 136 height 21
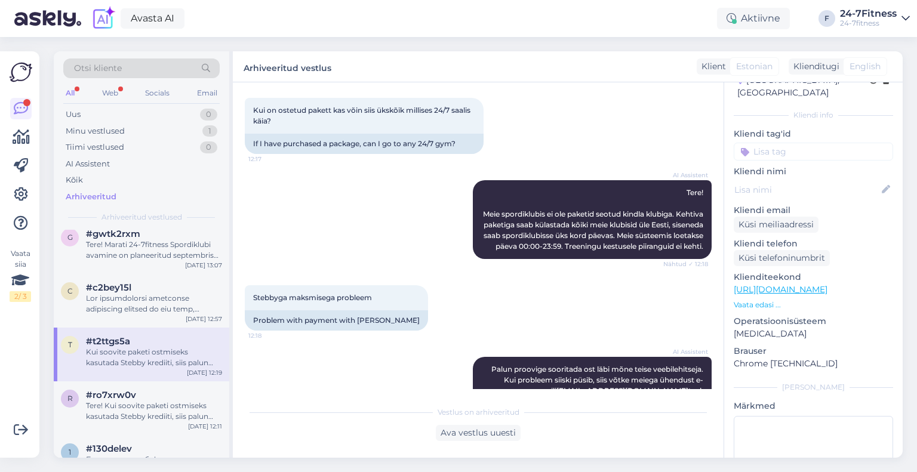
scroll to position [0, 0]
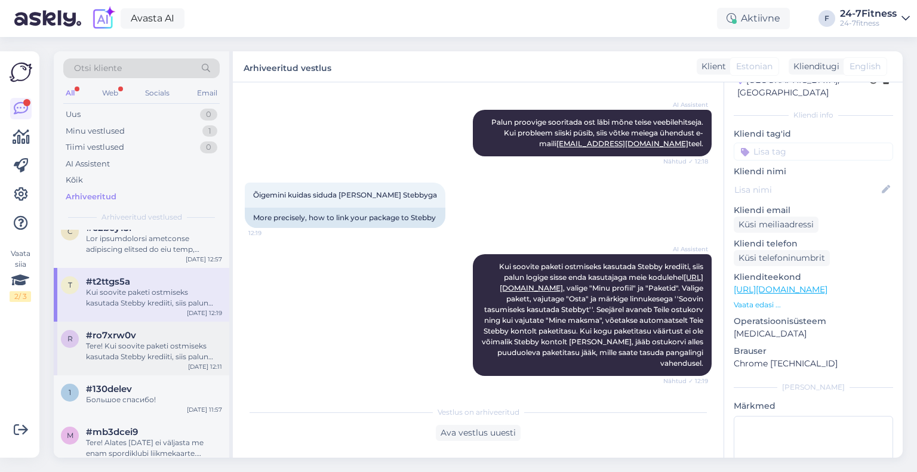
click at [121, 346] on div "Tere! Kui soovite paketi ostmiseks kasutada Stebby krediiti, siis palun logige …" at bounding box center [154, 351] width 136 height 21
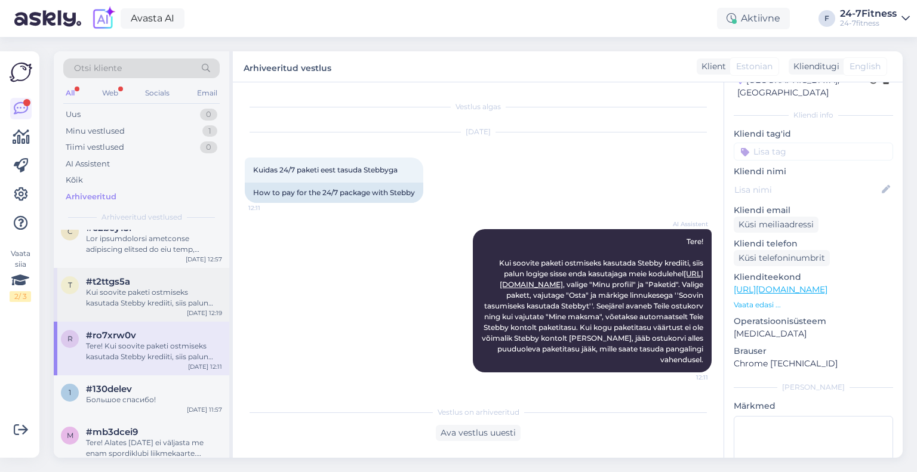
scroll to position [2747, 0]
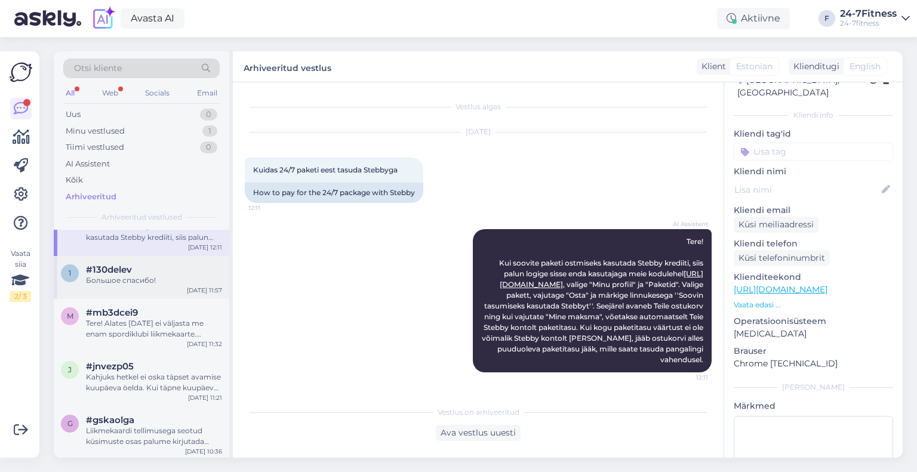
click at [139, 277] on div "Большое спасибо!" at bounding box center [154, 280] width 136 height 11
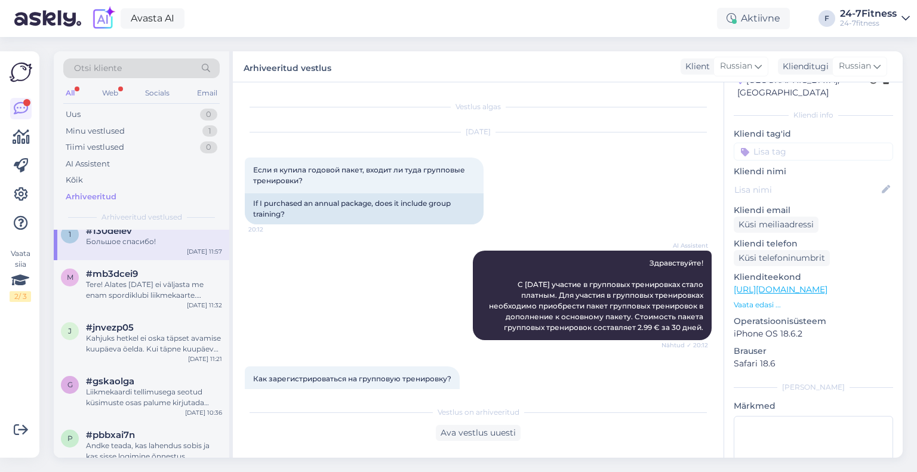
scroll to position [2806, 0]
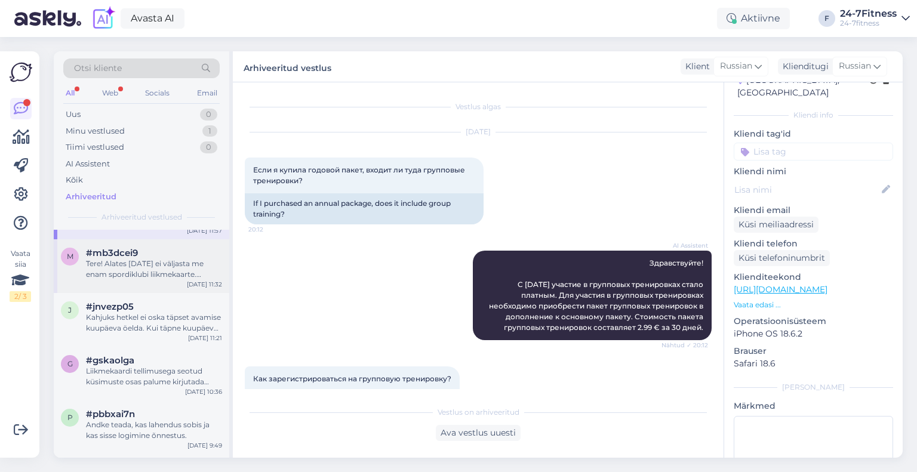
click at [121, 269] on div "Tere! Alates 1.oktoobrist ei väljasta me enam spordiklubi liikmekaarte. Spordik…" at bounding box center [154, 269] width 136 height 21
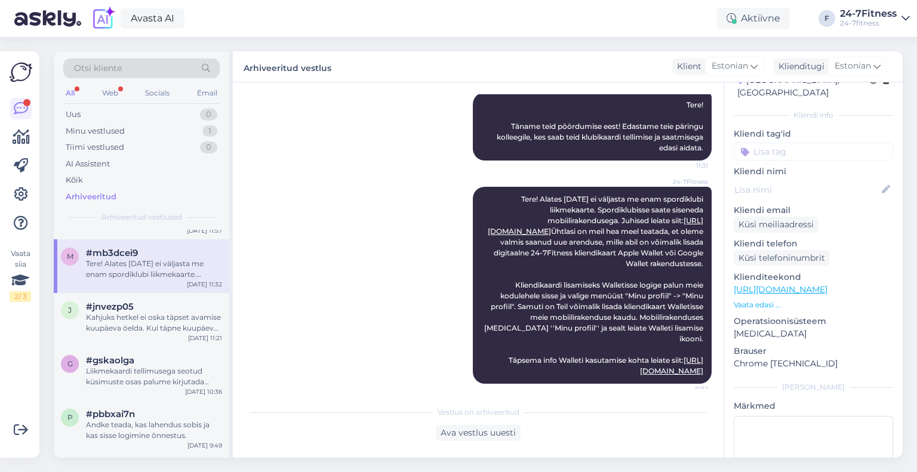
scroll to position [177, 0]
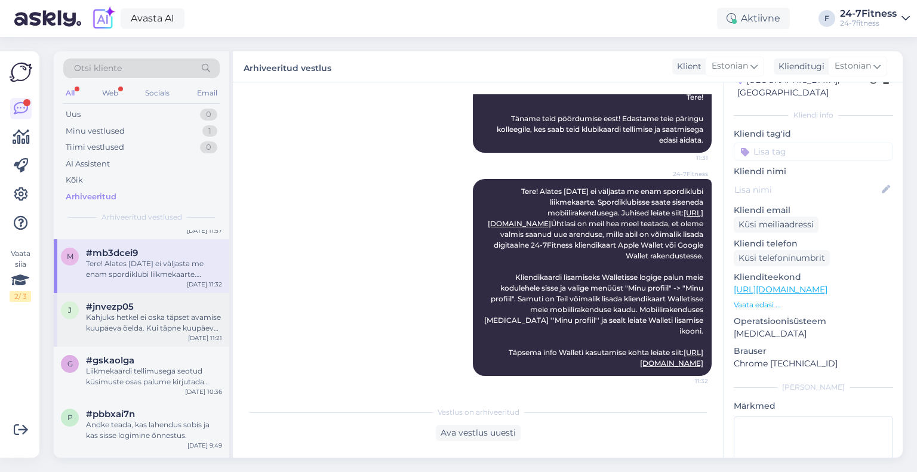
click at [132, 336] on div "j #jnvezp05 Kahjuks hetkel ei oska täpset avamise kuupäeva öelda. Kui täpne kuu…" at bounding box center [142, 320] width 176 height 54
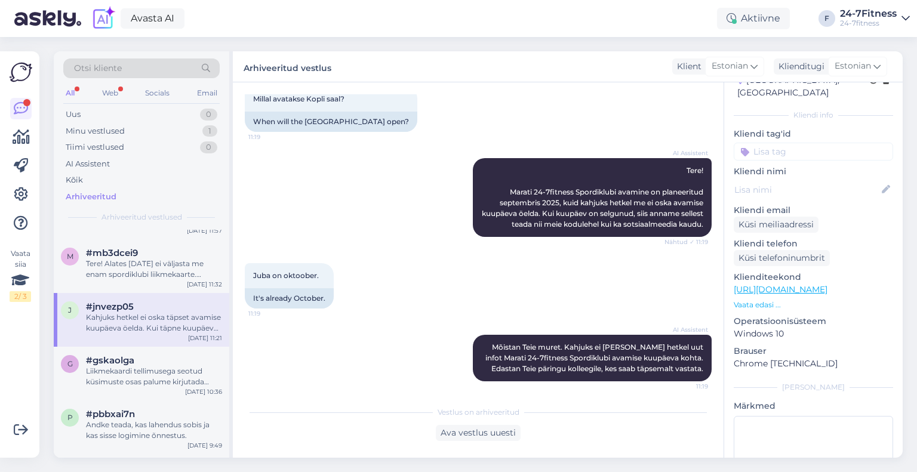
scroll to position [0, 0]
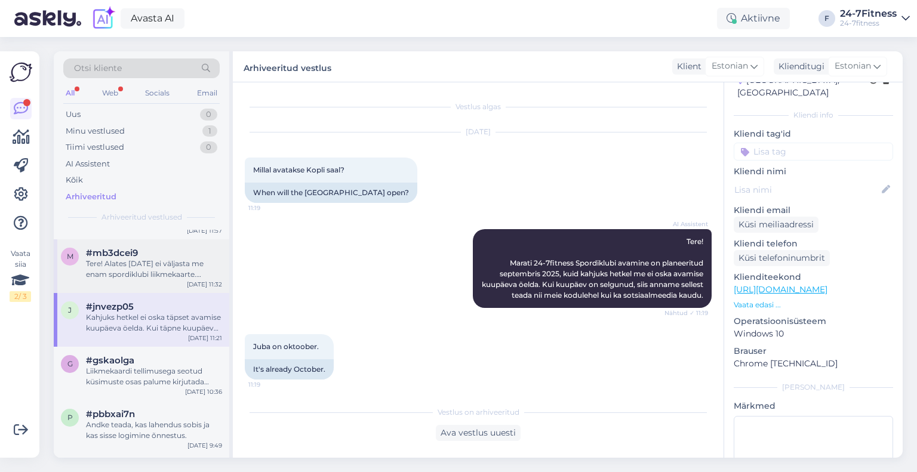
click at [128, 276] on div "Tere! Alates 1.oktoobrist ei väljasta me enam spordiklubi liikmekaarte. Spordik…" at bounding box center [154, 269] width 136 height 21
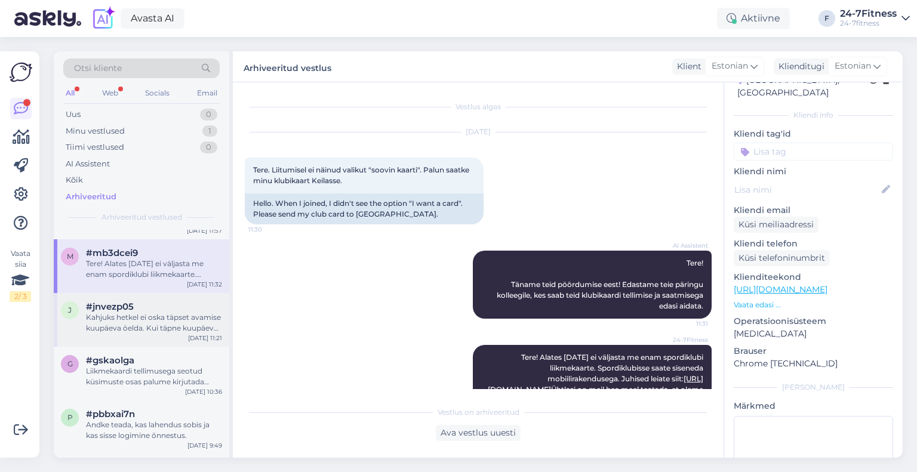
click at [124, 322] on div "Kahjuks hetkel ei oska täpset avamise kuupäeva öelda. Kui täpne kuupäev on selg…" at bounding box center [154, 322] width 136 height 21
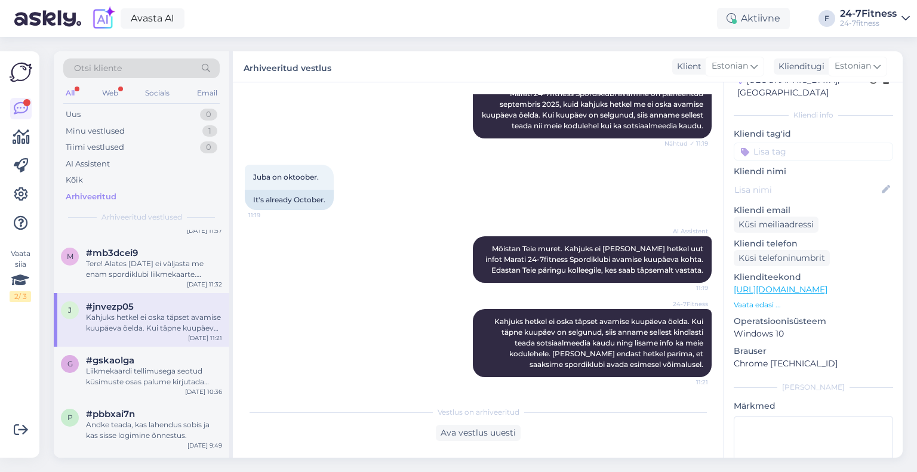
scroll to position [170, 0]
click at [131, 371] on div "Liikmekaardi tellimusega seotud küsimuste osas palume kirjutada meile e-mailile…" at bounding box center [154, 376] width 136 height 21
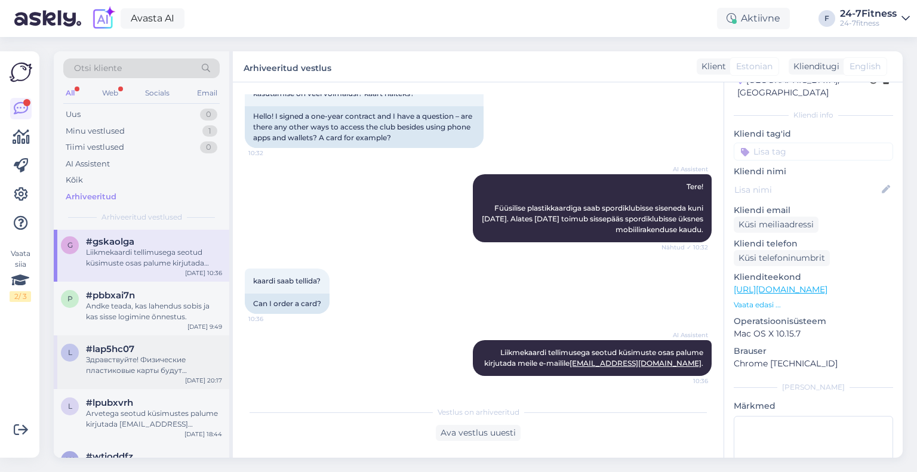
scroll to position [2926, 0]
click at [134, 315] on div "Andke teada, kas lahendus sobis ja kas sisse logimine õnnestus." at bounding box center [154, 310] width 136 height 21
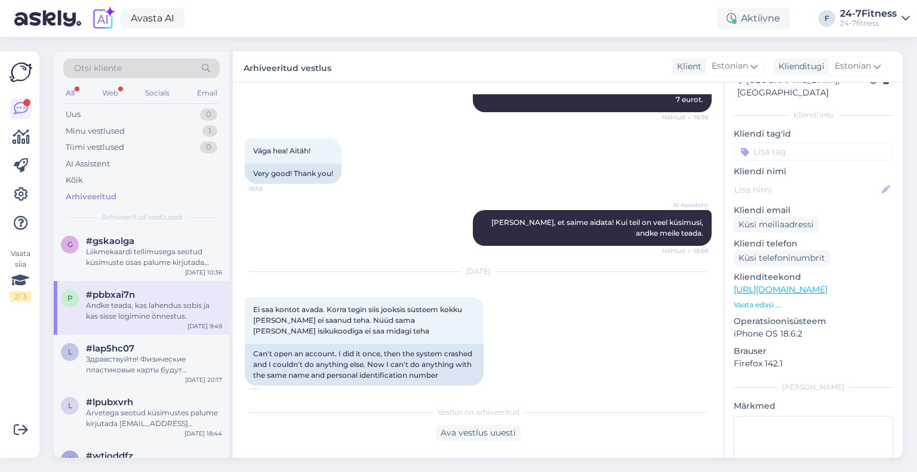
scroll to position [478, 0]
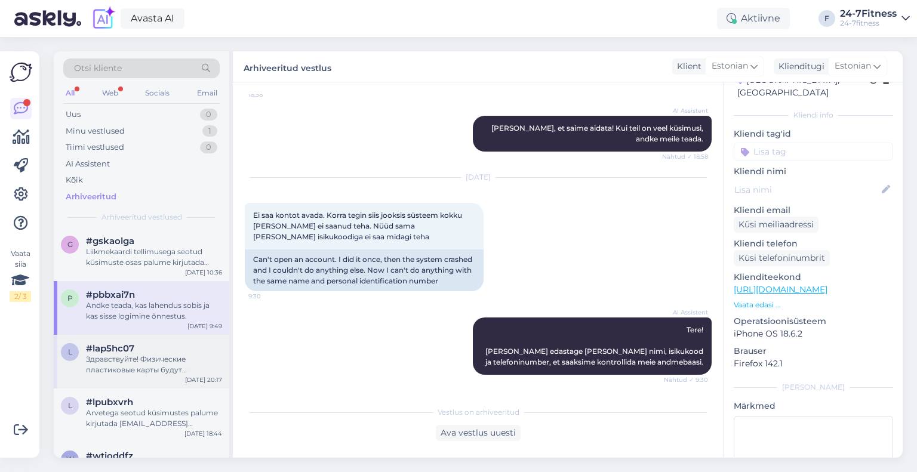
click at [112, 360] on div "Здравствуйте! Физические пластиковые карты будут действовать до 30.09.2026. С 0…" at bounding box center [154, 364] width 136 height 21
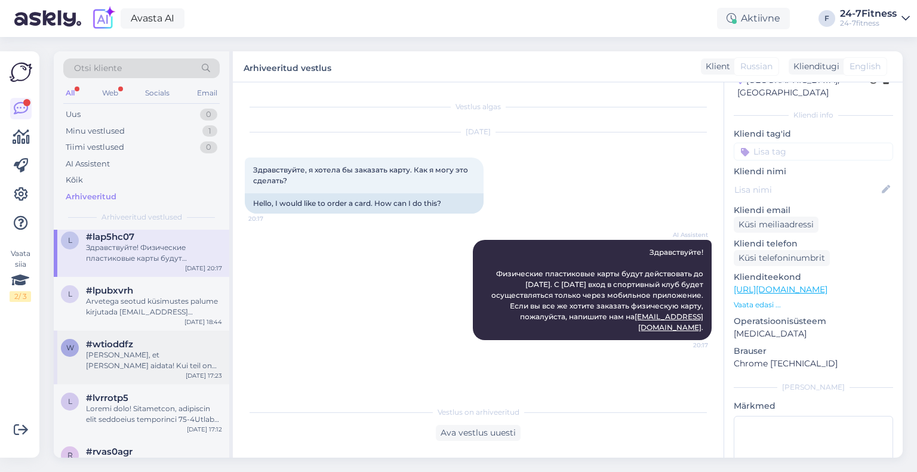
scroll to position [3045, 0]
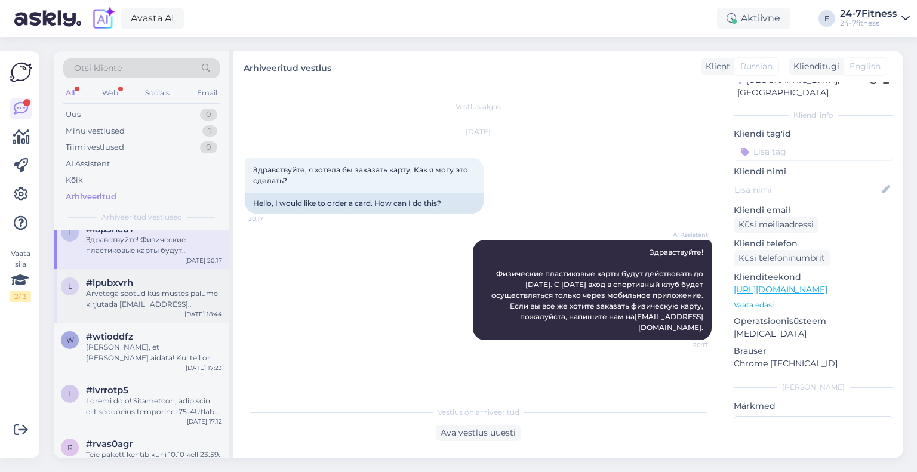
click at [128, 297] on div "Arvetega seotud küsimustes palume kirjutada [EMAIL_ADDRESS][DOMAIN_NAME]." at bounding box center [154, 298] width 136 height 21
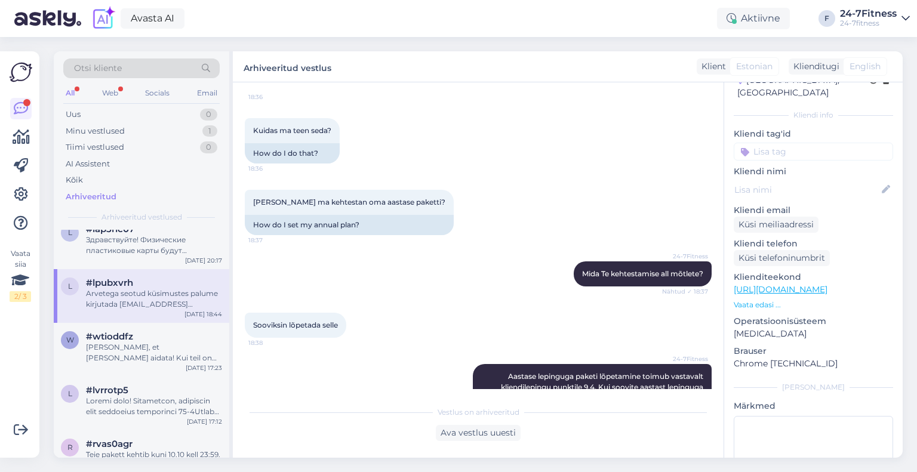
scroll to position [318, 0]
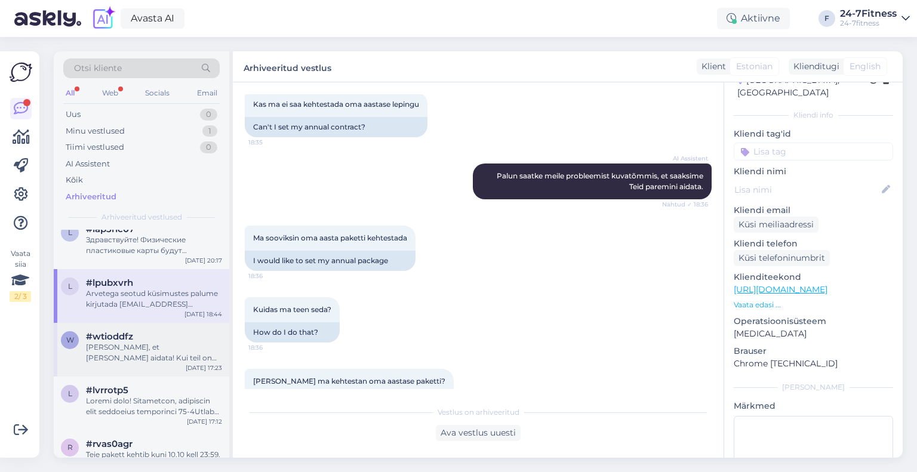
click at [132, 344] on div "Hea meel, et sain aidata! Kui teil on veel küsimusi, andke julgelt teada." at bounding box center [154, 352] width 136 height 21
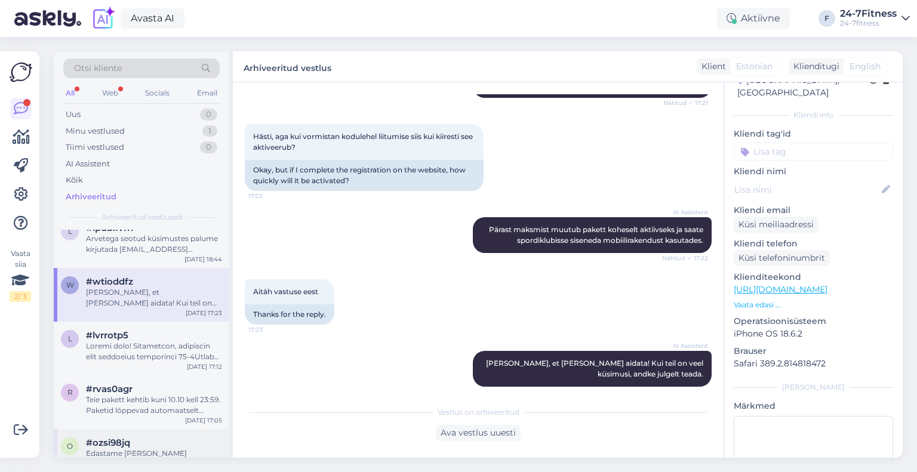
scroll to position [3165, 0]
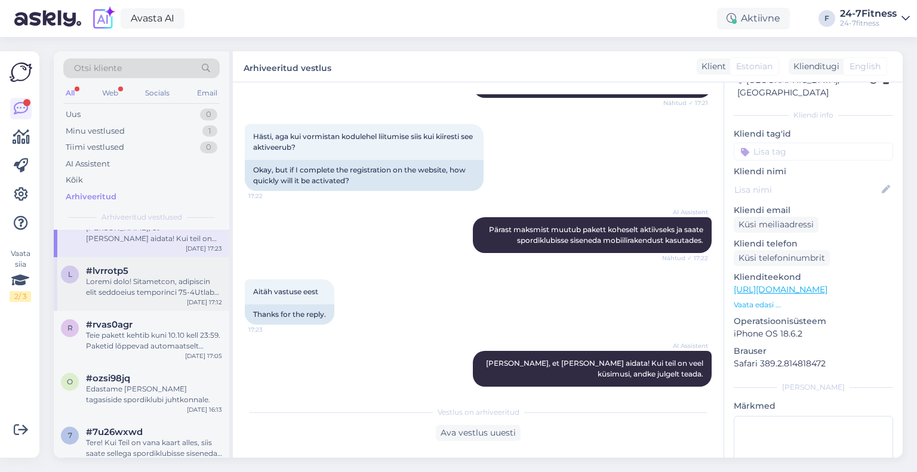
click at [141, 301] on div "l #lvrrotp5 Oct 10 17:12" at bounding box center [142, 284] width 176 height 54
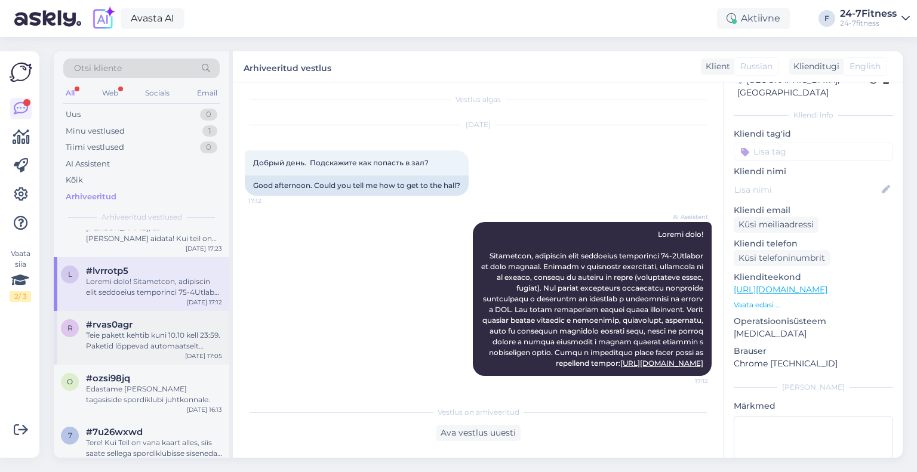
scroll to position [3224, 0]
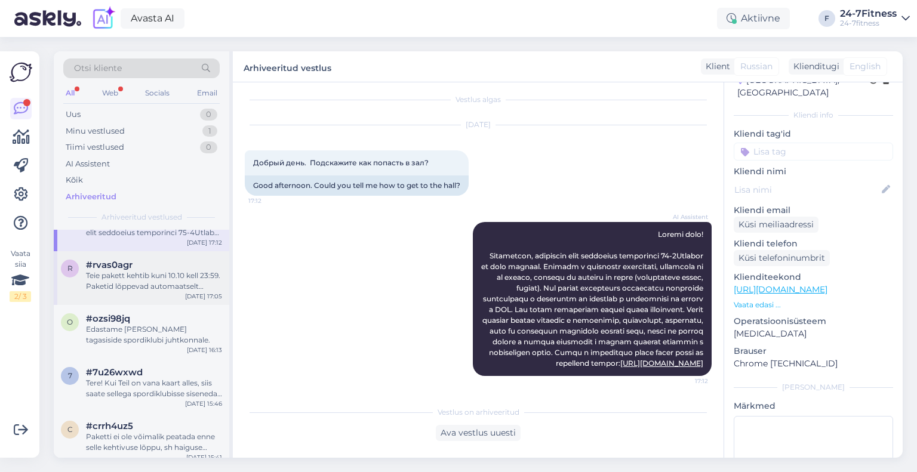
click at [116, 281] on div "Teie pakett kehtib kuni 10.10 kell 23:59. Paketid lõppevad automaatselt tähtaja…" at bounding box center [154, 280] width 136 height 21
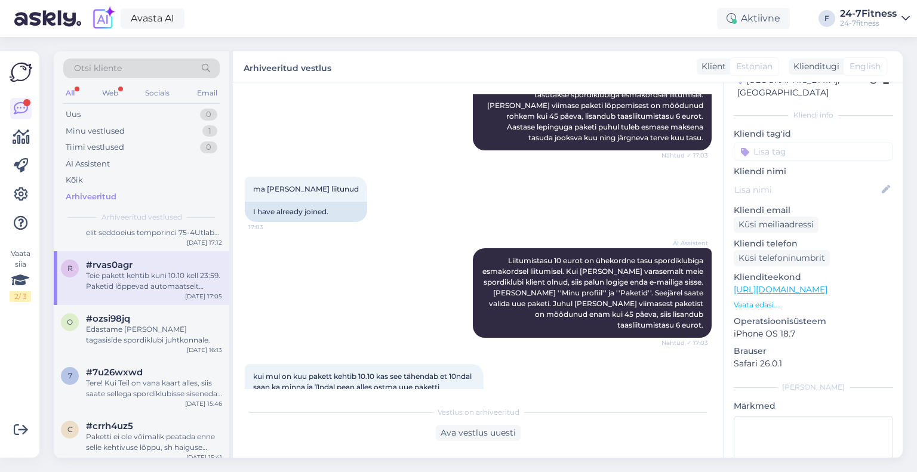
scroll to position [239, 0]
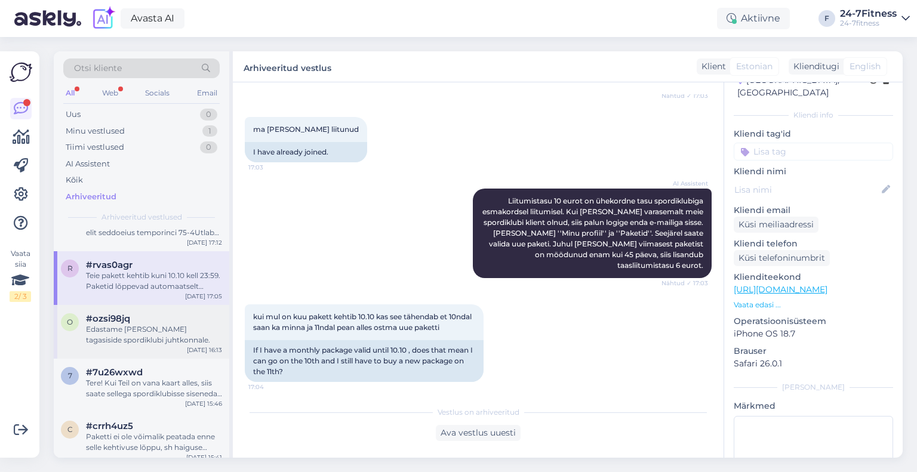
click at [110, 337] on div "Edastame Teie tagasiside spordiklubi juhtkonnale." at bounding box center [154, 334] width 136 height 21
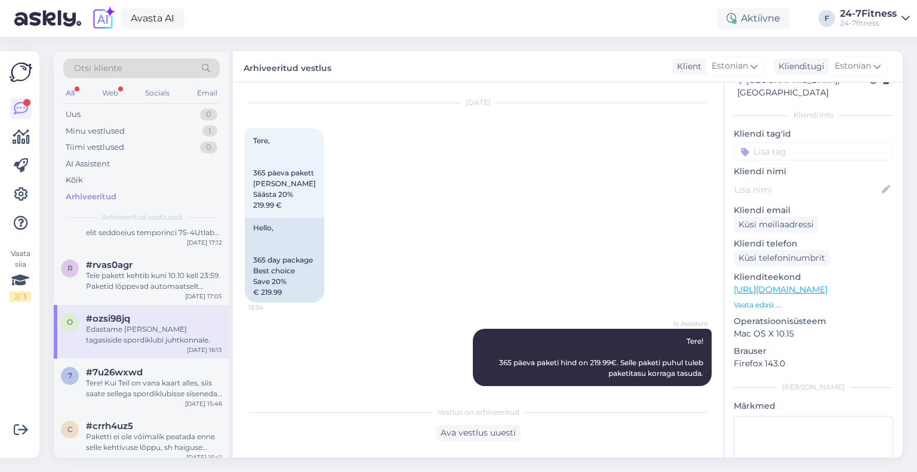
scroll to position [0, 0]
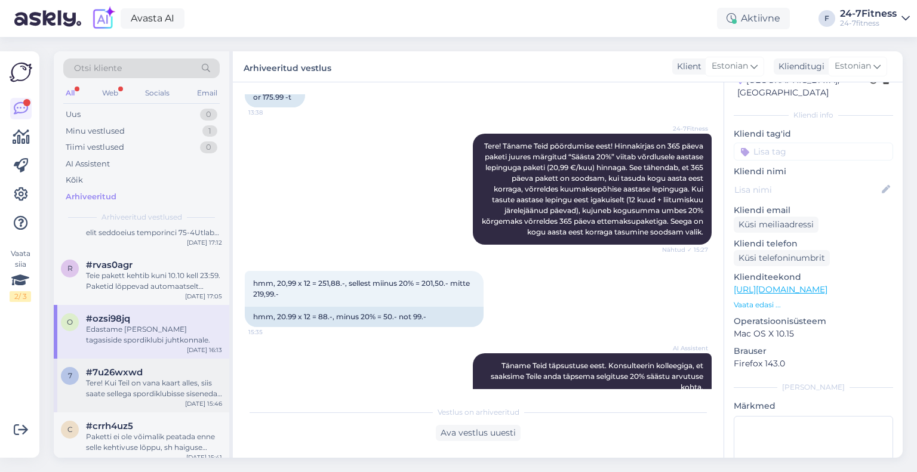
click at [120, 378] on div "Tere! Kui Teil on vana kaart alles, siis saate sellega spordiklubisse siseneda.…" at bounding box center [154, 388] width 136 height 21
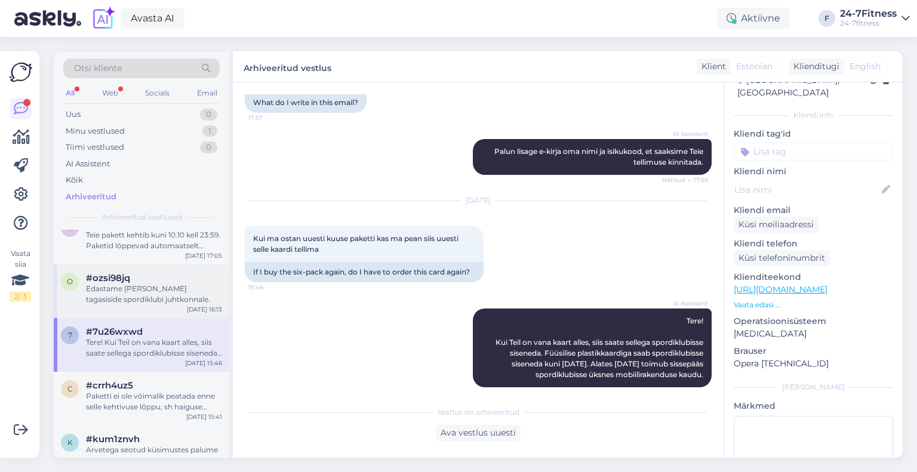
scroll to position [3284, 0]
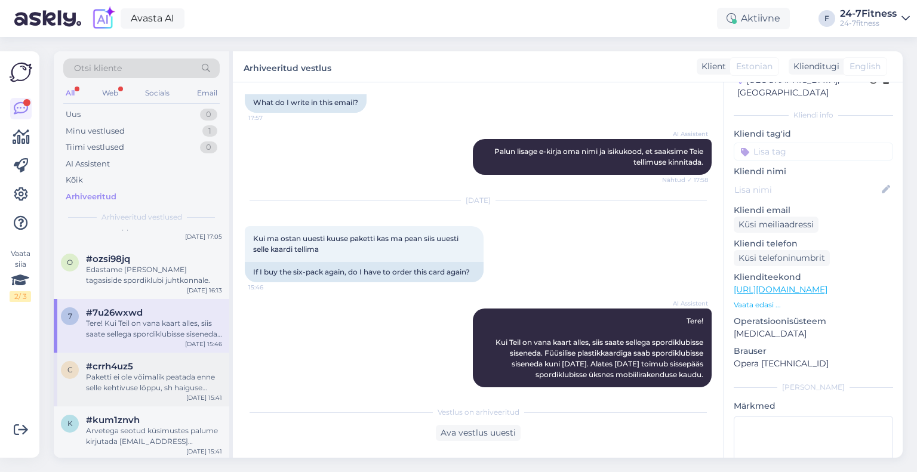
click at [123, 386] on div "Paketti ei ole võimalik peatada enne selle kehtivuse lõppu, sh haiguse korral. …" at bounding box center [154, 382] width 136 height 21
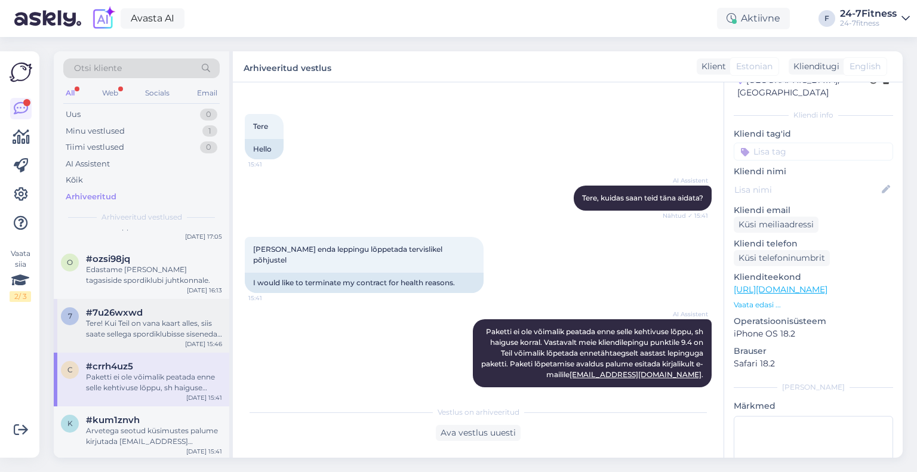
scroll to position [3404, 0]
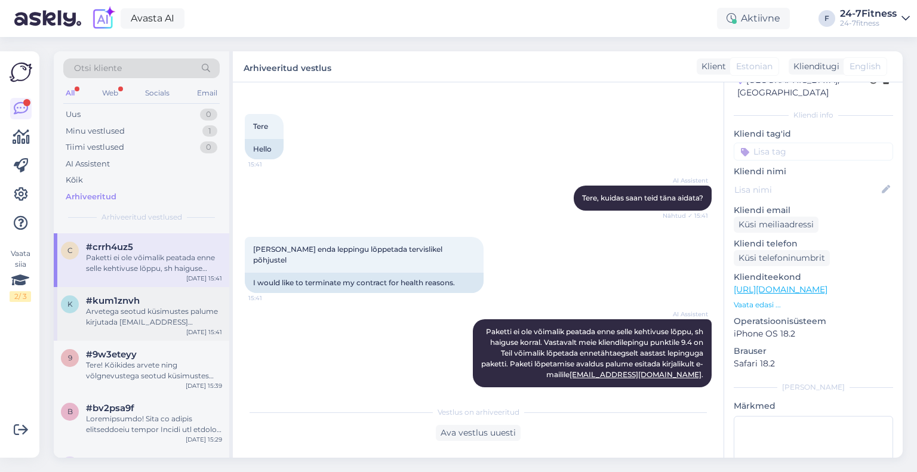
click at [137, 315] on div "Arvetega seotud küsimustes palume kirjutada [EMAIL_ADDRESS][DOMAIN_NAME]" at bounding box center [154, 316] width 136 height 21
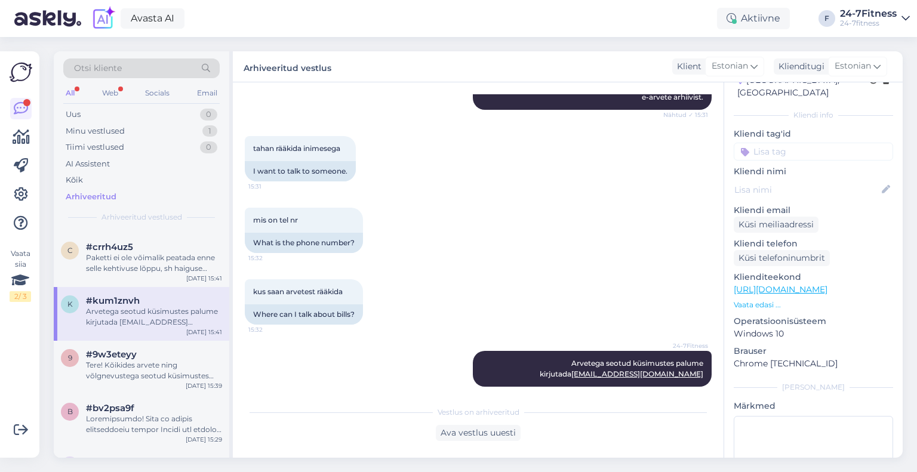
scroll to position [0, 0]
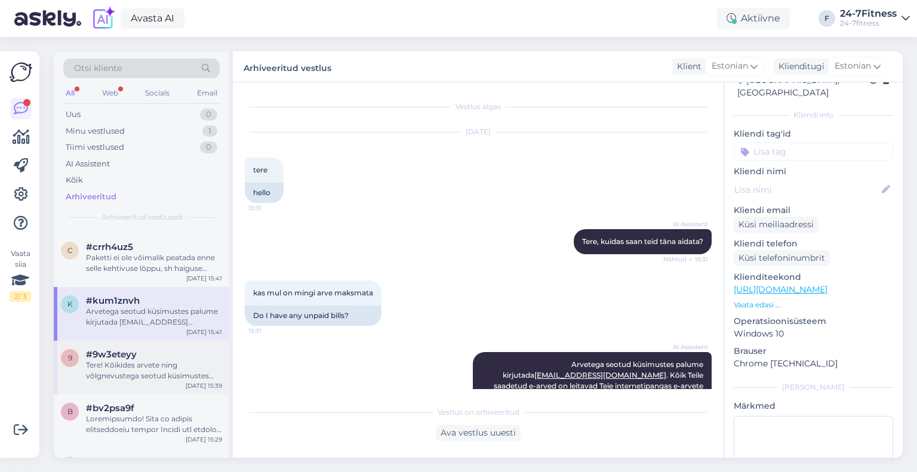
click at [107, 355] on span "#9w3eteyy" at bounding box center [111, 354] width 51 height 11
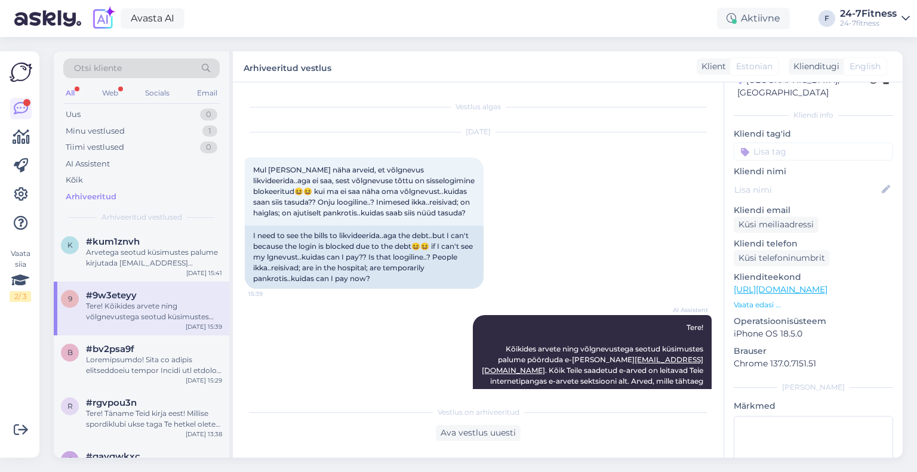
scroll to position [3463, 0]
click at [135, 354] on div at bounding box center [154, 364] width 136 height 21
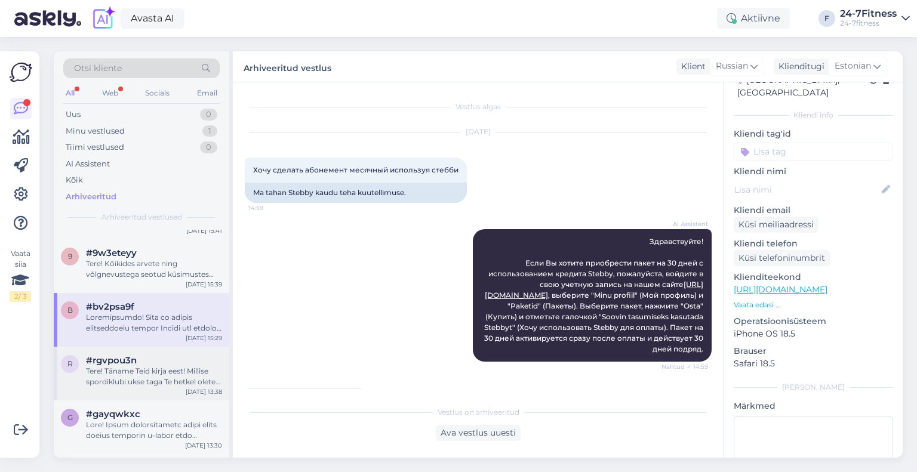
scroll to position [3523, 0]
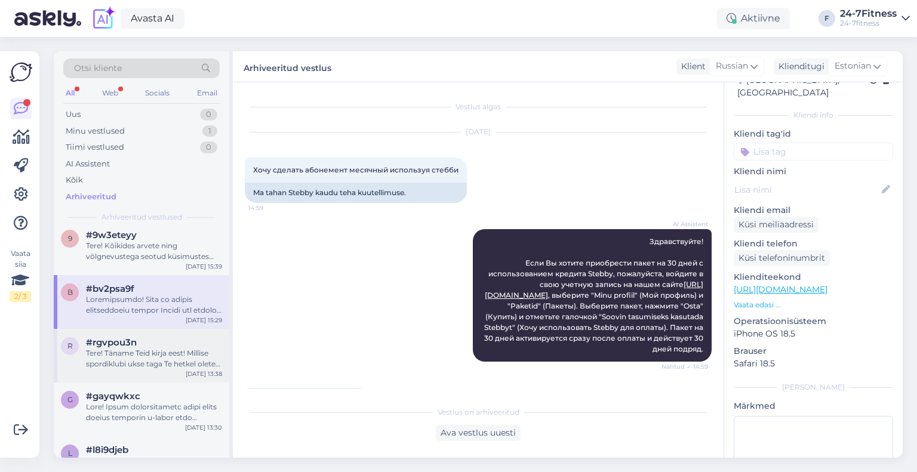
click at [134, 358] on div "Tere! Täname Teid kirja eest! Millise spordiklubi ukse taga Te hetkel olete? Ka…" at bounding box center [154, 358] width 136 height 21
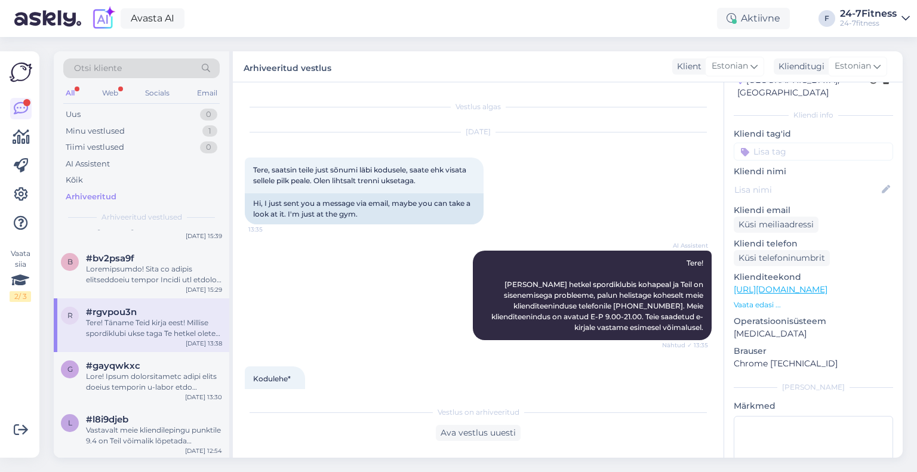
scroll to position [3583, 0]
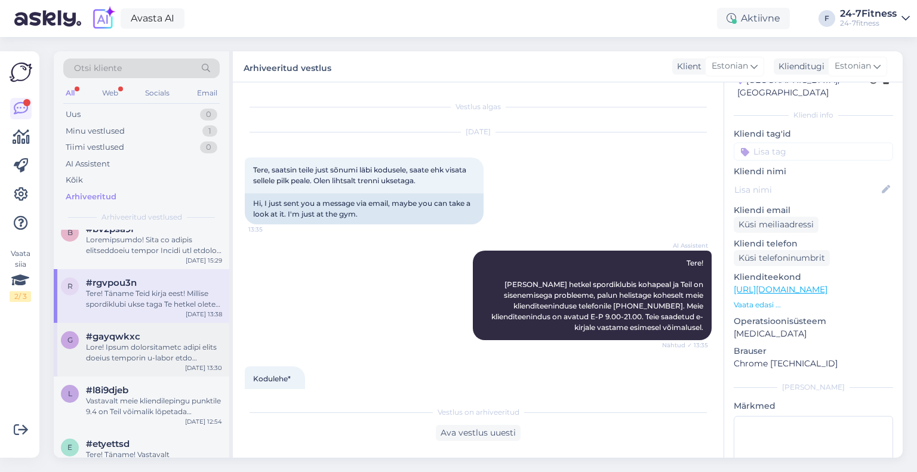
click at [126, 344] on div at bounding box center [154, 352] width 136 height 21
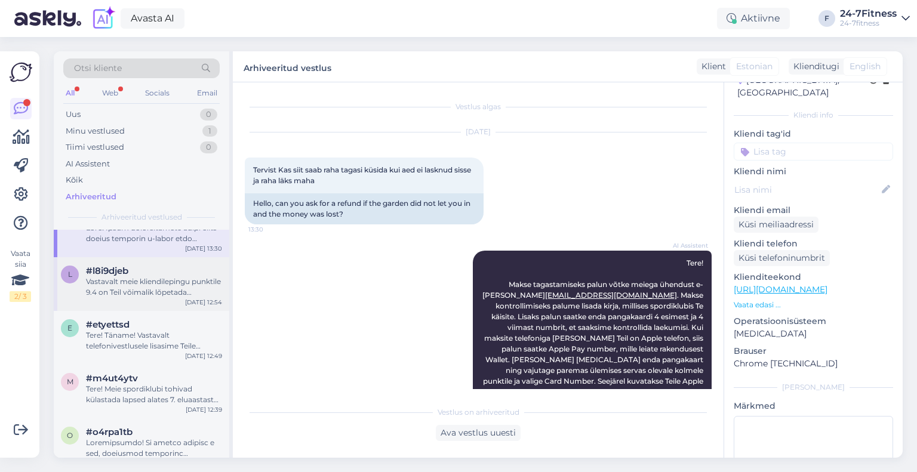
click at [124, 286] on div "Vastavalt meie kliendilepingu punktile 9.4 on Teil võimalik lõpetada ennetähtae…" at bounding box center [154, 286] width 136 height 21
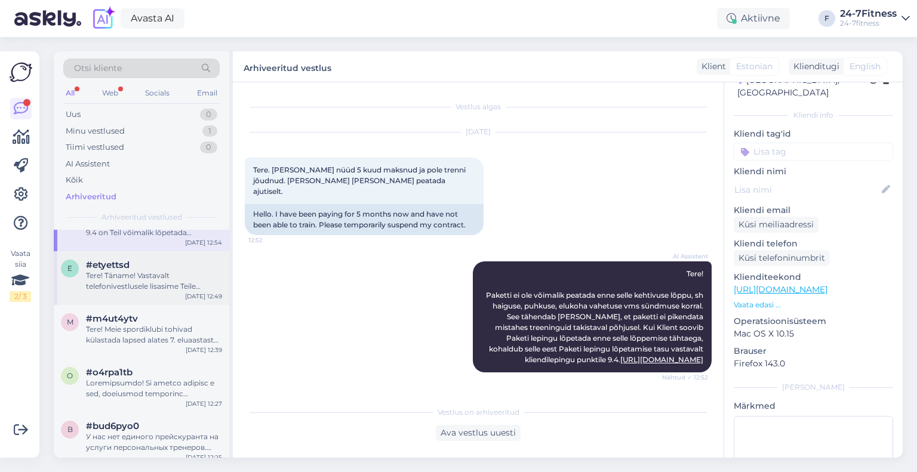
click at [142, 293] on div "e #etyettsd Tere! Täname! Vastavalt telefonivestlusele lisasime Teile ratastool…" at bounding box center [142, 278] width 176 height 54
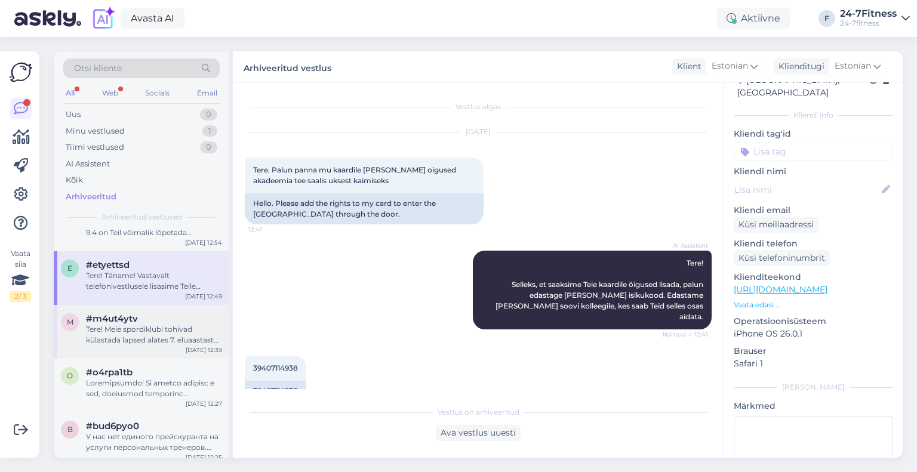
click at [135, 339] on div "Tere! Meie spordiklubi tohivad külastada lapsed alates 7. eluaastast vanema kir…" at bounding box center [154, 334] width 136 height 21
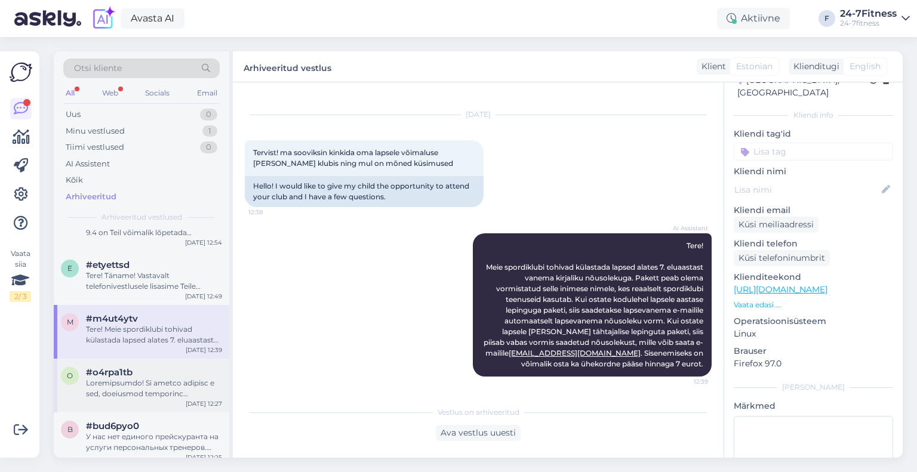
click at [122, 383] on div at bounding box center [154, 388] width 136 height 21
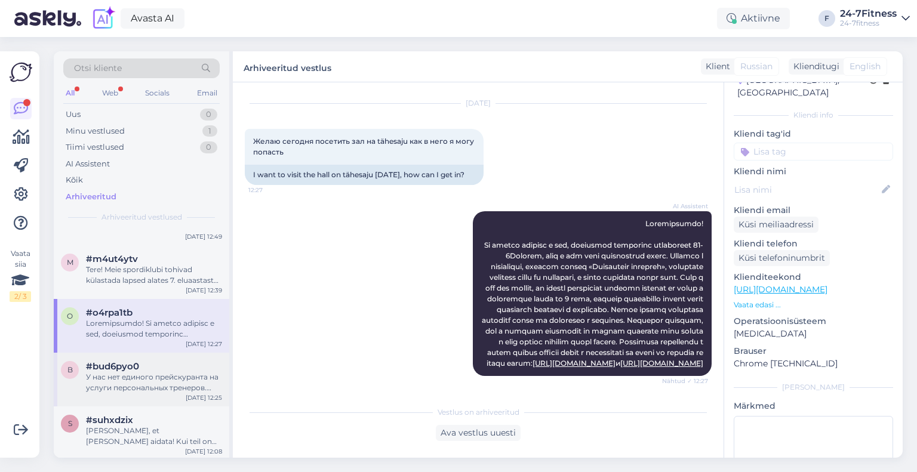
click at [121, 357] on div "b #bud6pyo0 У нас нет единого прейскуранта на услуги персональных тренеров. Вам…" at bounding box center [142, 380] width 176 height 54
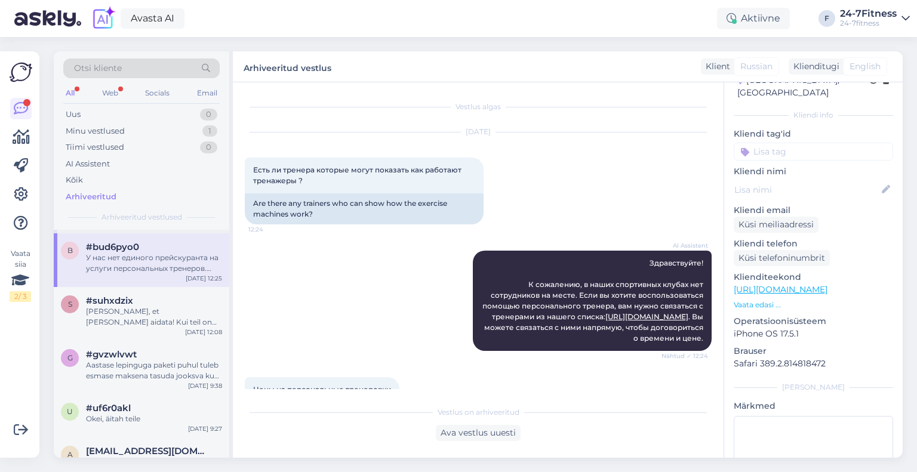
click at [144, 302] on div "#suhxdzix" at bounding box center [154, 301] width 136 height 11
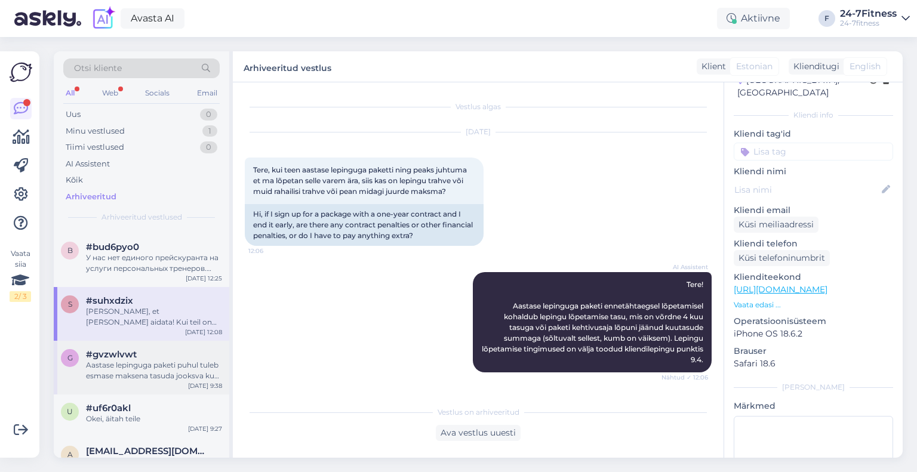
click at [128, 358] on span "#gvzwlvwt" at bounding box center [111, 354] width 51 height 11
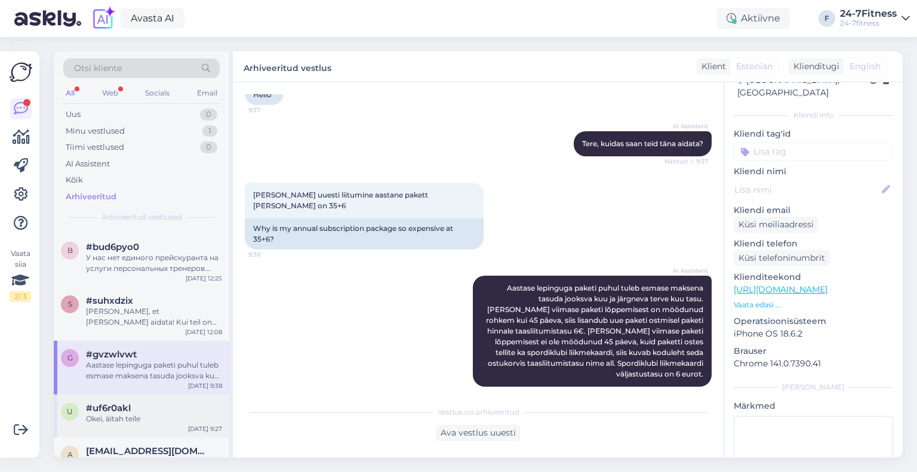
click at [122, 411] on span "#uf6r0akl" at bounding box center [108, 408] width 45 height 11
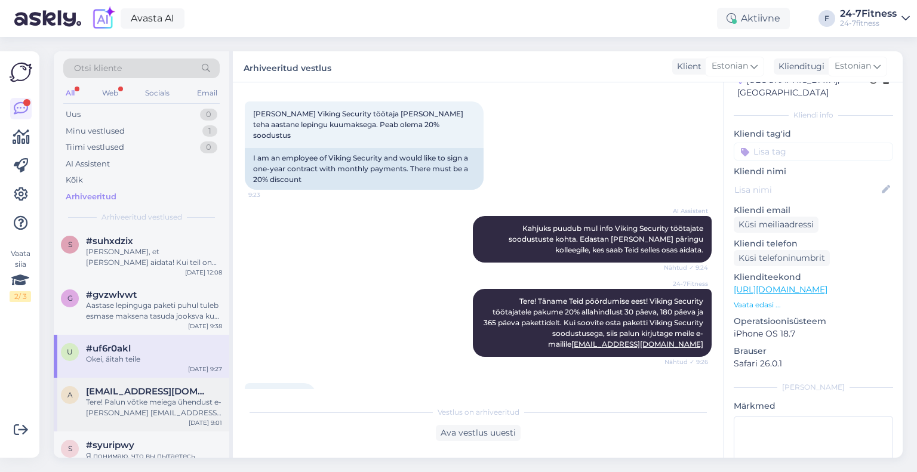
click at [126, 401] on div "Tere! Palun võtke meiega ühendust e-[PERSON_NAME] [EMAIL_ADDRESS][DOMAIN_NAME],…" at bounding box center [154, 407] width 136 height 21
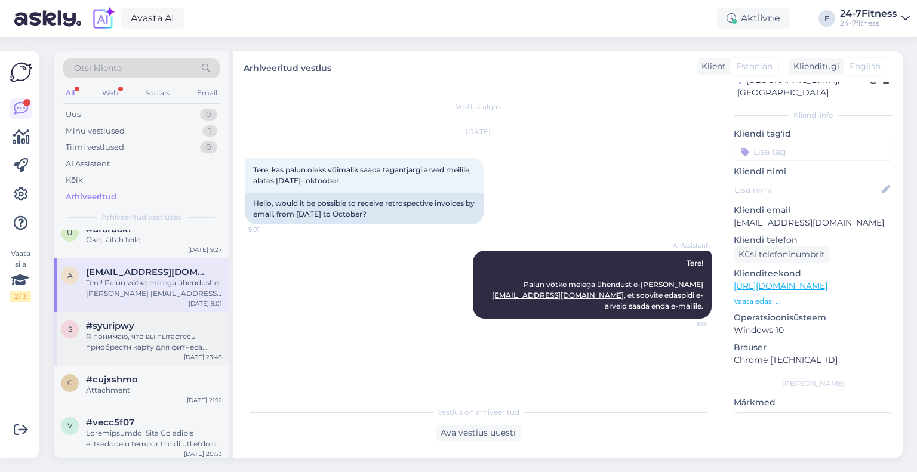
click at [124, 334] on div "Я понимаю, что вы пытаетесь приобрести карту для фитнеса. Чтобы помочь вам, пож…" at bounding box center [154, 341] width 136 height 21
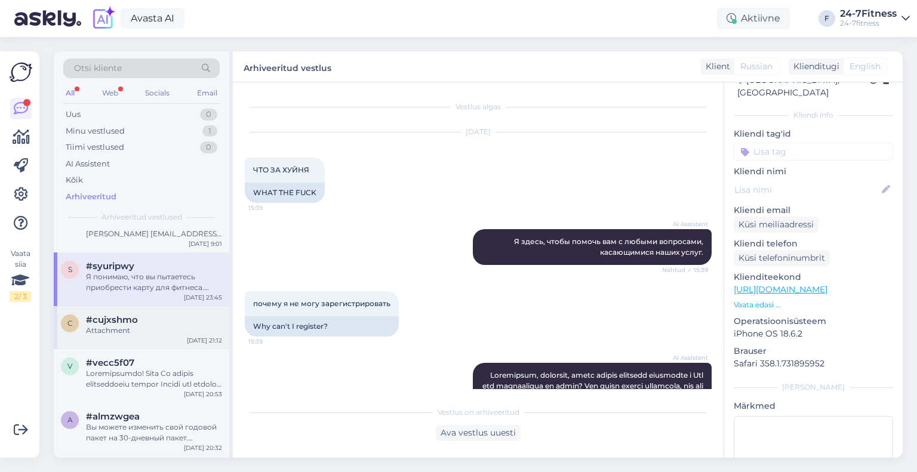
click at [122, 324] on span "#cujxshmo" at bounding box center [112, 320] width 52 height 11
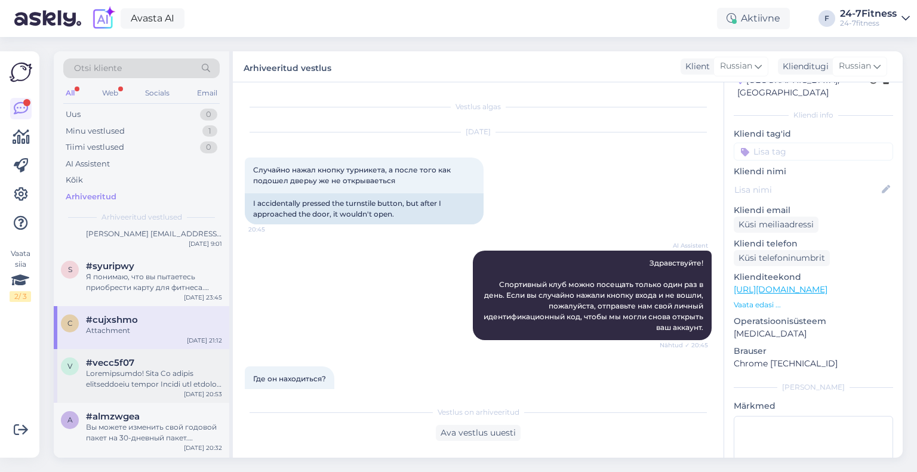
click at [142, 376] on div at bounding box center [154, 378] width 136 height 21
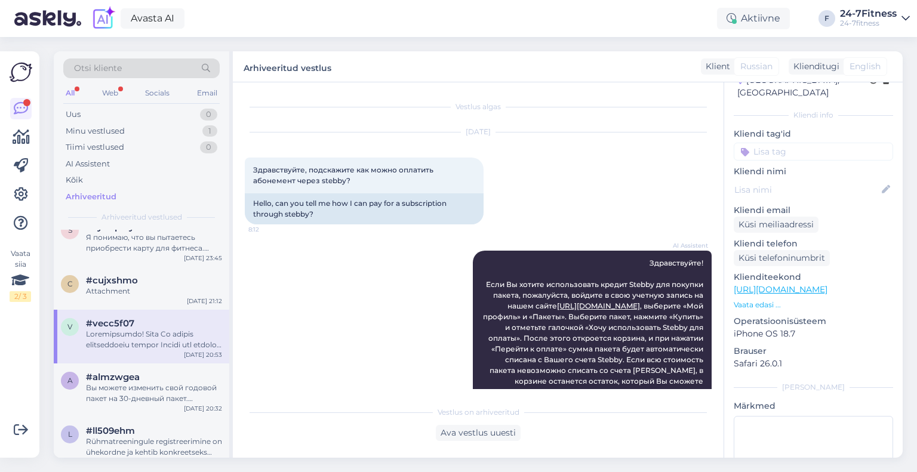
scroll to position [4240, 0]
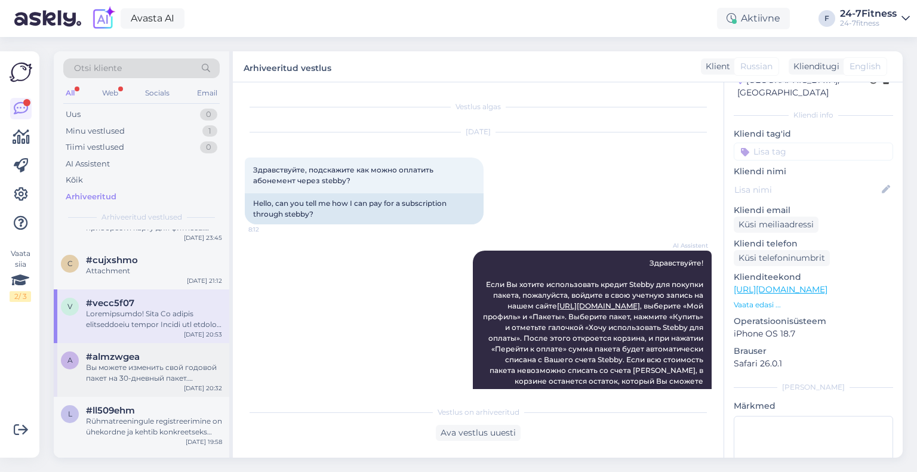
click at [139, 372] on div "Вы можете изменить свой годовой пакет на 30-дневный пакет. Стоимость изменения …" at bounding box center [154, 372] width 136 height 21
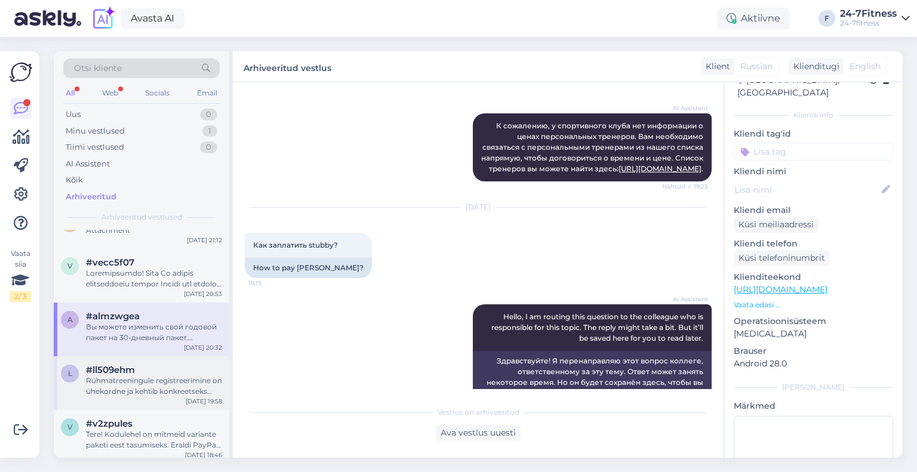
scroll to position [4299, 0]
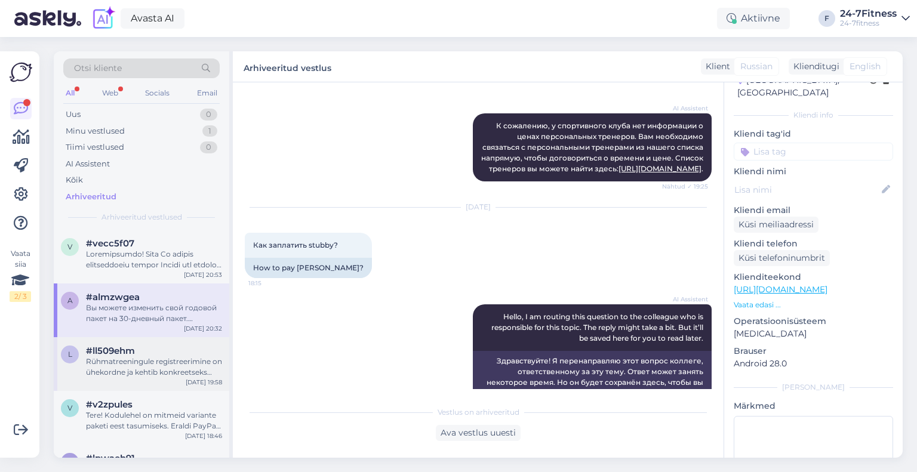
click at [112, 384] on div "l #ll509ehm Rühmatreeningule registreerimine on ühekordne ja kehtib konkreetsek…" at bounding box center [142, 364] width 176 height 54
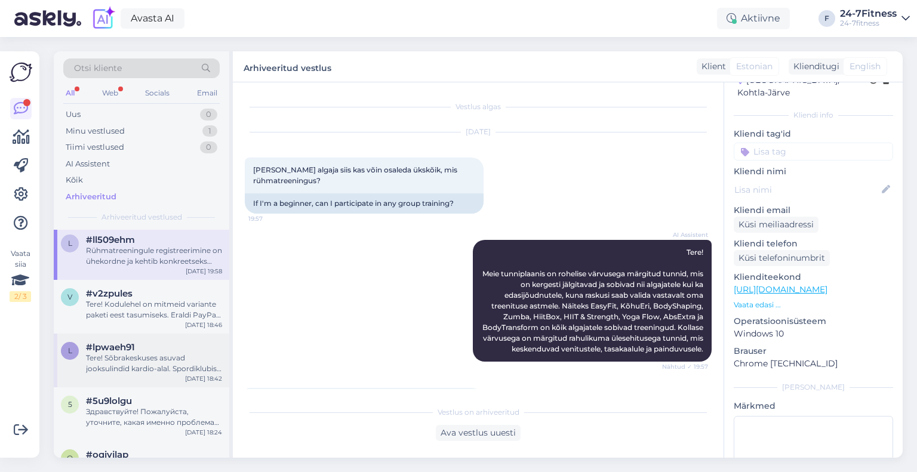
scroll to position [4419, 0]
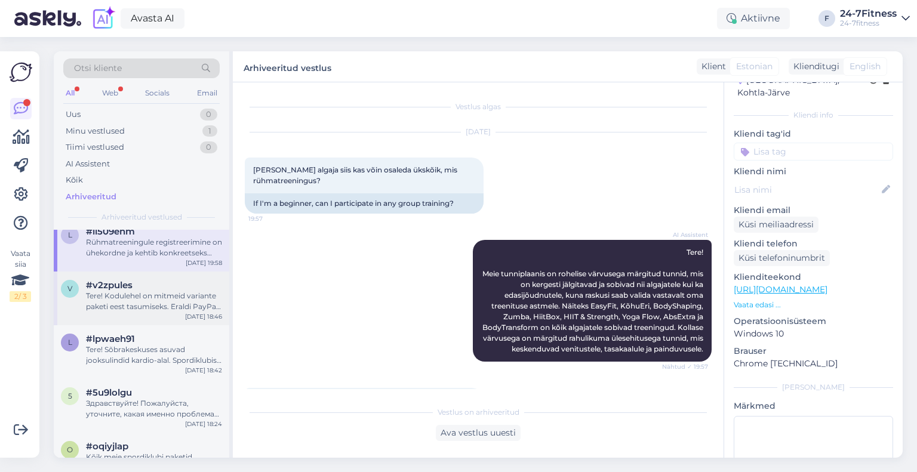
click at [129, 303] on div "Tere! Kodulehel on mitmeid variante paketi eest tasumiseks. Eraldi PayPal-i var…" at bounding box center [154, 301] width 136 height 21
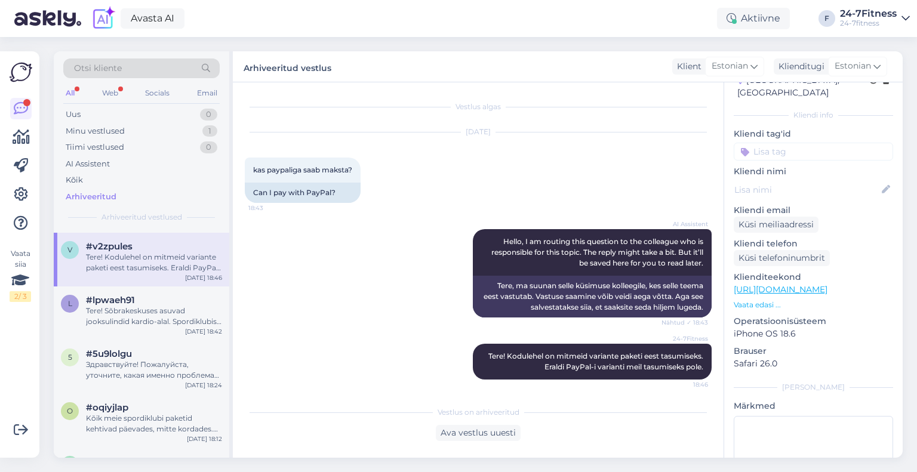
scroll to position [4478, 0]
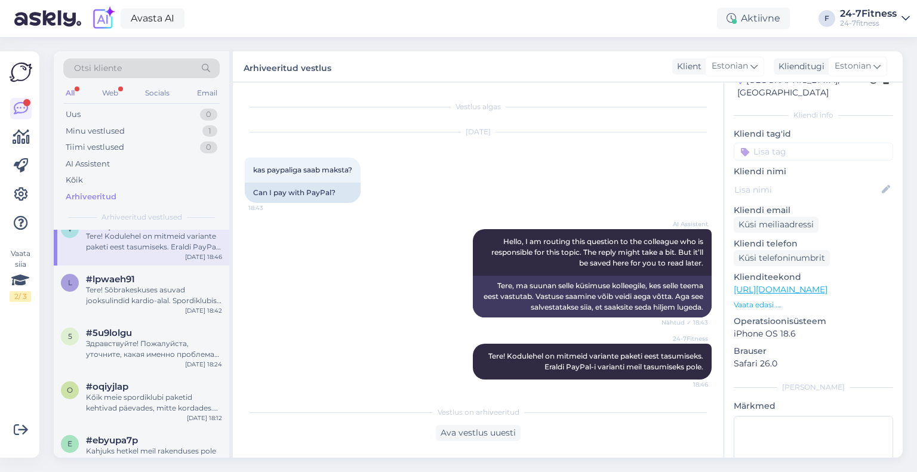
click at [135, 294] on div "Tere! Sõbrakeskuses asuvad jooksulindid kardio-alal. Spordiklubis on 6 Technogy…" at bounding box center [154, 295] width 136 height 21
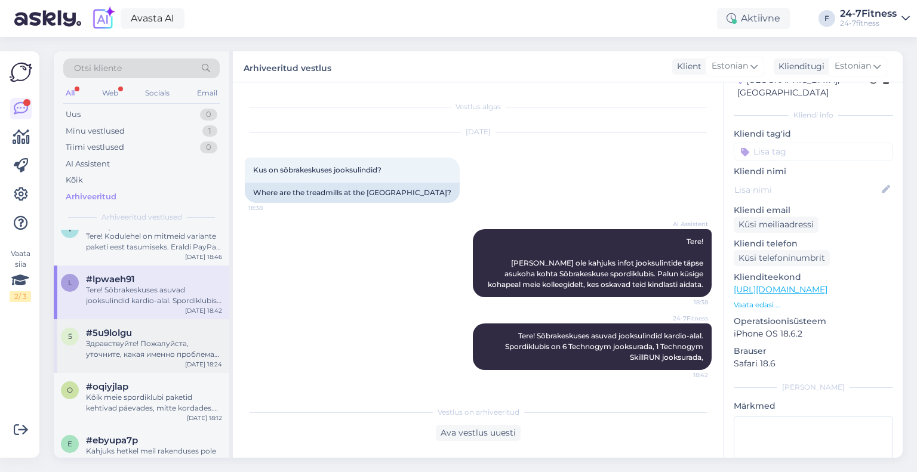
click at [136, 330] on div "#5u9lolgu" at bounding box center [154, 333] width 136 height 11
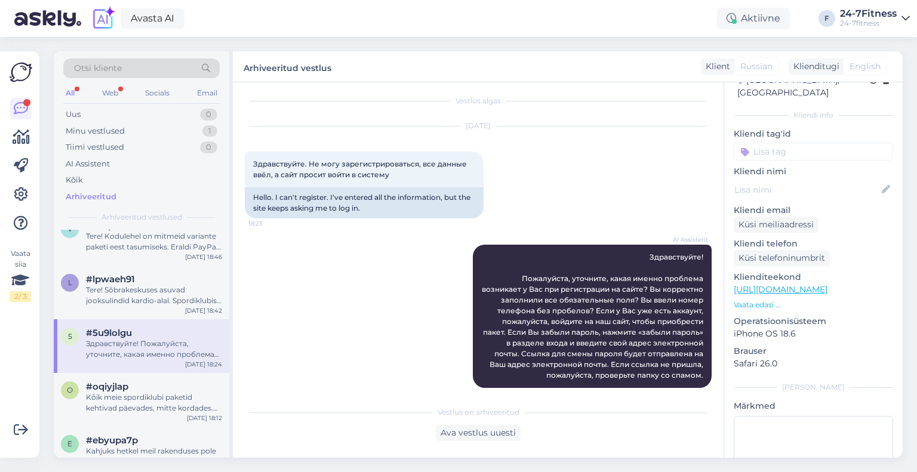
scroll to position [0, 0]
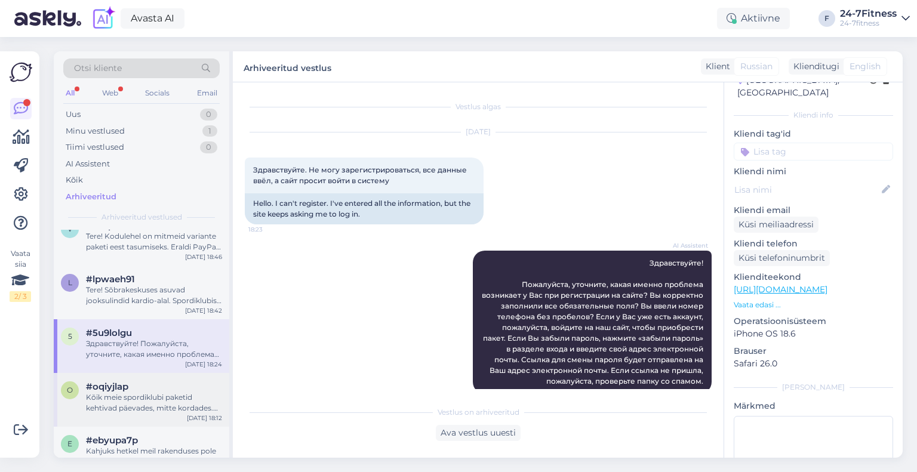
click at [128, 400] on div "Kõik meie spordiklubi paketid kehtivad päevades, mitte kordades. Näiteks 14 päe…" at bounding box center [154, 402] width 136 height 21
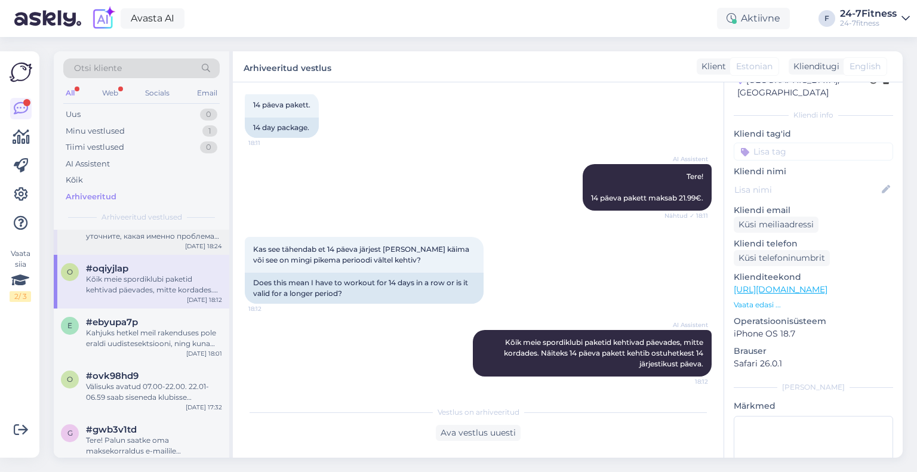
scroll to position [4598, 0]
click at [125, 334] on div "Kahjuks hetkel meil rakenduses pole eraldi uudistesektsiooni, ning kuna spordik…" at bounding box center [154, 337] width 136 height 21
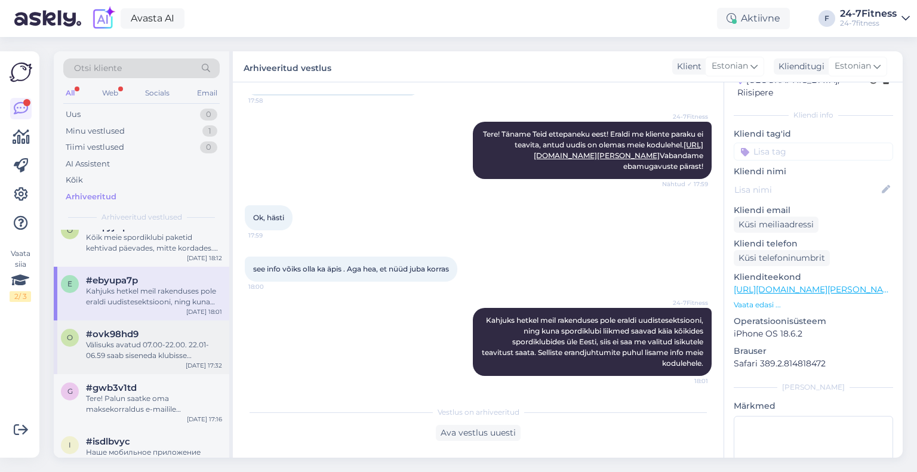
scroll to position [4658, 0]
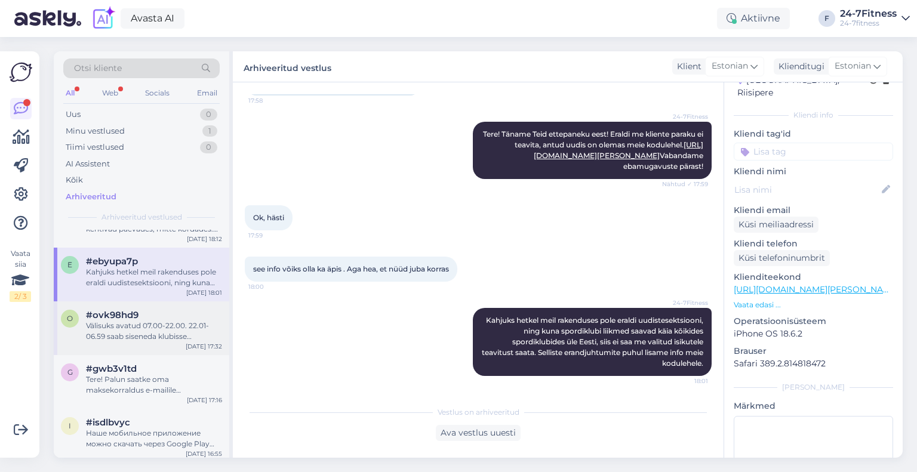
click at [112, 336] on div "Välisuks avatud 07.00-22.00. 22.01-06.59 saab siseneda klubisse liikmekaarti võ…" at bounding box center [154, 331] width 136 height 21
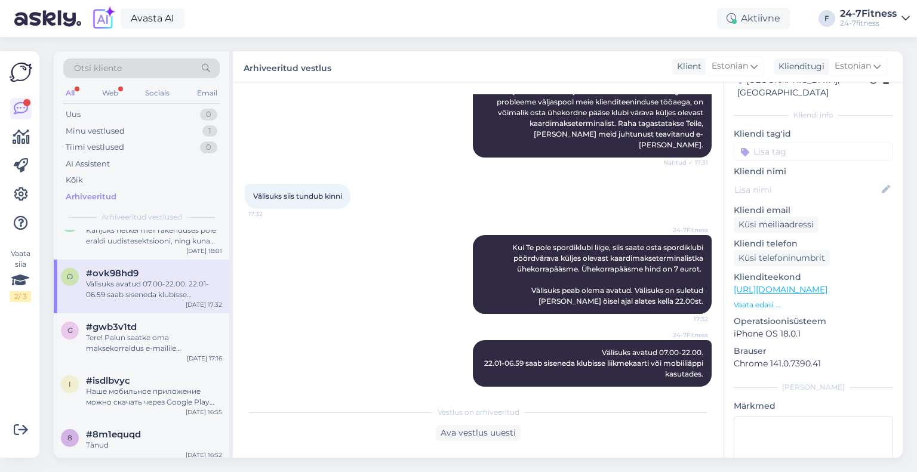
scroll to position [4717, 0]
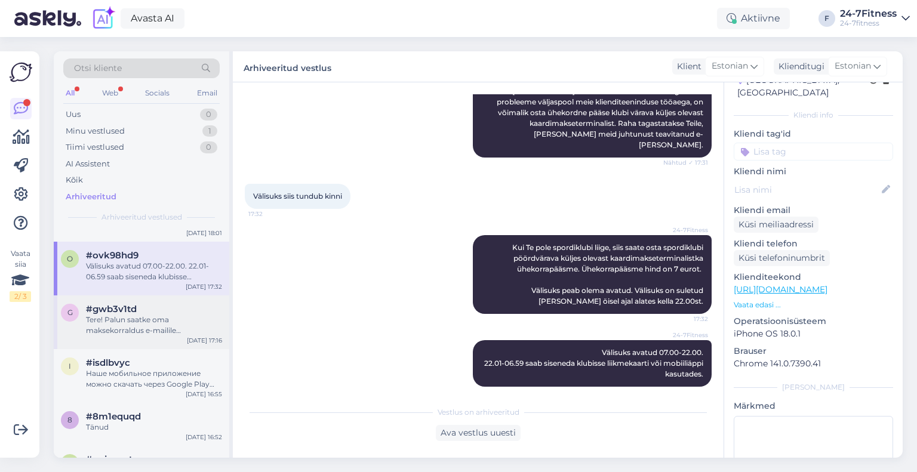
click at [129, 336] on div "Tere! Palun saatke oma maksekorraldus e-mailile [EMAIL_ADDRESS][DOMAIN_NAME], e…" at bounding box center [154, 325] width 136 height 21
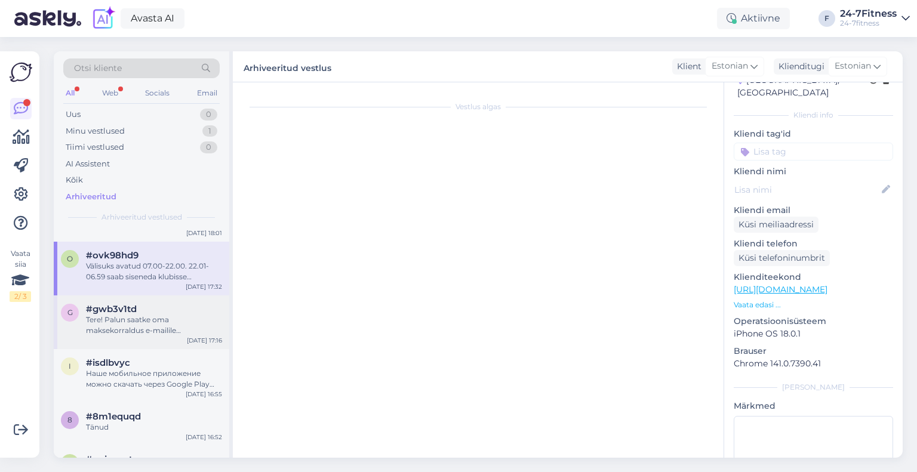
scroll to position [0, 0]
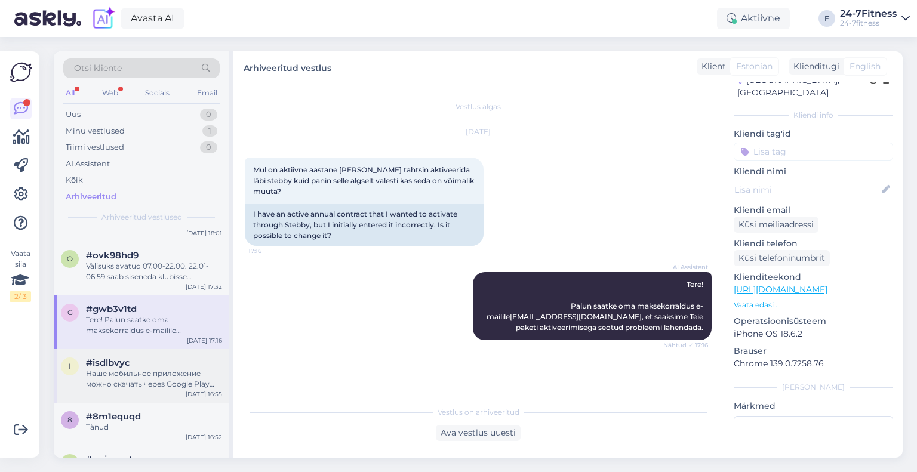
click at [118, 388] on div "Наше мобильное приложение можно скачать через Google Play или App Store. Введит…" at bounding box center [154, 378] width 136 height 21
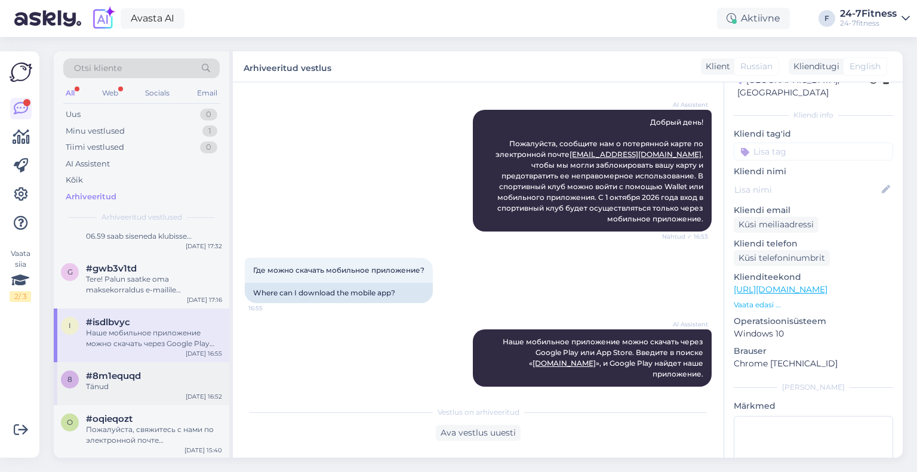
scroll to position [4777, 0]
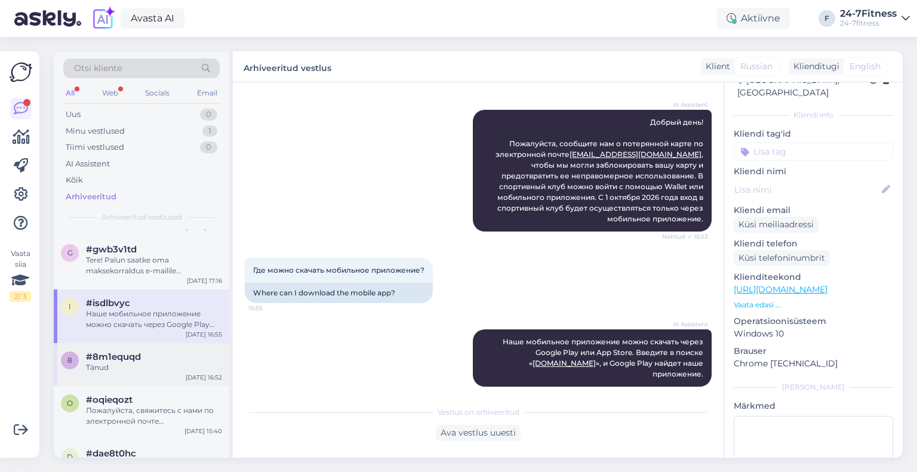
click at [121, 371] on div "Tänud" at bounding box center [154, 367] width 136 height 11
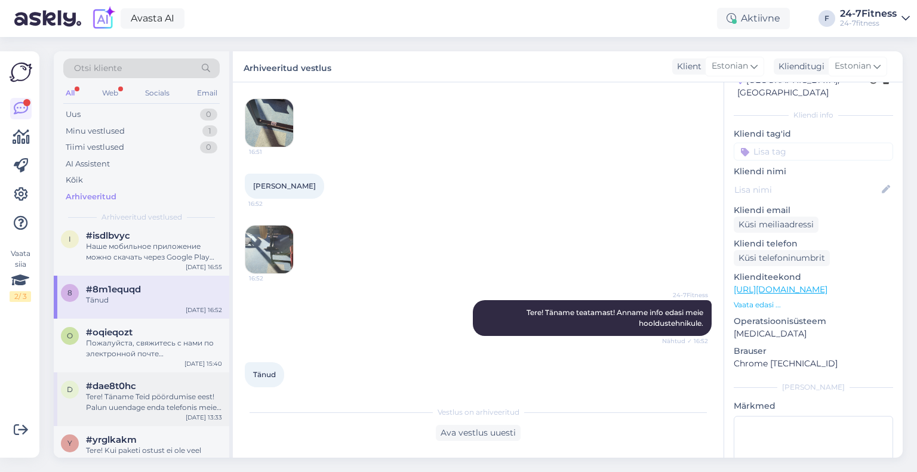
scroll to position [4896, 0]
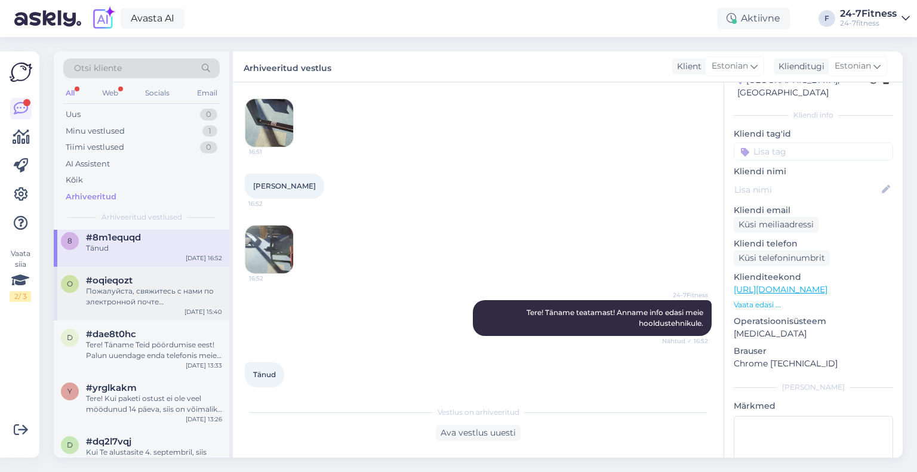
click at [132, 284] on span "#oqieqozt" at bounding box center [109, 280] width 47 height 11
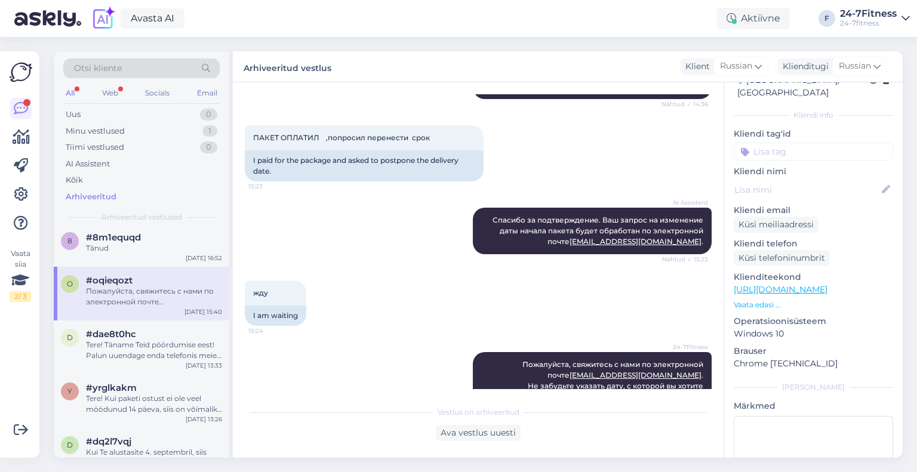
scroll to position [1108, 0]
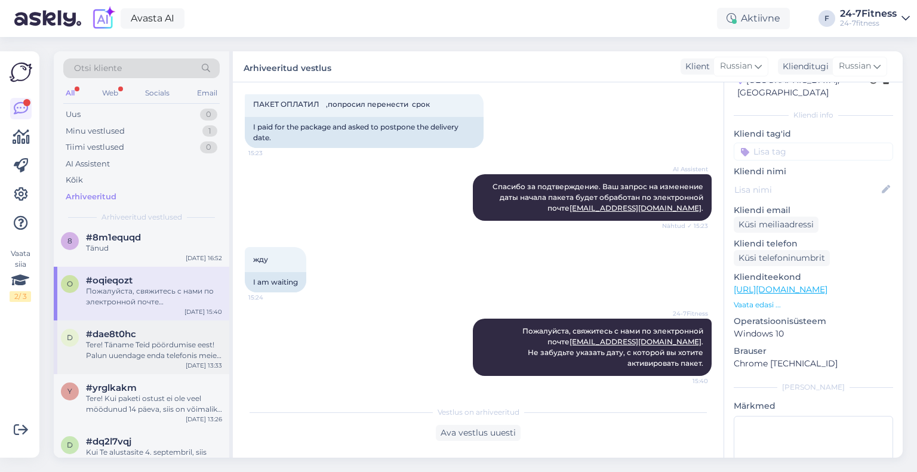
click at [150, 350] on div "Tere! Täname Teid pöördumise eest! Palun uuendage enda telefonis meie mobiilira…" at bounding box center [154, 350] width 136 height 21
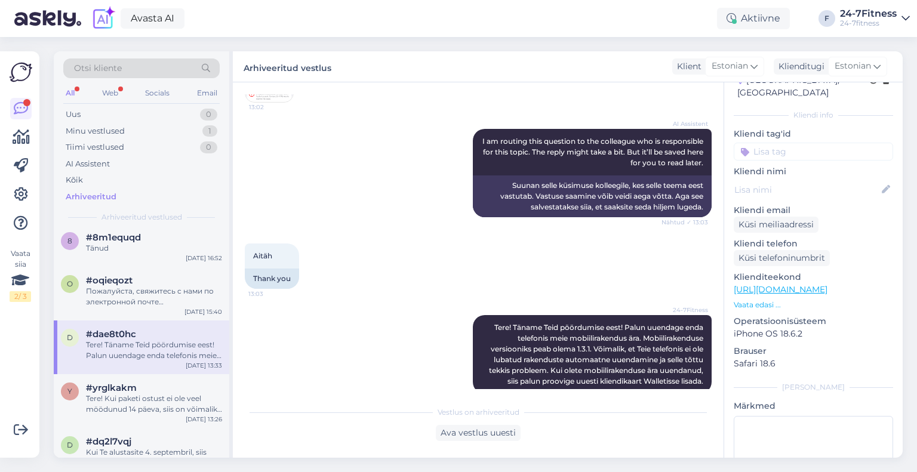
scroll to position [316, 0]
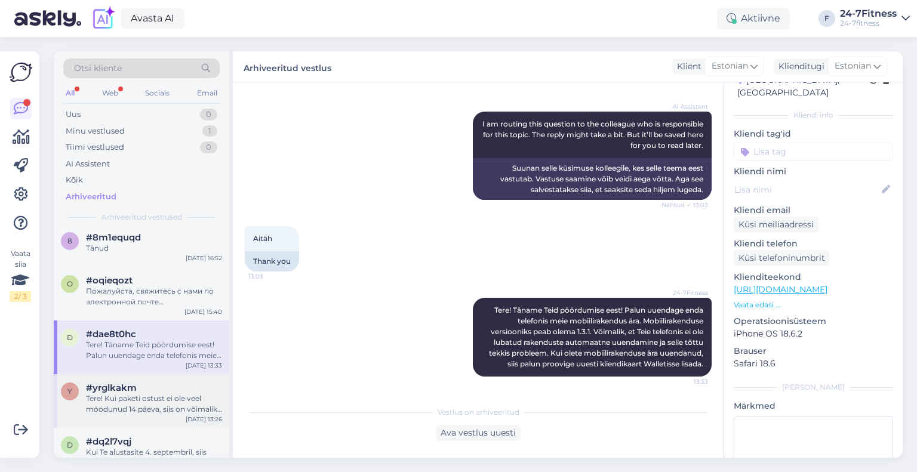
click at [112, 398] on div "Tere! Kui paketi ostust ei ole veel möödunud 14 päeva, siis on võimalik paketis…" at bounding box center [154, 404] width 136 height 21
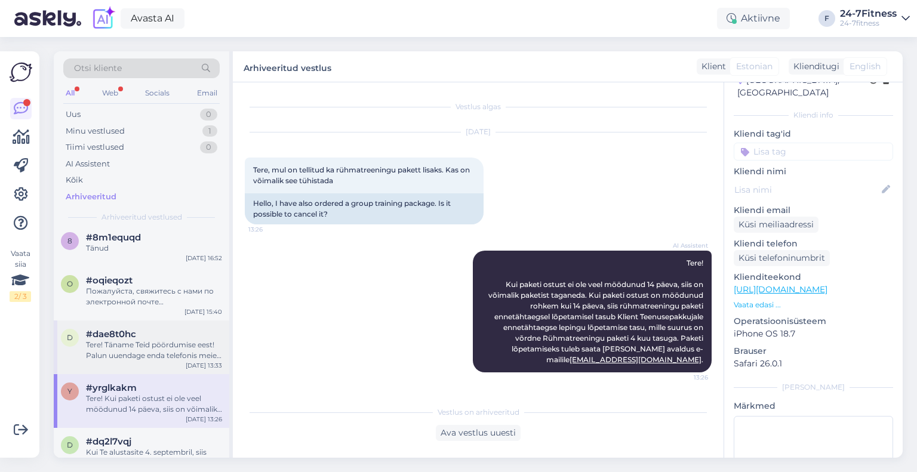
scroll to position [5016, 0]
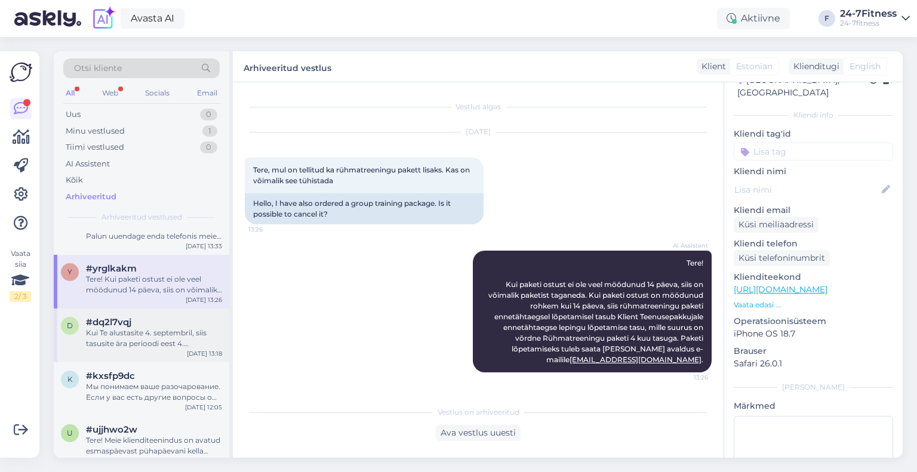
click at [133, 340] on div "Kui Te alustasite 4. septembril, siis tasusite ära perioodi eest 4. september k…" at bounding box center [154, 338] width 136 height 21
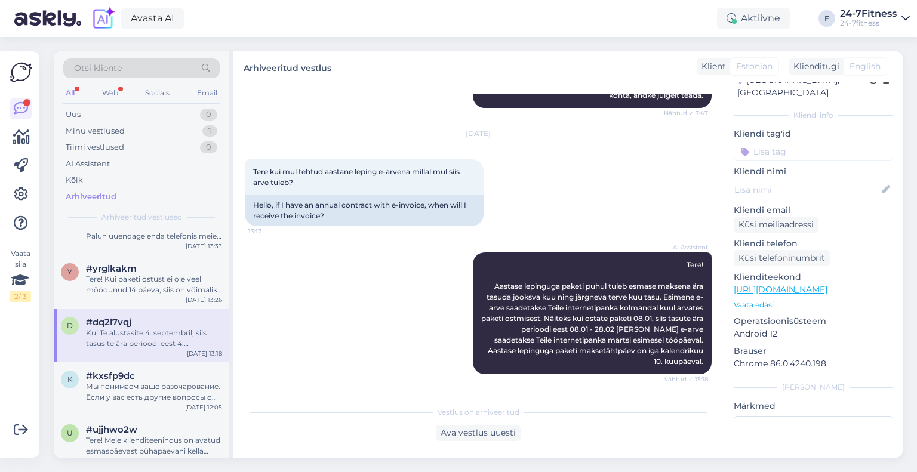
scroll to position [358, 0]
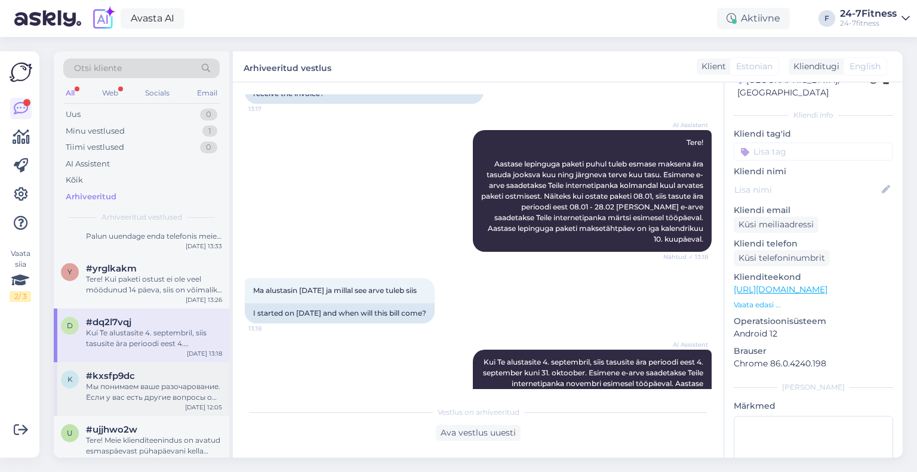
click at [124, 386] on div "Мы понимаем ваше разочарование. Если у вас есть другие вопросы о наших услугах,…" at bounding box center [154, 392] width 136 height 21
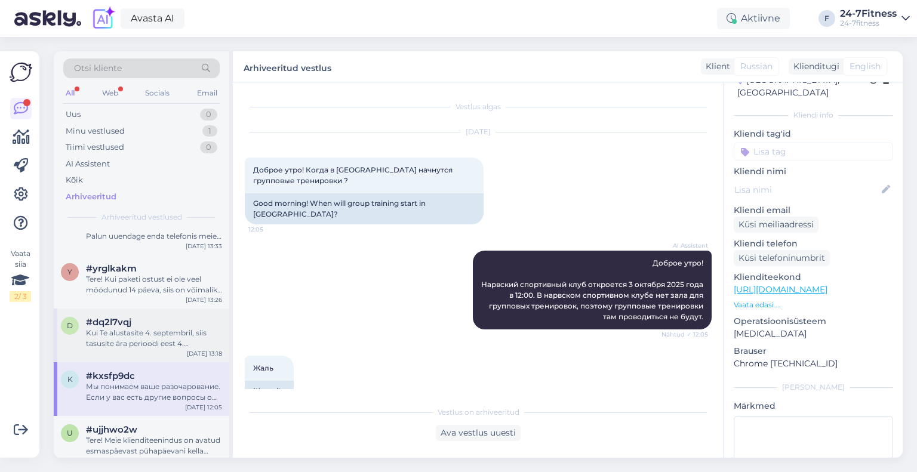
scroll to position [5076, 0]
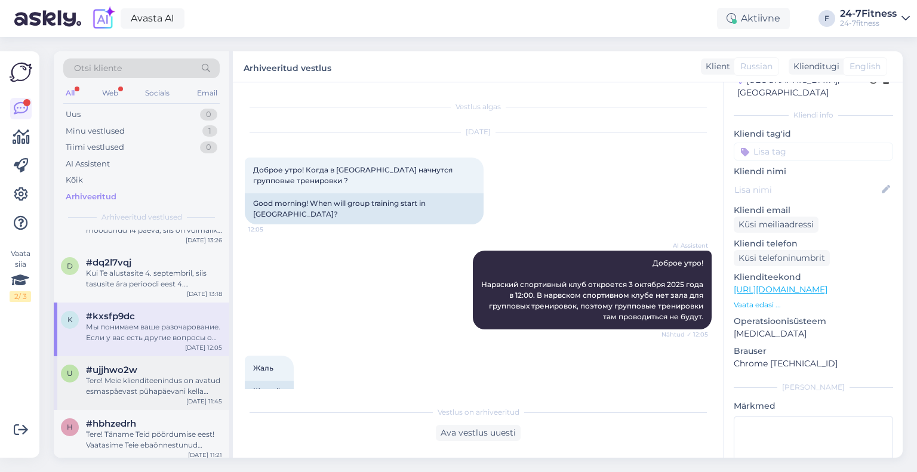
click at [127, 376] on div "Tere! Meie klienditeenindus on avatud esmaspäevast pühapäevani kella 09.00 - 21…" at bounding box center [154, 386] width 136 height 21
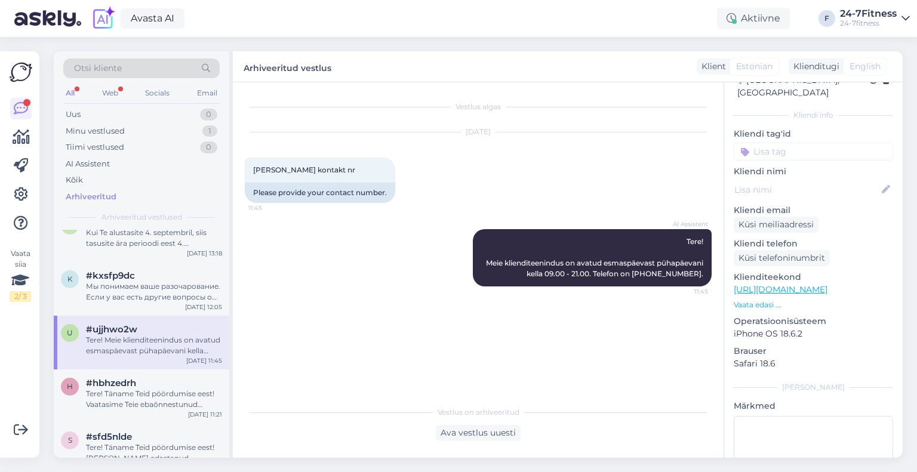
scroll to position [5135, 0]
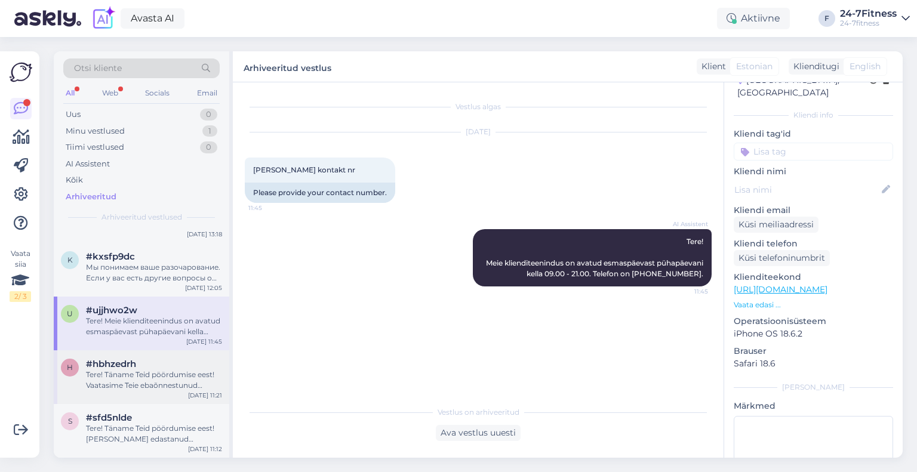
click at [121, 374] on div "Tere! Täname Teid pöördumise eest! Vaatasime Teie ebaõnnestunud sisenemise ka k…" at bounding box center [154, 380] width 136 height 21
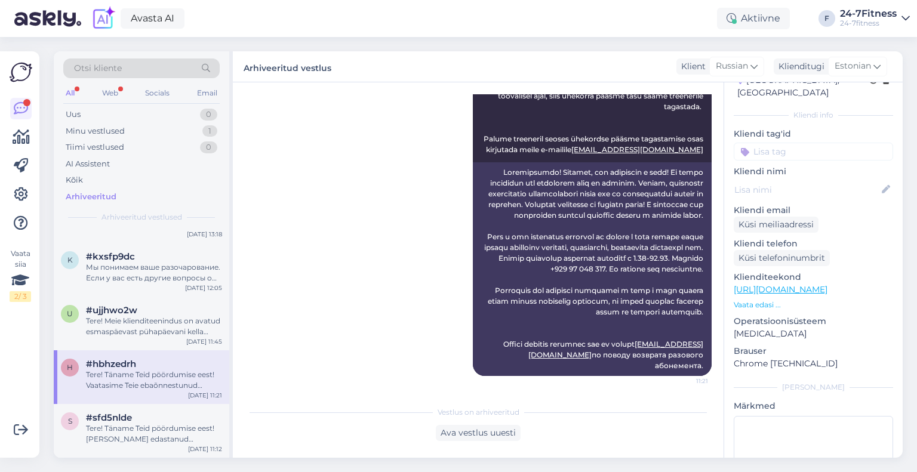
scroll to position [5195, 0]
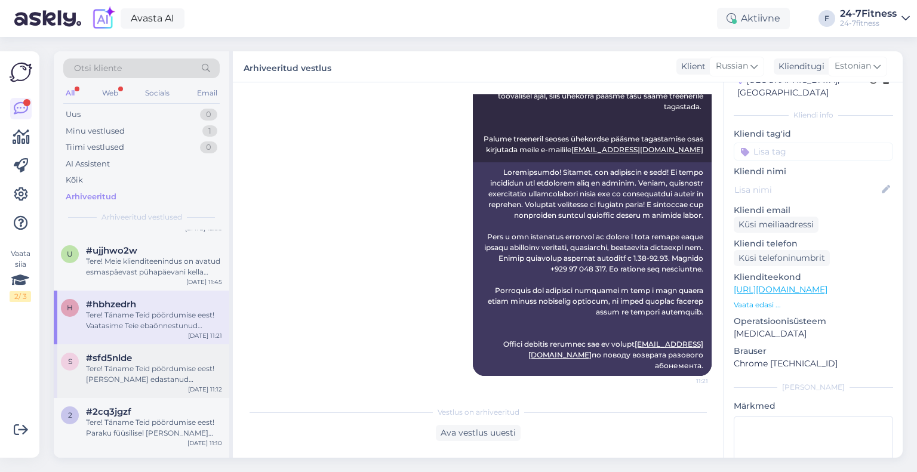
click at [140, 368] on div "Tere! Täname Teid pöördumise eest! Kui olete edastanud maksekorralduse meie e-m…" at bounding box center [154, 374] width 136 height 21
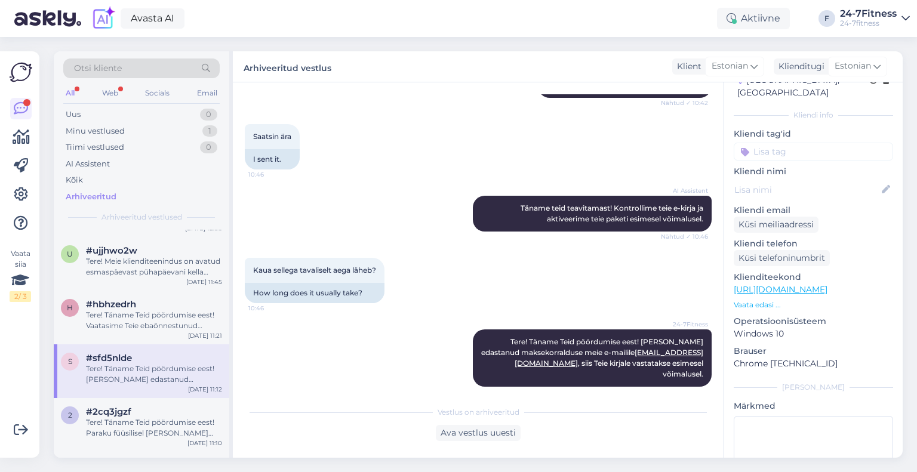
scroll to position [5255, 0]
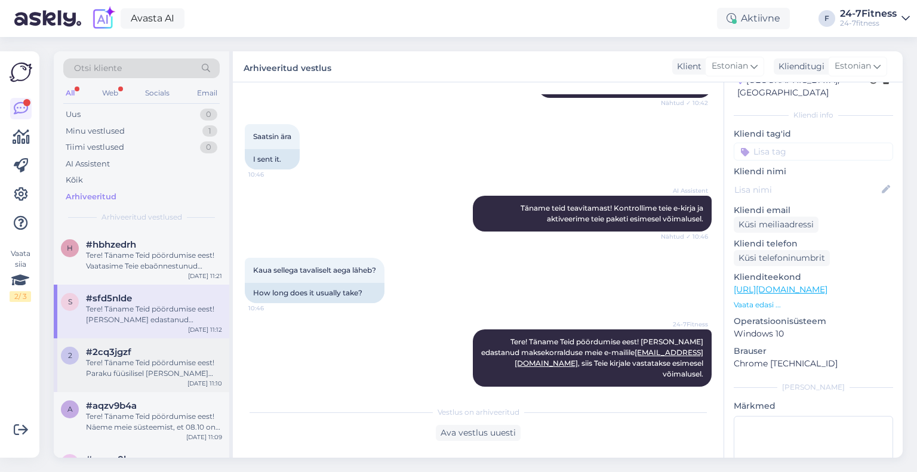
click at [129, 362] on div "Tere! Täname Teid pöördumise eest! Paraku füüsilisel kujul liikmekaarte me enam…" at bounding box center [154, 368] width 136 height 21
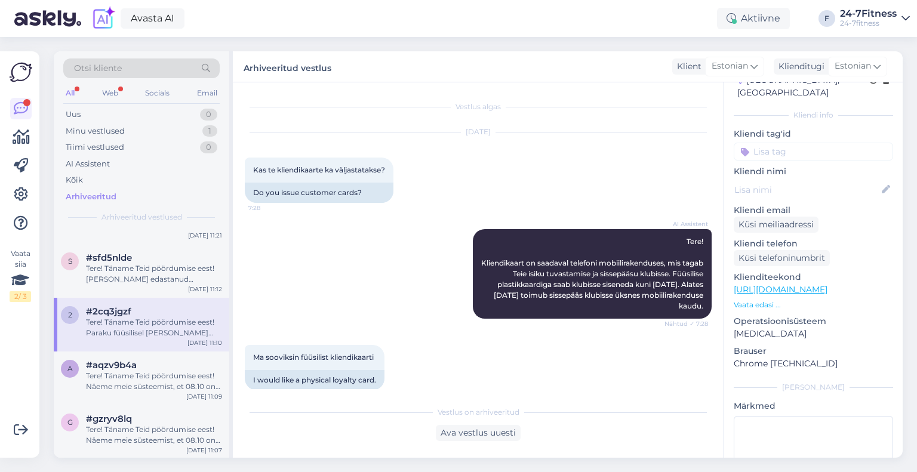
scroll to position [5314, 0]
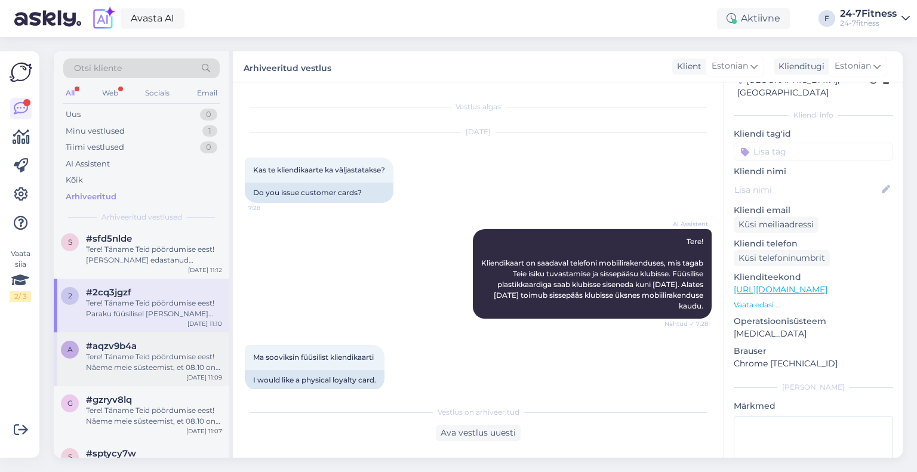
click at [116, 358] on div "Tere! Täname Teid pöördumise eest! Näeme meie süsteemist, et 08.10 on Teil õnne…" at bounding box center [154, 362] width 136 height 21
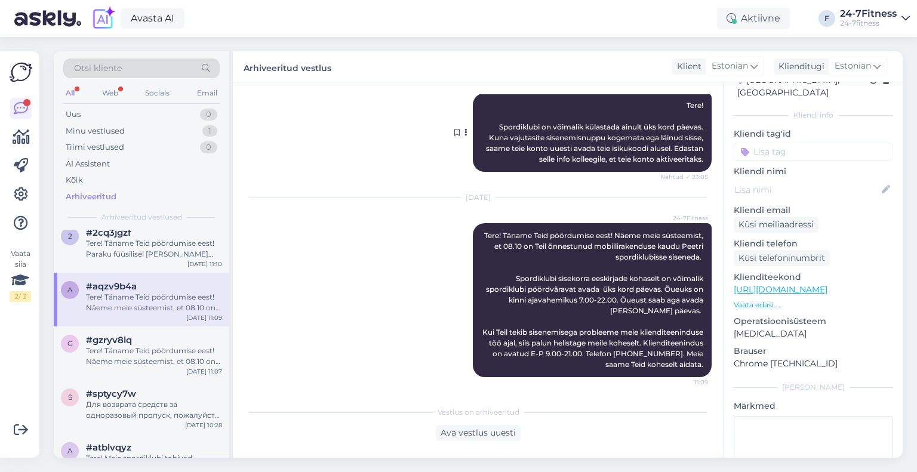
scroll to position [180, 0]
click at [149, 354] on div "Tere! Täname Teid pöördumise eest! Näeme meie süsteemist, et 08.10 on Teil õnne…" at bounding box center [154, 356] width 136 height 21
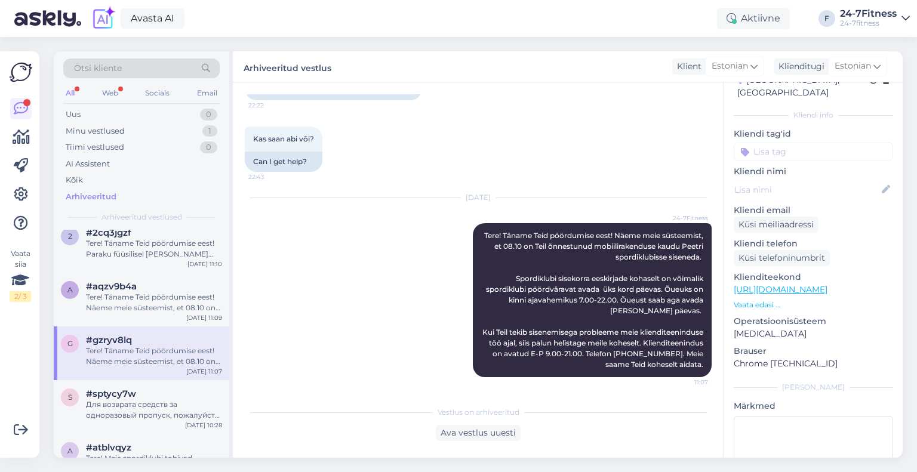
scroll to position [385, 0]
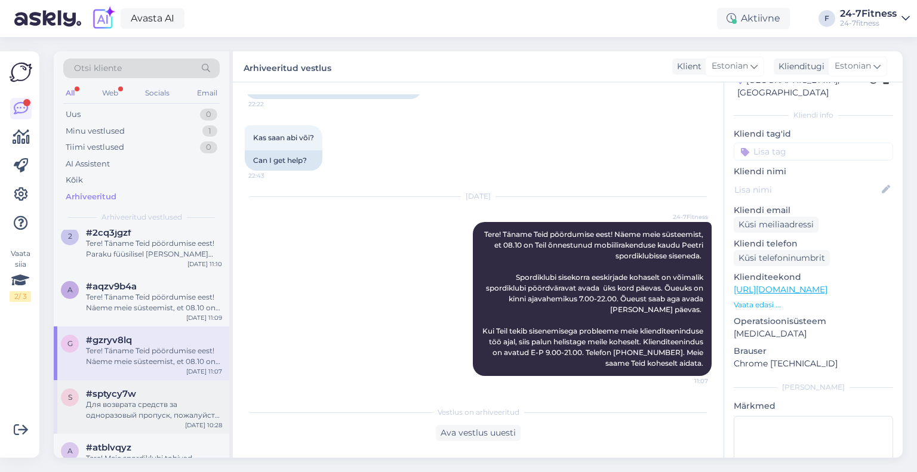
click at [118, 403] on div "Для возврата средств за одноразовый пропуск, пожалуйста, напишите нам на электр…" at bounding box center [154, 409] width 136 height 21
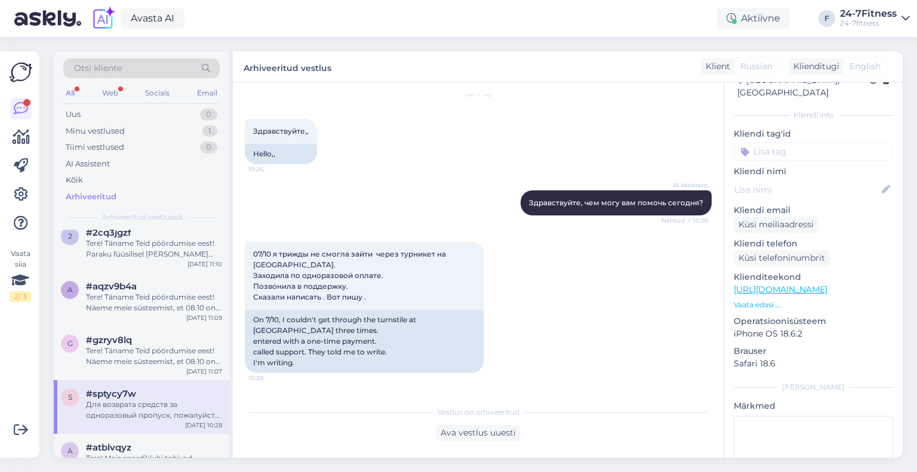
scroll to position [0, 0]
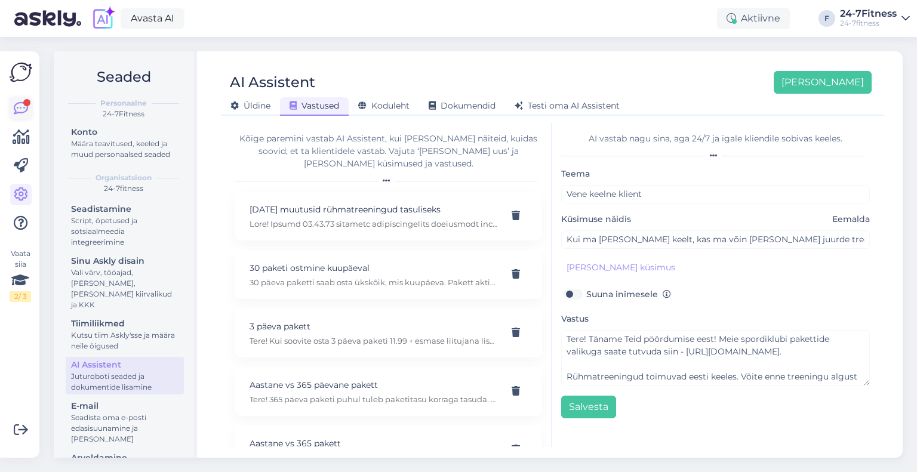
drag, startPoint x: 0, startPoint y: 0, endPoint x: 29, endPoint y: 103, distance: 107.2
click at [29, 103] on div at bounding box center [26, 102] width 7 height 7
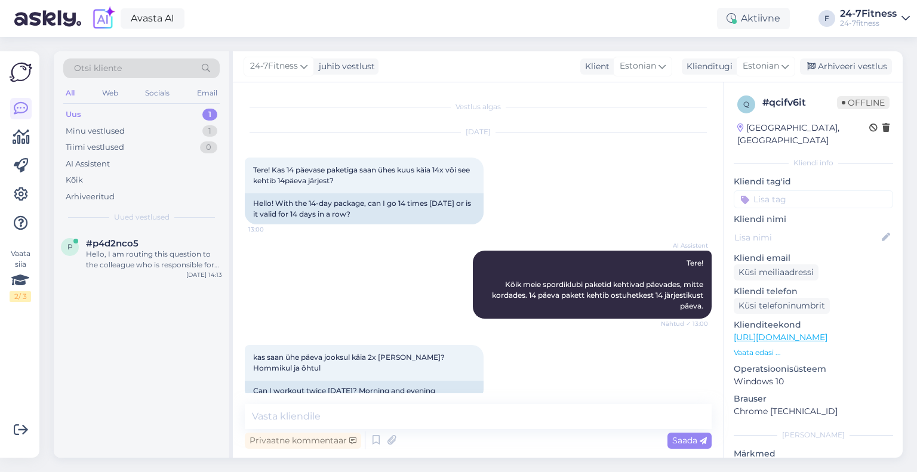
scroll to position [396, 0]
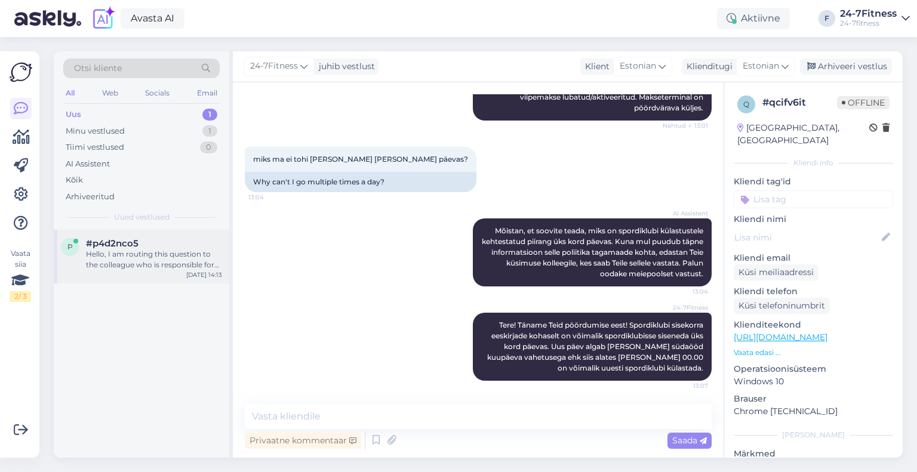
click at [133, 260] on div "Hello, I am routing this question to the colleague who is responsible for this …" at bounding box center [154, 259] width 136 height 21
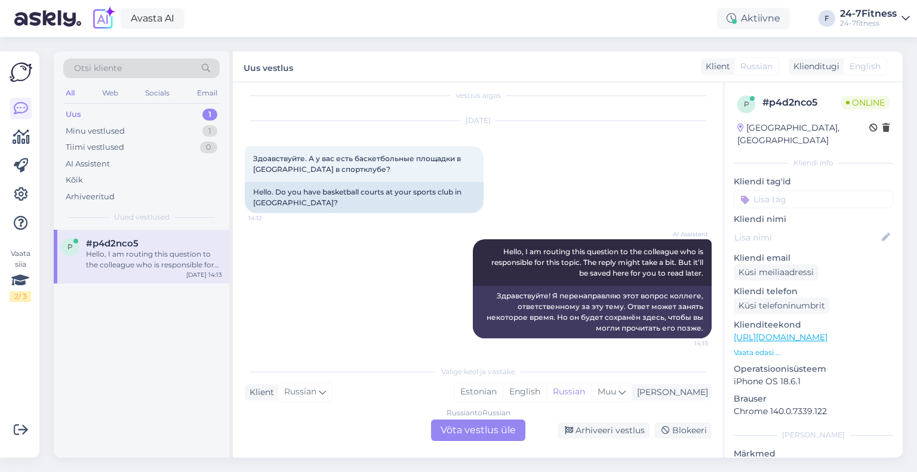
scroll to position [14, 0]
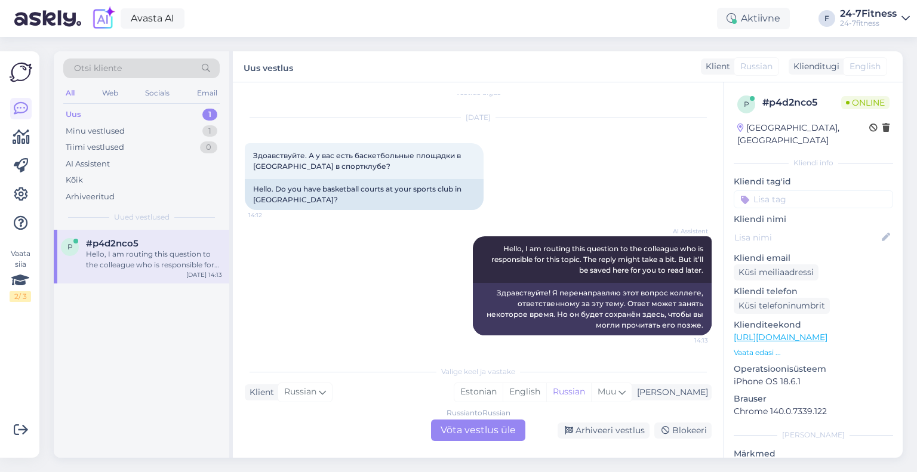
click at [453, 436] on div "Russian to Russian Võta vestlus üle" at bounding box center [478, 430] width 94 height 21
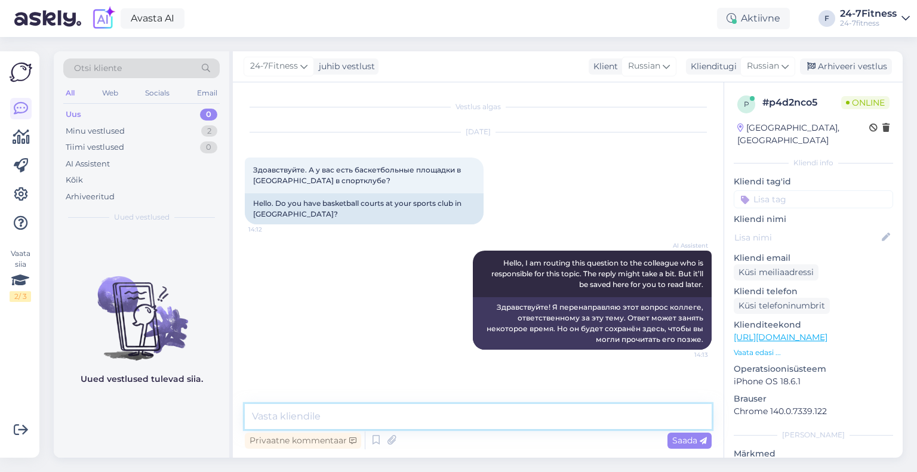
click at [420, 415] on textarea at bounding box center [478, 416] width 467 height 25
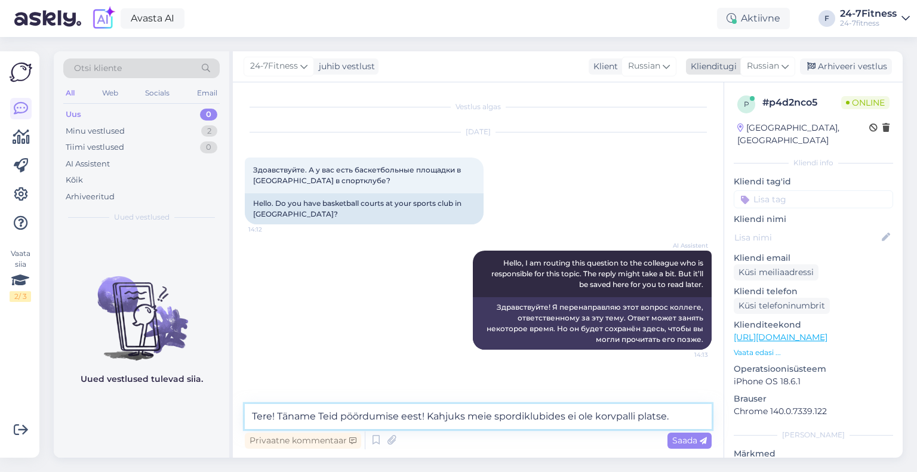
type textarea "Tere! Täname Teid pöördumise eest! Kahjuks meie spordiklubides ei ole korvpalli…"
click at [776, 69] on span "Russian" at bounding box center [763, 66] width 32 height 13
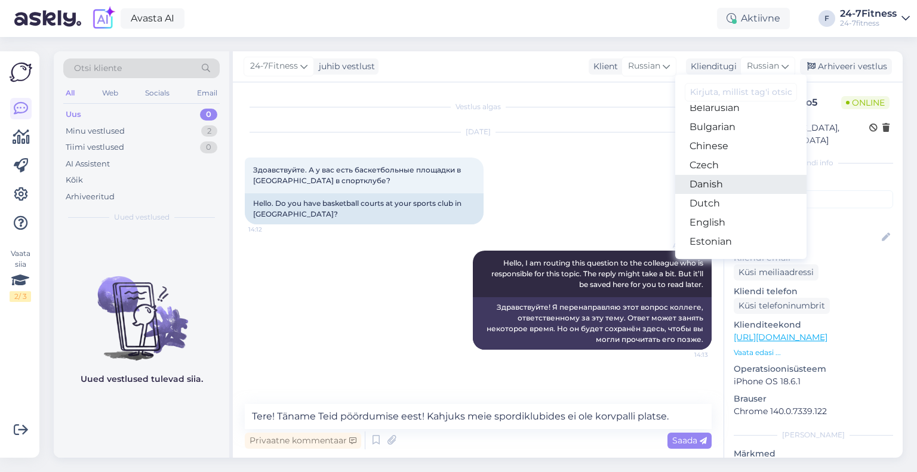
scroll to position [60, 0]
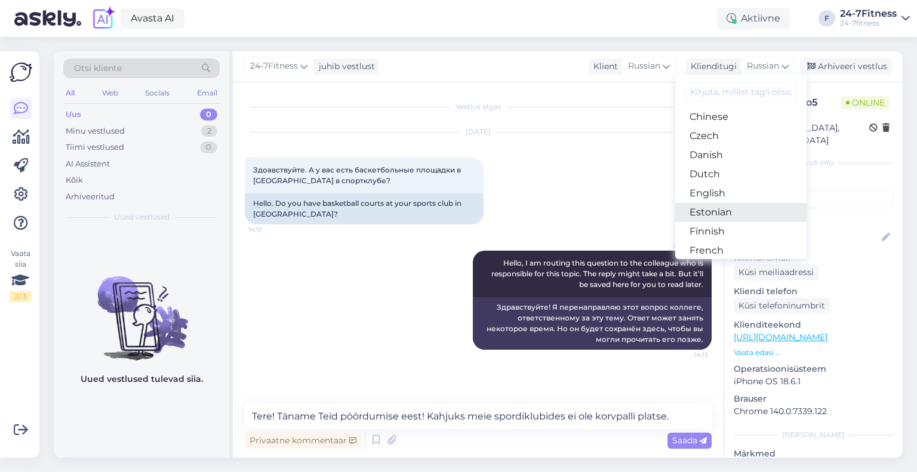
click at [724, 206] on link "Estonian" at bounding box center [740, 212] width 131 height 19
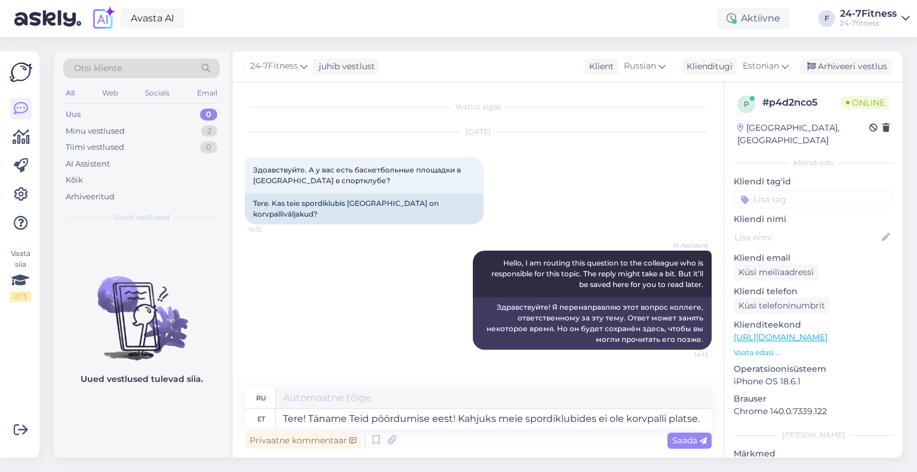
type textarea "Здравствуйте! Спасибо, что обратились к нам! К сожалению, в наших спортивных кл…"
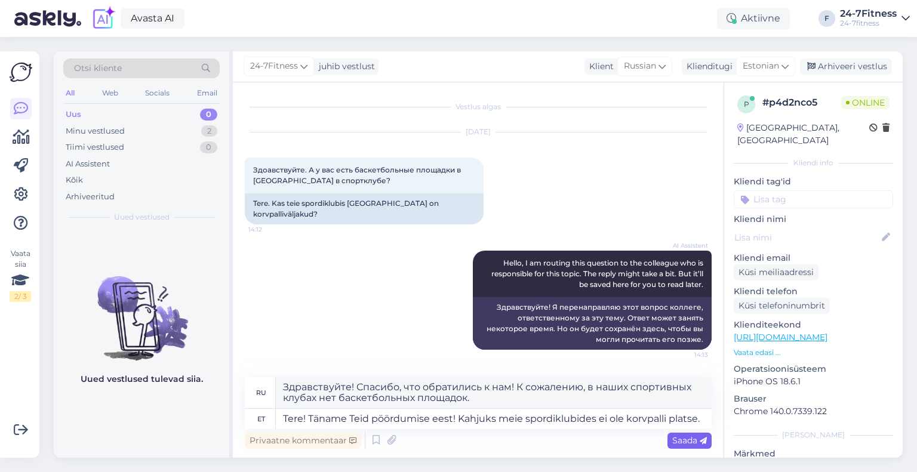
click at [695, 441] on span "Saada" at bounding box center [689, 440] width 35 height 11
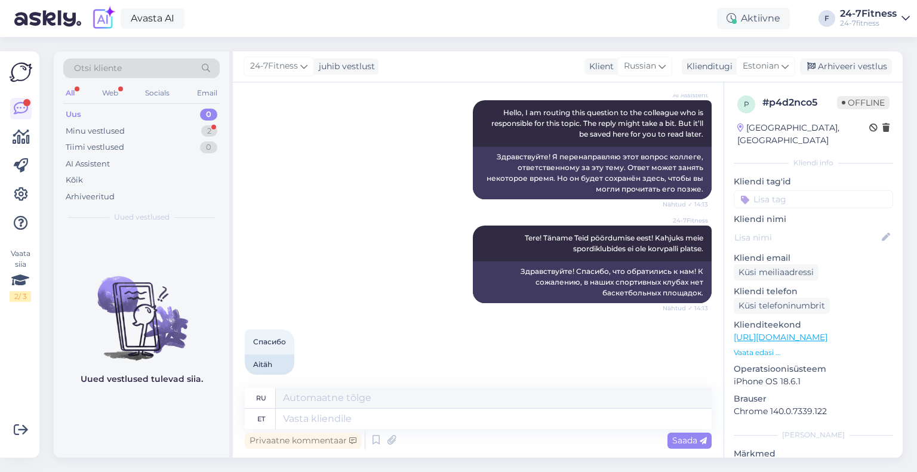
scroll to position [150, 0]
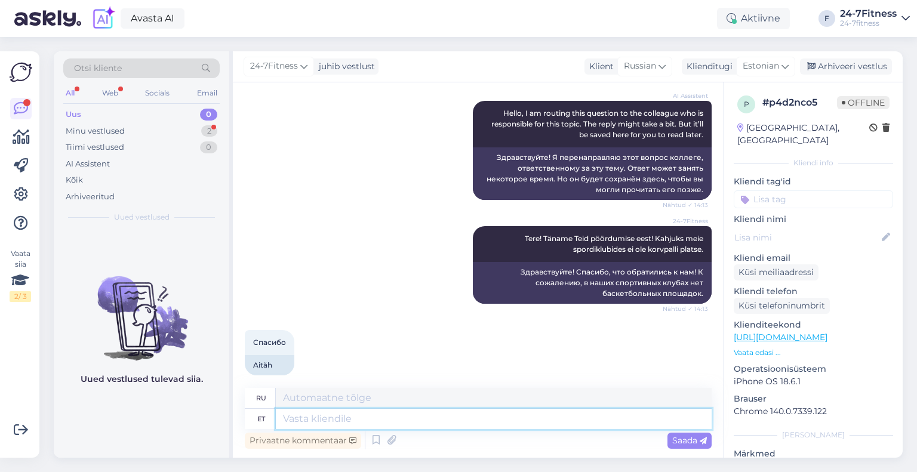
click at [454, 422] on textarea at bounding box center [494, 419] width 436 height 20
click at [841, 70] on div "Arhiveeri vestlus" at bounding box center [846, 67] width 92 height 16
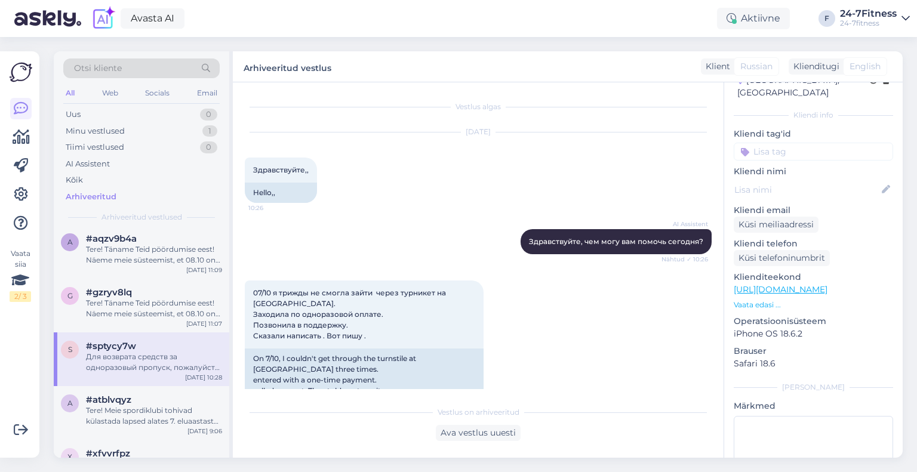
scroll to position [5493, 0]
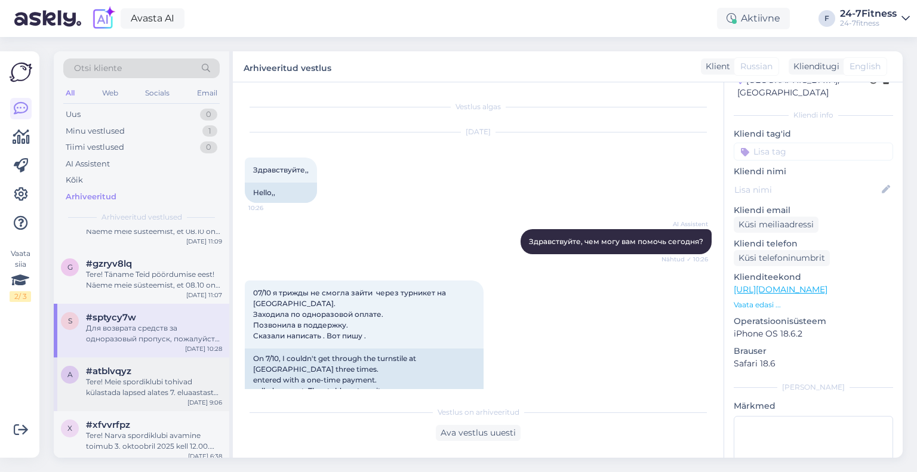
click at [145, 374] on div "#atblvqyz" at bounding box center [154, 371] width 136 height 11
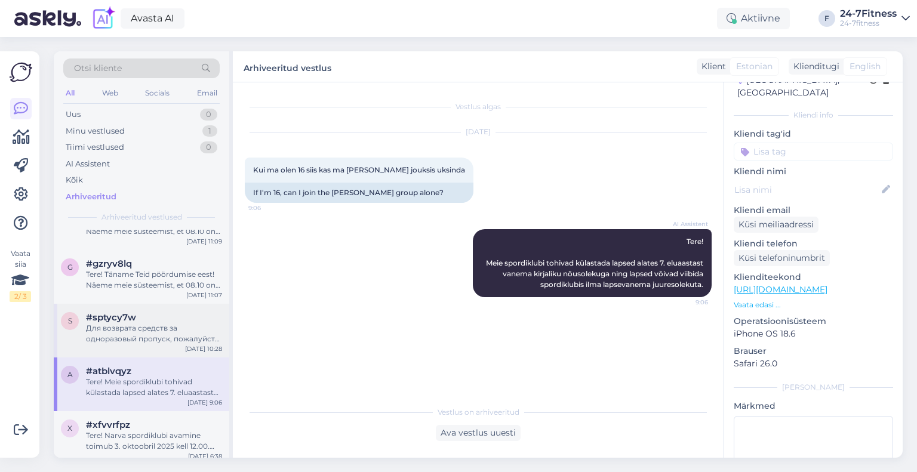
scroll to position [5553, 0]
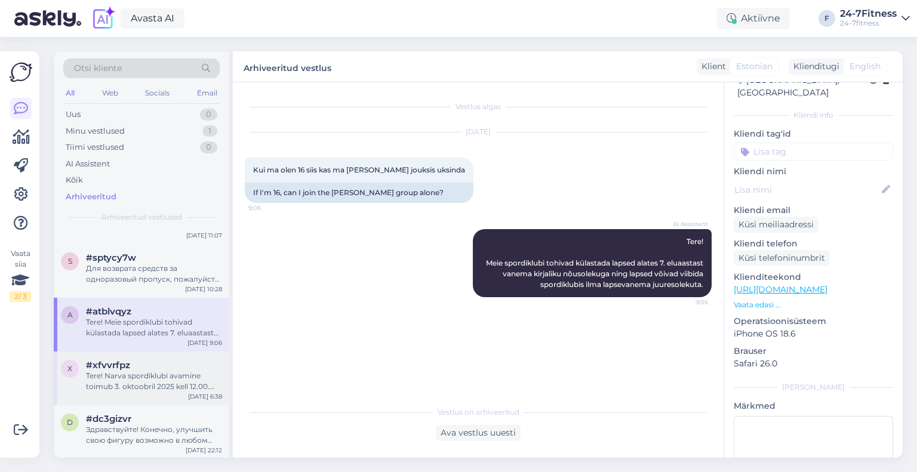
click at [144, 384] on div "Tere! Narva spordiklubi avamine toimub 3. oktoobril 2025 kell 12.00. Narva spor…" at bounding box center [154, 381] width 136 height 21
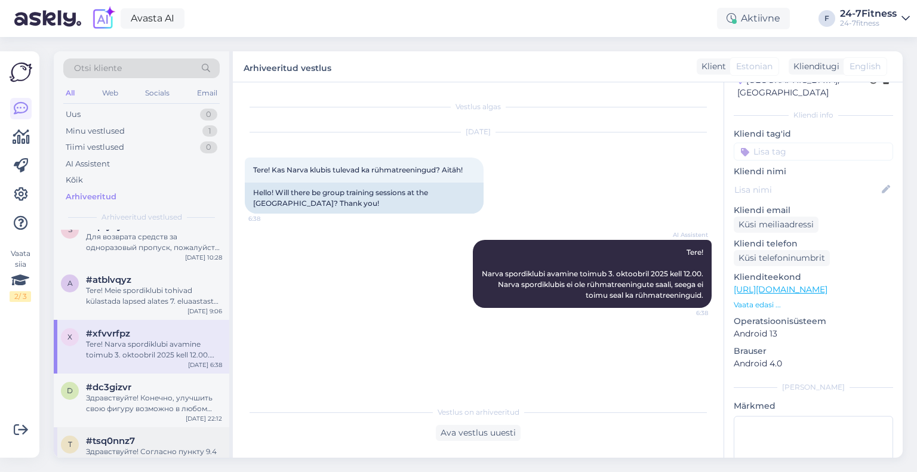
scroll to position [5613, 0]
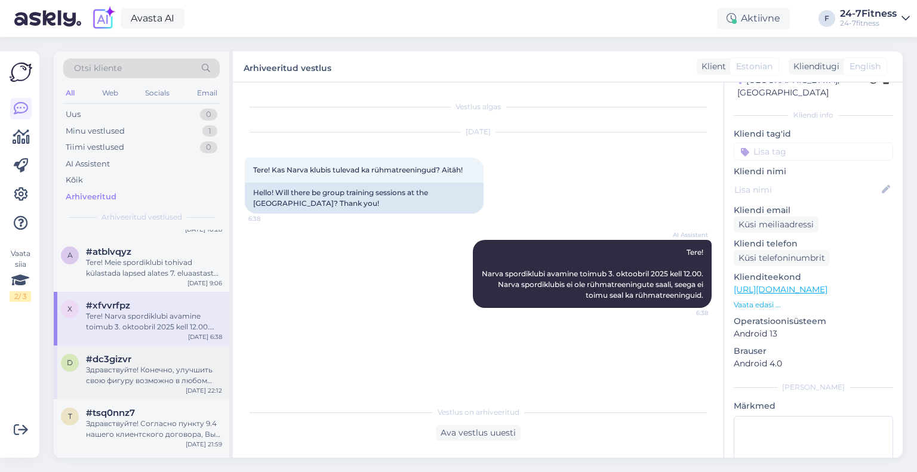
click at [131, 384] on div "Здравствуйте! Конечно, улучшить свою фигуру возможно в любом возрасте. Многие н…" at bounding box center [154, 375] width 136 height 21
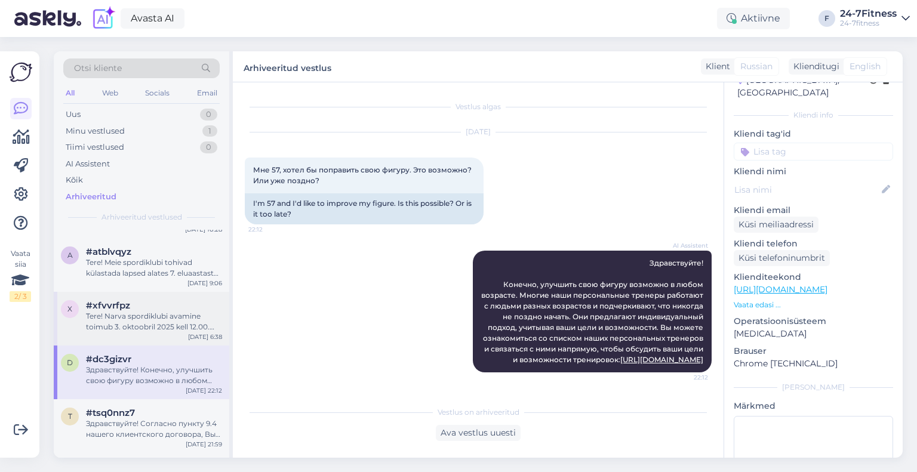
scroll to position [5673, 0]
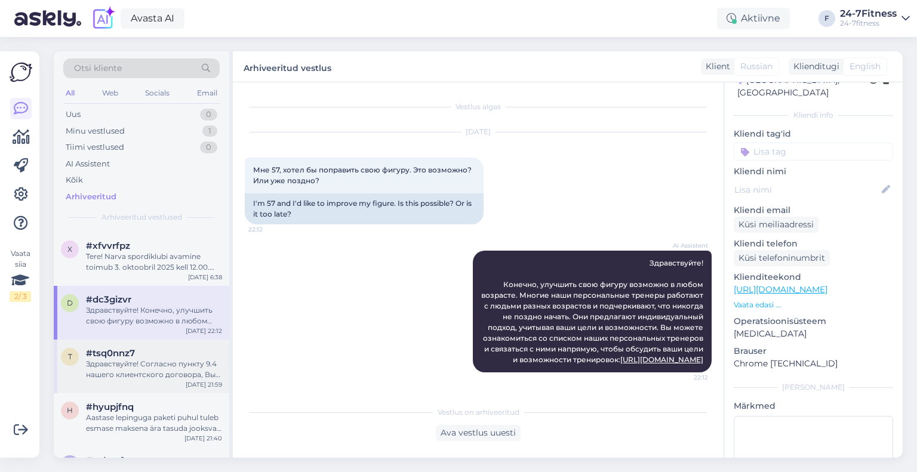
click at [129, 374] on div "Здравствуйте! Согласно пункту 9.4 нашего клиентского договора, Вы можете досроч…" at bounding box center [154, 369] width 136 height 21
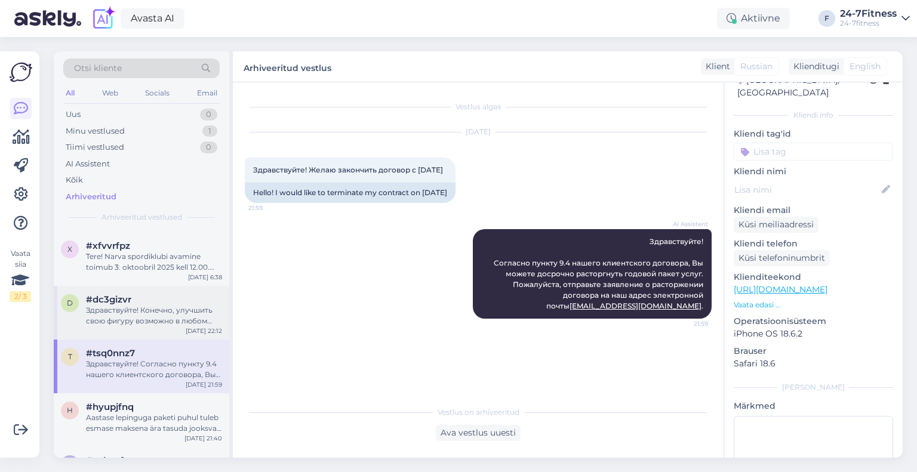
scroll to position [5732, 0]
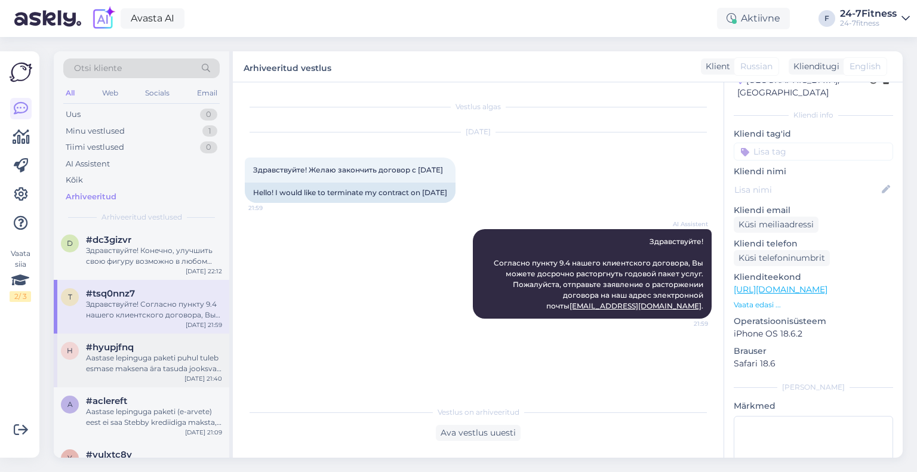
click at [124, 357] on div "Aastase lepinguga paketi puhul tuleb esmase maksena ära tasuda jooksva kuu ning…" at bounding box center [154, 363] width 136 height 21
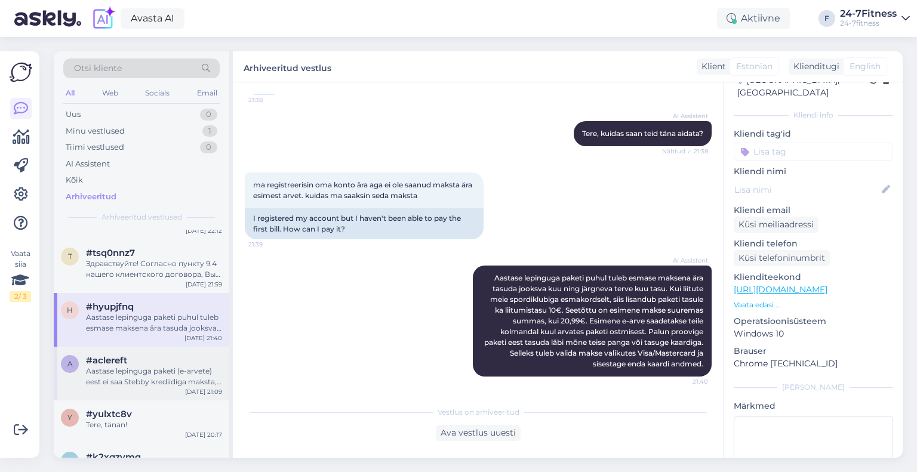
scroll to position [5792, 0]
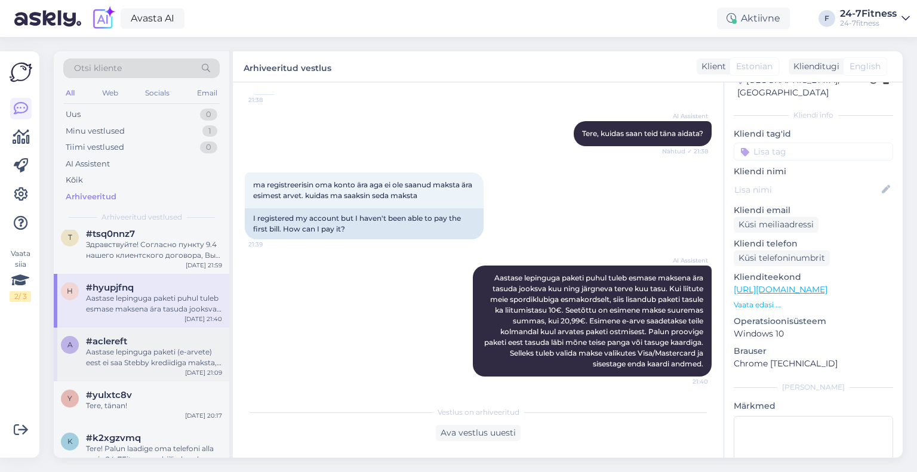
click at [127, 365] on div "Aastase lepinguga paketi (e-arvete) eest ei saa Stebby krediidiga maksta, sest …" at bounding box center [154, 357] width 136 height 21
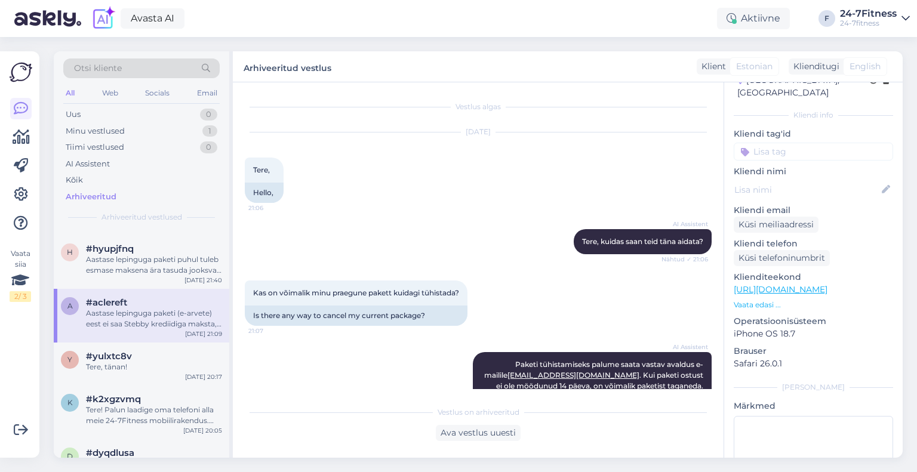
scroll to position [5852, 0]
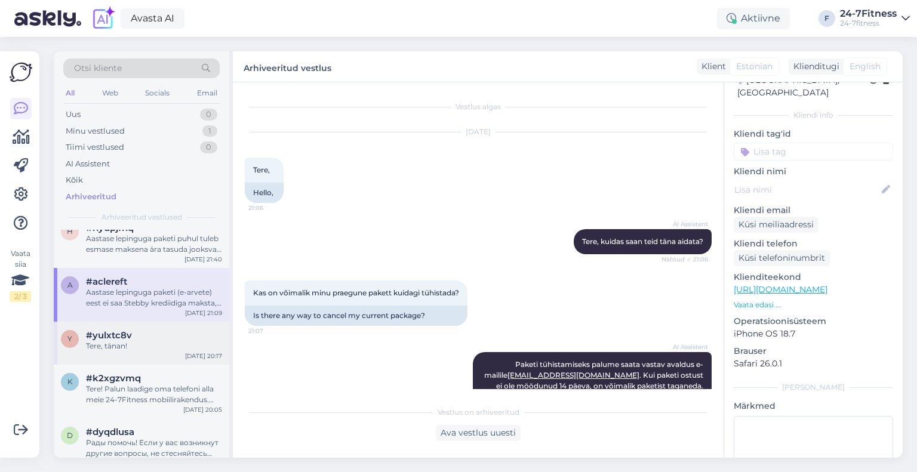
click at [116, 346] on div "Tere, tänan!" at bounding box center [154, 346] width 136 height 11
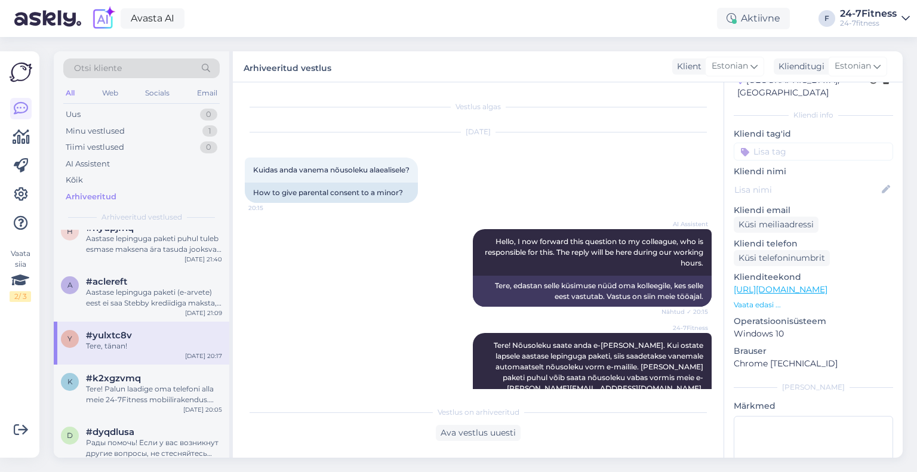
scroll to position [5911, 0]
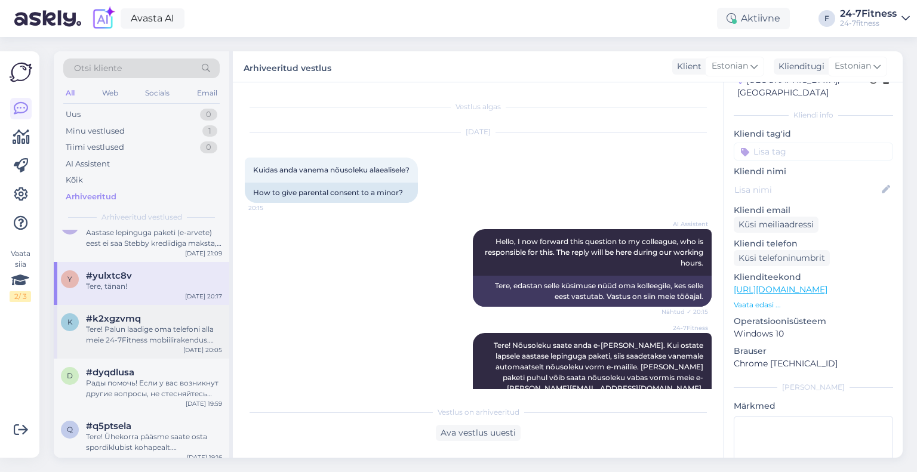
click at [129, 340] on div "Tere! Palun laadige oma telefoni alla meie 24-7Fitness mobiilirakendus. Logige …" at bounding box center [154, 334] width 136 height 21
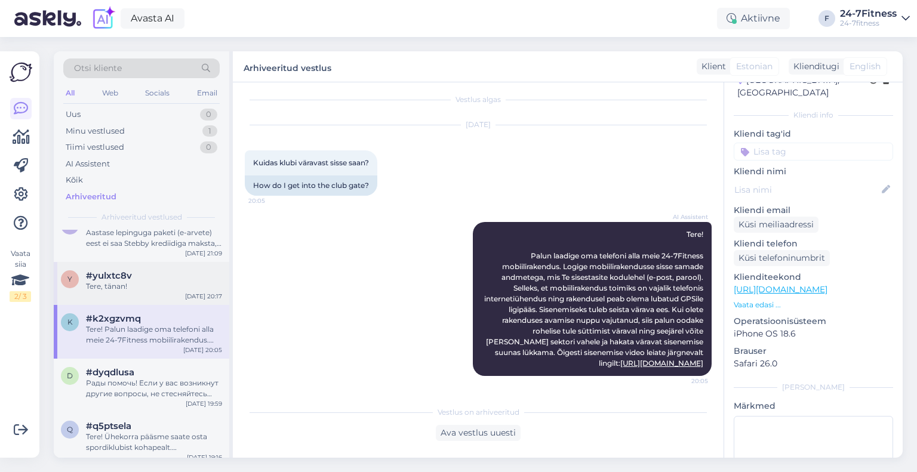
scroll to position [5971, 0]
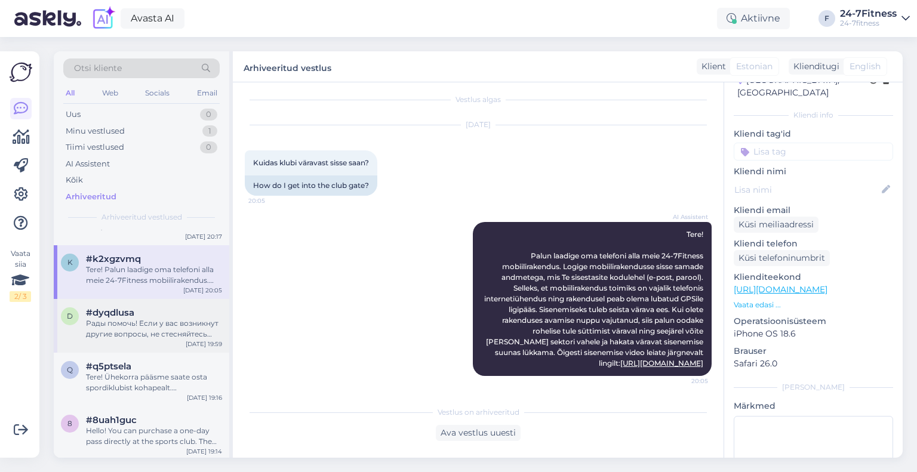
click at [129, 315] on span "#dyqdlusa" at bounding box center [110, 313] width 48 height 11
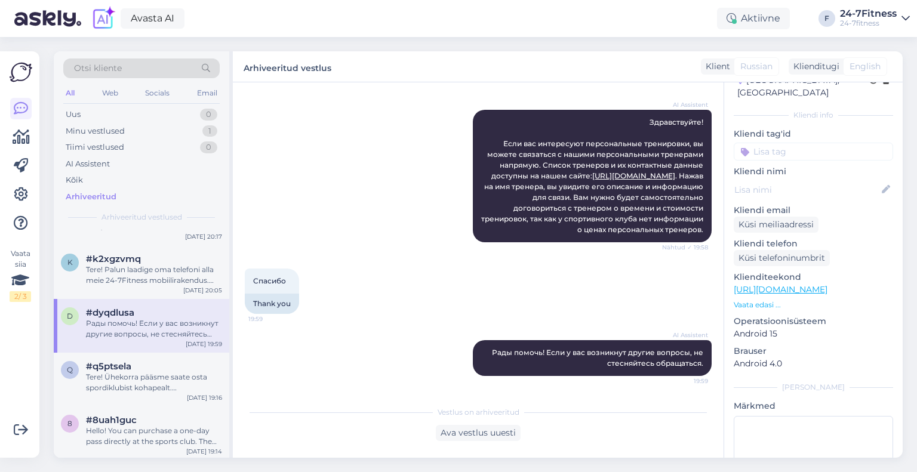
scroll to position [0, 0]
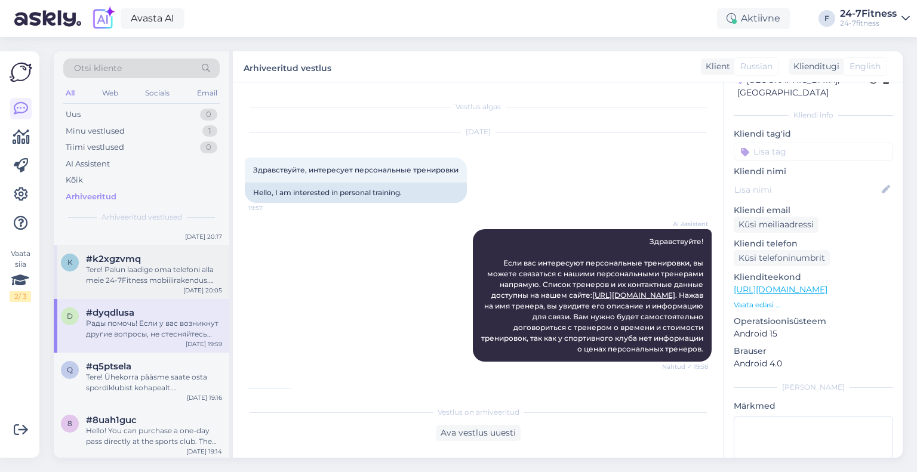
click at [125, 281] on div "Tere! Palun laadige oma telefoni alla meie 24-7Fitness mobiilirakendus. Logige …" at bounding box center [154, 275] width 136 height 21
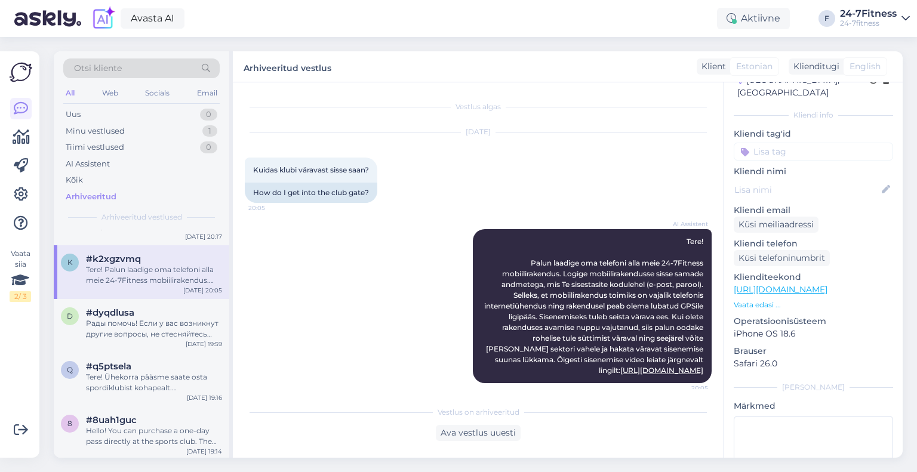
scroll to position [17, 0]
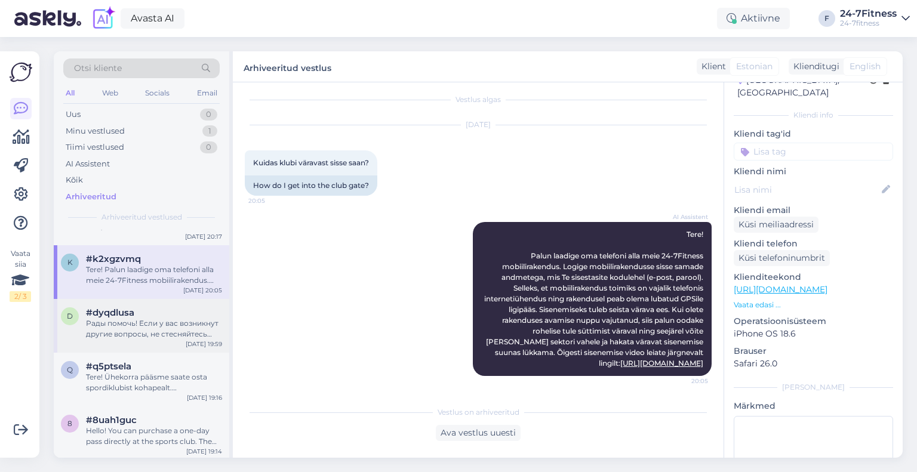
click at [152, 329] on div "Рады помочь! Если у вас возникнут другие вопросы, не стесняйтесь обращаться." at bounding box center [154, 328] width 136 height 21
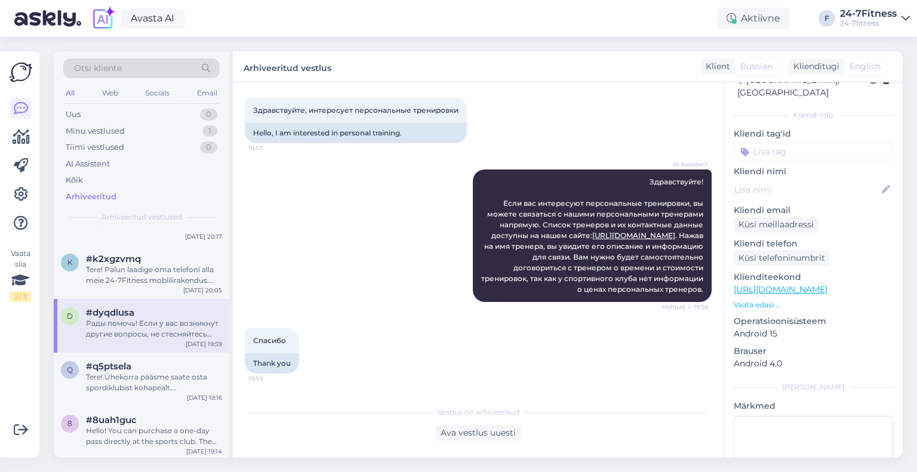
scroll to position [0, 0]
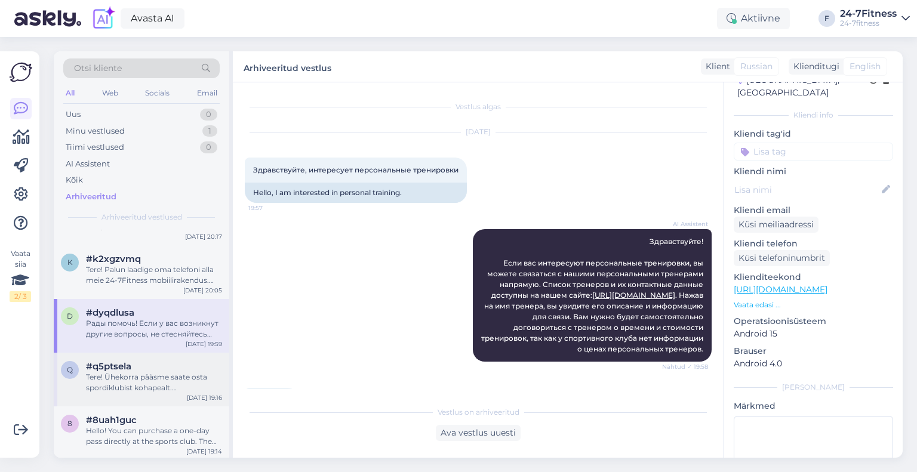
click at [122, 363] on span "#q5ptsela" at bounding box center [108, 366] width 45 height 11
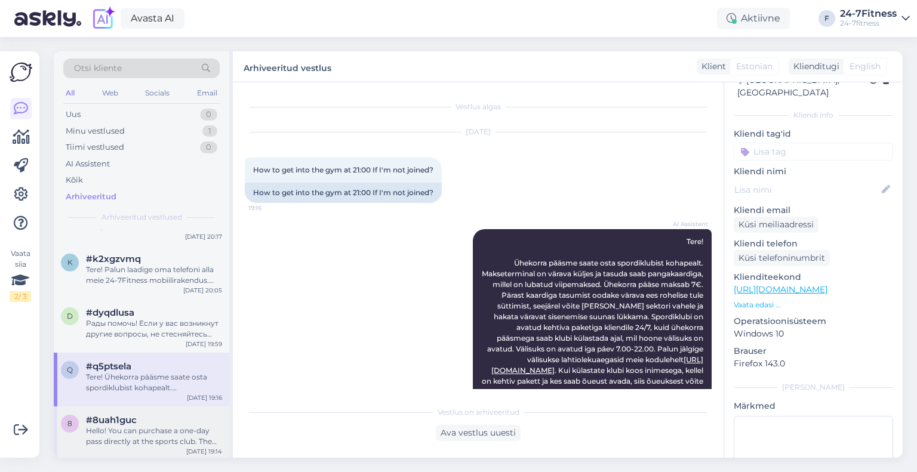
click at [128, 423] on span "#8uah1guc" at bounding box center [111, 420] width 51 height 11
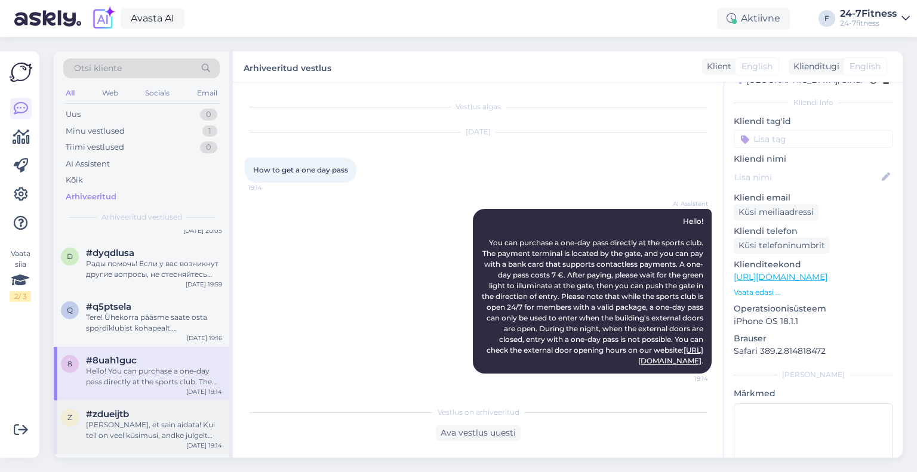
click at [110, 424] on div "Hea meel, et sain aidata! Kui teil on veel küsimusi, andke julgelt teada." at bounding box center [154, 430] width 136 height 21
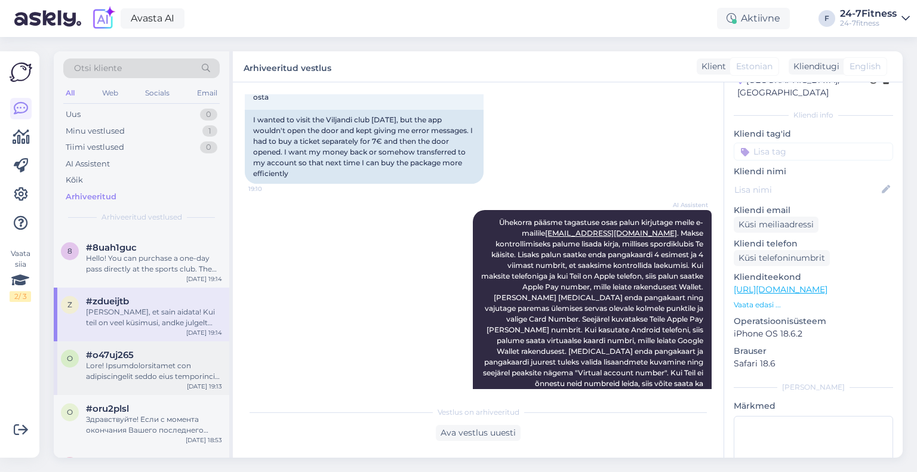
scroll to position [6150, 0]
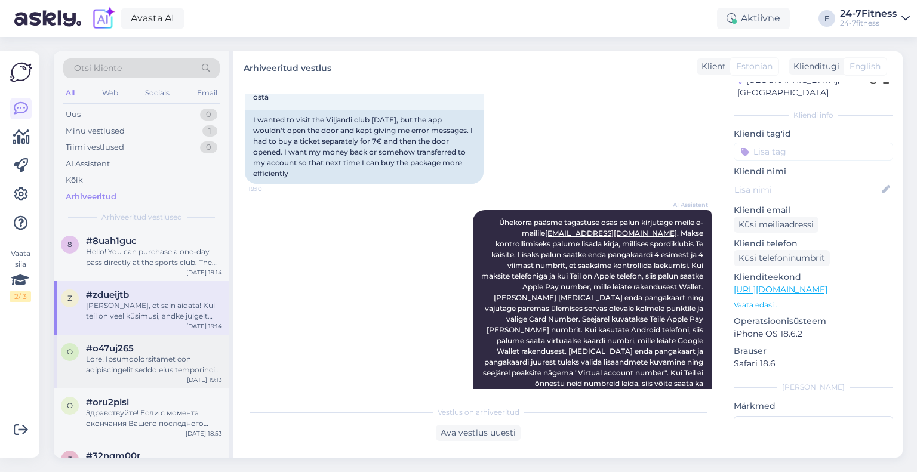
click at [119, 348] on span "#o47uj265" at bounding box center [110, 348] width 48 height 11
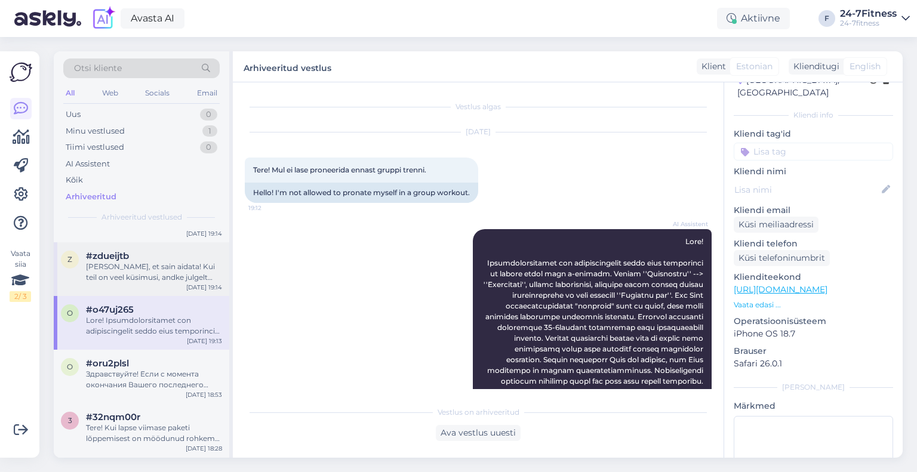
scroll to position [6210, 0]
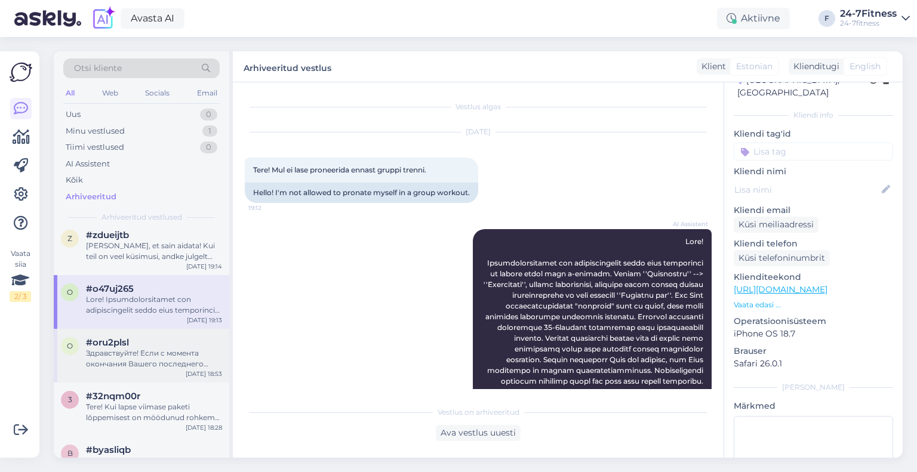
click at [121, 351] on div "Здравствуйте! Если с момента окончания Вашего последнего пакета прошло более 45…" at bounding box center [154, 358] width 136 height 21
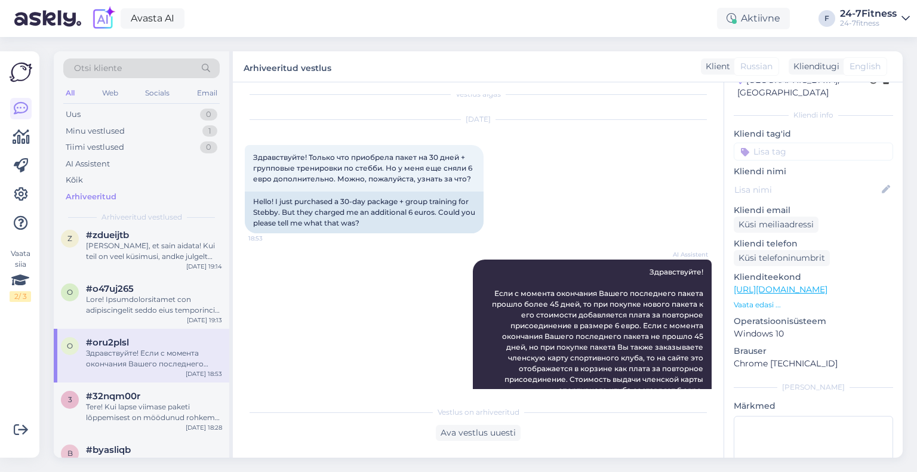
scroll to position [0, 0]
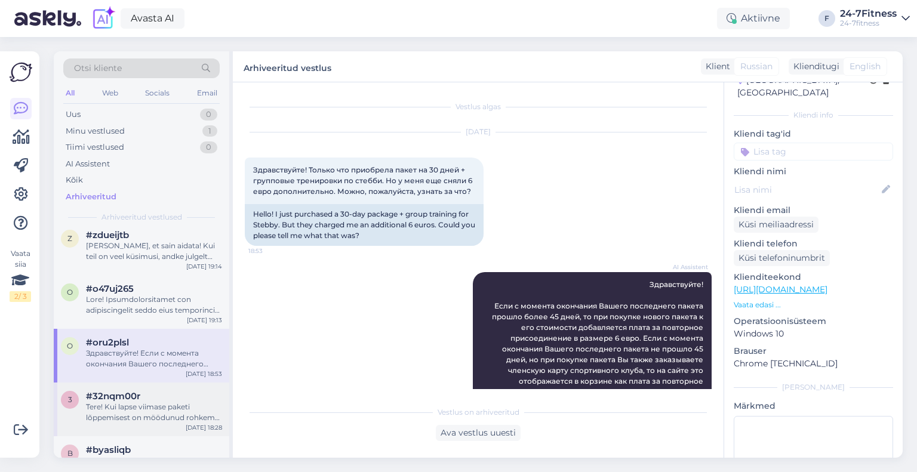
click at [110, 407] on div "Tere! Kui lapse viimase paketi lõppemisest on möödunud rohkem kui 45 päeva, lis…" at bounding box center [154, 412] width 136 height 21
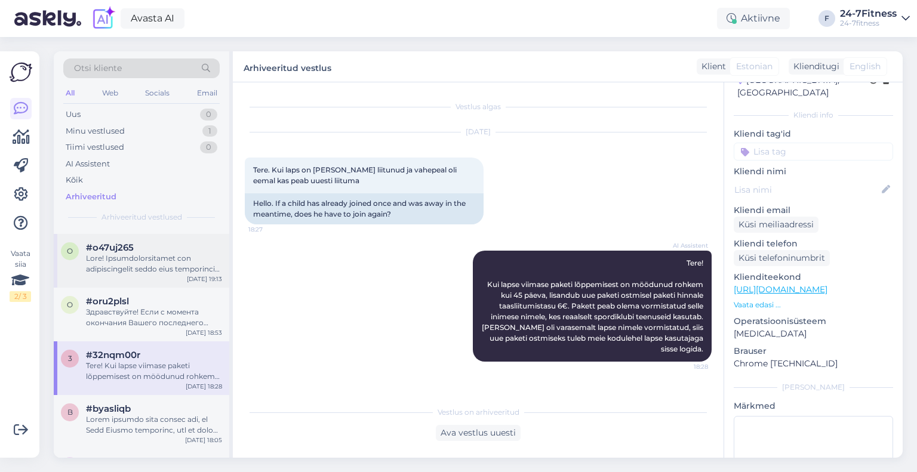
scroll to position [6270, 0]
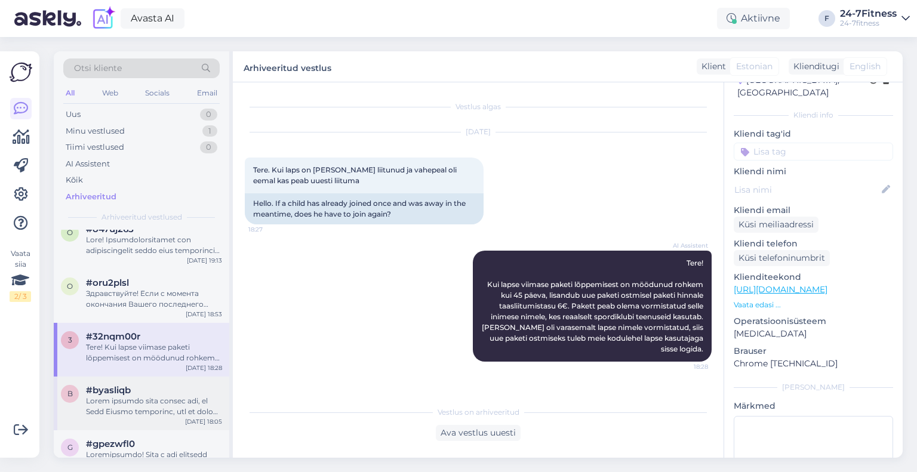
click at [140, 391] on div "#byasliqb" at bounding box center [154, 390] width 136 height 11
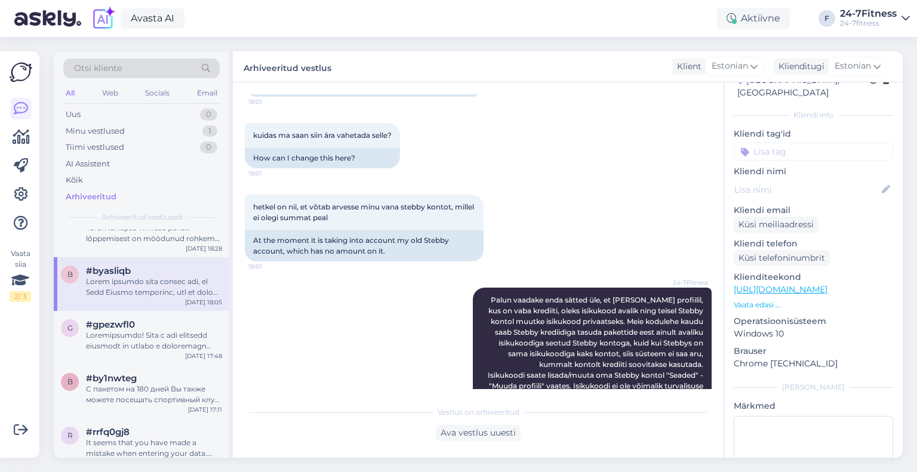
scroll to position [537, 0]
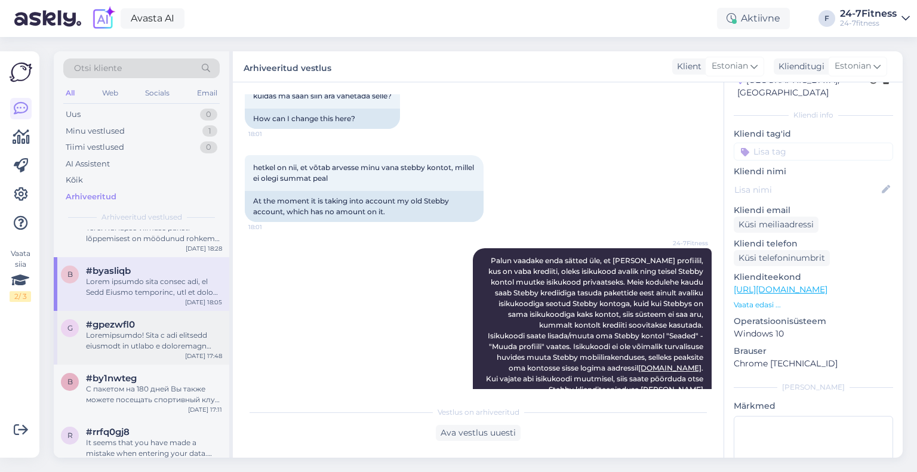
click at [128, 331] on div at bounding box center [154, 340] width 136 height 21
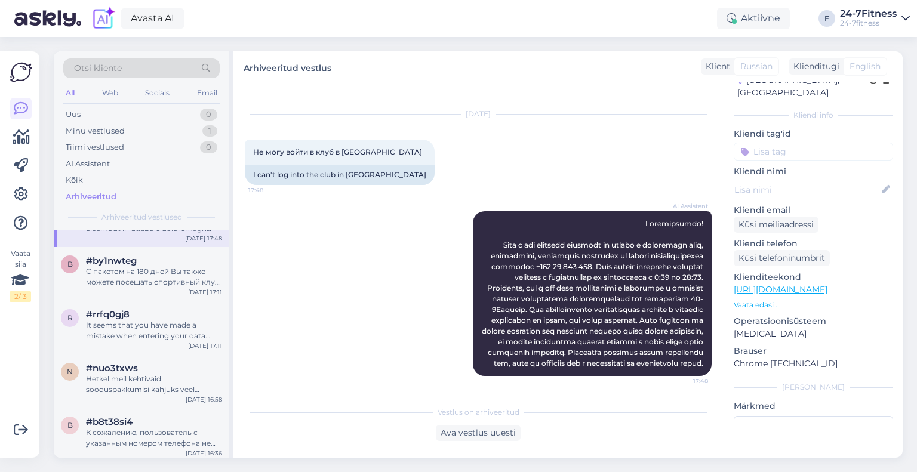
scroll to position [6509, 0]
click at [123, 328] on div "It seems that you have made a mistake when entering your data. Your user in our…" at bounding box center [154, 328] width 136 height 21
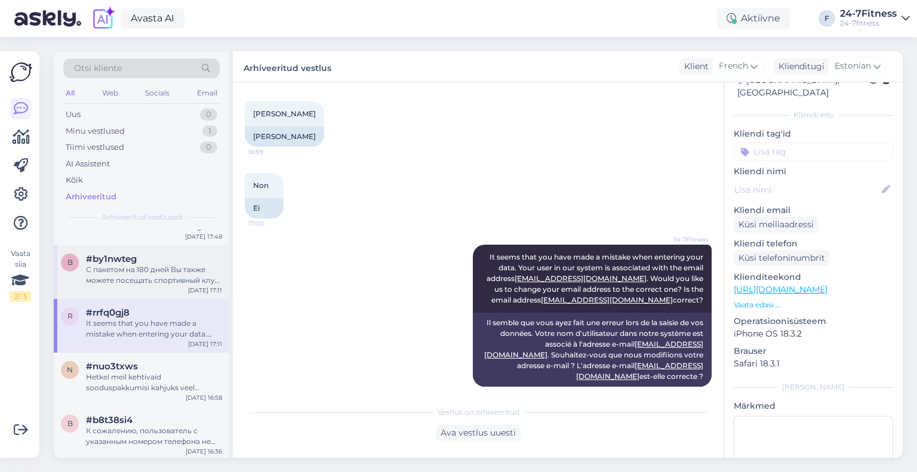
click at [128, 279] on div "С пакетом на 180 дней Вы также можете посещать спортивный клуб один раз в день.…" at bounding box center [154, 275] width 136 height 21
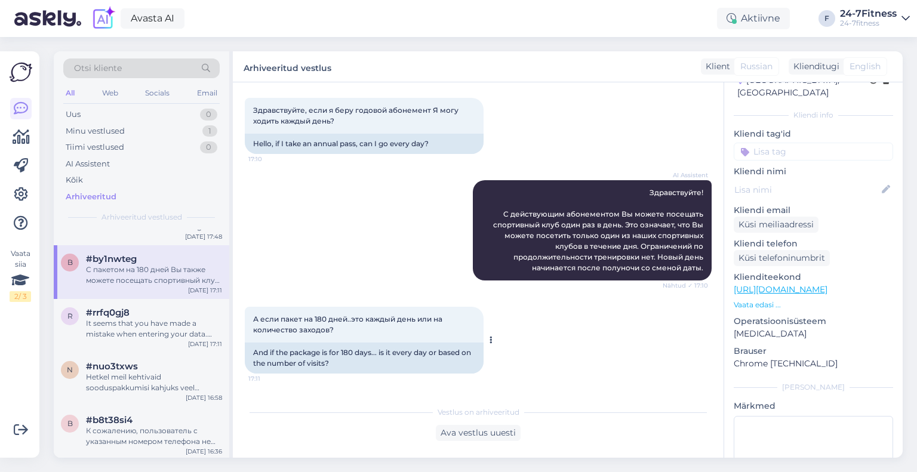
scroll to position [130, 0]
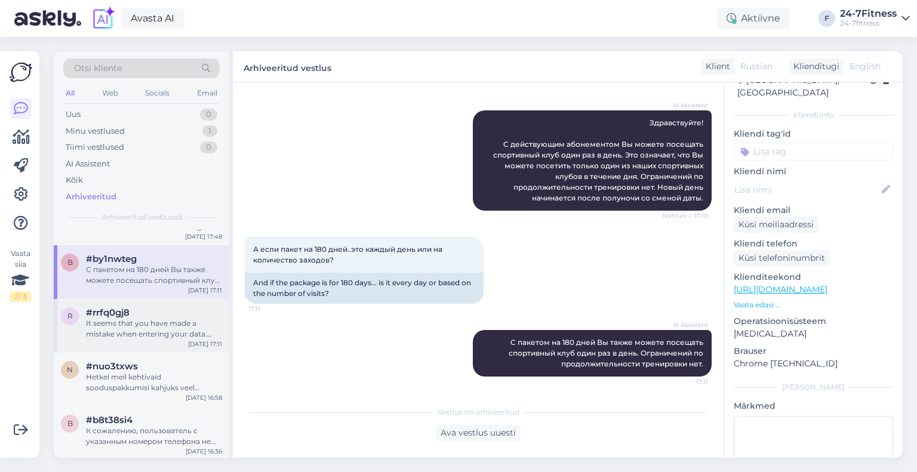
click at [135, 334] on div "It seems that you have made a mistake when entering your data. Your user in our…" at bounding box center [154, 328] width 136 height 21
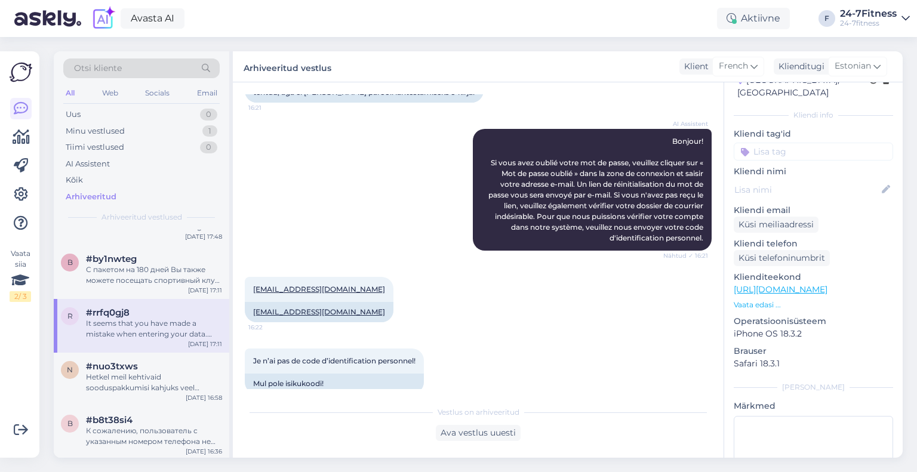
scroll to position [0, 0]
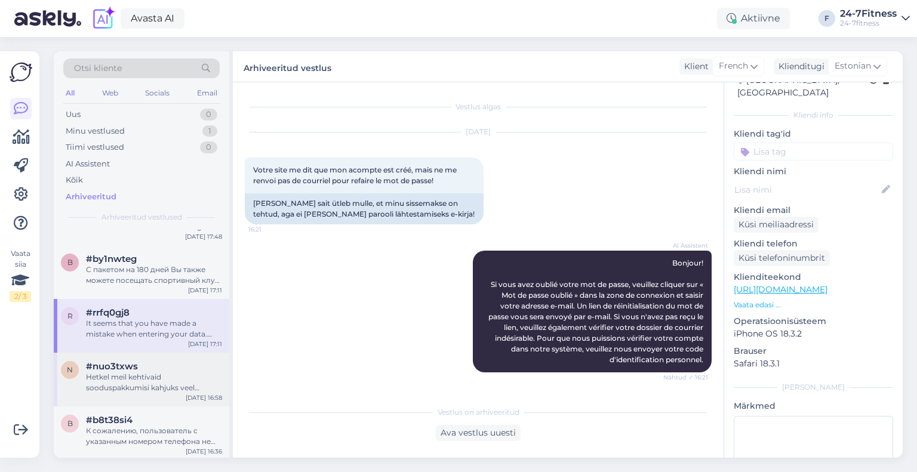
click at [117, 384] on div "Hetkel meil kehtivaid sooduspakkumisi kahjuks veel pakkuda ei ole. Kõikidest so…" at bounding box center [154, 382] width 136 height 21
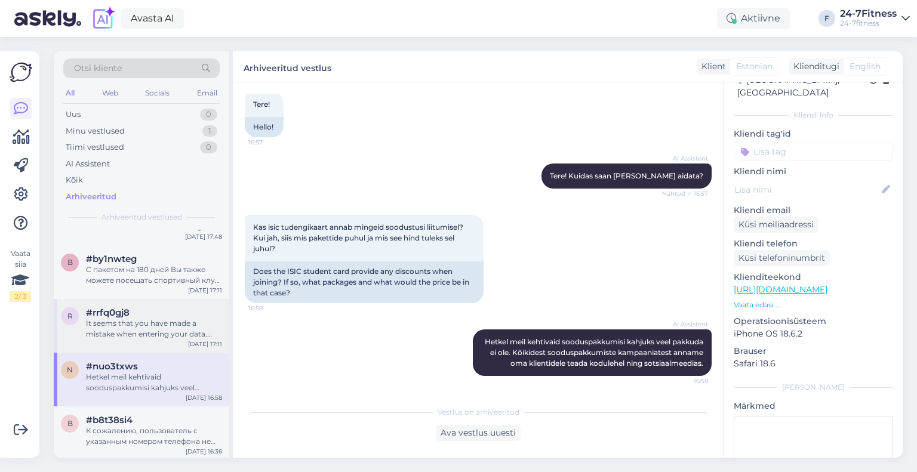
scroll to position [6568, 0]
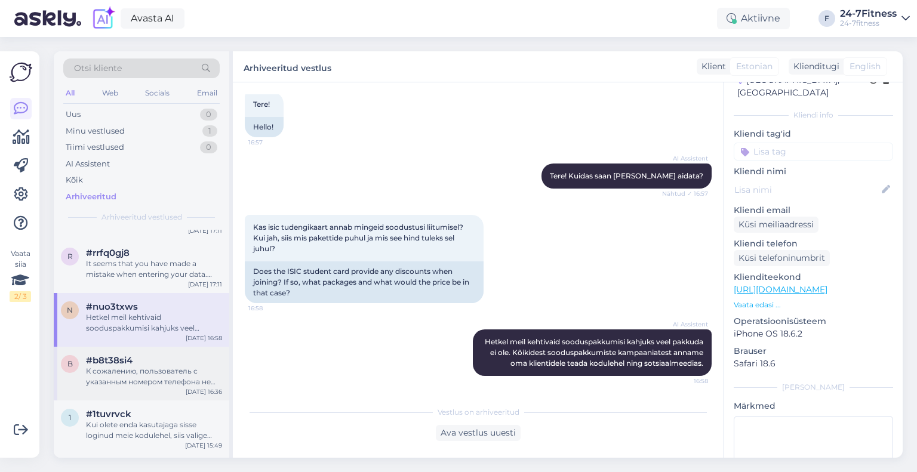
click at [88, 372] on div "К сожалению, пользователь с указанным номером телефона не найден. Пожалуйста, о…" at bounding box center [154, 376] width 136 height 21
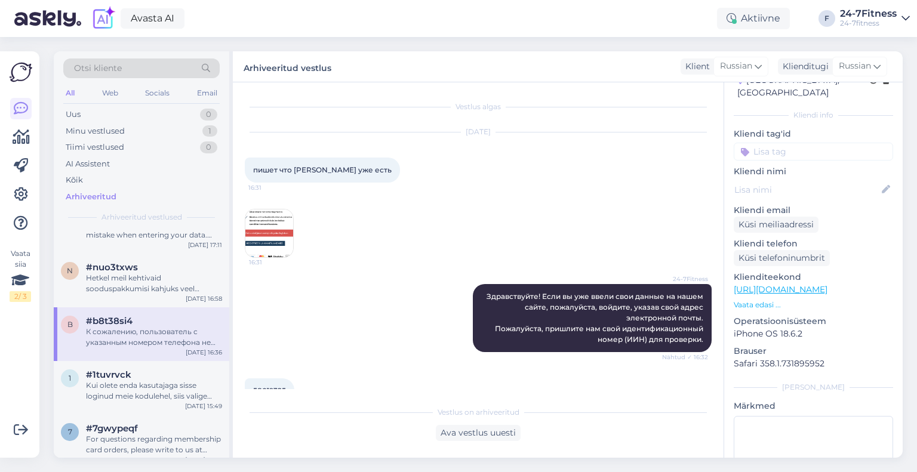
scroll to position [6628, 0]
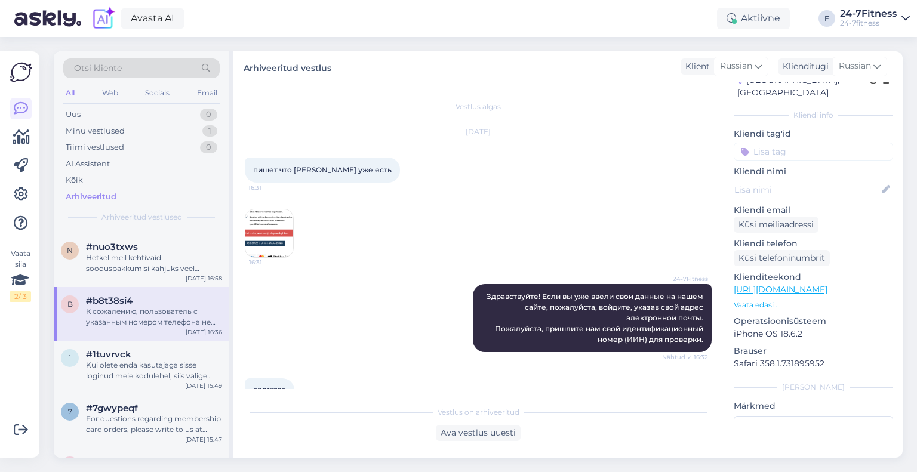
click at [136, 379] on div "Kui olete enda kasutajaga sisse loginud meie kodulehel, siis valige "Minu profi…" at bounding box center [154, 370] width 136 height 21
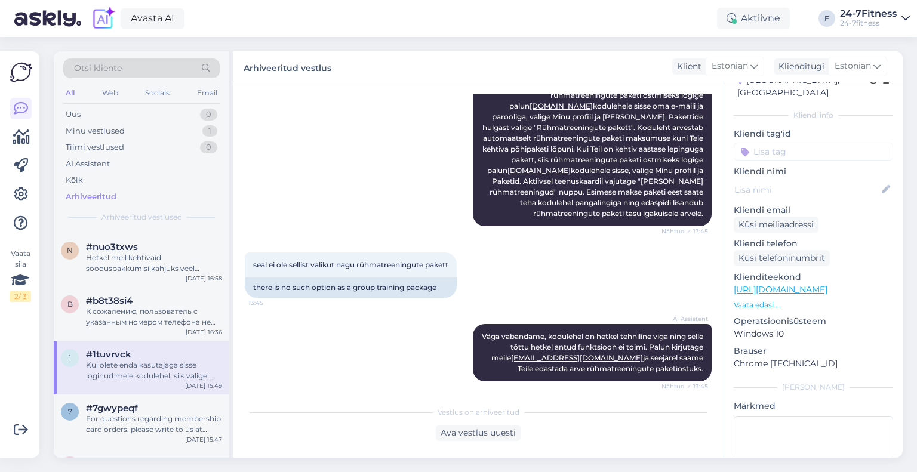
scroll to position [6688, 0]
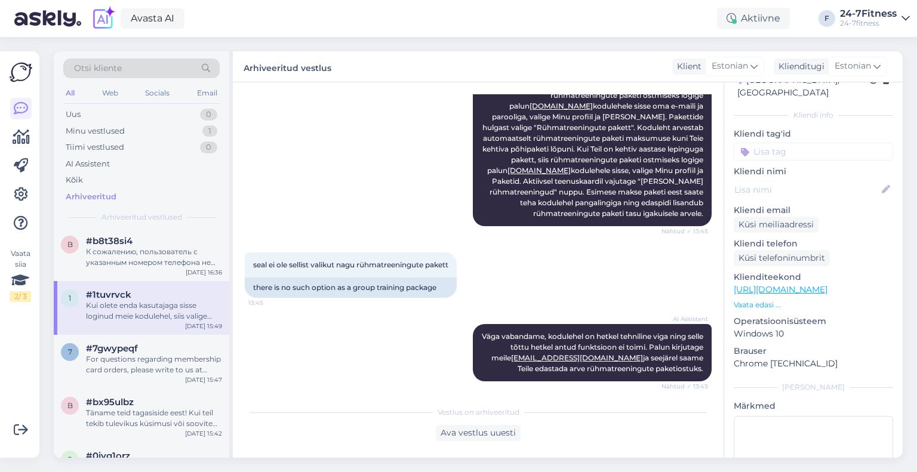
click at [130, 357] on div "For questions regarding membership card orders, please write to us at info@24-7…" at bounding box center [154, 364] width 136 height 21
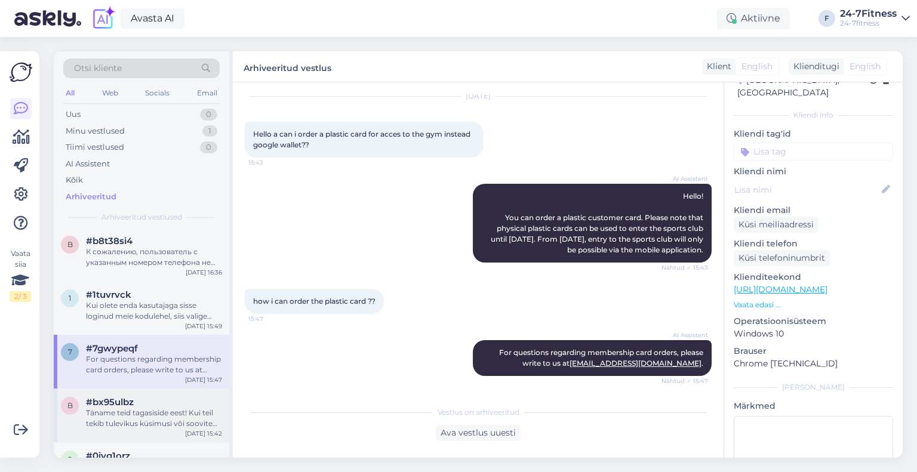
scroll to position [6807, 0]
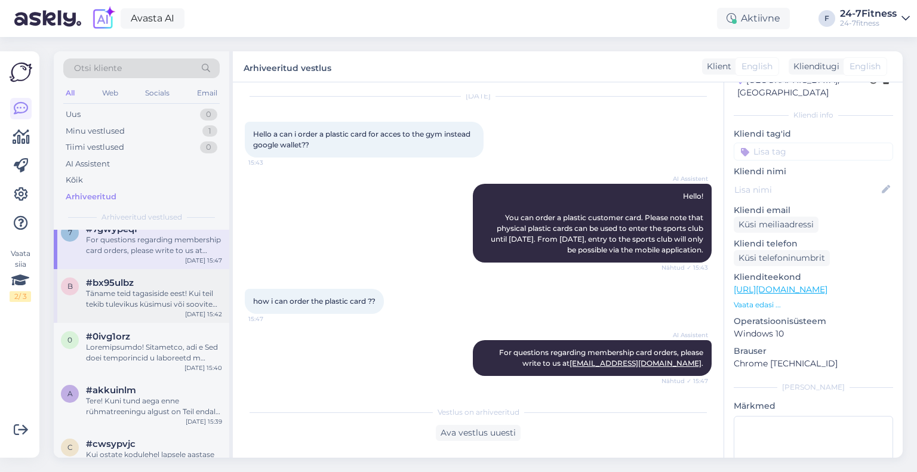
click at [140, 300] on div "Täname teid tagasiside eest! Kui teil tekib tulevikus küsimusi või soovite meie…" at bounding box center [154, 298] width 136 height 21
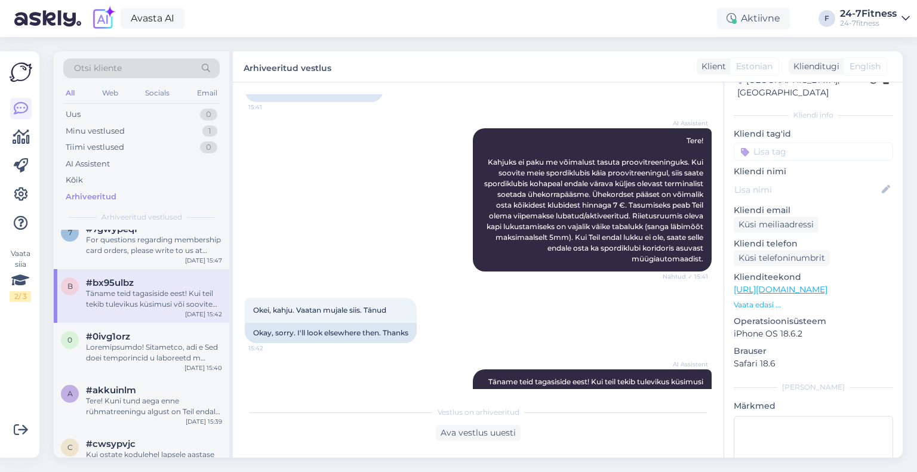
scroll to position [0, 0]
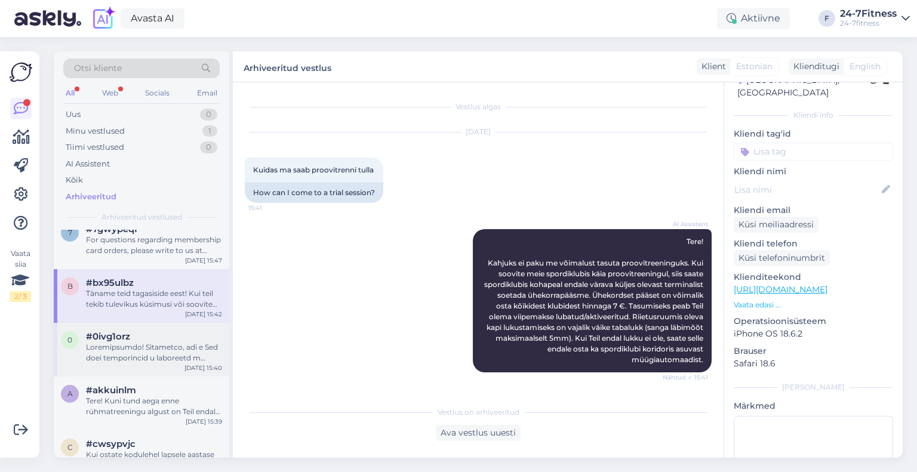
click at [114, 325] on div "0 #0ivg1orz Oct 8 15:40" at bounding box center [142, 350] width 176 height 54
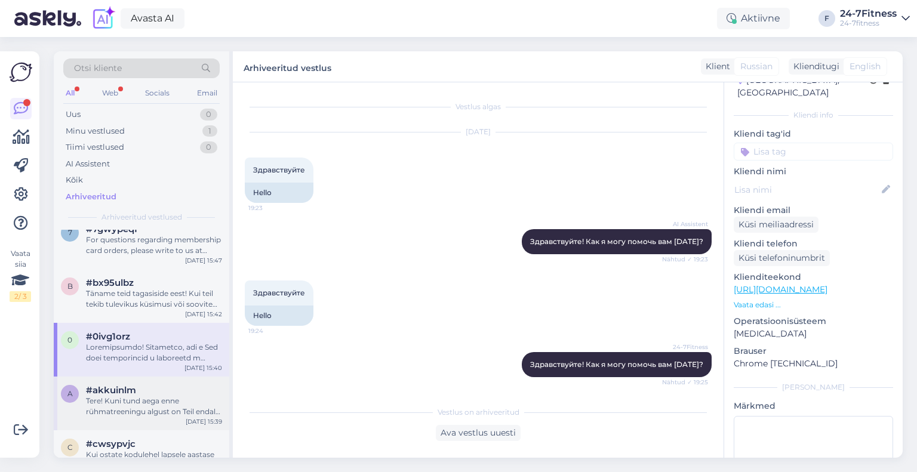
click at [107, 391] on span "#akkuinlm" at bounding box center [111, 390] width 50 height 11
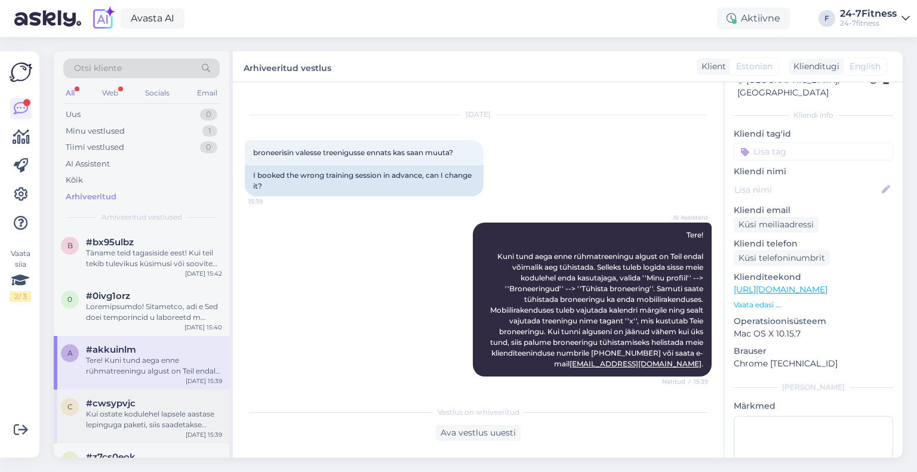
scroll to position [6867, 0]
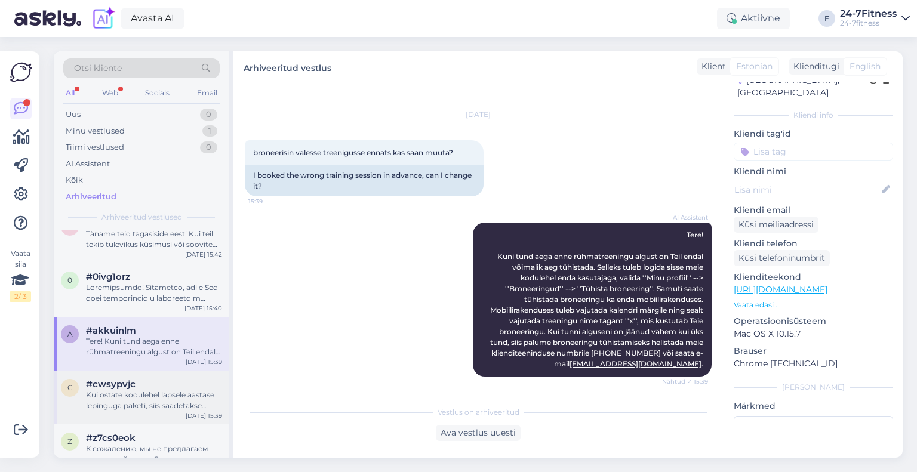
click at [125, 392] on div "Kui ostate kodulehel lapsele aastase lepinguga paketi, siis saadetakse lapsevan…" at bounding box center [154, 400] width 136 height 21
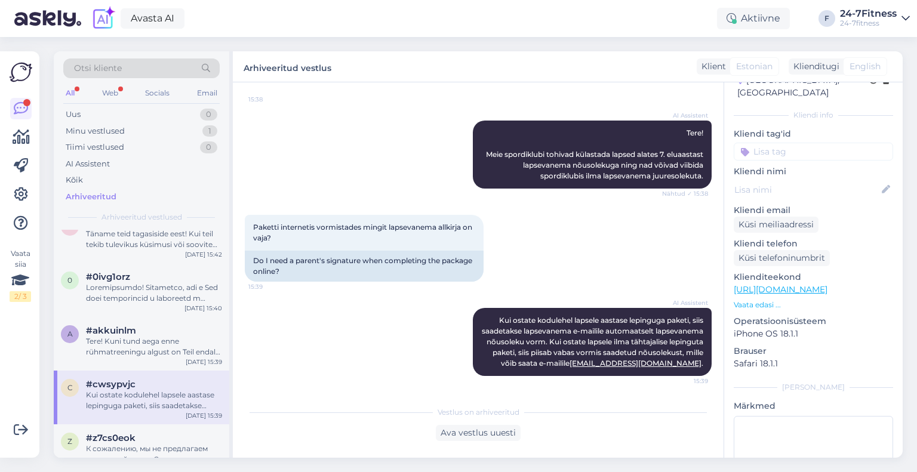
scroll to position [6927, 0]
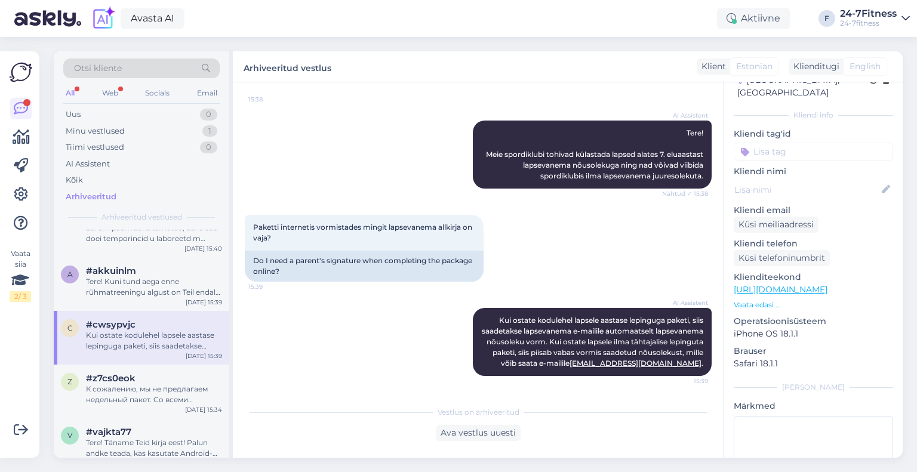
click at [136, 380] on div "#z7cs0eok" at bounding box center [154, 378] width 136 height 11
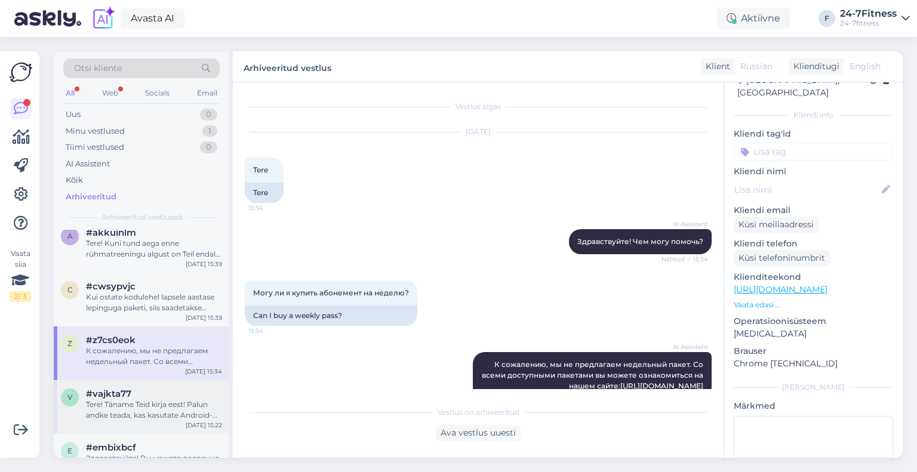
scroll to position [6986, 0]
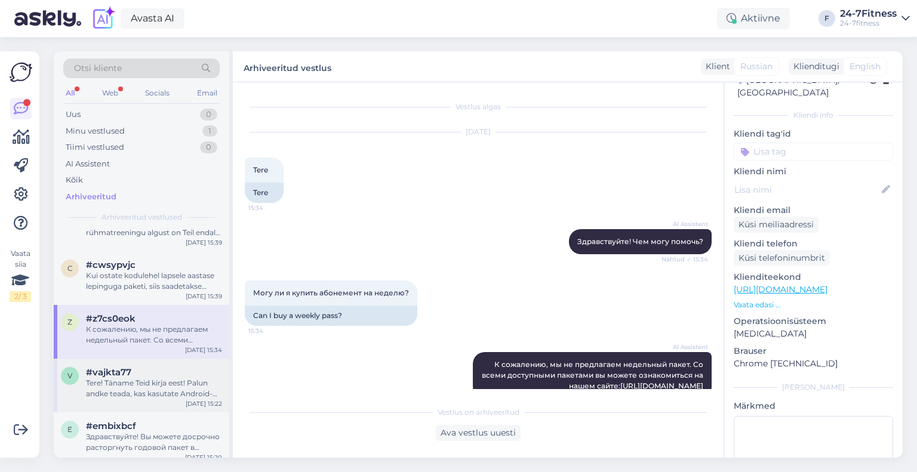
click at [110, 365] on div "v #vajkta77 Tere! Täname Teid kirja eest! Palun andke teada, kas kasutate Andro…" at bounding box center [142, 386] width 176 height 54
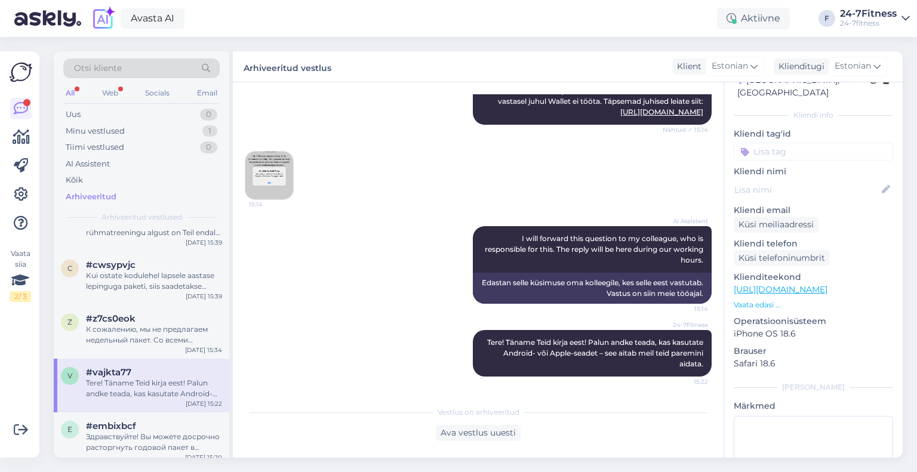
scroll to position [7046, 0]
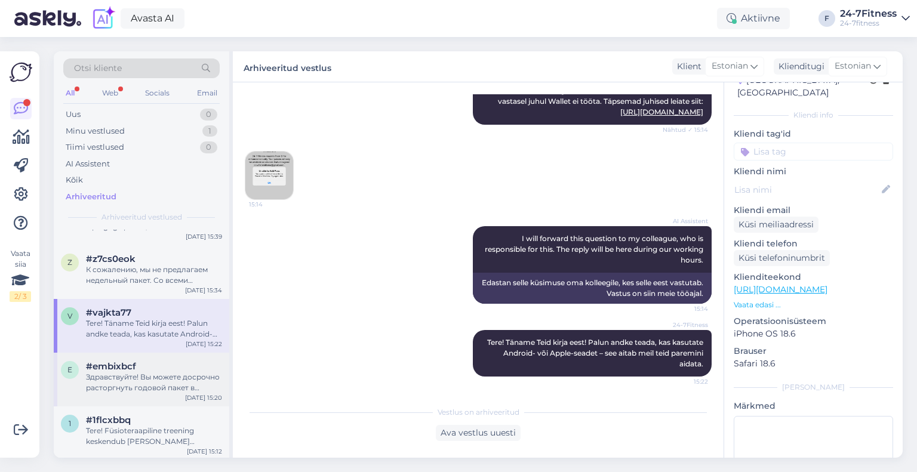
click at [115, 380] on div "Здравствуйте! Вы можете досрочно расторгнуть годовой пакет в соответствии с пун…" at bounding box center [154, 382] width 136 height 21
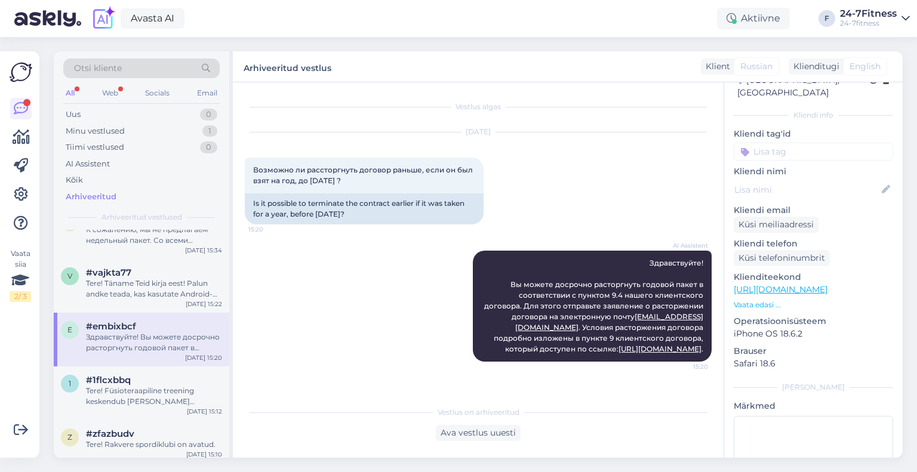
scroll to position [7106, 0]
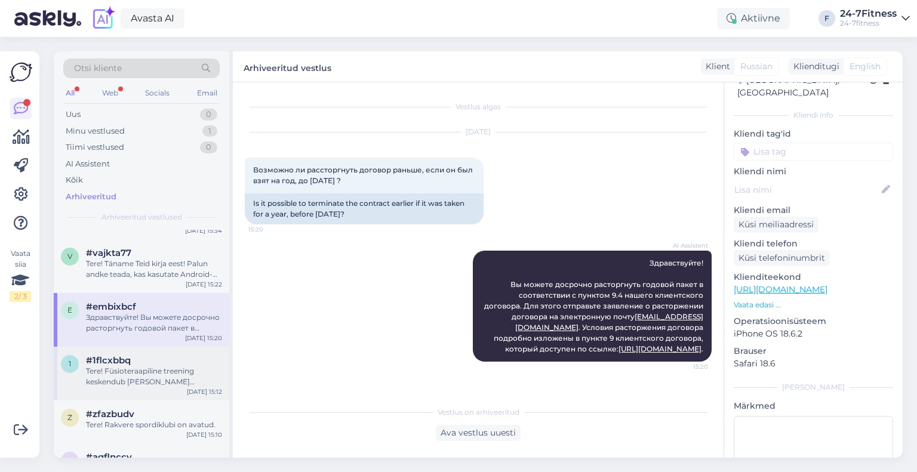
click at [117, 376] on div "Tere! Füsioteraapiline treening keskendub madala intensiivsusega harjutustele, …" at bounding box center [154, 376] width 136 height 21
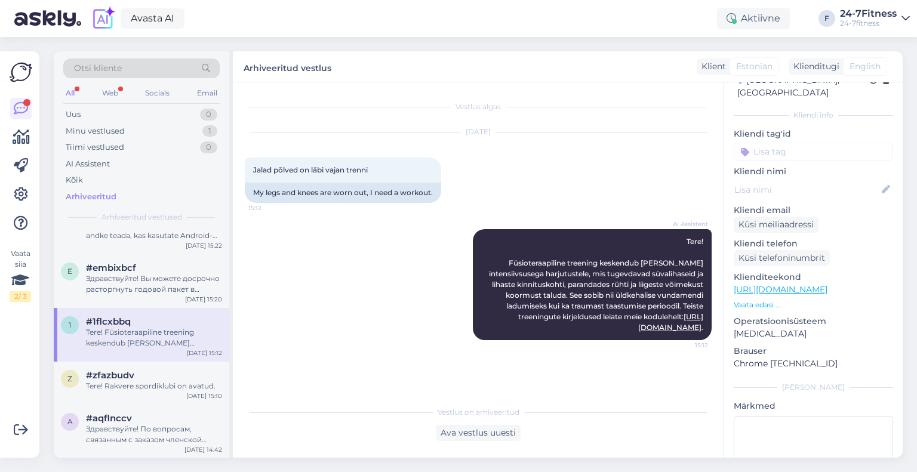
scroll to position [7165, 0]
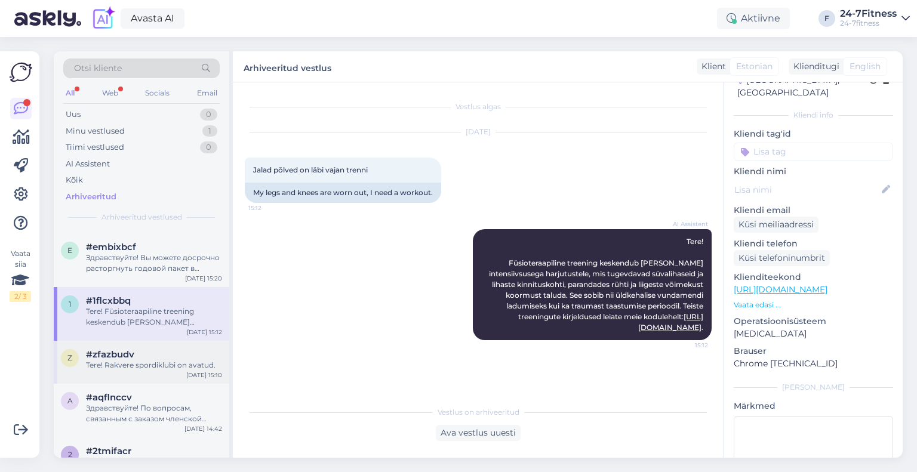
click at [128, 353] on span "#zfazbudv" at bounding box center [110, 354] width 48 height 11
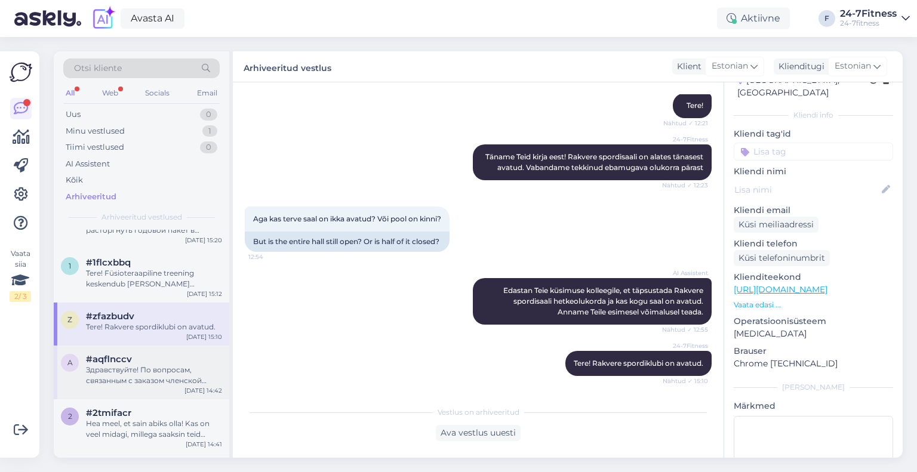
scroll to position [7225, 0]
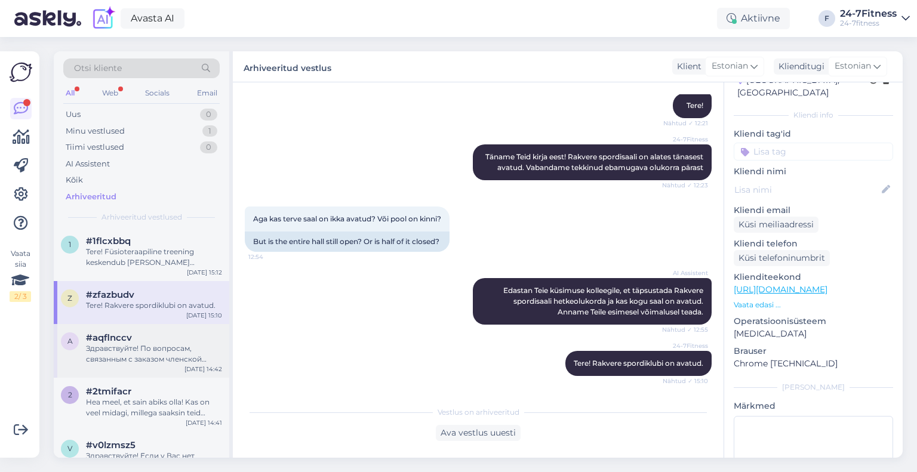
click at [146, 361] on div "Здравствуйте! По вопросам, связанным с заказом членской карты, пожалуйста, напи…" at bounding box center [154, 353] width 136 height 21
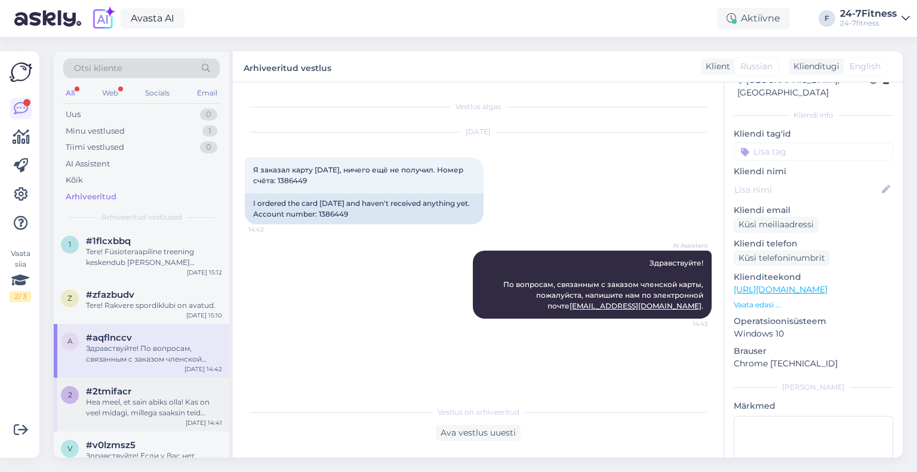
click at [139, 405] on div "Hea meel, et sain abiks olla! Kas on veel midagi, millega saaksin teid aidata s…" at bounding box center [154, 407] width 136 height 21
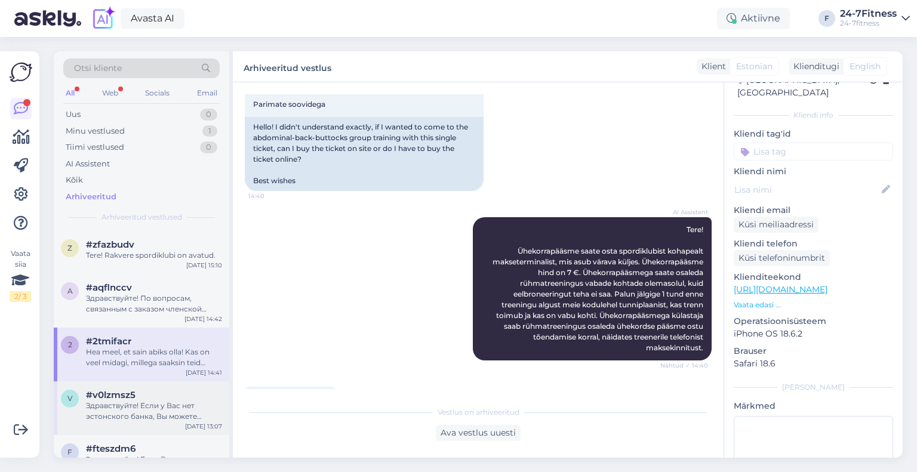
scroll to position [7345, 0]
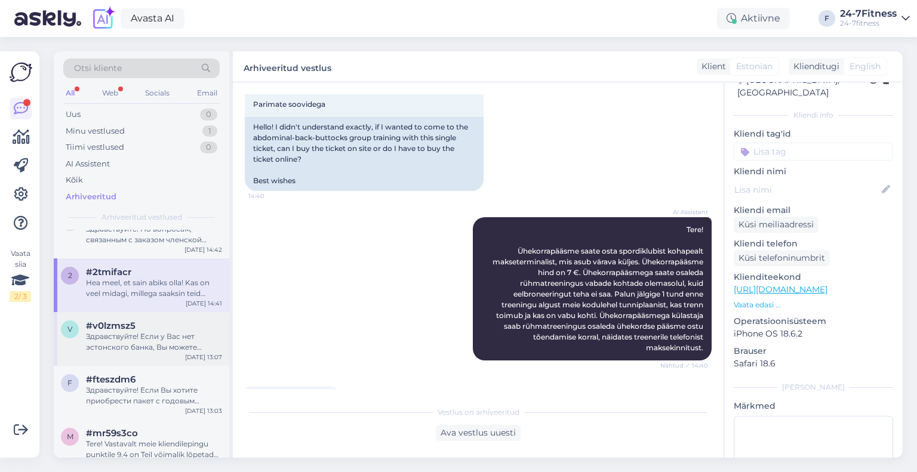
click at [124, 341] on div "Здравствуйте! Если у Вас нет эстонского банка, Вы можете выбрать Mastercard/Vis…" at bounding box center [154, 341] width 136 height 21
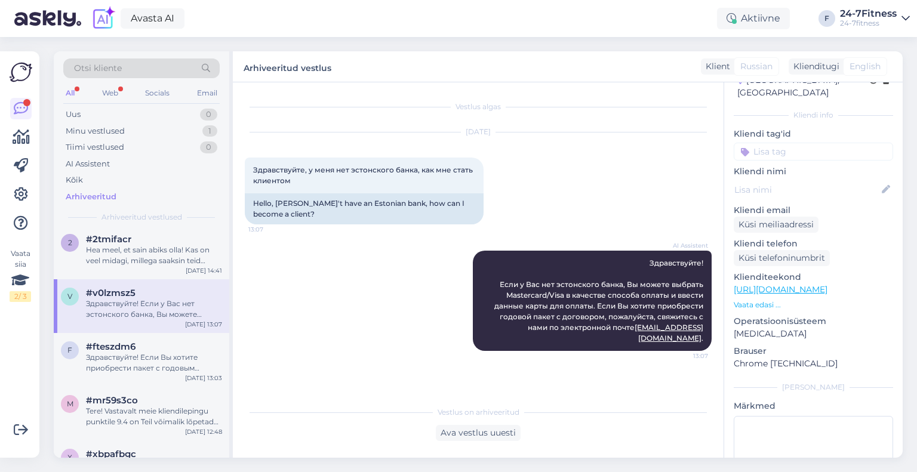
scroll to position [7404, 0]
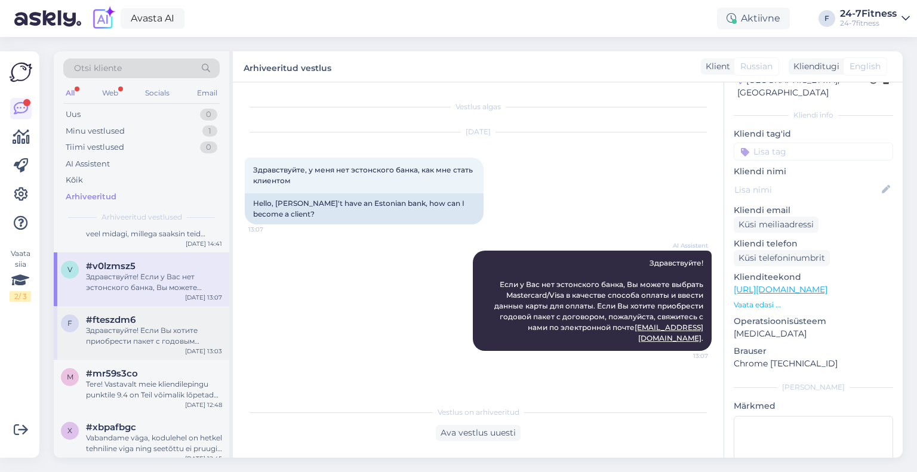
click at [95, 329] on div "Здравствуйте! Если Вы хотите приобрести пакет с годовым договором, при вводе да…" at bounding box center [154, 335] width 136 height 21
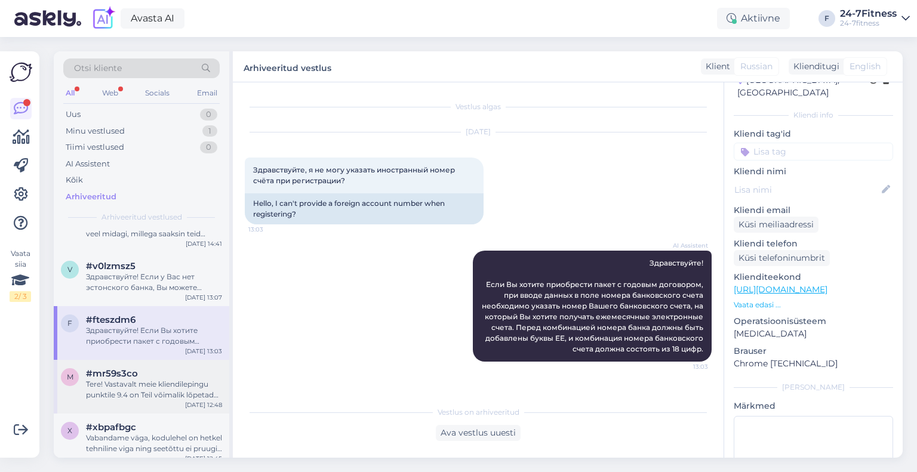
click at [151, 389] on div "Tere! Vastavalt meie kliendilepingu punktile 9.4 on Teil võimalik lõpetada enne…" at bounding box center [154, 389] width 136 height 21
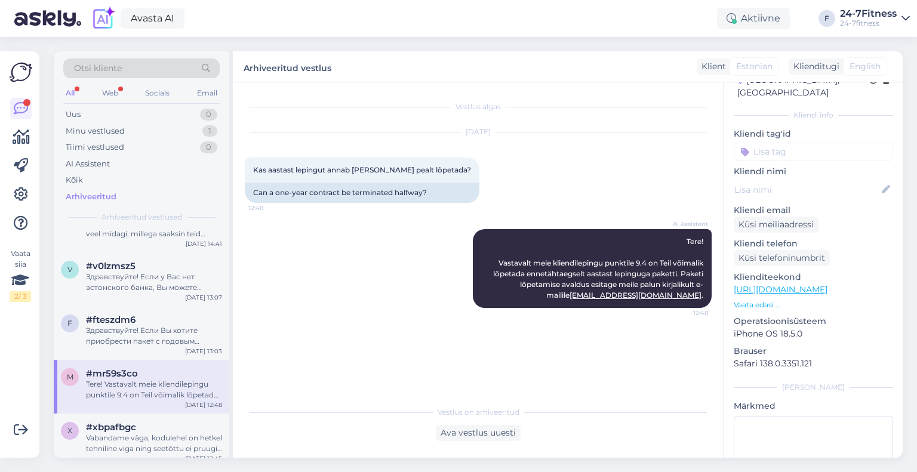
scroll to position [7464, 0]
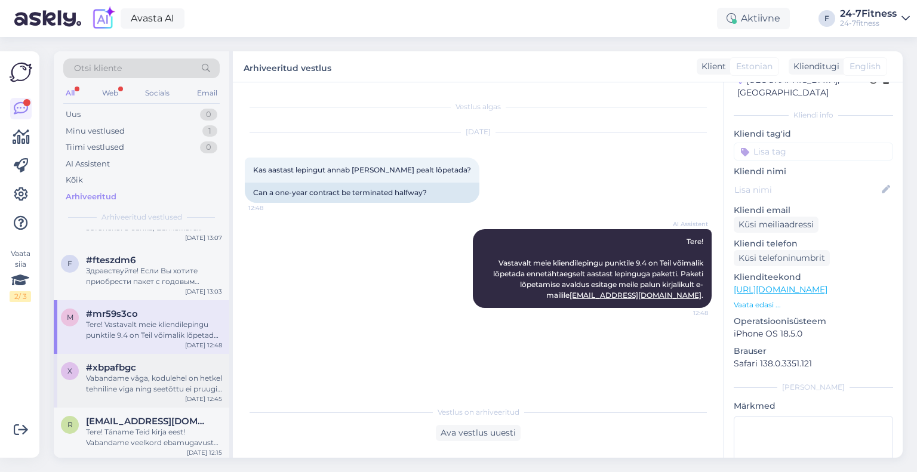
click at [127, 378] on div "Vabandame väga, kodulehel on hetkel tehniline viga ning seetõttu ei pruugi rühm…" at bounding box center [154, 383] width 136 height 21
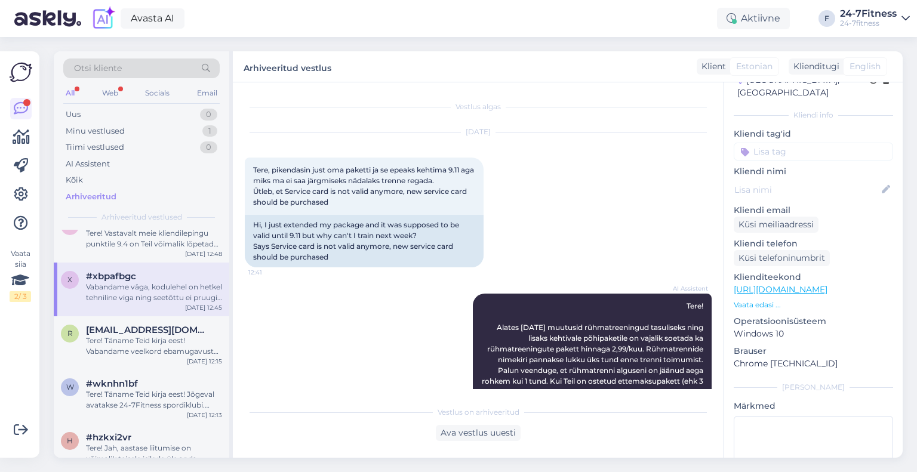
scroll to position [7583, 0]
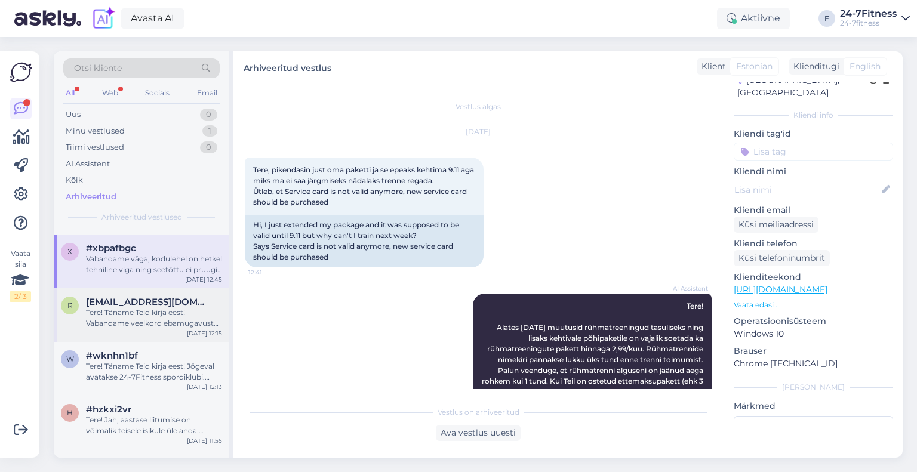
click at [135, 316] on div "Tere! Täname Teid kirja eest! Vabandame veelkord ebamugavuste pärast!" at bounding box center [154, 318] width 136 height 21
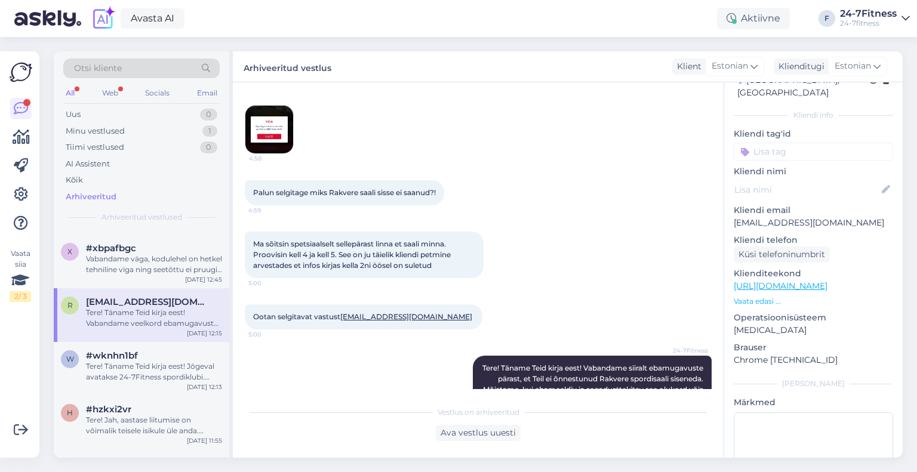
scroll to position [119, 0]
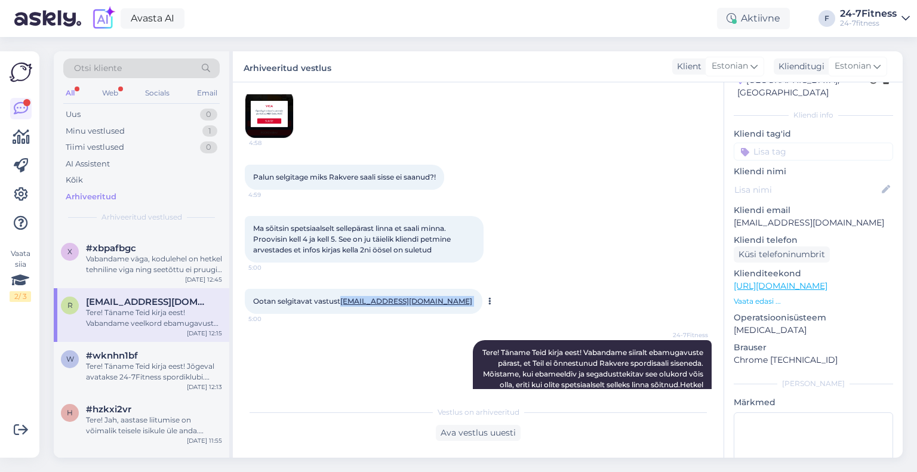
drag, startPoint x: 422, startPoint y: 302, endPoint x: 343, endPoint y: 304, distance: 79.5
click at [343, 304] on div "Ootan selgitavat vastust reeniv92@gmail.com 5:00" at bounding box center [364, 301] width 238 height 25
copy span "reeniv92@gmail.com"
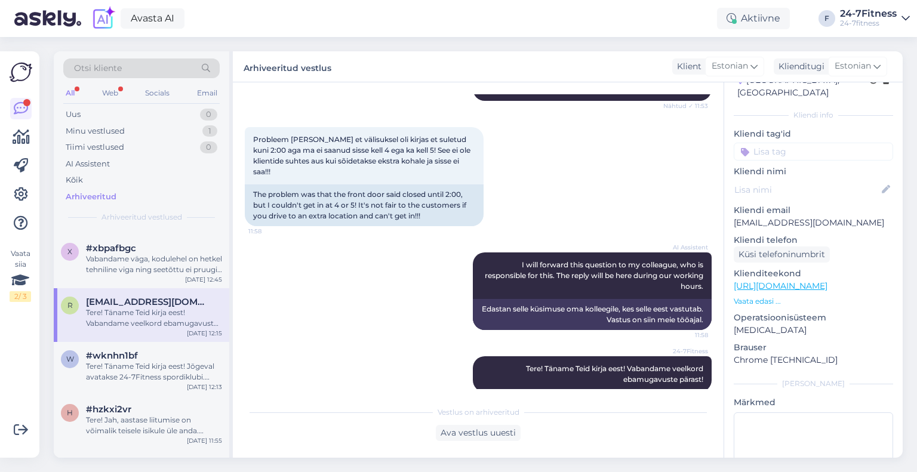
scroll to position [651, 0]
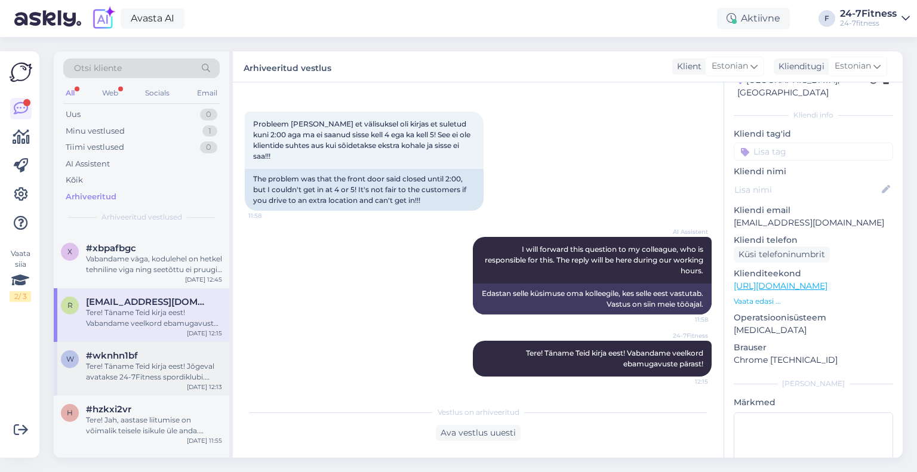
click at [129, 374] on div "Tere! Täname Teid kirja eest! Jõgeval avatakse 24-7Fitness spordiklubi. Kahjuks…" at bounding box center [154, 371] width 136 height 21
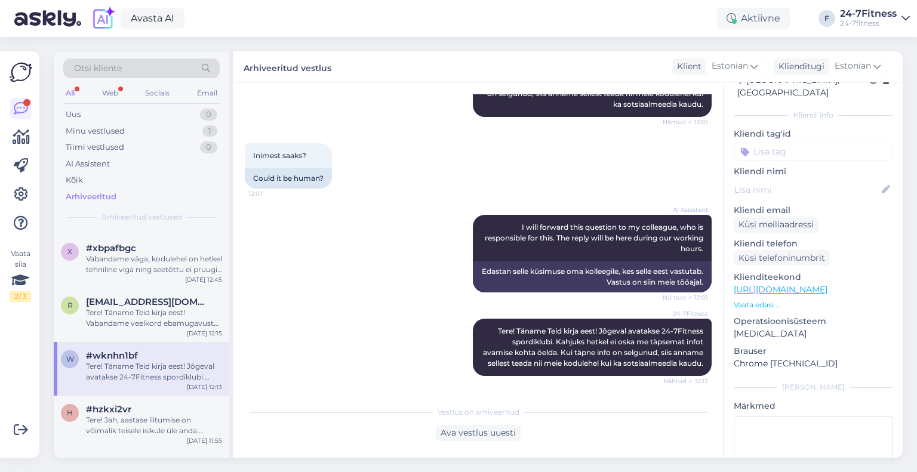
scroll to position [7643, 0]
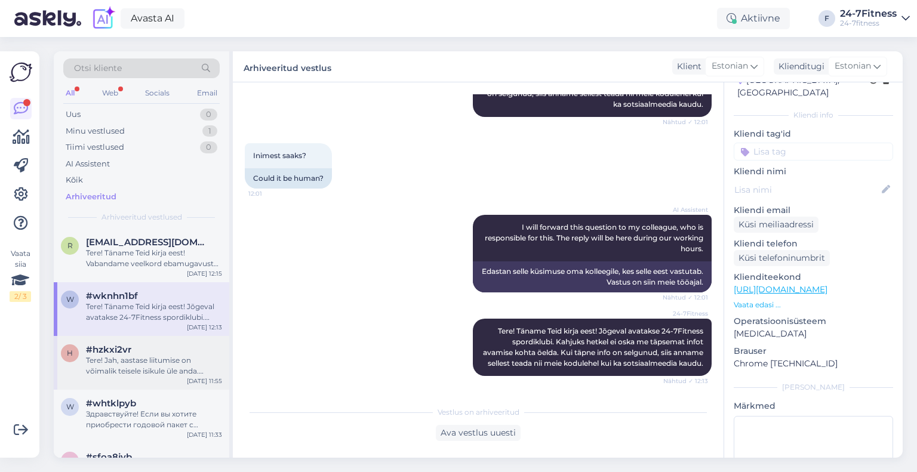
click at [136, 367] on div "Tere! Jah, aastase liitumise on võimalik teisele isikule üle anda. Üleandmise t…" at bounding box center [154, 365] width 136 height 21
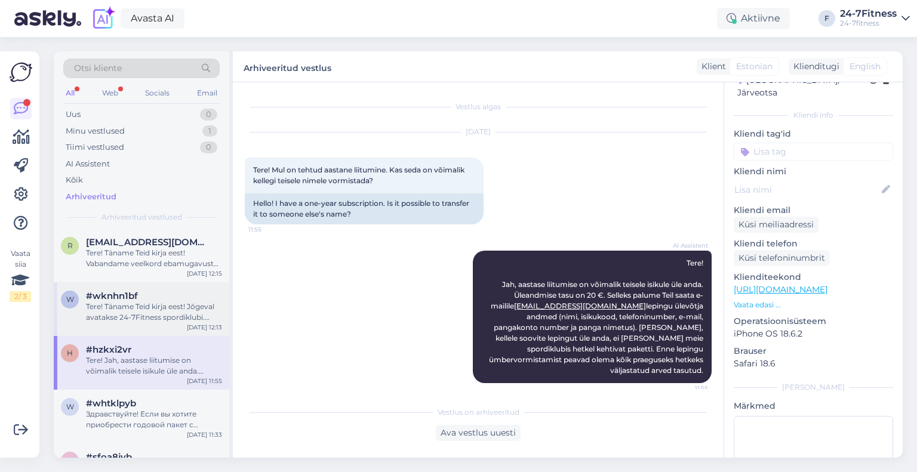
scroll to position [7703, 0]
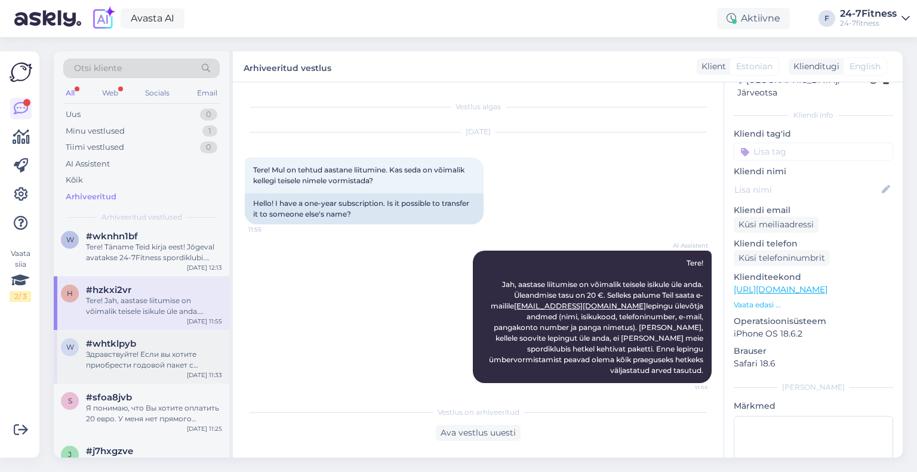
click at [124, 352] on div "Здравствуйте! Если вы хотите приобрести годовой пакет с договором, то в поле дл…" at bounding box center [154, 359] width 136 height 21
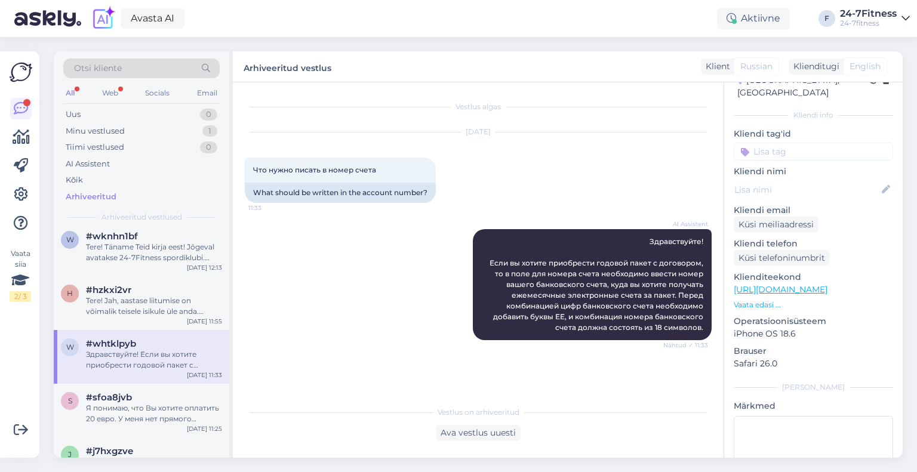
scroll to position [7763, 0]
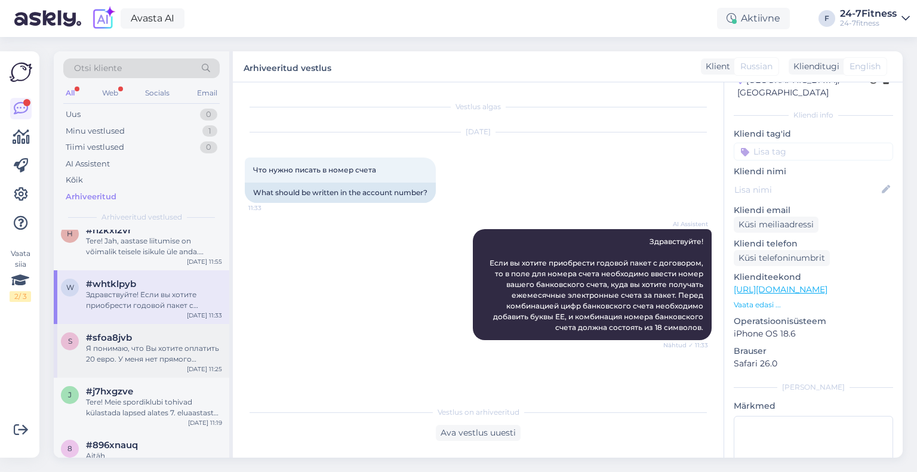
click at [134, 345] on div "Я понимаю, что Вы хотите оплатить 20 евро. У меня нет прямого доступа к банковс…" at bounding box center [154, 353] width 136 height 21
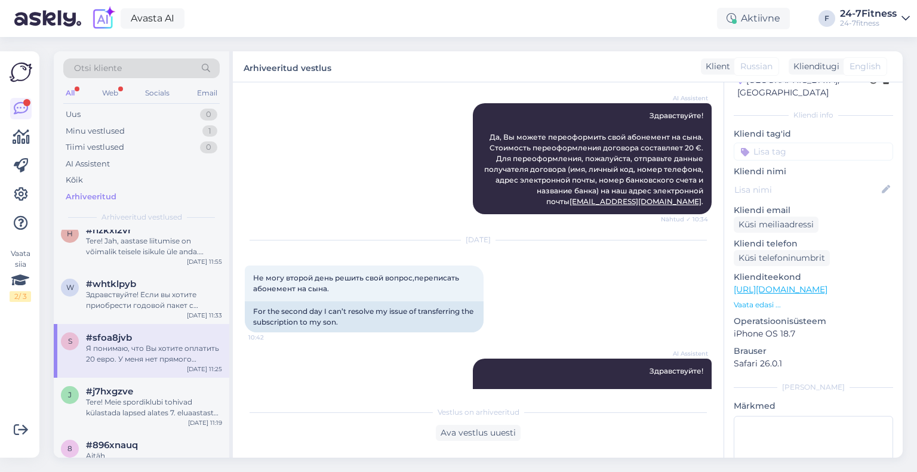
scroll to position [179, 0]
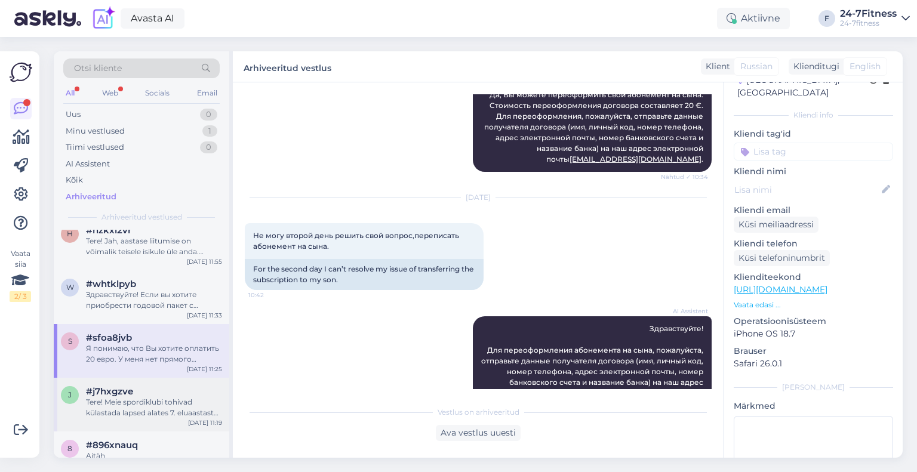
click at [122, 400] on div "Tere! Meie spordiklubi tohivad külastada lapsed alates 7. eluaastast vanema kir…" at bounding box center [154, 407] width 136 height 21
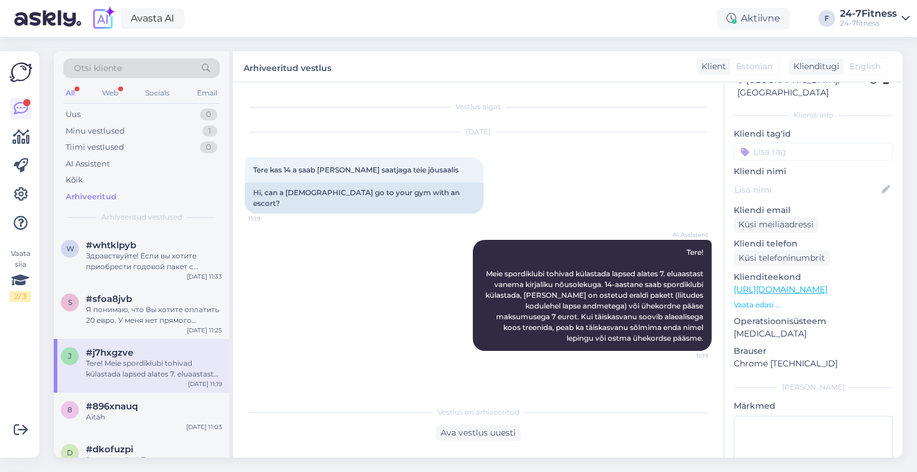
scroll to position [7822, 0]
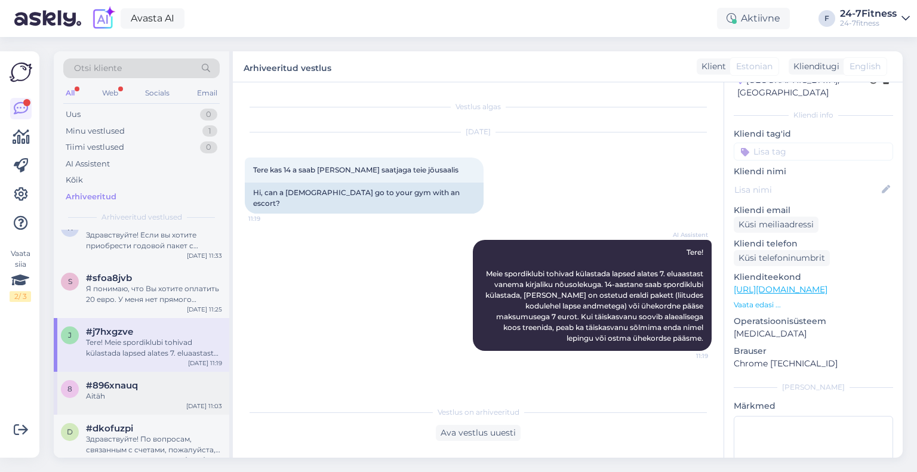
click at [127, 402] on div "8 #896xnauq Aitäh Oct 8 11:03" at bounding box center [142, 393] width 176 height 43
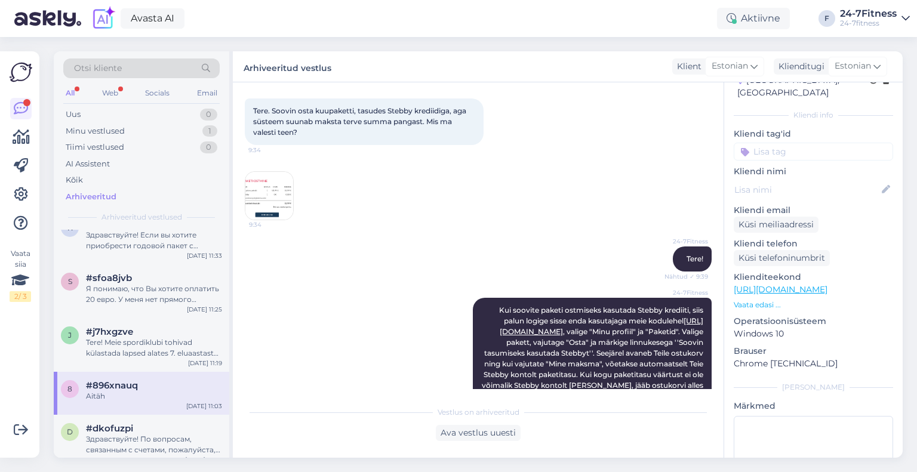
scroll to position [60, 0]
click at [275, 181] on img at bounding box center [269, 195] width 48 height 48
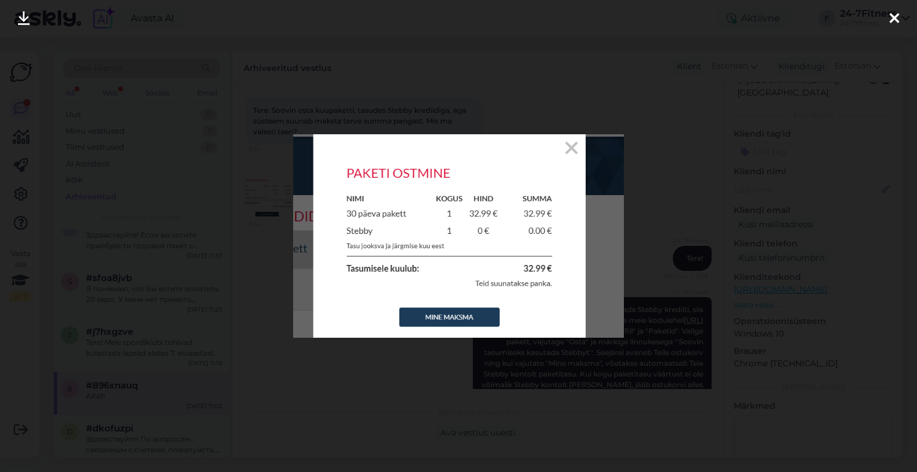
click at [574, 144] on img at bounding box center [458, 235] width 331 height 203
click at [891, 21] on icon at bounding box center [895, 19] width 10 height 16
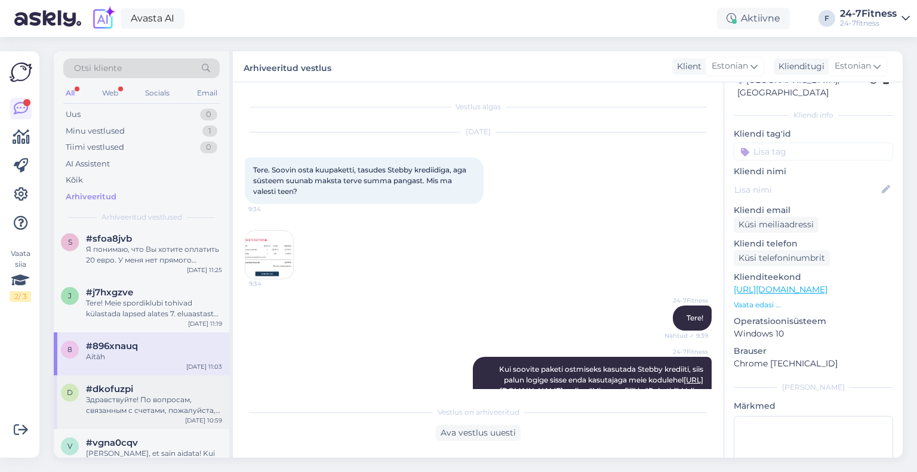
scroll to position [7882, 0]
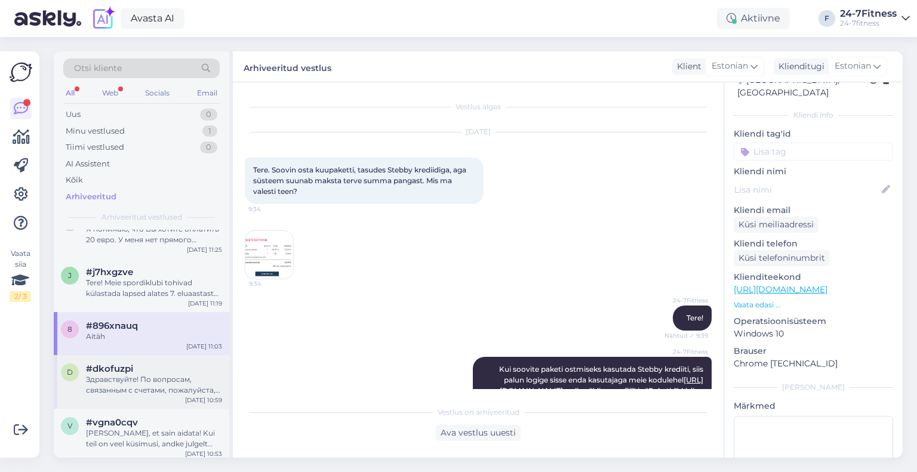
click at [131, 382] on div "Здравствуйте! По вопросам, связанным с счетами, пожалуйста, обращайтесь по адре…" at bounding box center [154, 384] width 136 height 21
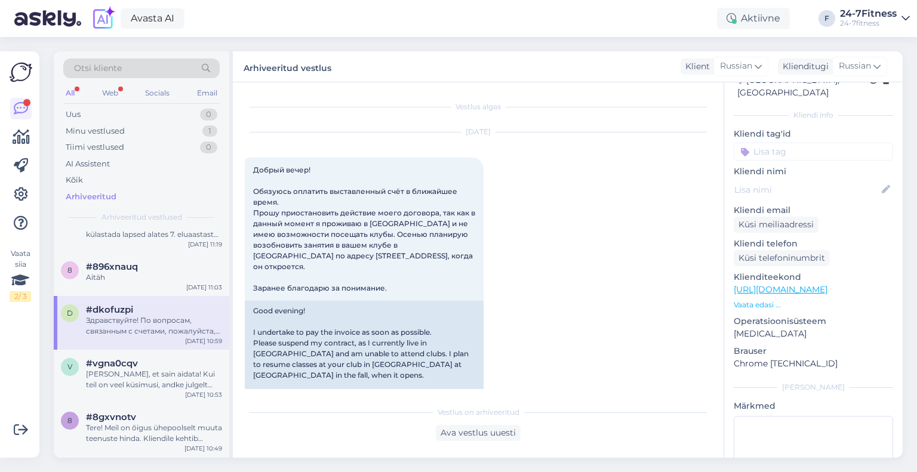
scroll to position [8001, 0]
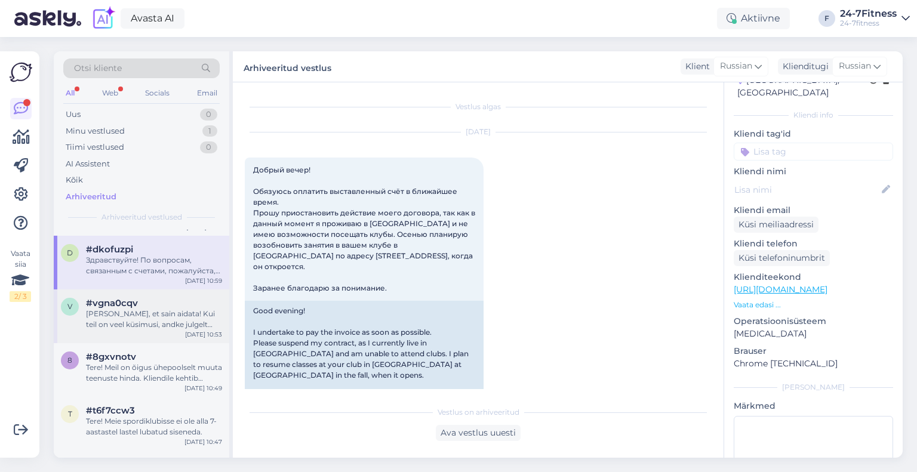
click at [133, 319] on div "Hea meel, et sain aidata! Kui teil on veel küsimusi, andke julgelt teada." at bounding box center [154, 319] width 136 height 21
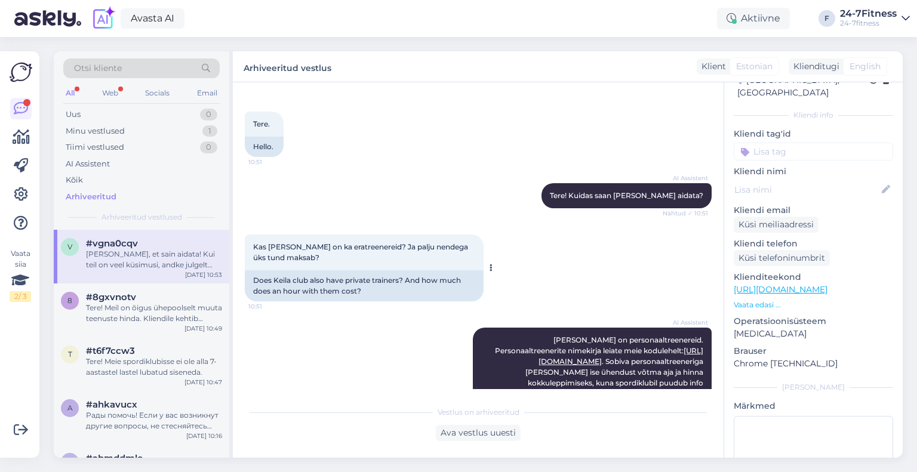
scroll to position [60, 0]
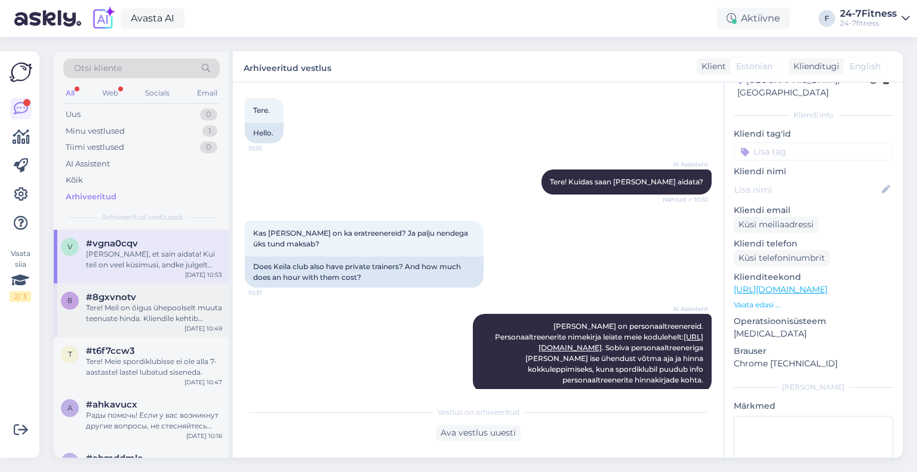
click at [152, 319] on div "Tere! Meil on õigus ühepoolselt muuta teenuste hinda. Kliendile kehtib hinnakir…" at bounding box center [154, 313] width 136 height 21
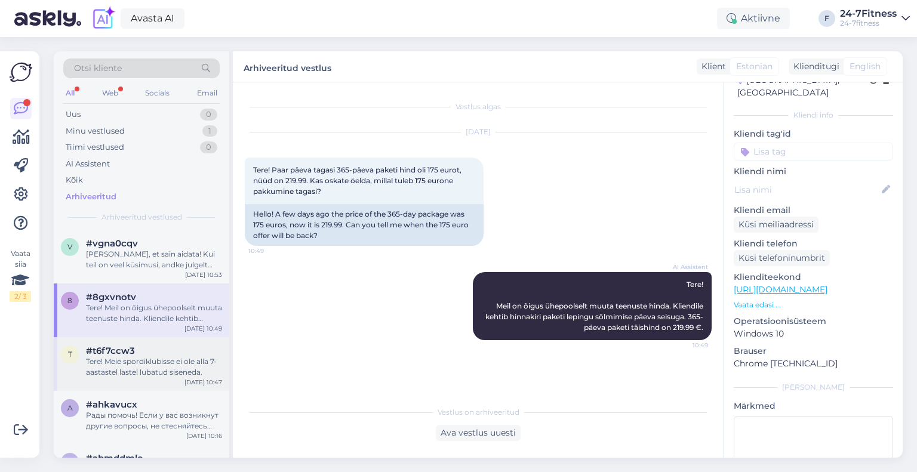
click at [165, 380] on div "t #t6f7ccw3 Tere! Meie spordiklubisse ei ole alla 7-aastastel lastel lubatud si…" at bounding box center [142, 364] width 176 height 54
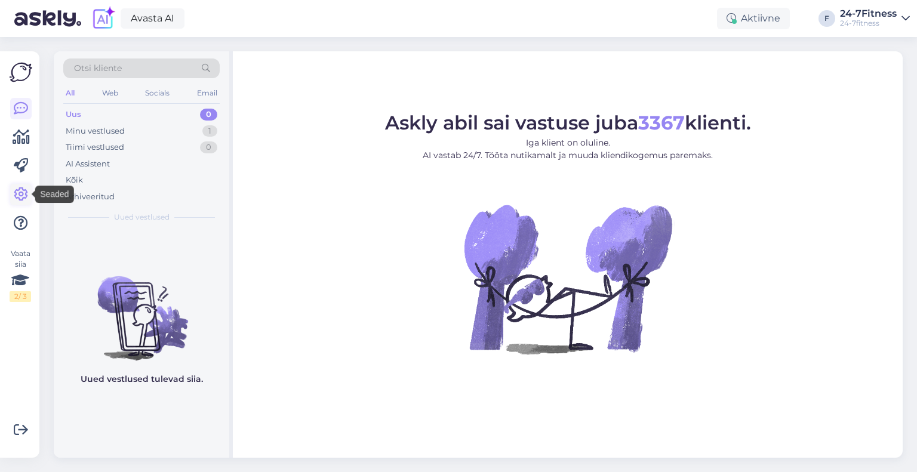
click at [27, 190] on icon at bounding box center [21, 194] width 14 height 14
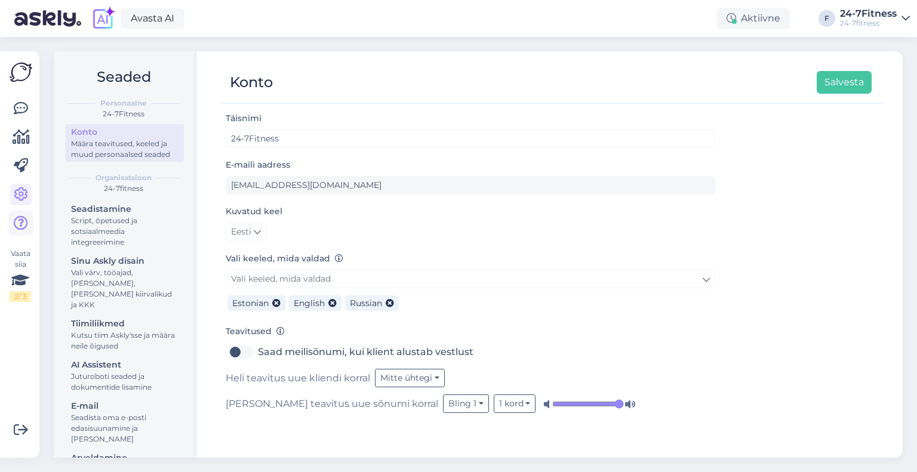
click at [17, 228] on icon at bounding box center [21, 223] width 14 height 14
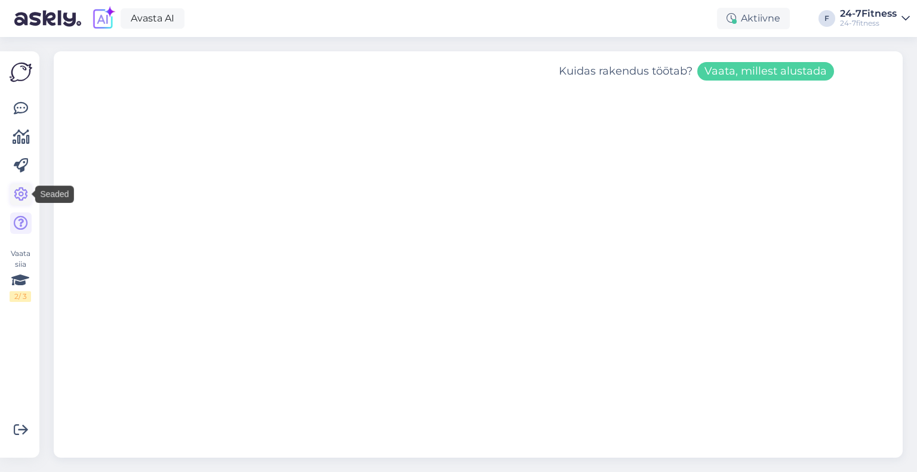
click at [29, 186] on link at bounding box center [20, 194] width 21 height 21
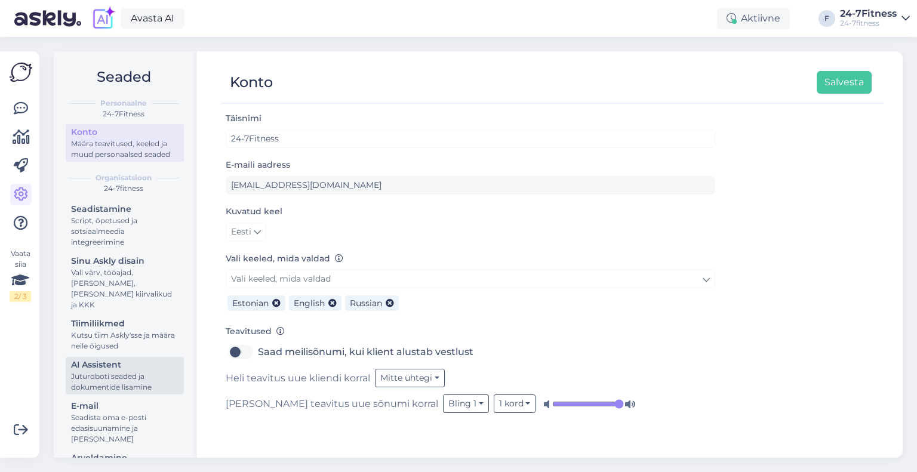
click at [111, 367] on div "AI Assistent" at bounding box center [124, 365] width 107 height 13
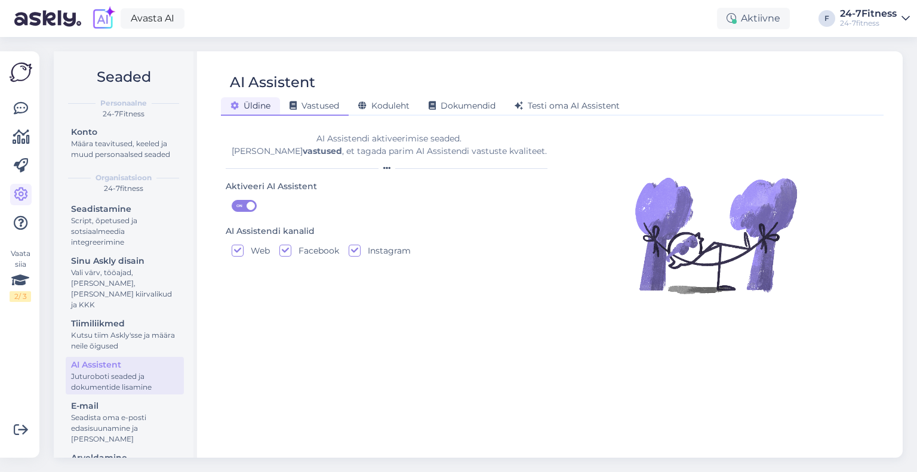
click at [319, 101] on span "Vastused" at bounding box center [315, 105] width 50 height 11
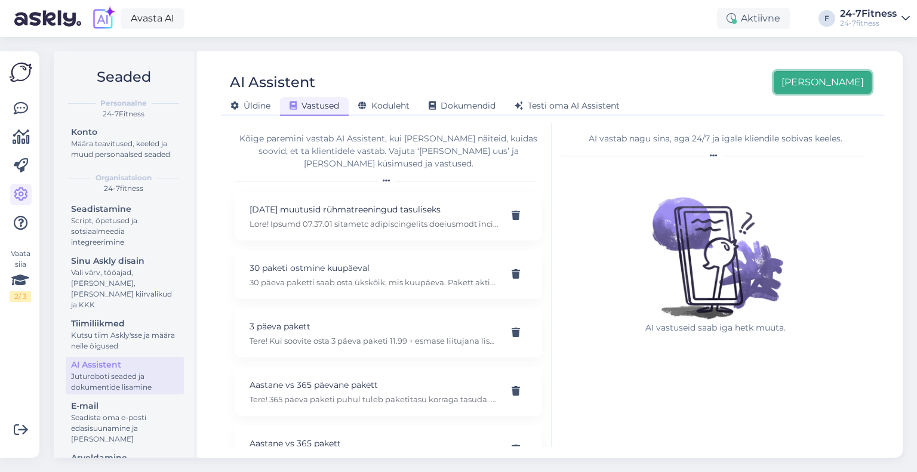
click at [848, 78] on button "Lisa uus" at bounding box center [823, 82] width 98 height 23
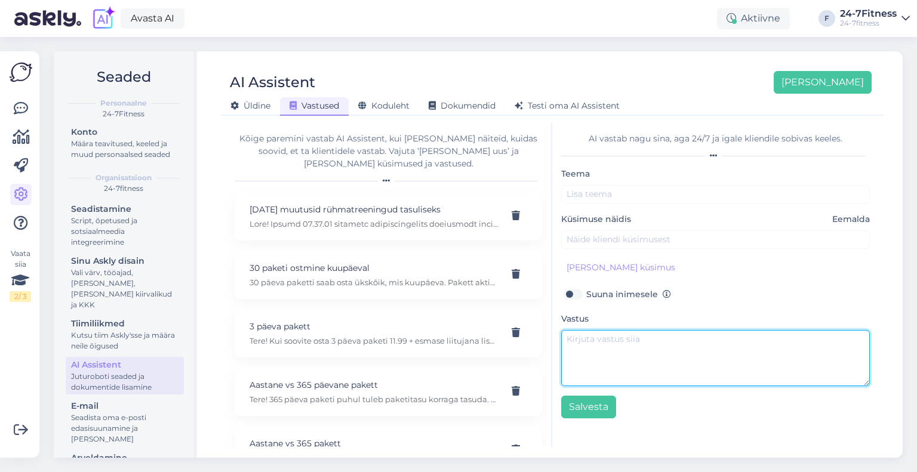
click at [588, 368] on textarea at bounding box center [715, 358] width 309 height 56
paste textarea "Paraku me ei väljasta enam plastikust kliendikaarte. Spordiklubisse saab sisene…"
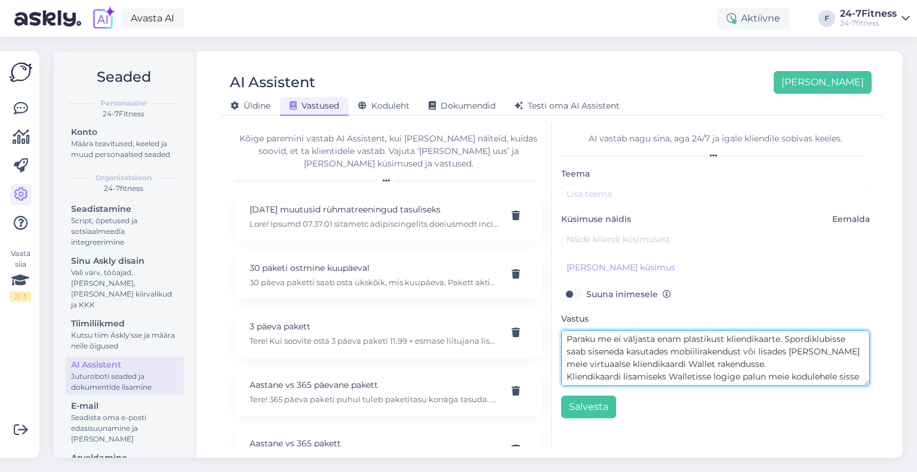
scroll to position [84, 0]
type textarea "Paraku me ei väljasta enam plastikust kliendikaarte. Spordiklubisse saab sisene…"
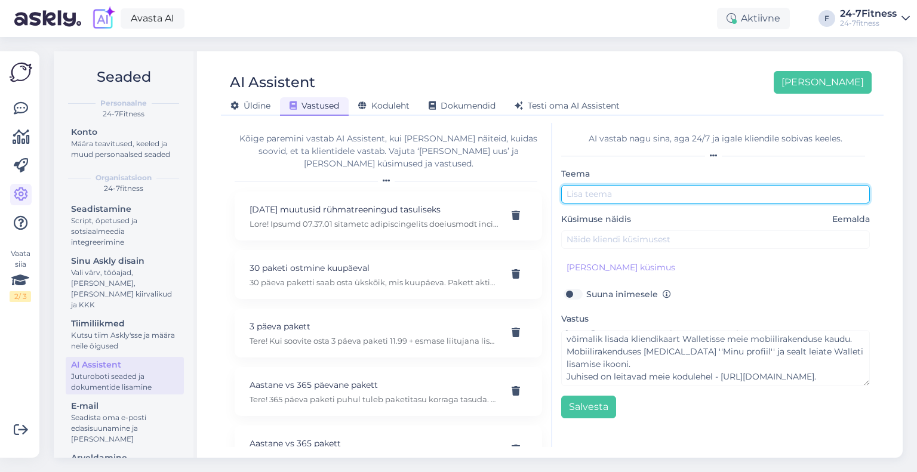
click at [619, 198] on input "text" at bounding box center [715, 194] width 309 height 19
type input "Plastikkaart"
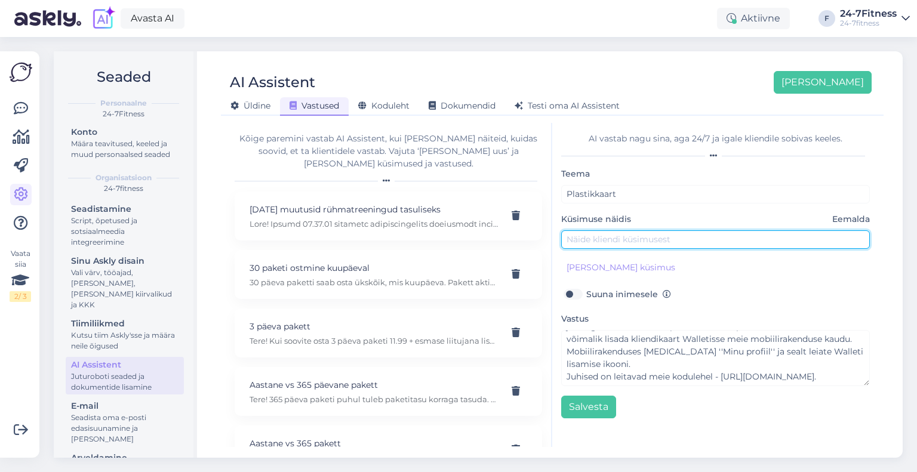
click at [604, 245] on input "text" at bounding box center [715, 239] width 309 height 19
type input "Kuidas ma saan sisenemiseks kaardi tellida?"
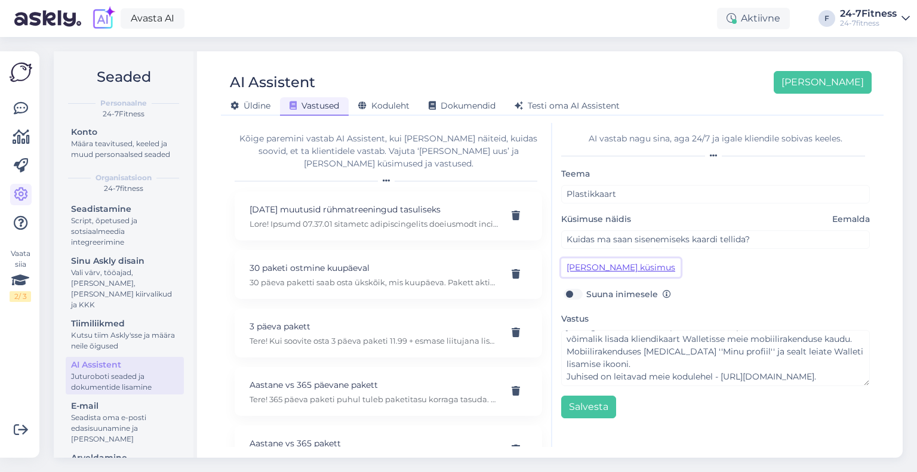
click at [602, 267] on button "Lisa kliendi küsimus" at bounding box center [620, 268] width 119 height 19
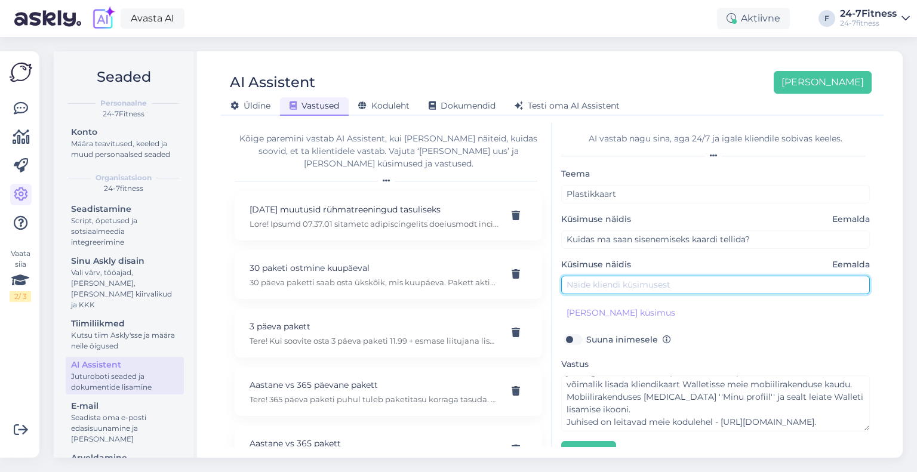
click at [602, 279] on input "text" at bounding box center [715, 285] width 309 height 19
click at [733, 284] on input "Kuidas saab tellida liikmekaarti?" at bounding box center [715, 285] width 309 height 19
type input "Kuidas saab tellida liikmekaarti?"
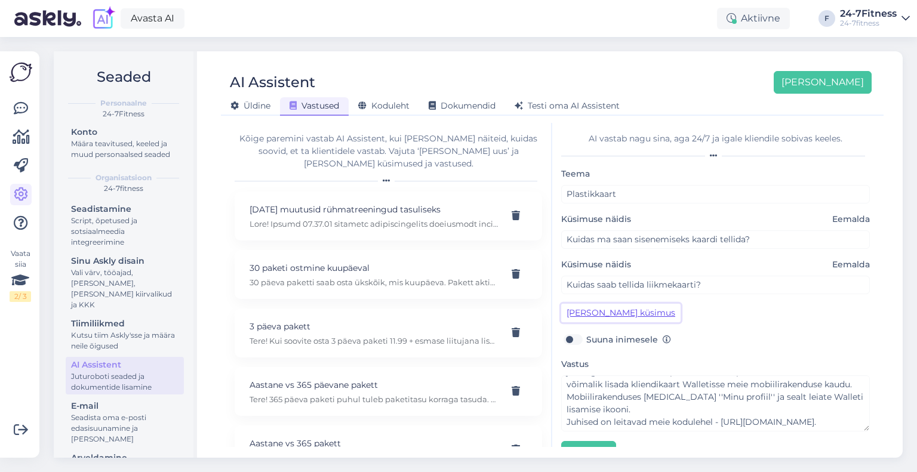
click at [618, 310] on button "Lisa kliendi küsimus" at bounding box center [620, 313] width 119 height 19
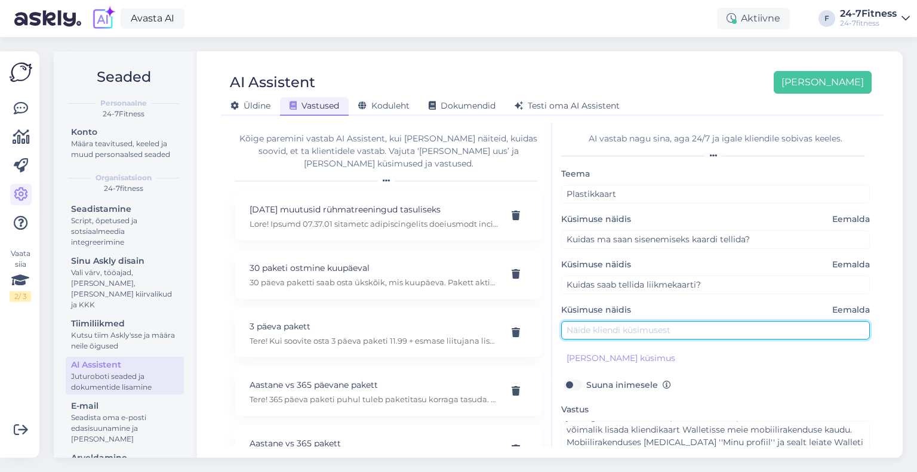
click at [604, 332] on input "text" at bounding box center [715, 330] width 309 height 19
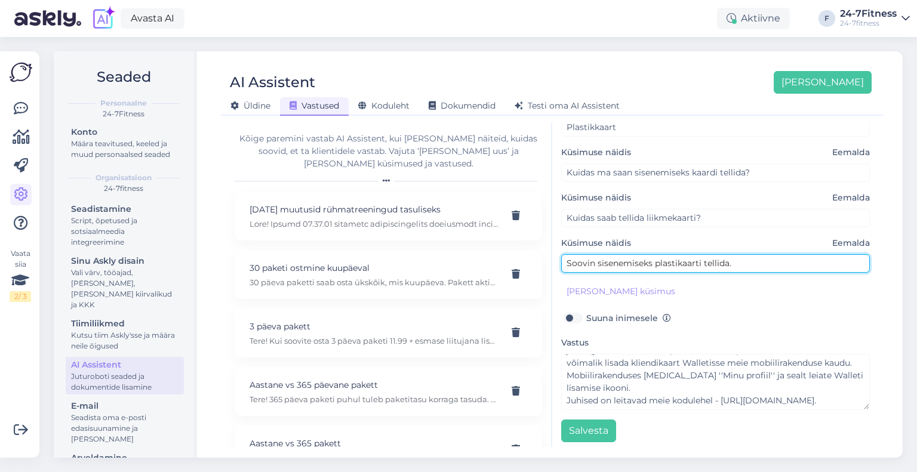
scroll to position [69, 0]
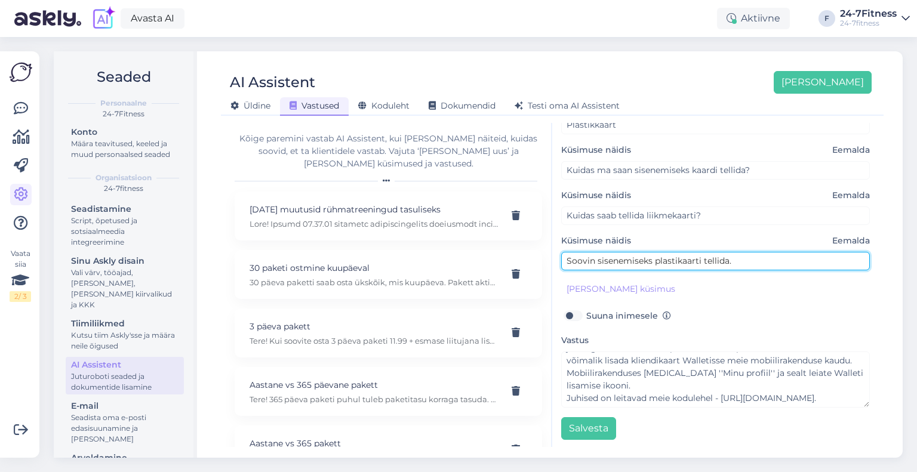
type input "Soovin sisenemiseks plastikaarti tellida."
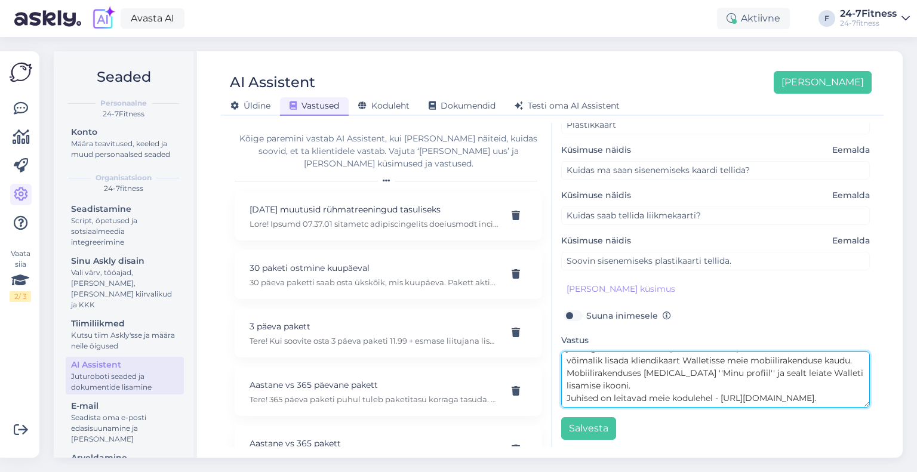
click at [774, 388] on textarea "Paraku me ei väljasta enam plastikust kliendikaarte. Spordiklubisse saab sisene…" at bounding box center [715, 380] width 309 height 56
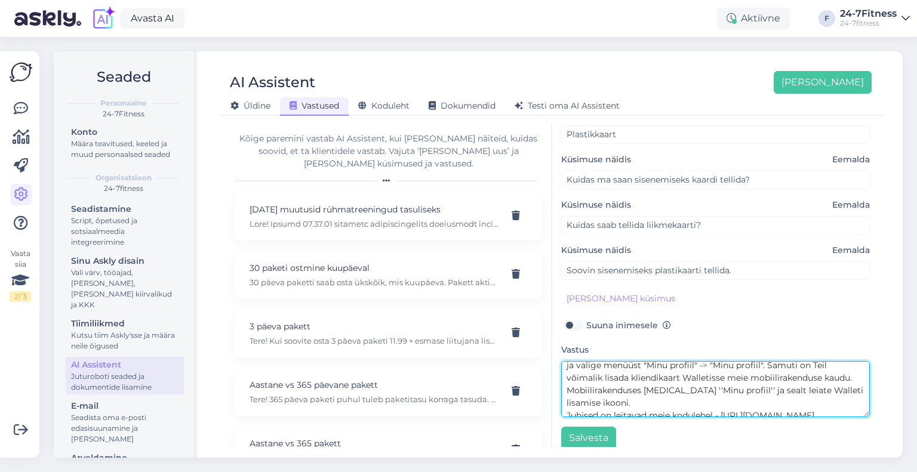
scroll to position [88, 0]
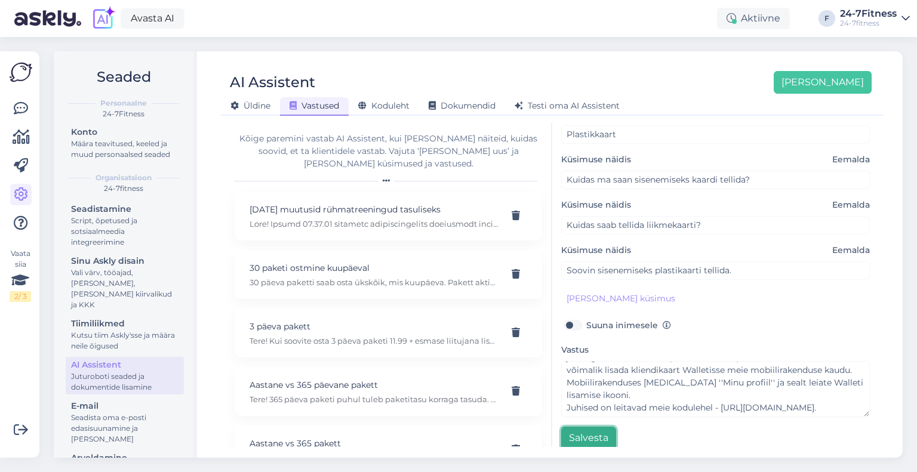
click at [579, 439] on button "Salvesta" at bounding box center [588, 438] width 55 height 23
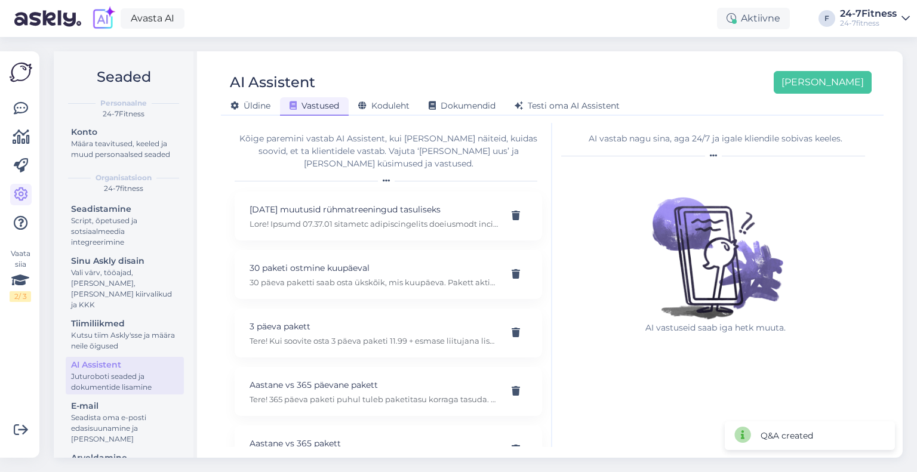
scroll to position [0, 0]
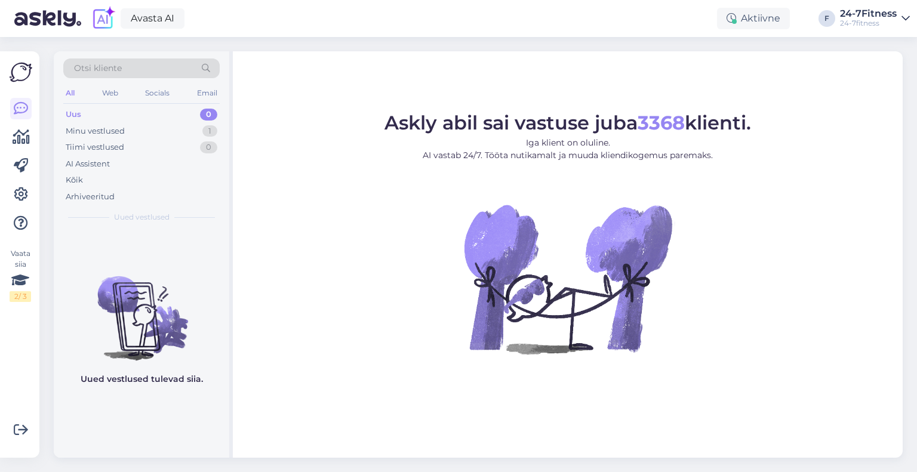
click at [105, 65] on span "Otsi kliente" at bounding box center [98, 68] width 48 height 13
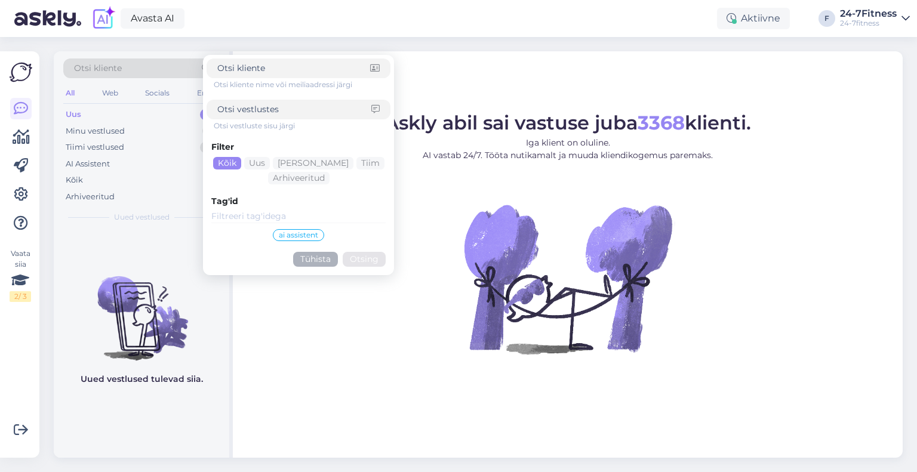
click at [260, 112] on input at bounding box center [294, 109] width 154 height 13
type input "marati"
click button "Otsing" at bounding box center [364, 259] width 43 height 15
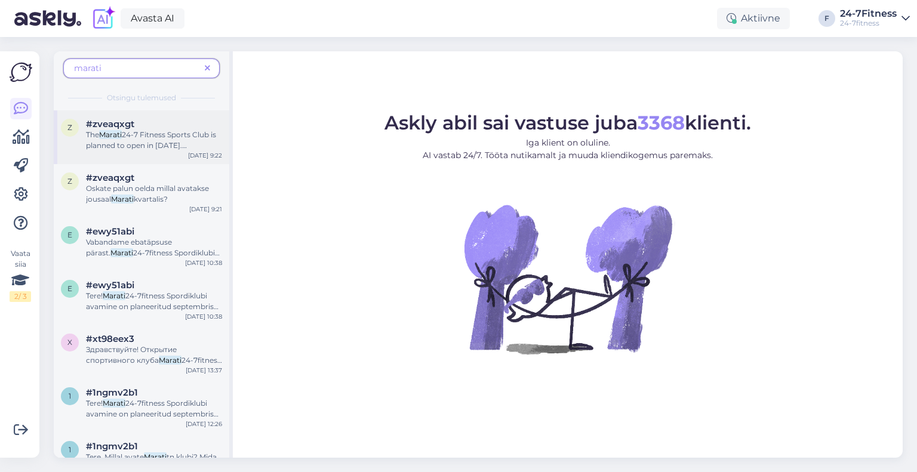
click at [150, 147] on span "24-7 Fitness Sports Club is planned to open in [DATE]. Unfortunately, we do not…" at bounding box center [154, 161] width 136 height 63
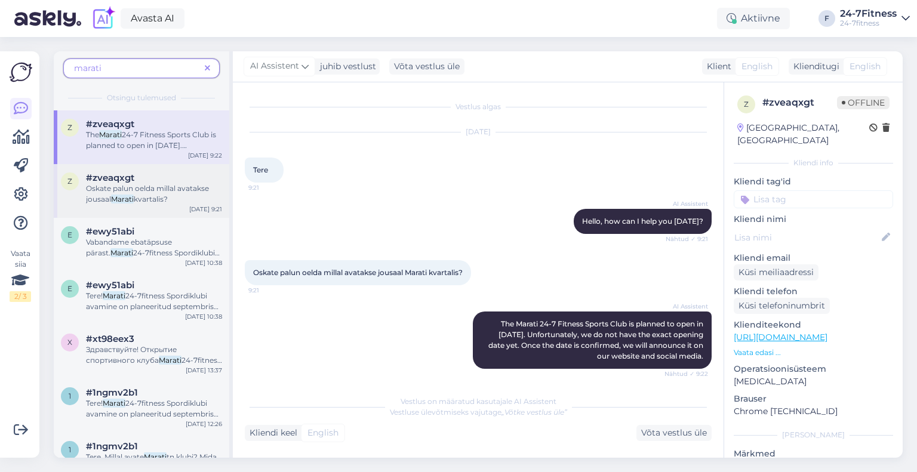
click at [141, 186] on span "Oskate palun oelda millal avatakse jousaal" at bounding box center [147, 194] width 123 height 20
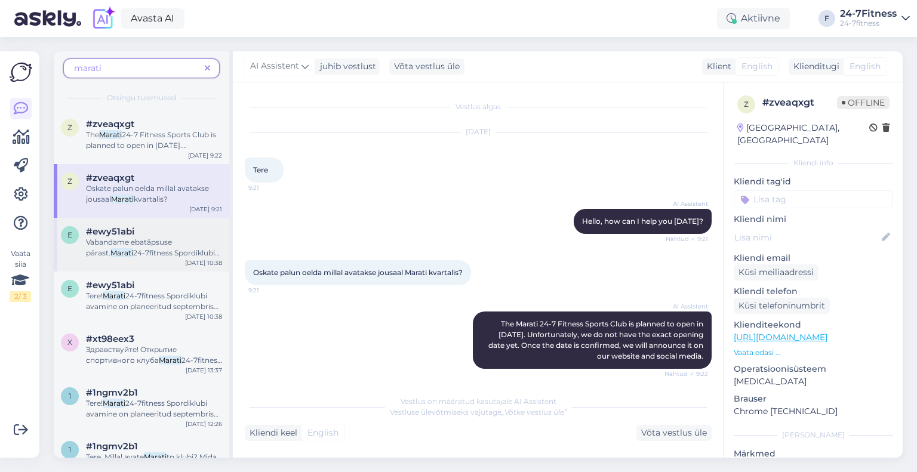
click at [133, 244] on span "Vabandame ebatäpsuse pärast." at bounding box center [129, 248] width 86 height 20
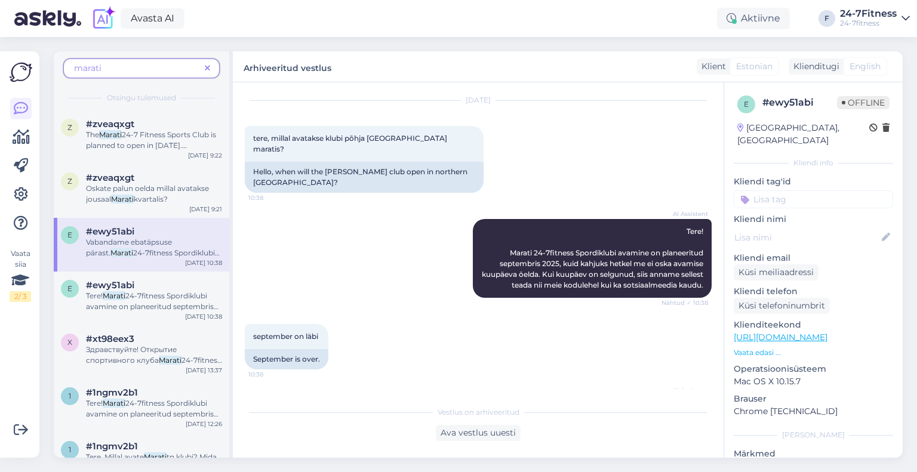
scroll to position [24, 0]
